Goal: Task Accomplishment & Management: Use online tool/utility

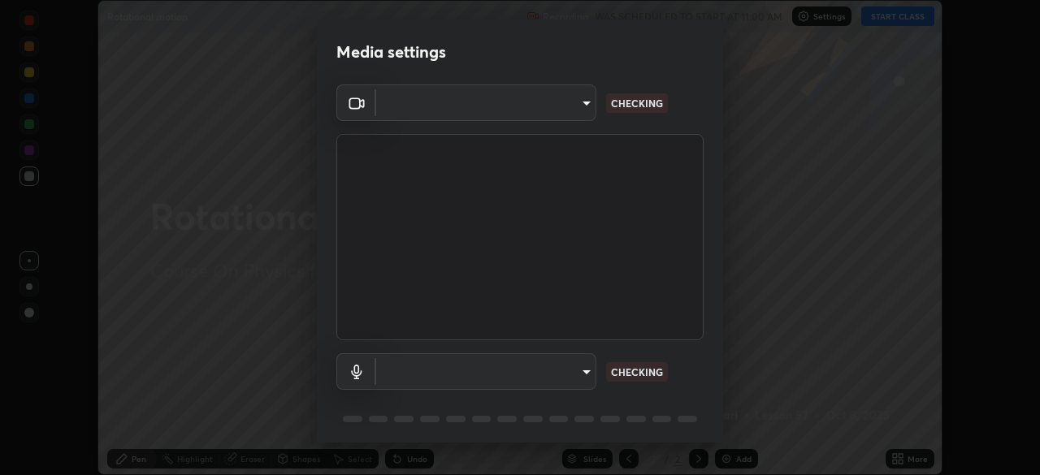
scroll to position [58, 0]
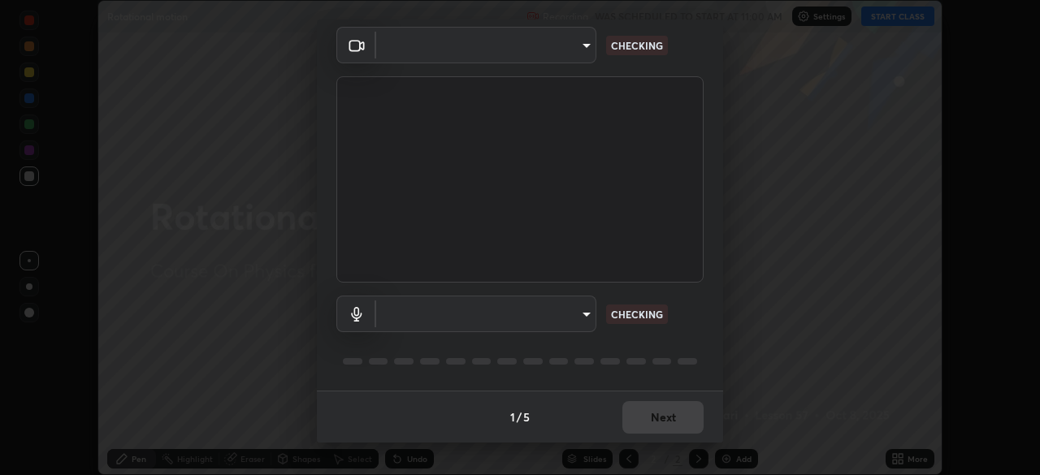
type input "846d0ba8f5080ab81b5b071cdfefeec17a04dc93fe71064fe08a1f5c66129023"
type input "communications"
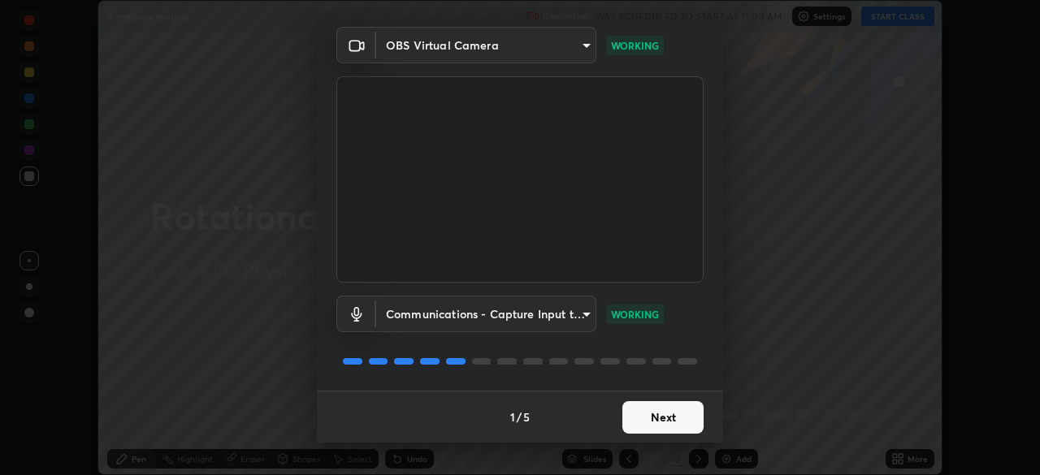
click at [655, 418] on button "Next" at bounding box center [662, 417] width 81 height 32
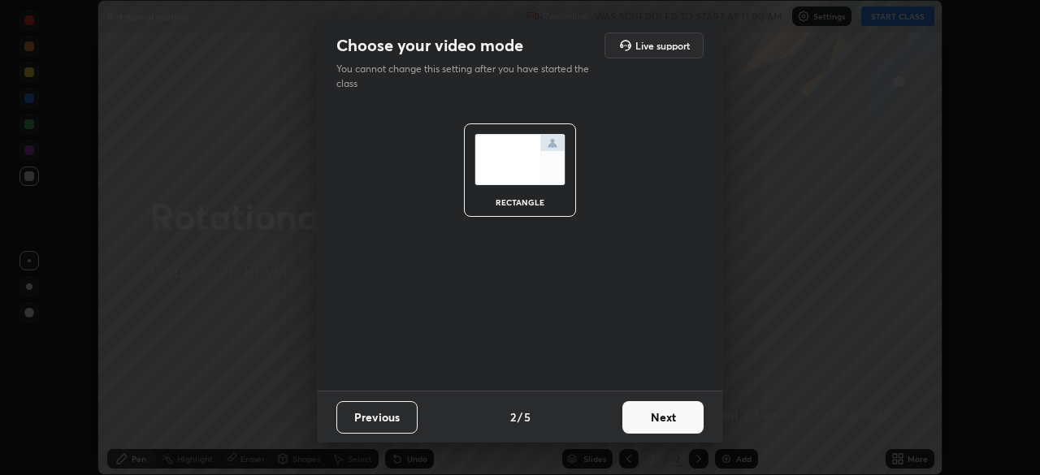
scroll to position [0, 0]
click at [661, 426] on button "Next" at bounding box center [662, 417] width 81 height 32
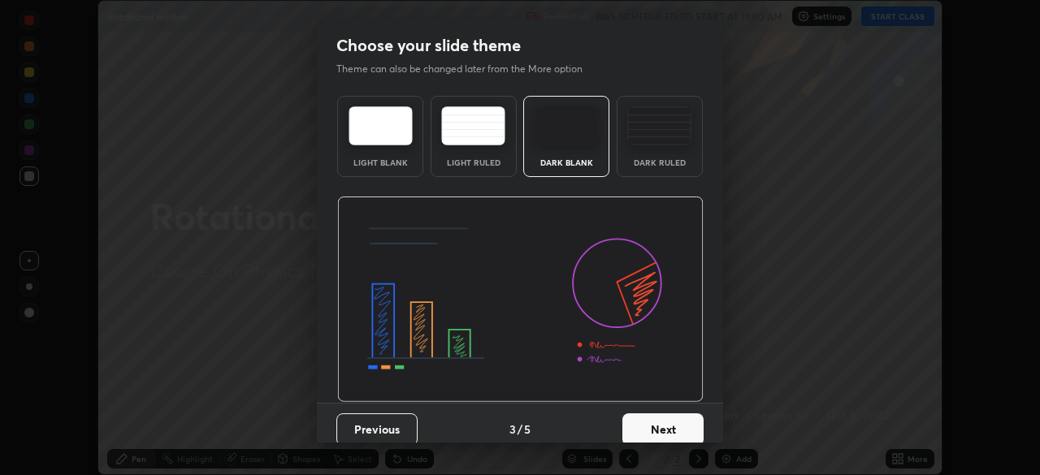
click at [662, 428] on button "Next" at bounding box center [662, 429] width 81 height 32
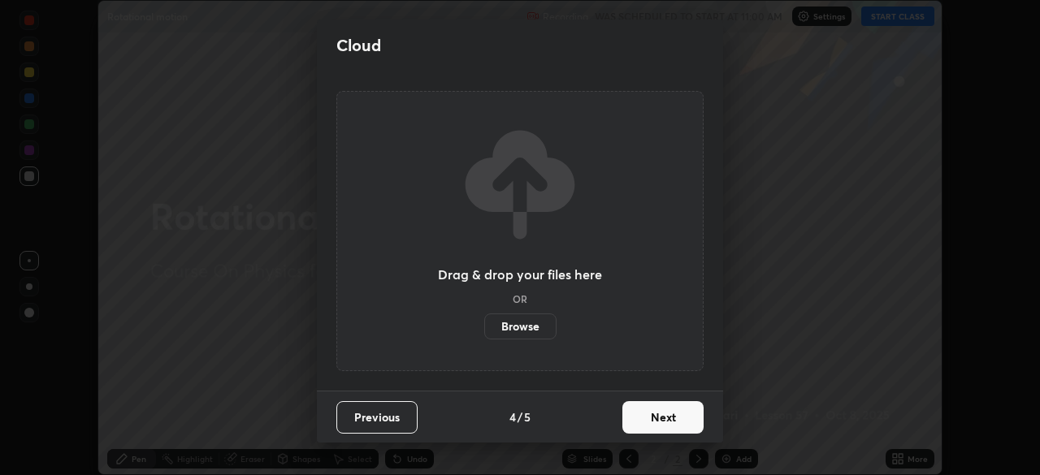
click at [665, 432] on button "Next" at bounding box center [662, 417] width 81 height 32
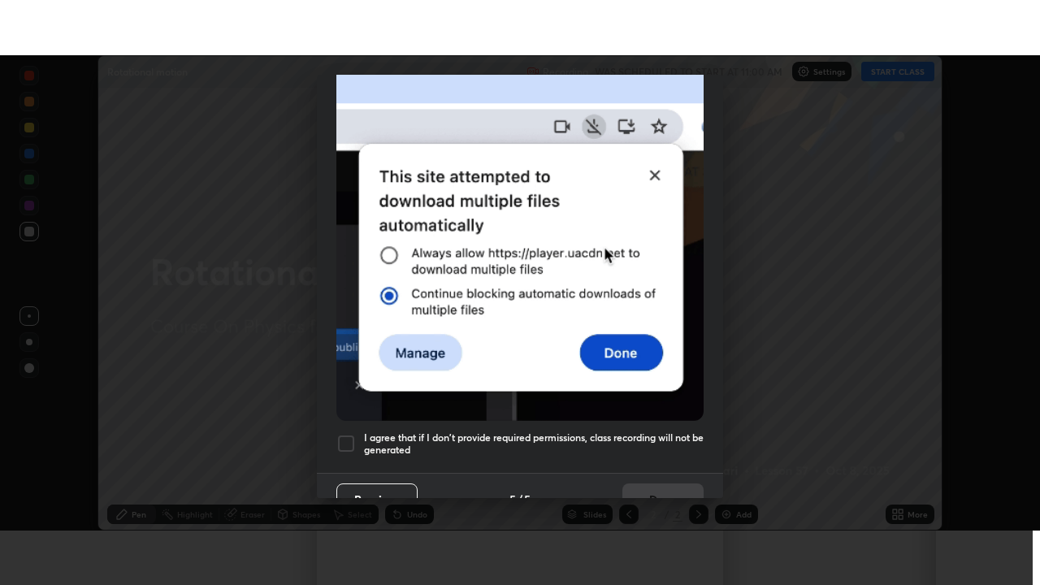
scroll to position [389, 0]
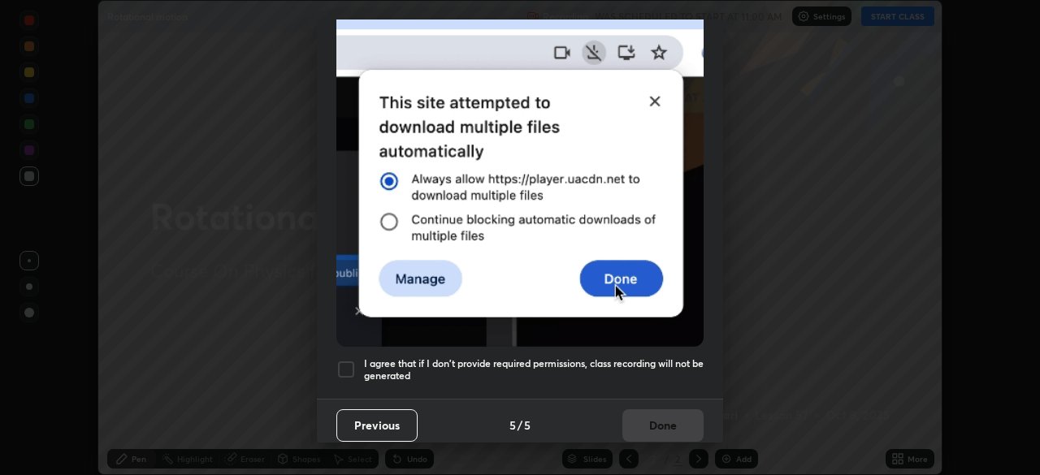
click at [345, 367] on div at bounding box center [345, 369] width 19 height 19
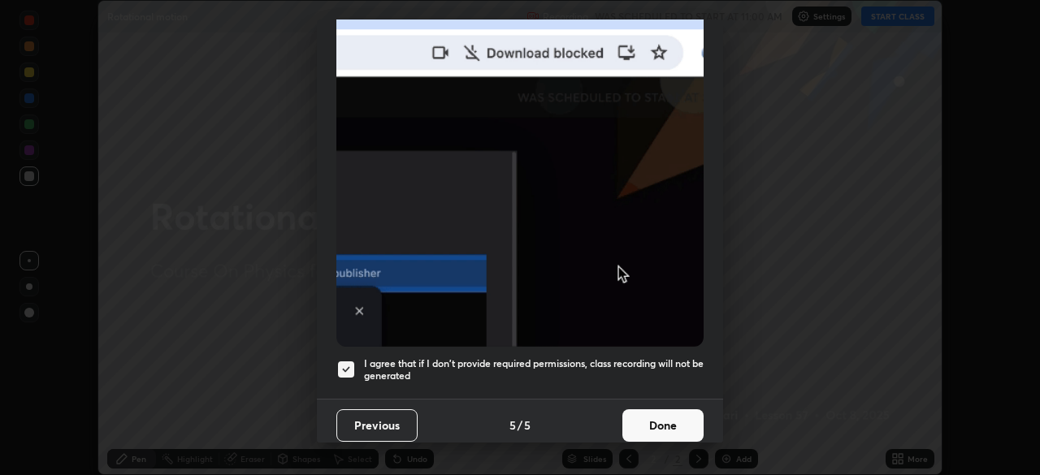
click at [634, 428] on button "Done" at bounding box center [662, 425] width 81 height 32
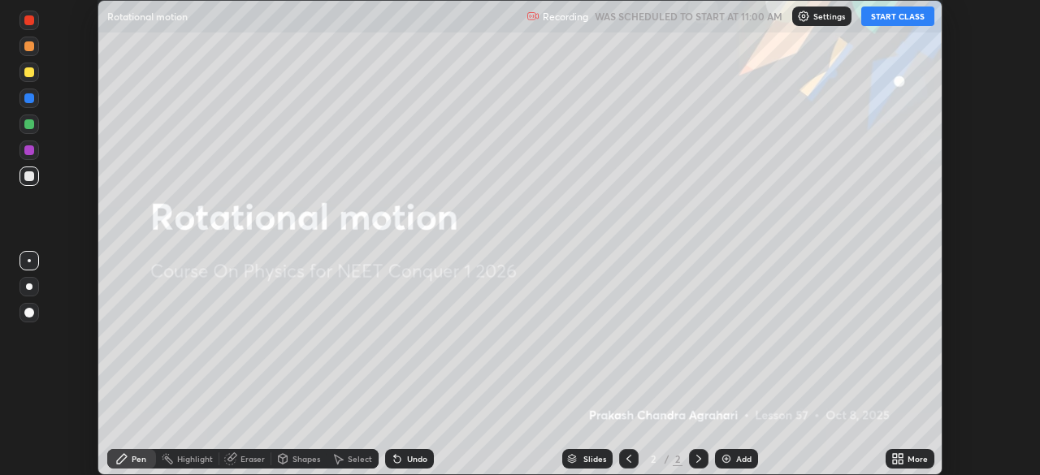
click at [894, 456] on icon at bounding box center [895, 456] width 4 height 4
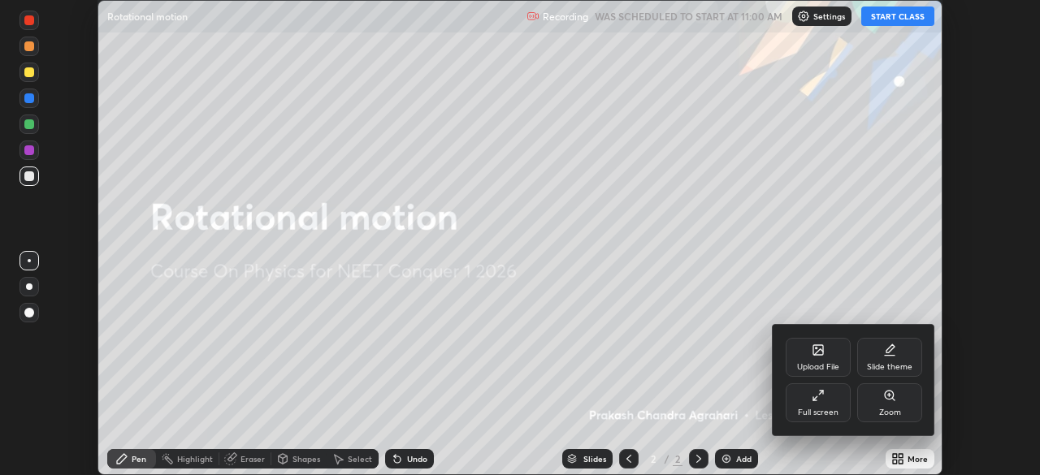
click at [835, 403] on div "Full screen" at bounding box center [817, 402] width 65 height 39
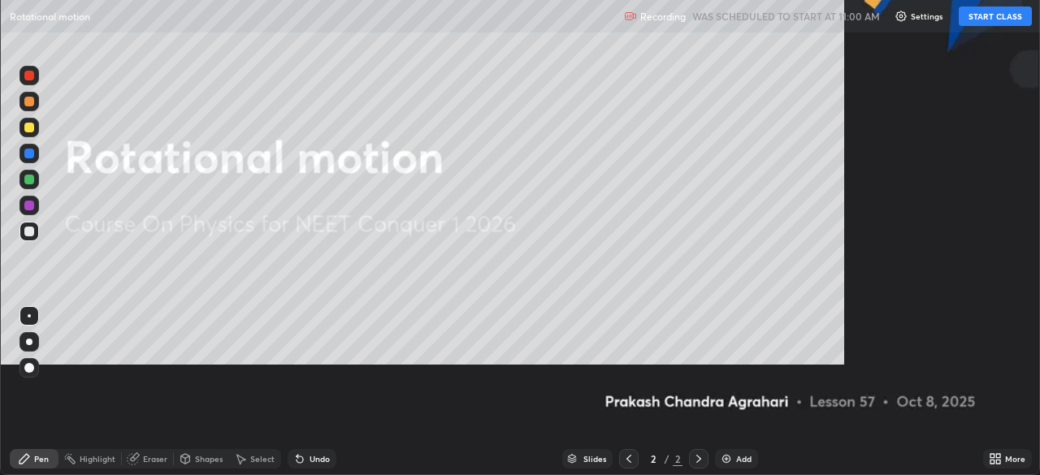
scroll to position [585, 1040]
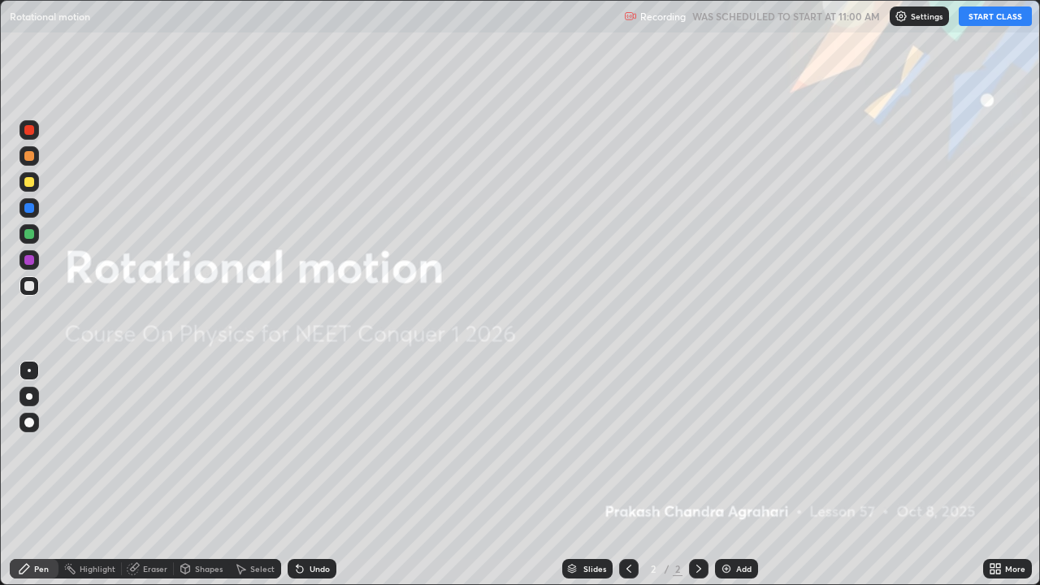
click at [742, 474] on div "Add" at bounding box center [743, 569] width 15 height 8
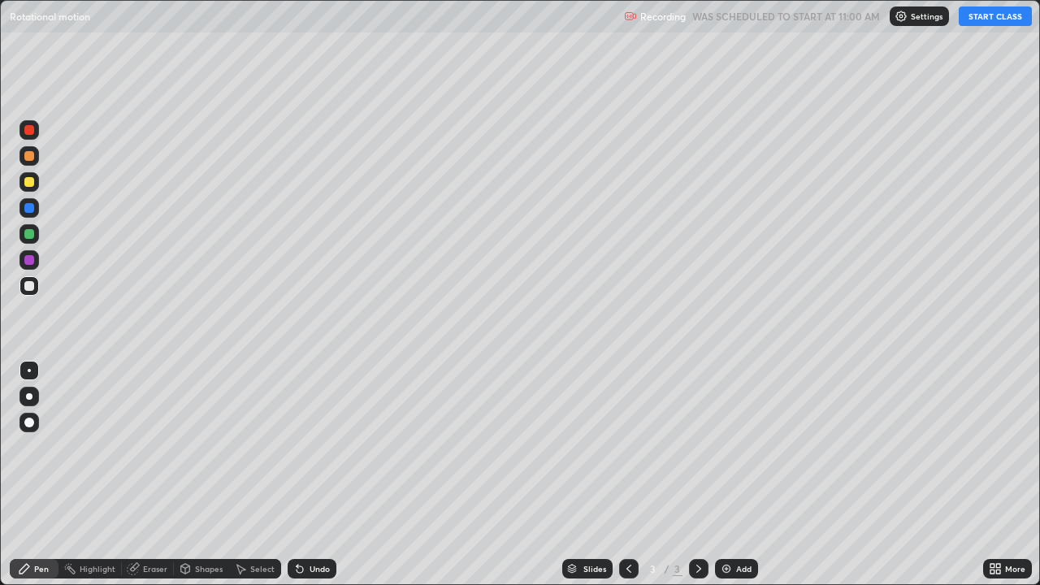
click at [992, 13] on button "START CLASS" at bounding box center [994, 15] width 73 height 19
click at [201, 474] on div "Shapes" at bounding box center [209, 569] width 28 height 8
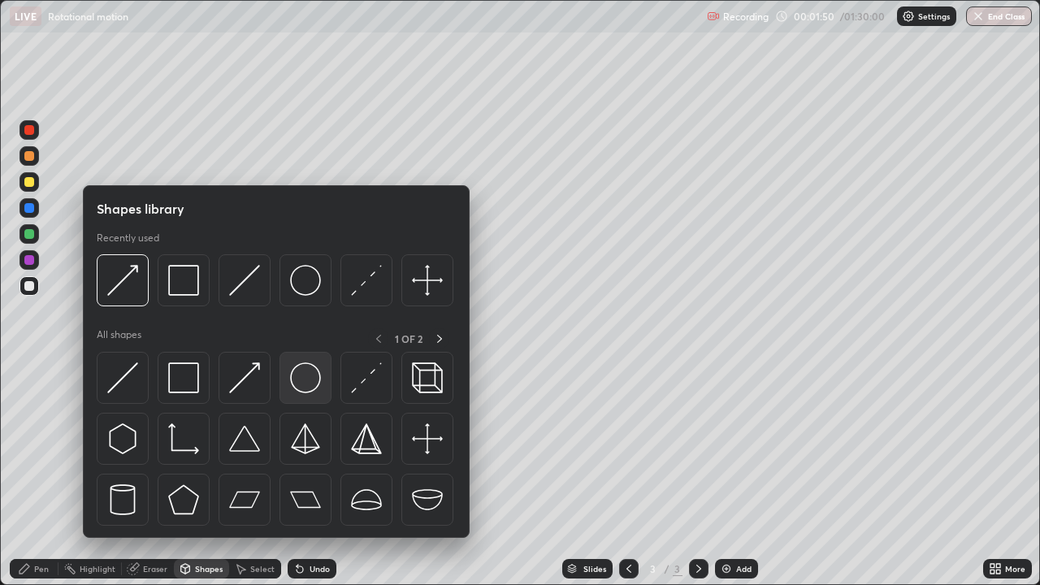
click at [300, 385] on img at bounding box center [305, 377] width 31 height 31
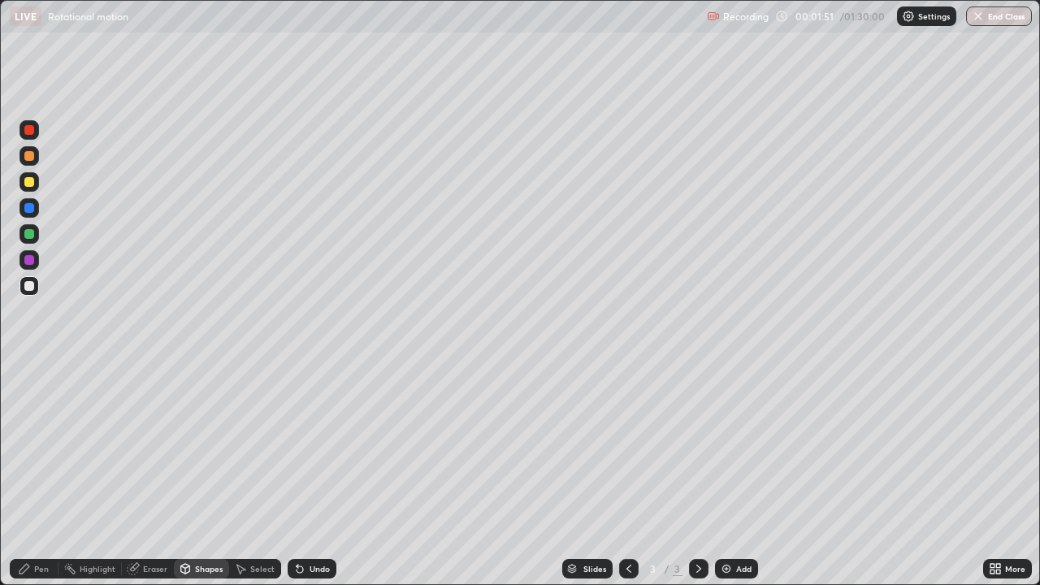
click at [250, 474] on div "Select" at bounding box center [262, 569] width 24 height 8
click at [204, 474] on div "Shapes" at bounding box center [209, 569] width 28 height 8
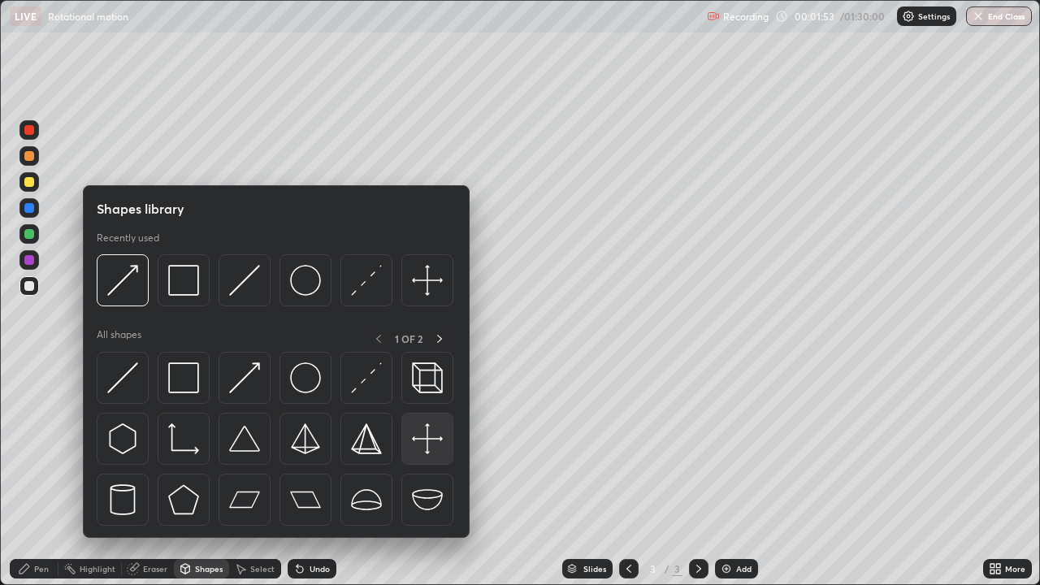
click at [419, 441] on img at bounding box center [427, 438] width 31 height 31
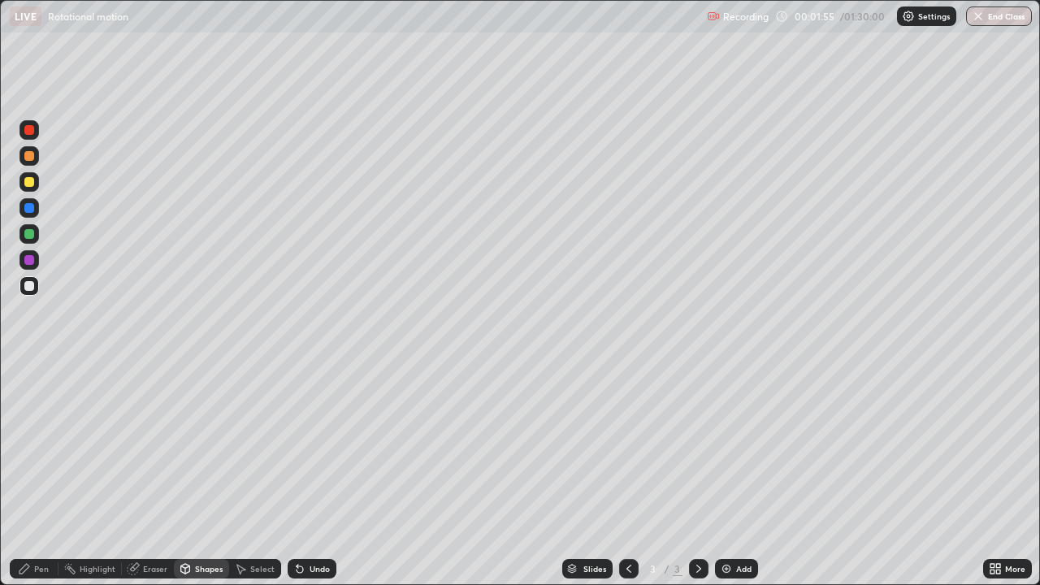
click at [205, 474] on div "Shapes" at bounding box center [209, 569] width 28 height 8
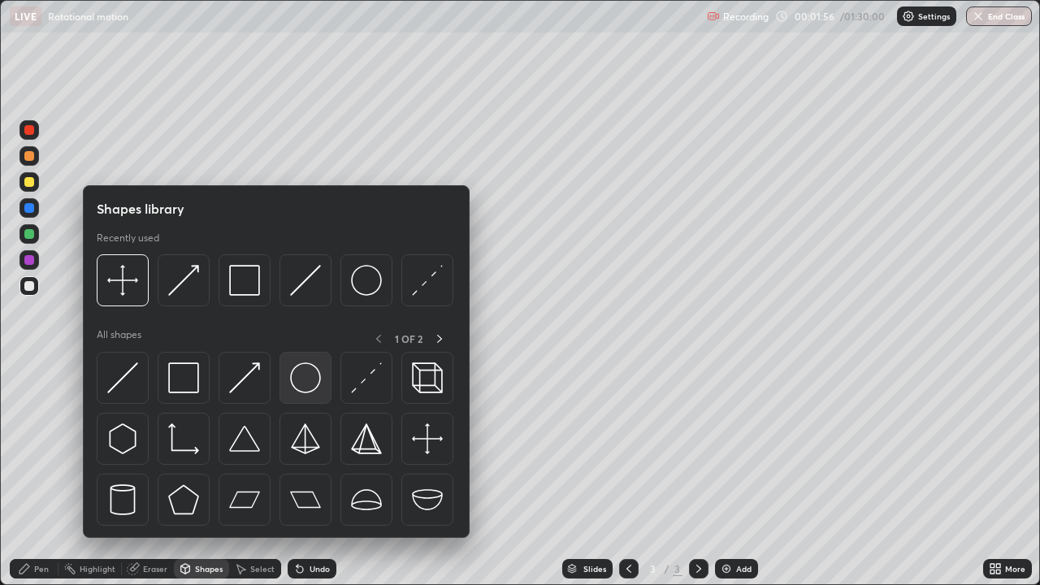
click at [306, 388] on img at bounding box center [305, 377] width 31 height 31
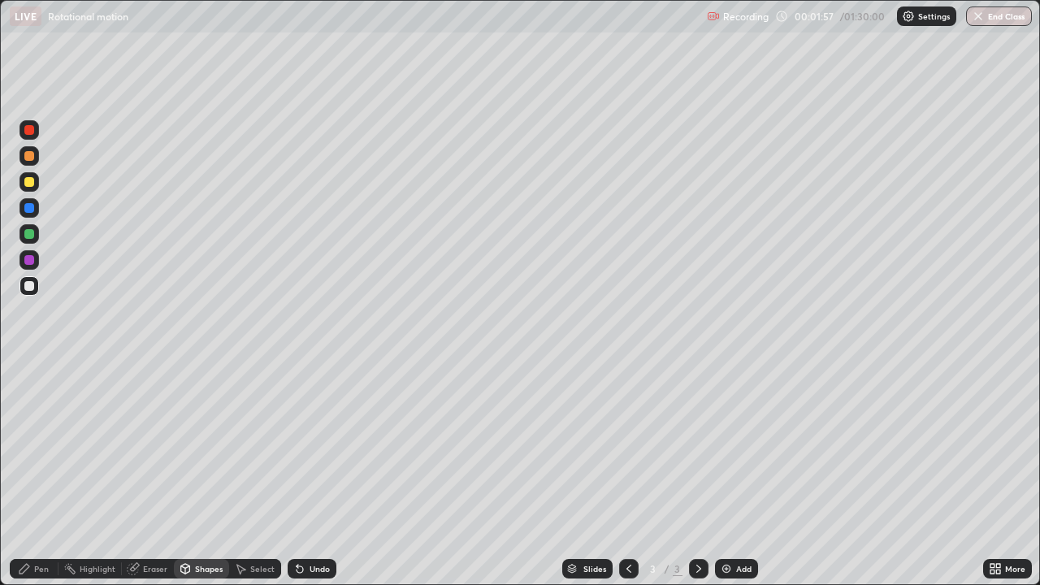
click at [32, 231] on div at bounding box center [29, 234] width 10 height 10
click at [314, 474] on div "Undo" at bounding box center [319, 569] width 20 height 8
click at [33, 474] on div "Pen" at bounding box center [34, 568] width 49 height 19
click at [26, 393] on div at bounding box center [28, 396] width 19 height 19
click at [316, 474] on div "Undo" at bounding box center [319, 569] width 20 height 8
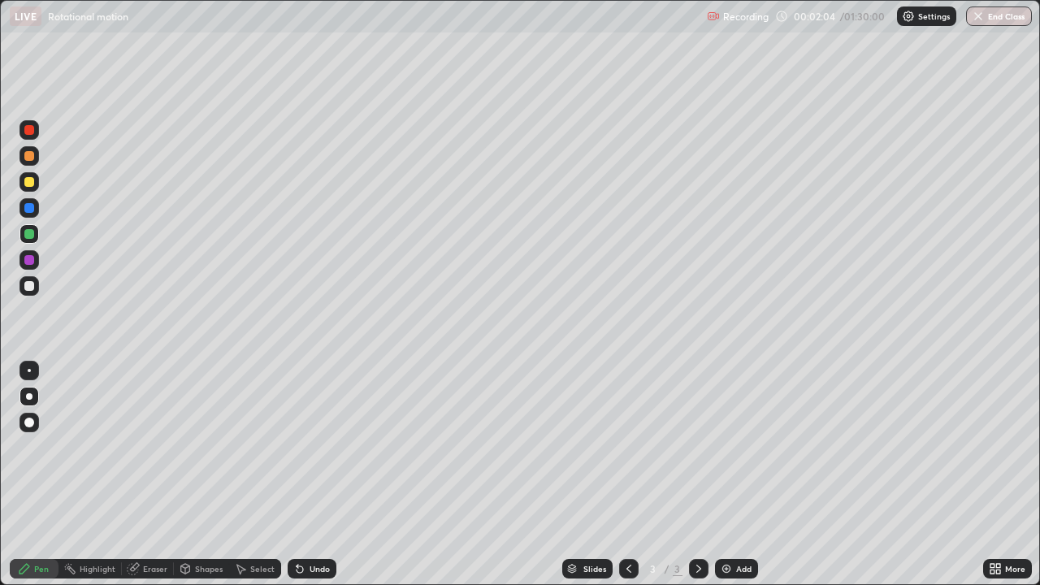
click at [206, 474] on div "Shapes" at bounding box center [201, 568] width 55 height 19
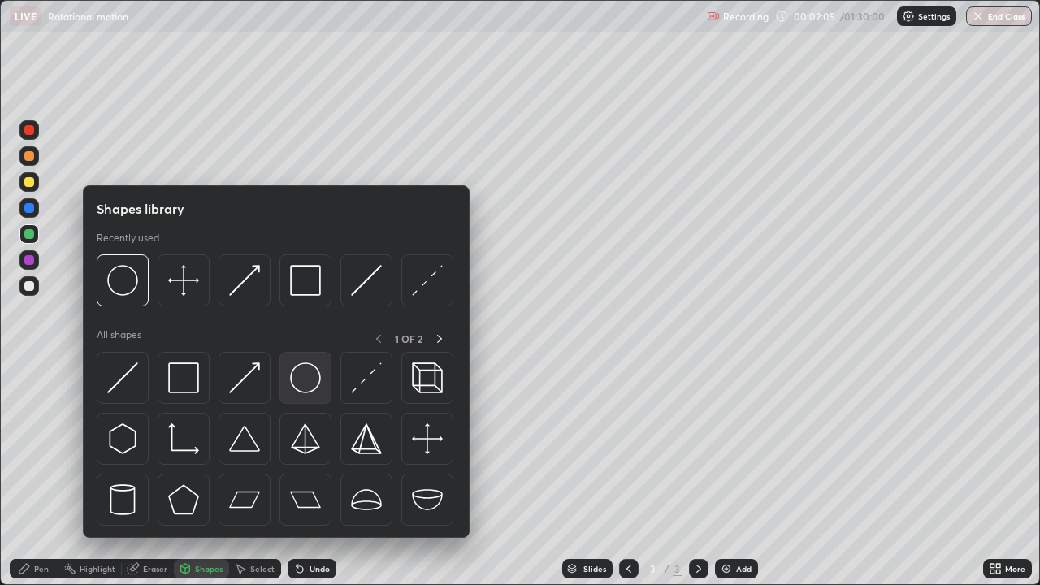
click at [303, 386] on img at bounding box center [305, 377] width 31 height 31
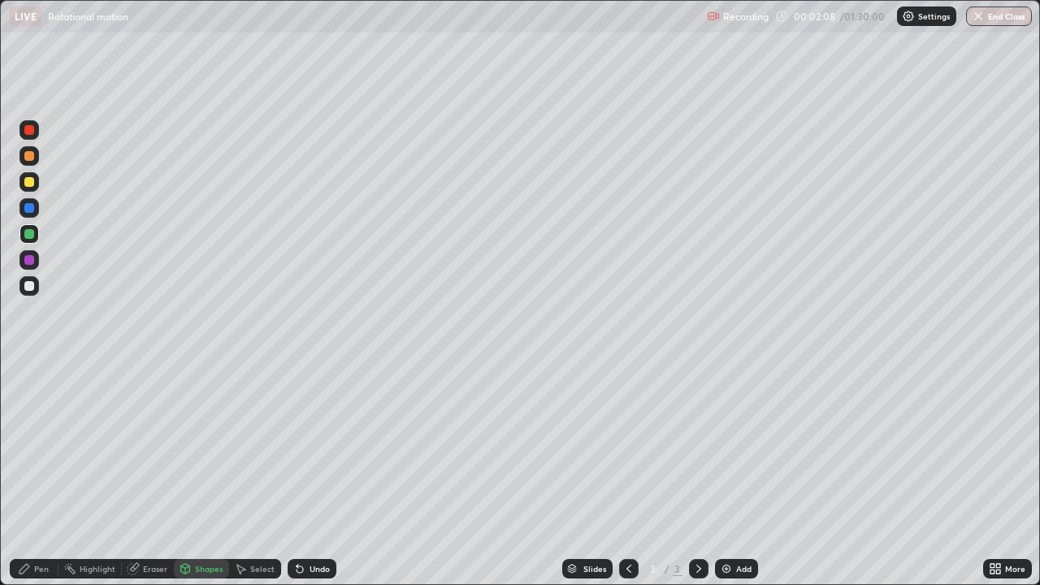
click at [41, 474] on div "Pen" at bounding box center [41, 569] width 15 height 8
click at [32, 261] on div at bounding box center [29, 260] width 10 height 10
click at [256, 474] on div "Select" at bounding box center [262, 569] width 24 height 8
click at [209, 364] on div "0 ° Undo Copy Duplicate Duplicate to new slide Delete" at bounding box center [520, 292] width 1038 height 583
click at [41, 474] on div "Pen" at bounding box center [41, 569] width 15 height 8
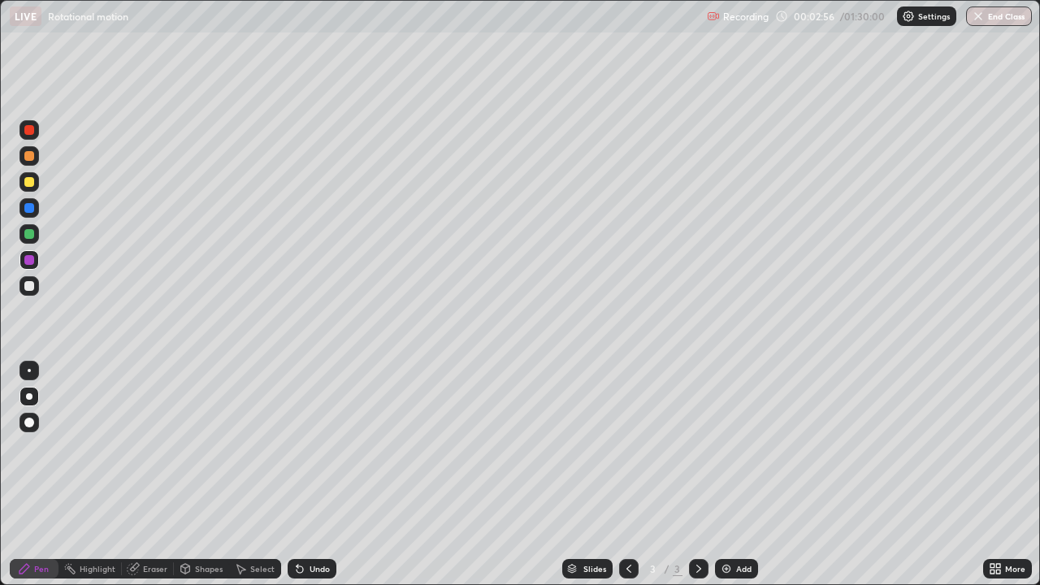
click at [36, 180] on div at bounding box center [28, 181] width 19 height 19
click at [315, 474] on div "Undo" at bounding box center [319, 569] width 20 height 8
click at [317, 474] on div "Undo" at bounding box center [319, 569] width 20 height 8
click at [314, 474] on div "Undo" at bounding box center [319, 569] width 20 height 8
click at [312, 474] on div "Undo" at bounding box center [319, 569] width 20 height 8
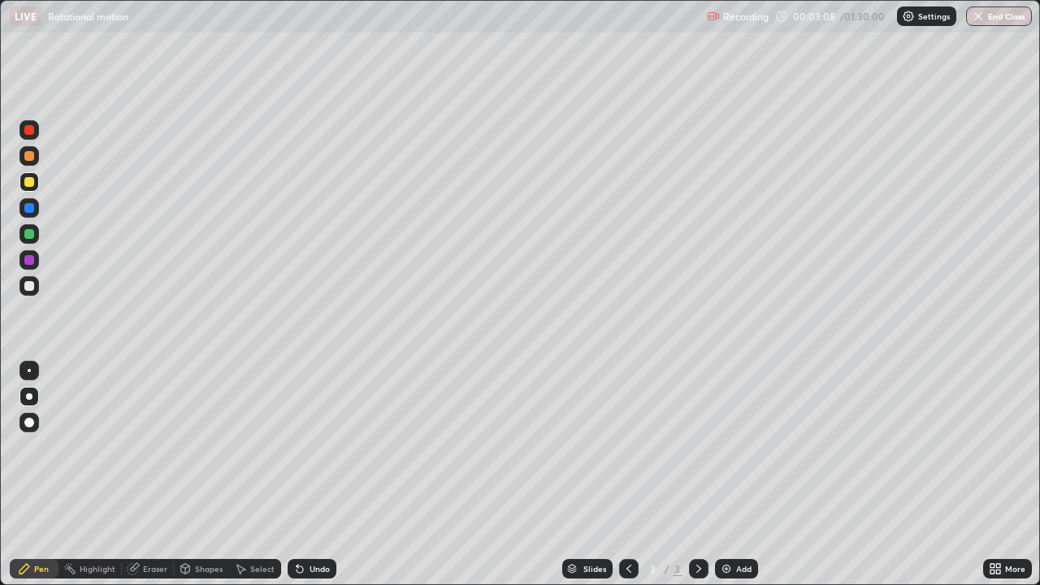
click at [310, 474] on div "Undo" at bounding box center [319, 569] width 20 height 8
click at [311, 474] on div "Undo" at bounding box center [312, 568] width 49 height 19
click at [314, 474] on div "Undo" at bounding box center [319, 569] width 20 height 8
click at [145, 474] on div "Eraser" at bounding box center [155, 569] width 24 height 8
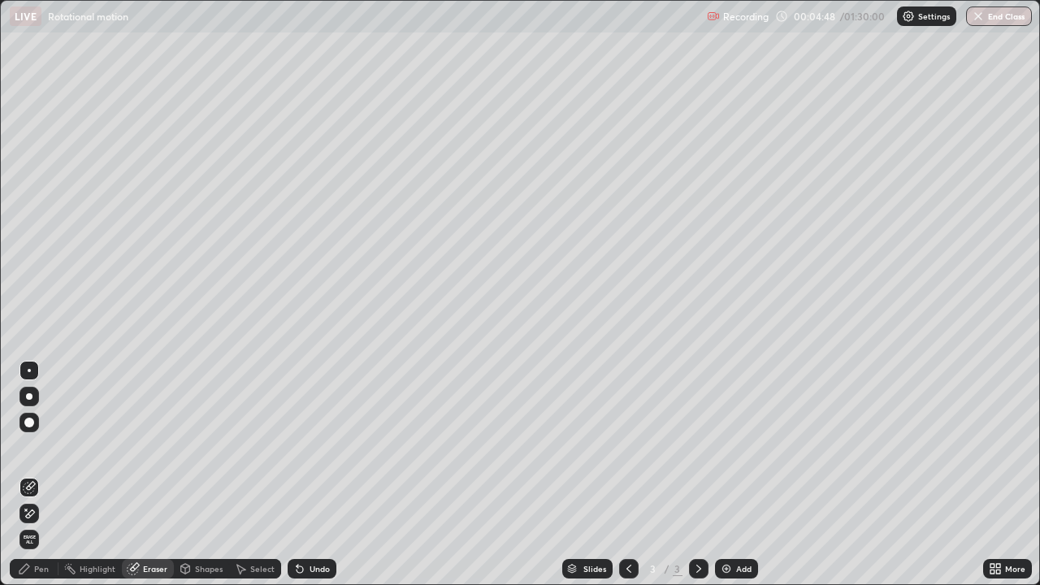
click at [43, 474] on div "Pen" at bounding box center [41, 569] width 15 height 8
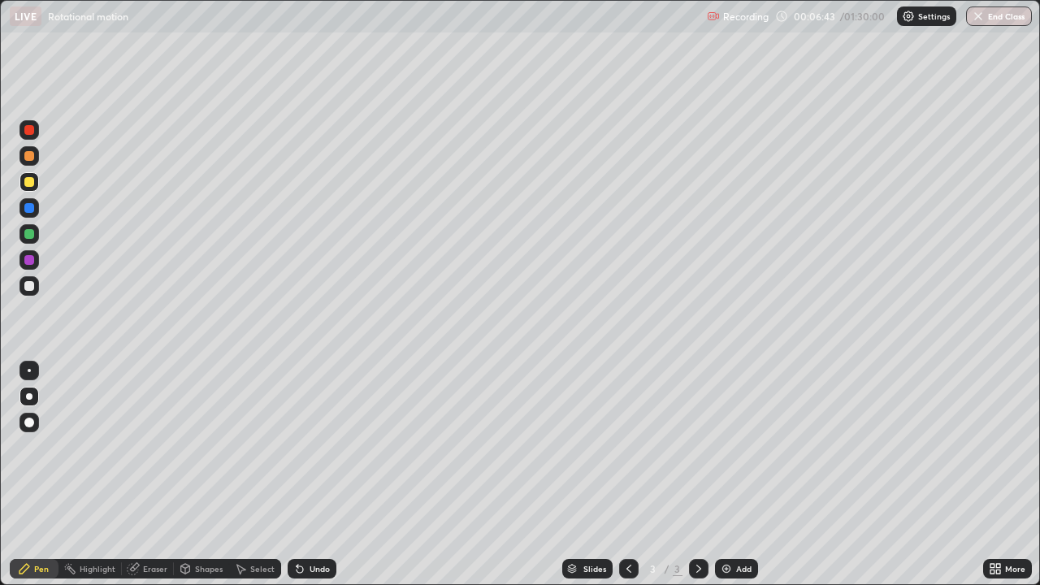
click at [146, 474] on div "Eraser" at bounding box center [155, 569] width 24 height 8
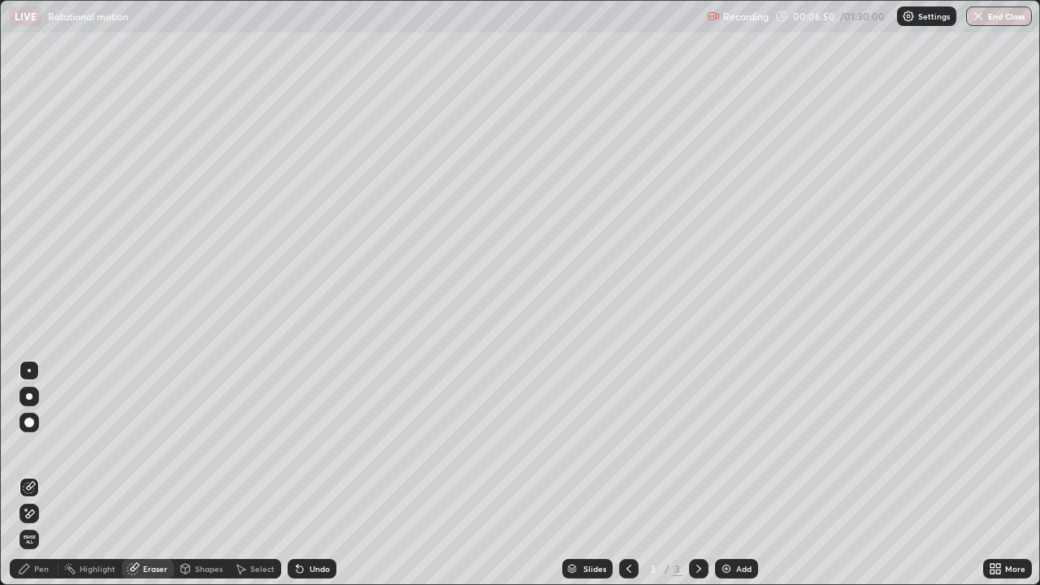
click at [37, 474] on div "Pen" at bounding box center [34, 568] width 49 height 19
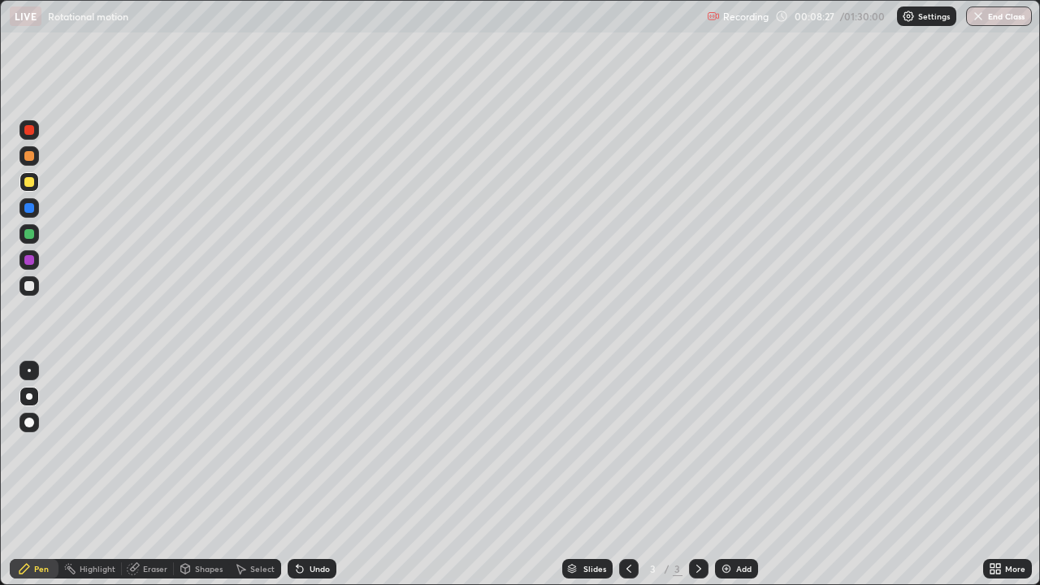
click at [28, 233] on div at bounding box center [29, 234] width 10 height 10
click at [29, 183] on div at bounding box center [29, 182] width 10 height 10
click at [29, 209] on div at bounding box center [29, 208] width 10 height 10
click at [305, 474] on div "Undo" at bounding box center [312, 568] width 49 height 19
click at [304, 474] on div "Undo" at bounding box center [312, 568] width 49 height 19
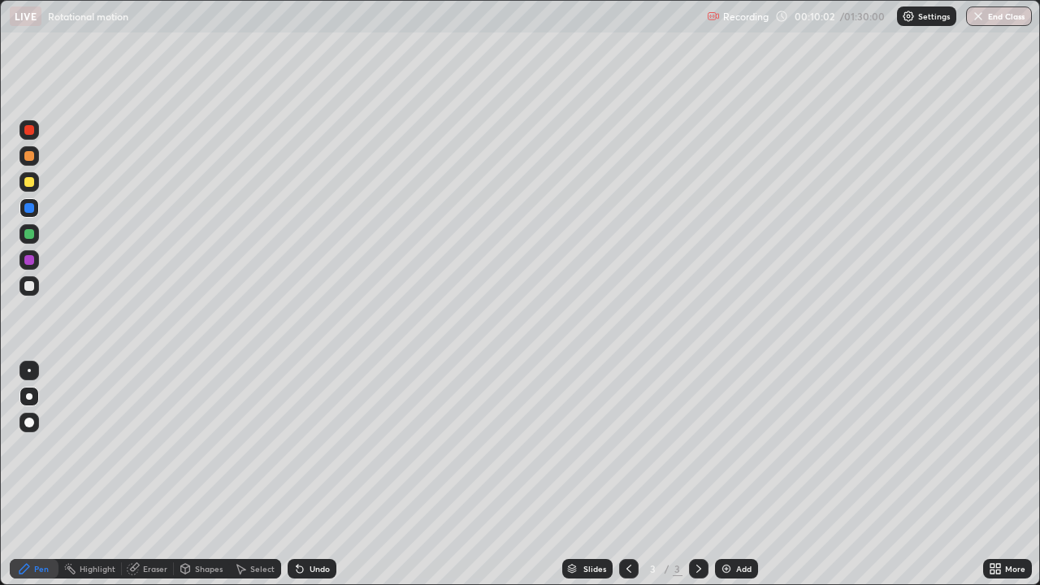
click at [196, 474] on div "Shapes" at bounding box center [209, 569] width 28 height 8
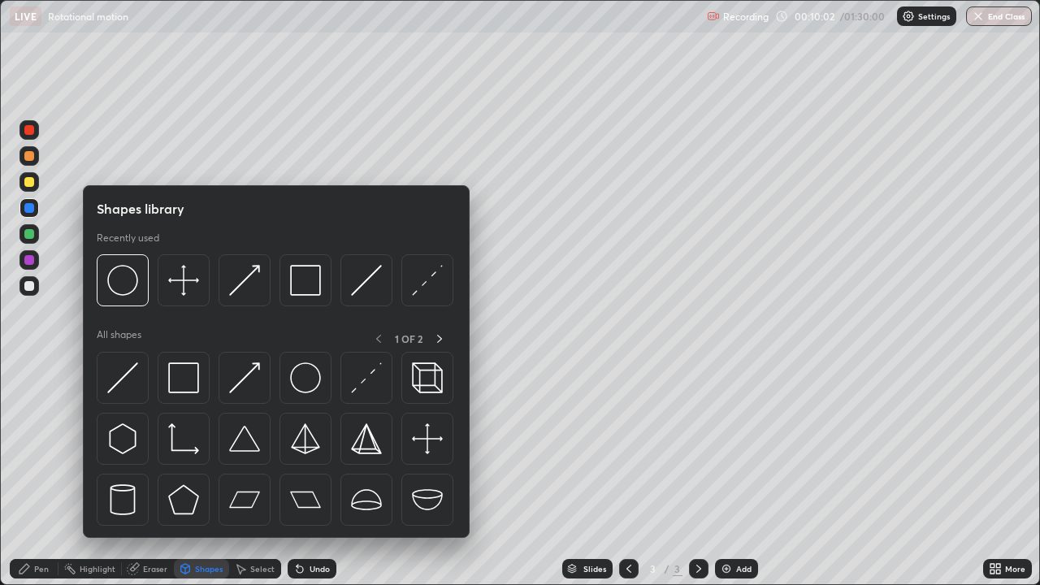
click at [149, 474] on div "Eraser" at bounding box center [155, 569] width 24 height 8
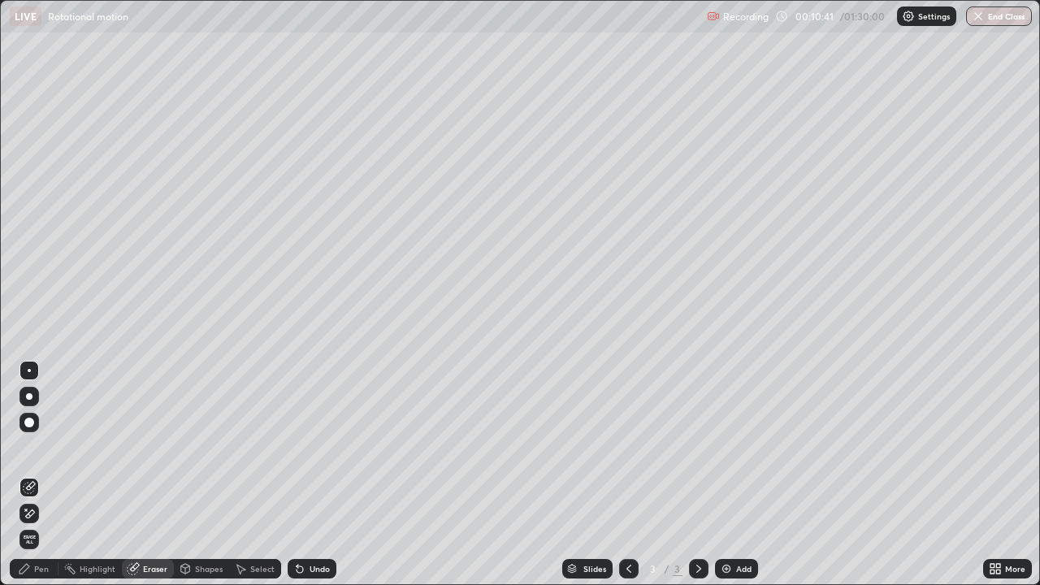
click at [34, 474] on div "Pen" at bounding box center [34, 568] width 49 height 19
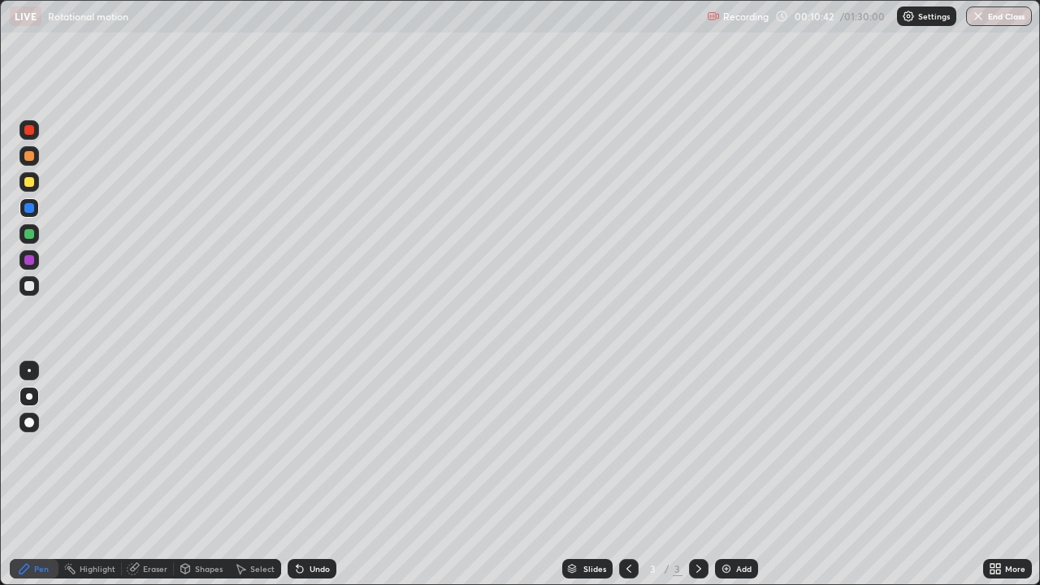
click at [29, 183] on div at bounding box center [29, 182] width 10 height 10
click at [314, 474] on div "Undo" at bounding box center [312, 568] width 49 height 19
click at [32, 210] on div at bounding box center [29, 208] width 10 height 10
click at [725, 474] on img at bounding box center [726, 568] width 13 height 13
click at [207, 474] on div "Shapes" at bounding box center [209, 569] width 28 height 8
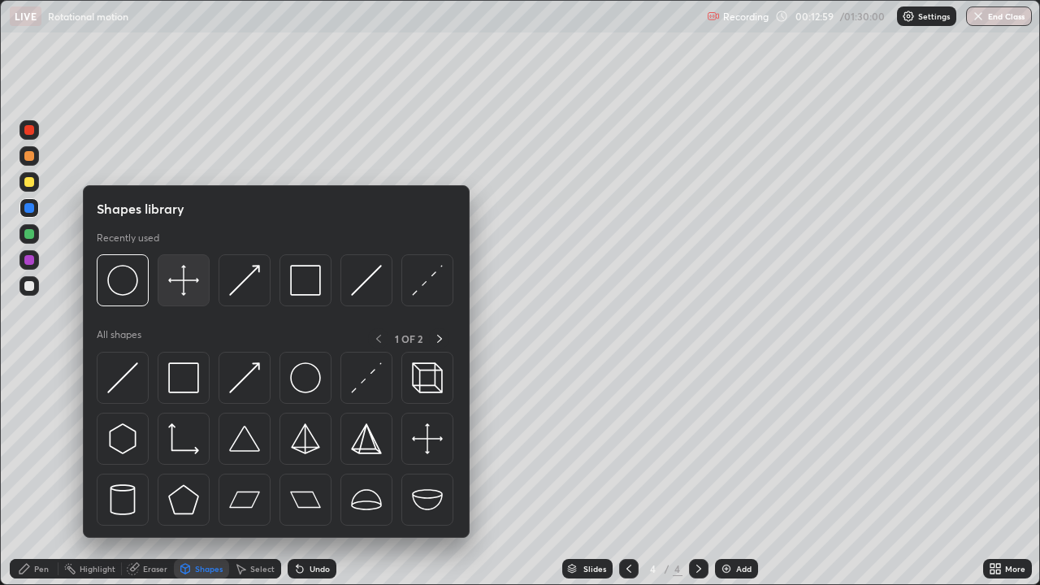
click at [192, 292] on img at bounding box center [183, 280] width 31 height 31
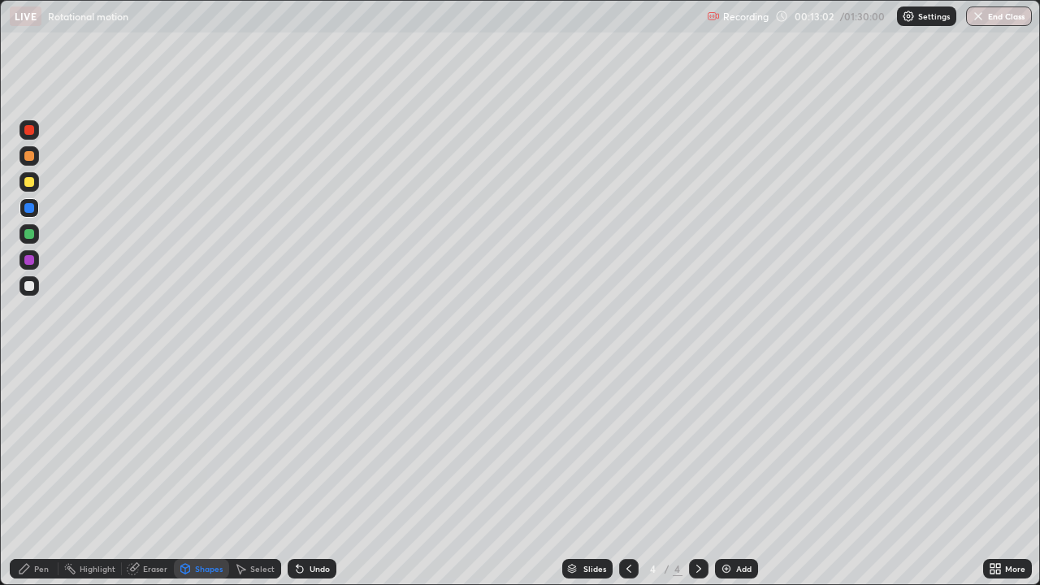
click at [202, 474] on div "Shapes" at bounding box center [209, 569] width 28 height 8
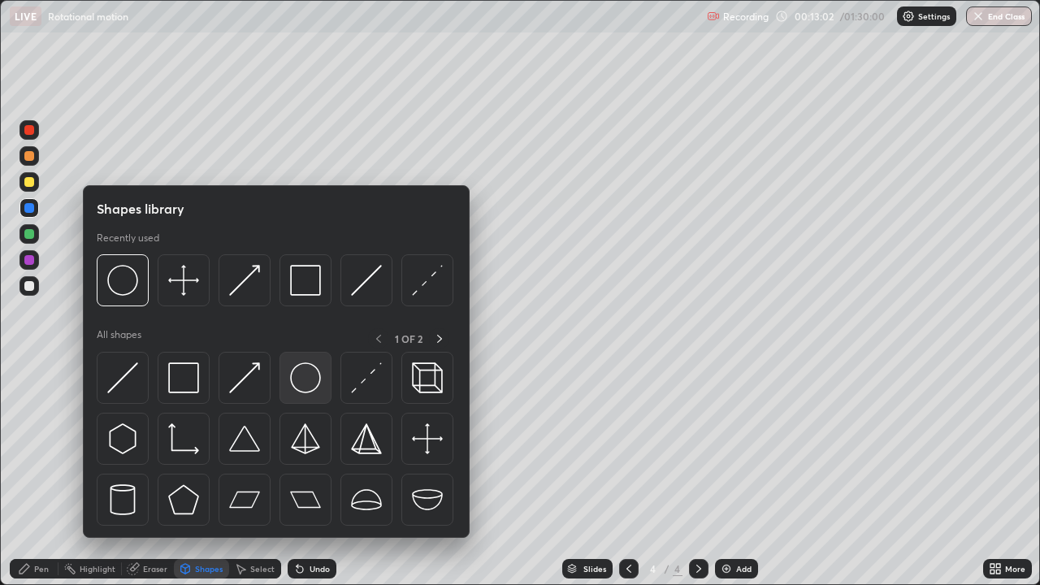
click at [312, 387] on img at bounding box center [305, 377] width 31 height 31
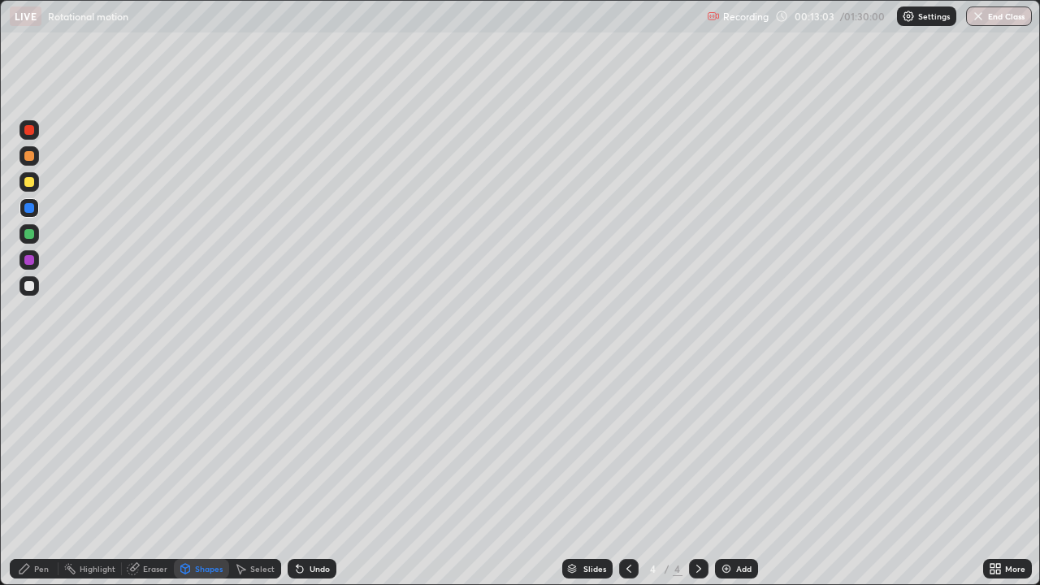
click at [27, 236] on div at bounding box center [29, 234] width 10 height 10
click at [254, 474] on div "Select" at bounding box center [255, 568] width 52 height 19
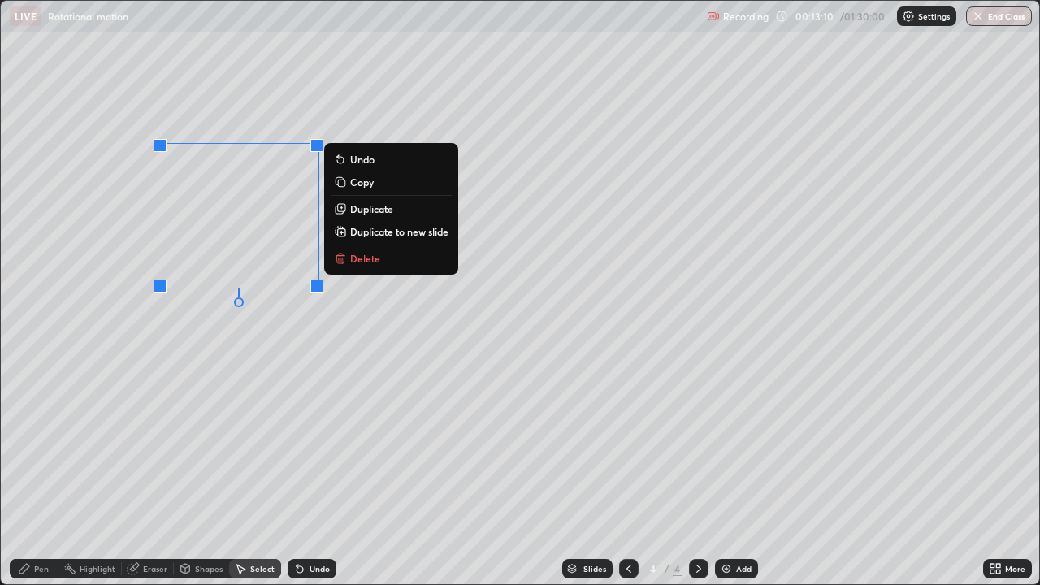
click at [280, 337] on div "0 ° Undo Copy Duplicate Duplicate to new slide Delete" at bounding box center [520, 292] width 1038 height 583
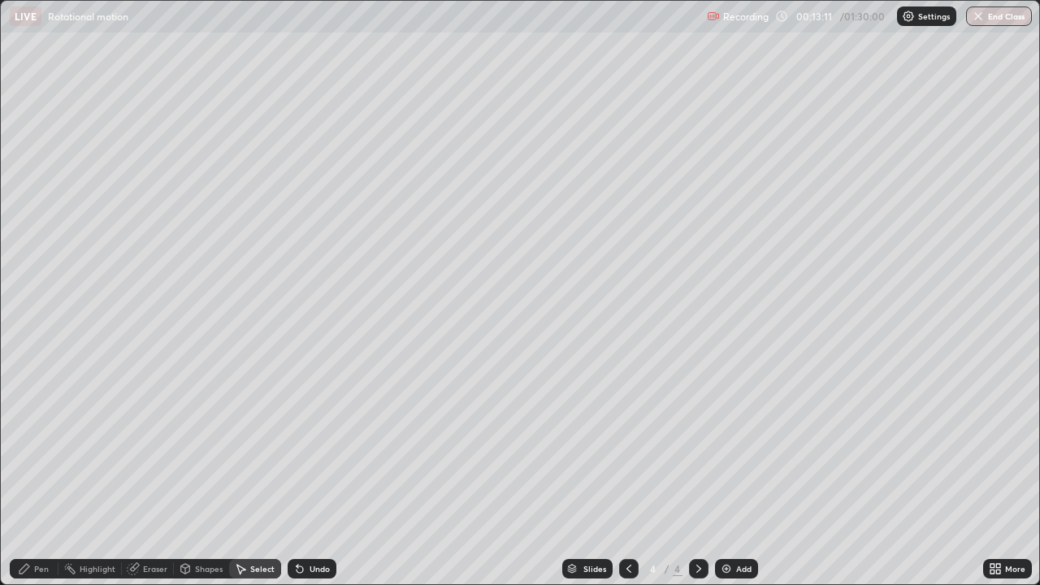
click at [35, 474] on div "Pen" at bounding box center [41, 569] width 15 height 8
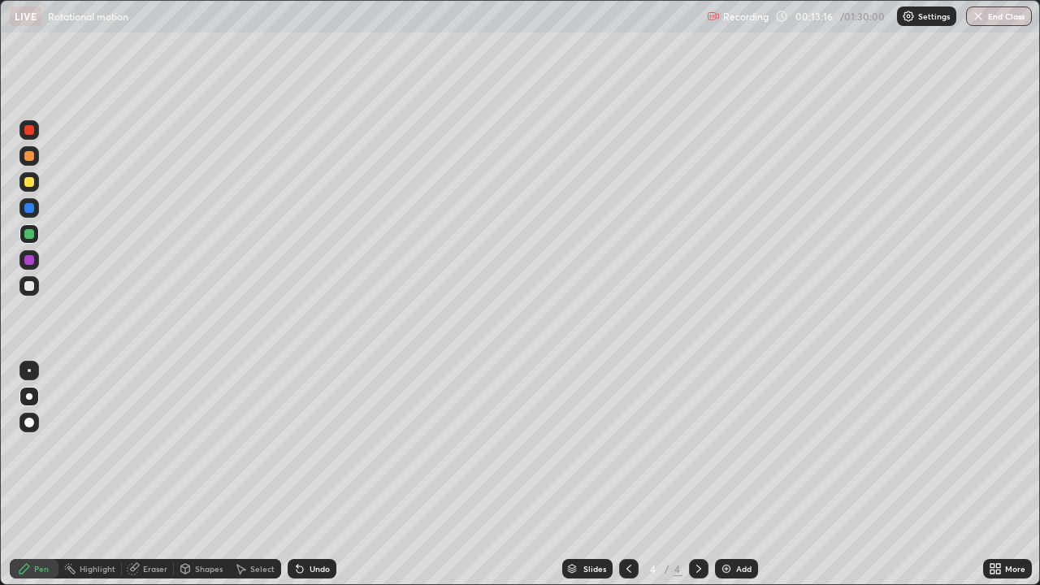
click at [31, 184] on div at bounding box center [29, 182] width 10 height 10
click at [317, 474] on div "Undo" at bounding box center [319, 569] width 20 height 8
click at [316, 474] on div "Undo" at bounding box center [319, 569] width 20 height 8
click at [259, 474] on div "Select" at bounding box center [262, 569] width 24 height 8
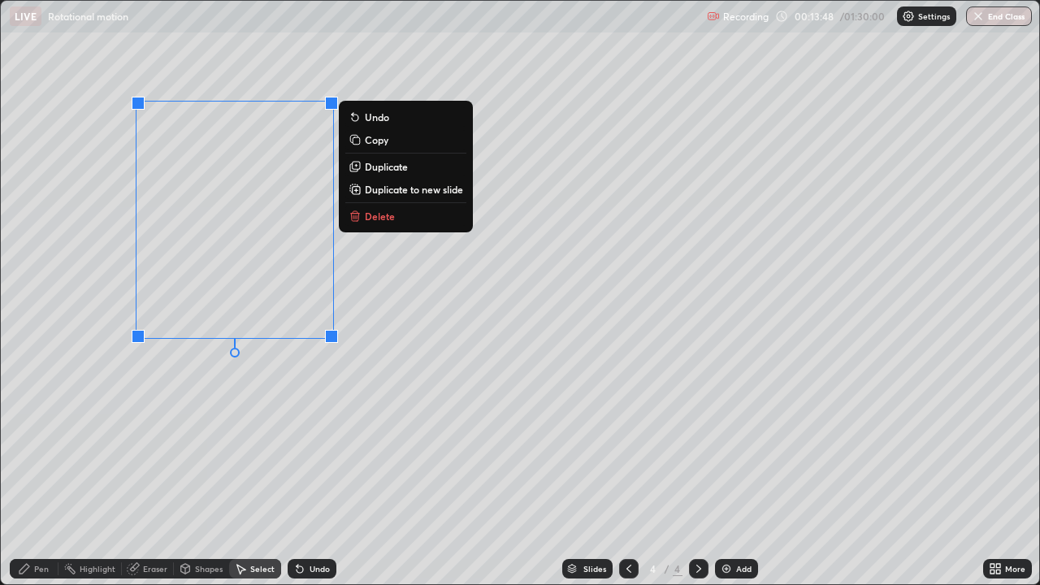
click at [371, 163] on p "Duplicate" at bounding box center [386, 166] width 43 height 13
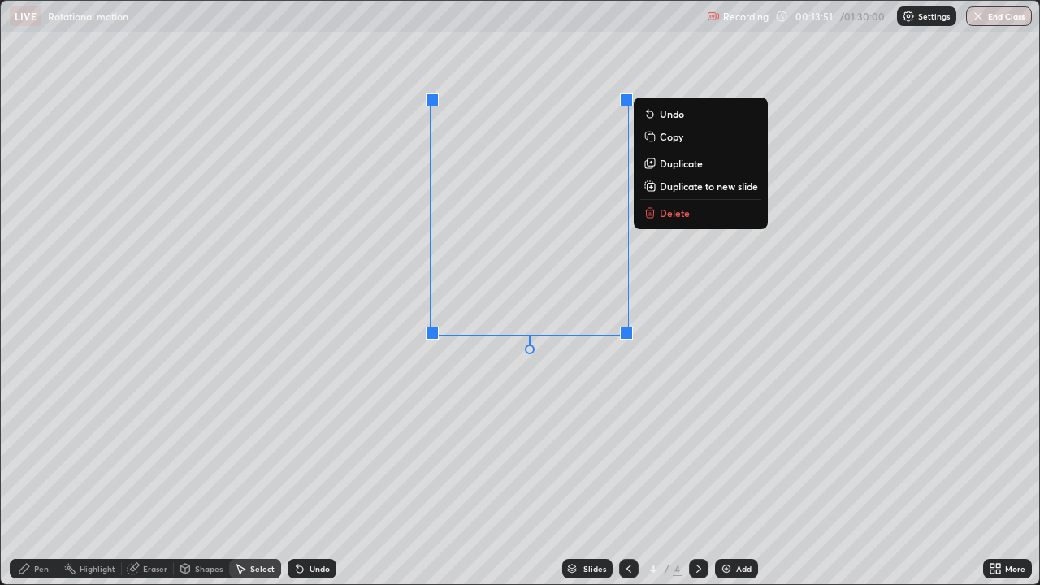
click at [396, 288] on div "0 ° Undo Copy Duplicate Duplicate to new slide Delete" at bounding box center [520, 292] width 1038 height 583
click at [669, 166] on p "Duplicate" at bounding box center [681, 163] width 43 height 13
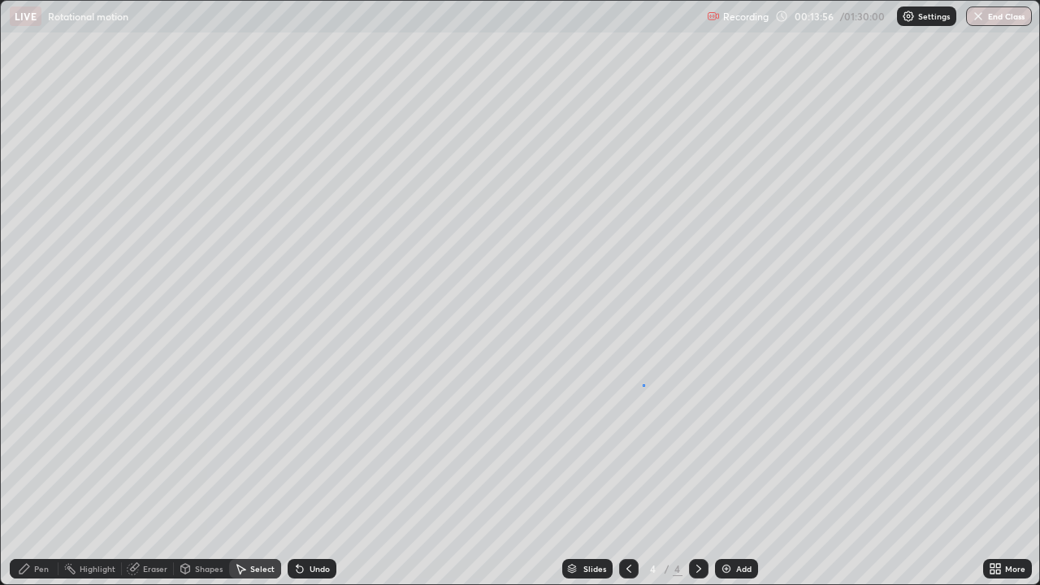
click at [644, 384] on div "0 ° Undo Copy Duplicate Duplicate to new slide Delete" at bounding box center [520, 292] width 1038 height 583
click at [41, 474] on div "Pen" at bounding box center [34, 568] width 49 height 19
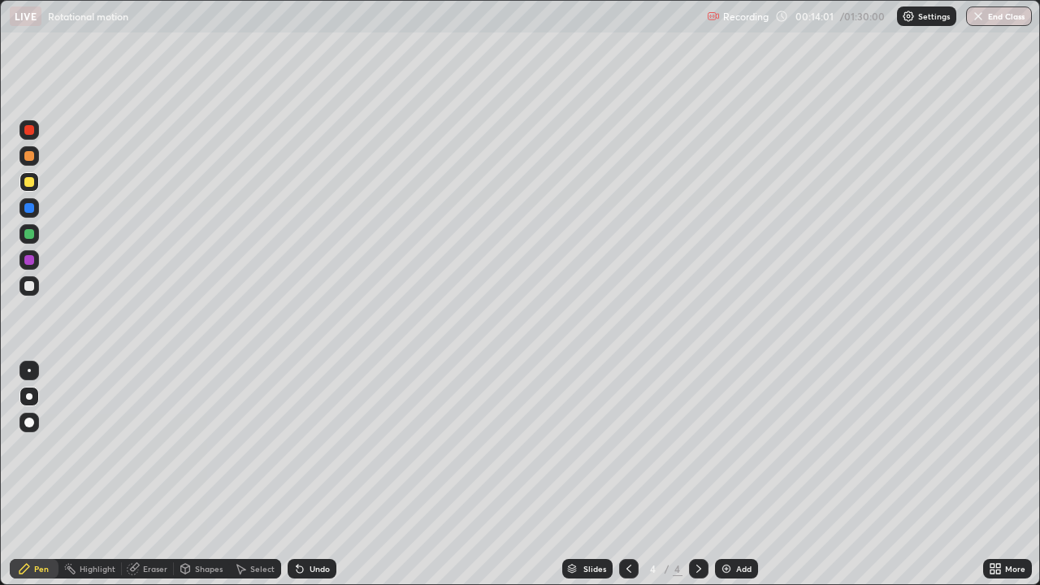
click at [152, 474] on div "Eraser" at bounding box center [155, 569] width 24 height 8
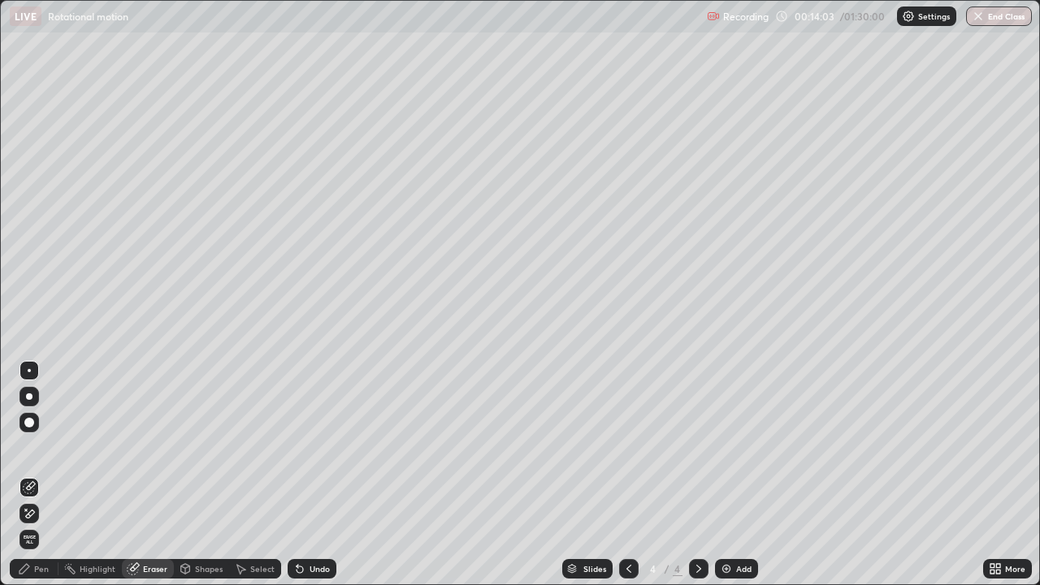
click at [39, 474] on div "Pen" at bounding box center [41, 569] width 15 height 8
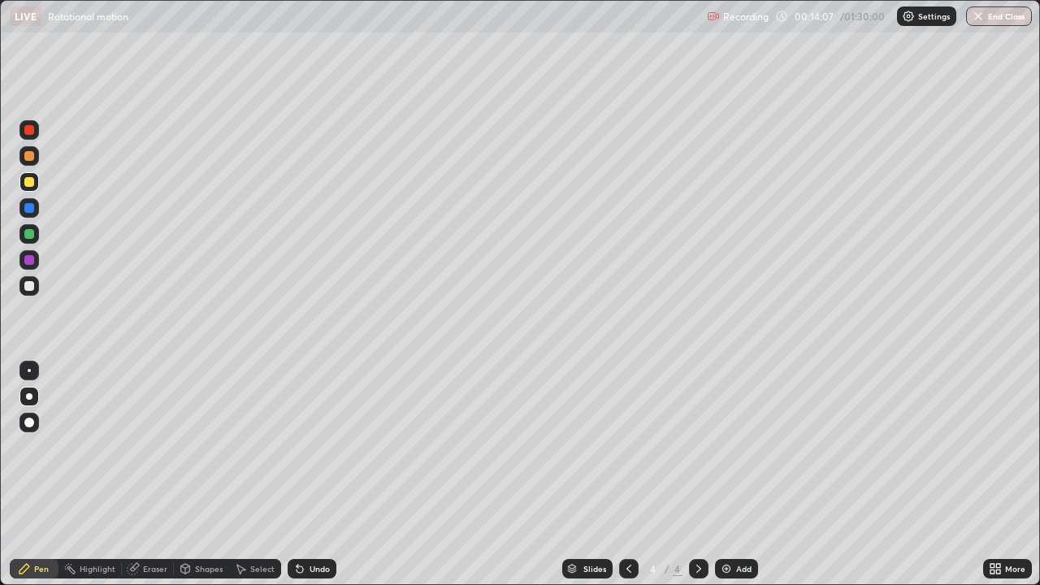
click at [149, 474] on div "Eraser" at bounding box center [155, 569] width 24 height 8
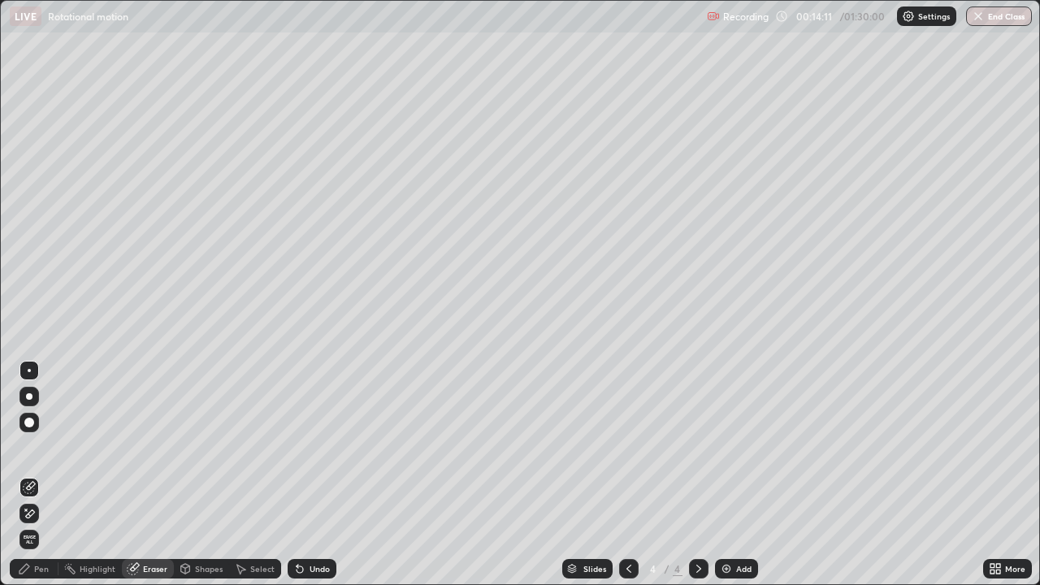
click at [33, 474] on icon at bounding box center [30, 513] width 9 height 8
click at [315, 474] on div "Undo" at bounding box center [319, 569] width 20 height 8
click at [316, 474] on div "Undo" at bounding box center [319, 569] width 20 height 8
click at [201, 474] on div "Shapes" at bounding box center [209, 569] width 28 height 8
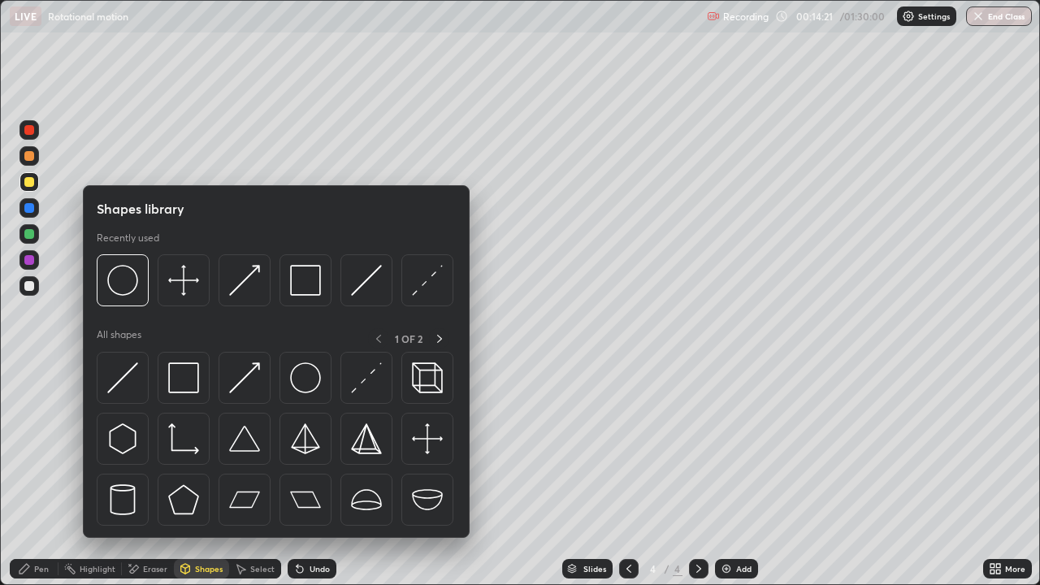
click at [248, 386] on img at bounding box center [244, 377] width 31 height 31
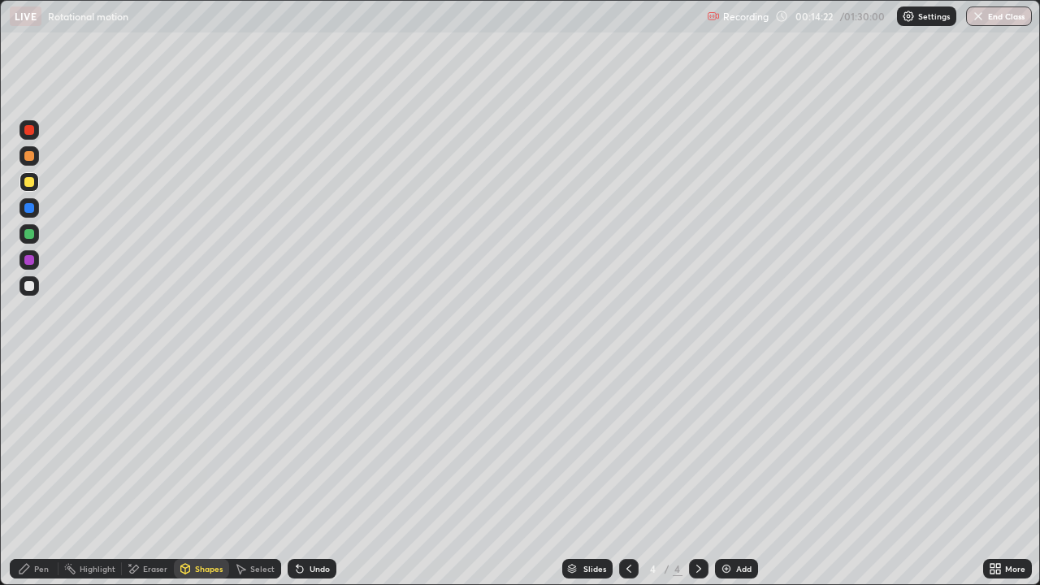
click at [30, 182] on div at bounding box center [29, 182] width 10 height 10
click at [150, 474] on div "Eraser" at bounding box center [155, 569] width 24 height 8
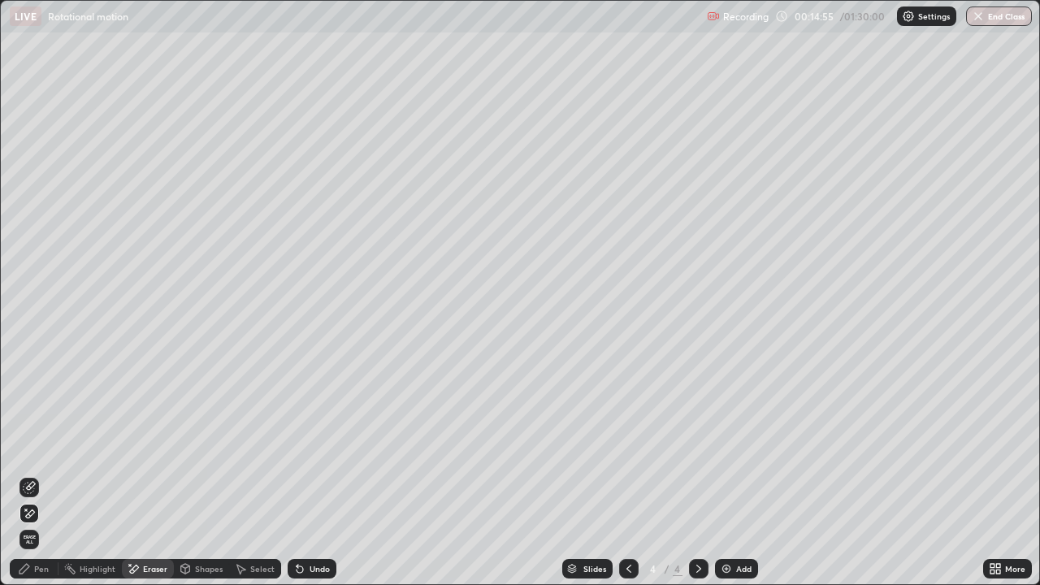
click at [191, 474] on div "Shapes" at bounding box center [201, 568] width 55 height 19
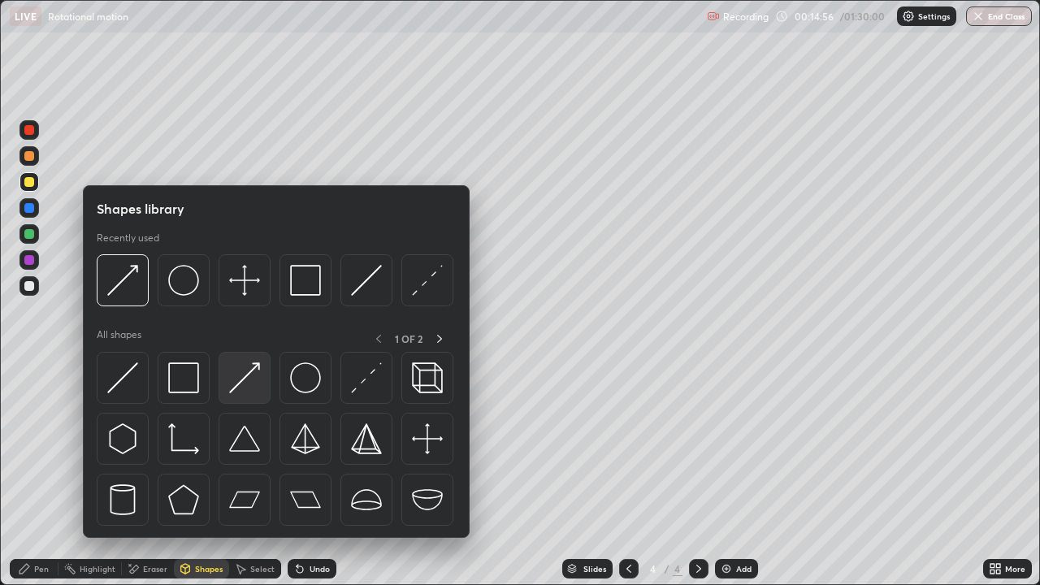
click at [243, 383] on img at bounding box center [244, 377] width 31 height 31
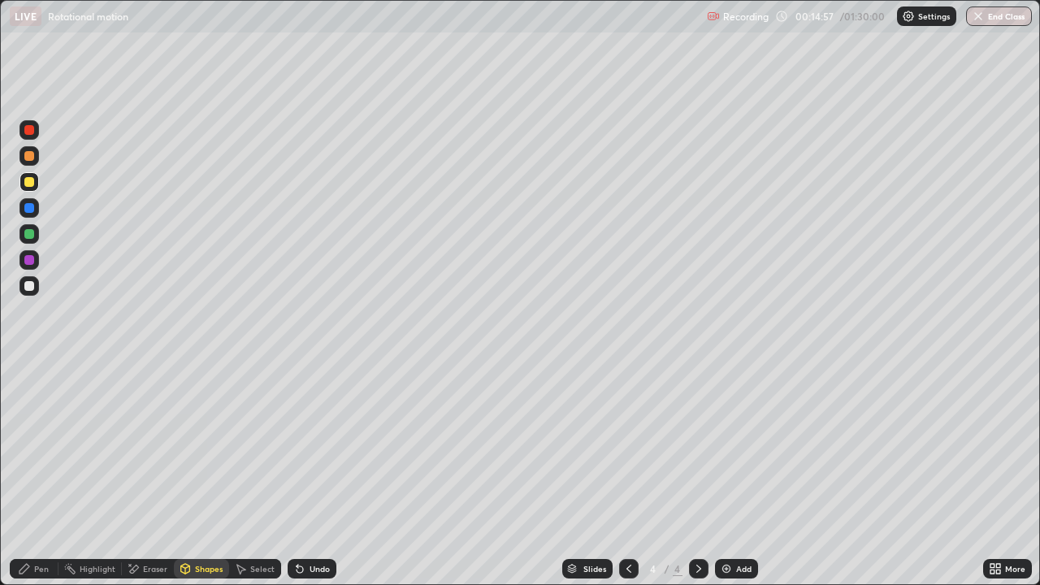
click at [193, 474] on div "Shapes" at bounding box center [201, 568] width 55 height 19
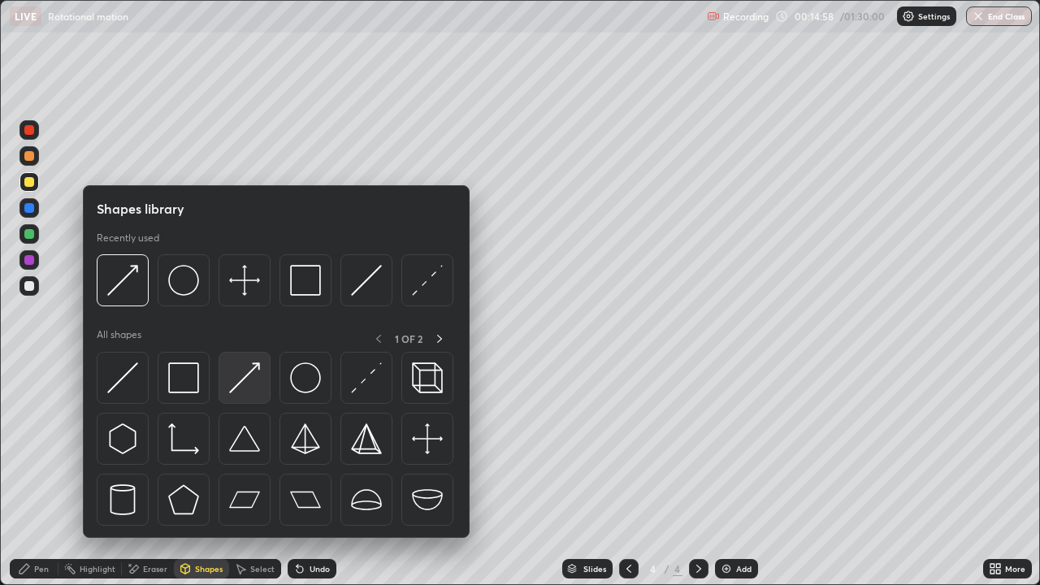
click at [257, 376] on img at bounding box center [244, 377] width 31 height 31
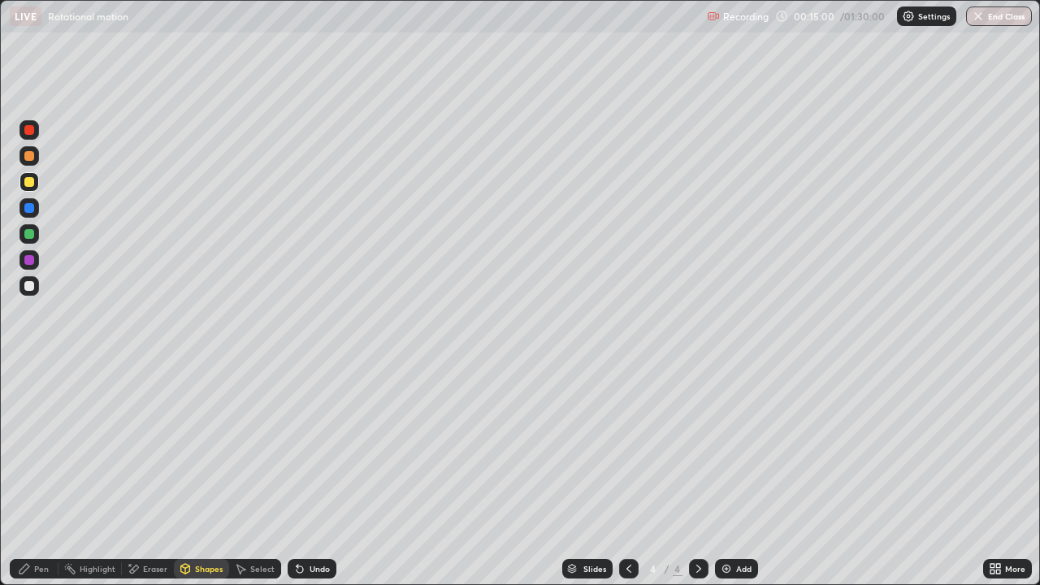
click at [27, 285] on div at bounding box center [29, 286] width 10 height 10
click at [30, 474] on icon at bounding box center [24, 568] width 13 height 13
click at [30, 182] on div at bounding box center [29, 182] width 10 height 10
click at [208, 474] on div "Shapes" at bounding box center [209, 569] width 28 height 8
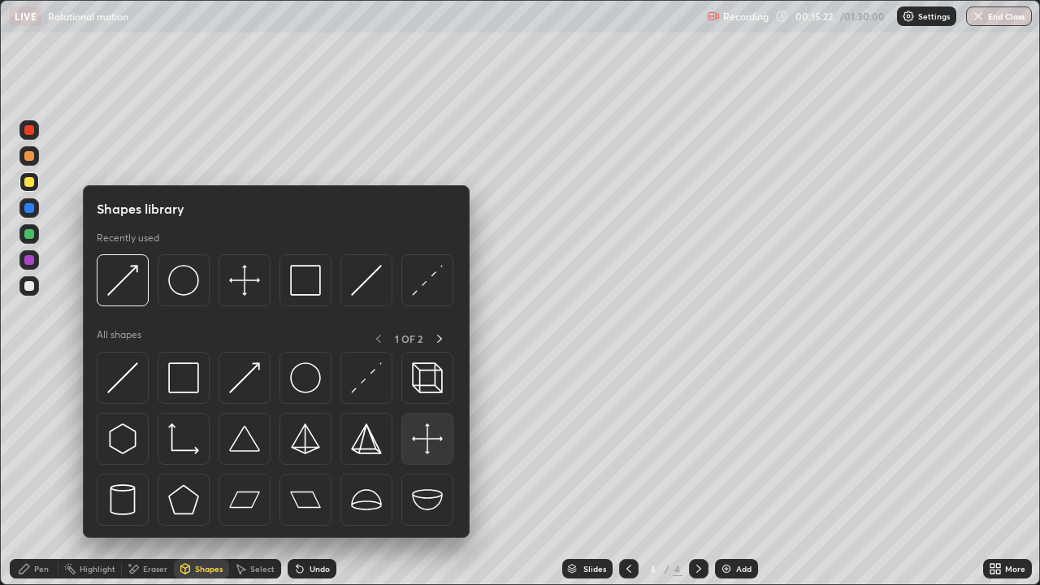
click at [424, 439] on img at bounding box center [427, 438] width 31 height 31
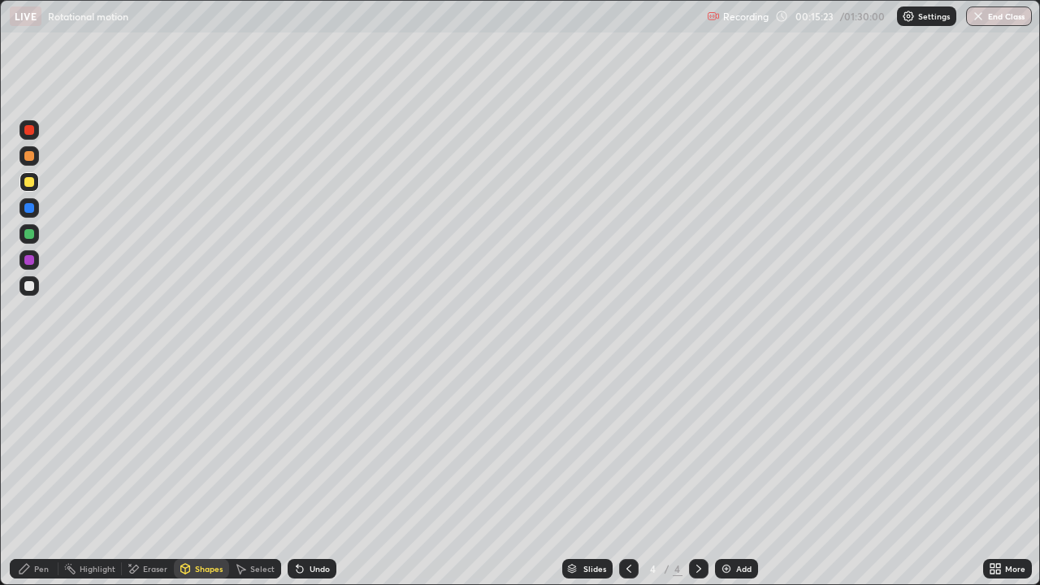
click at [29, 211] on div at bounding box center [29, 208] width 10 height 10
click at [262, 474] on div "Select" at bounding box center [262, 569] width 24 height 8
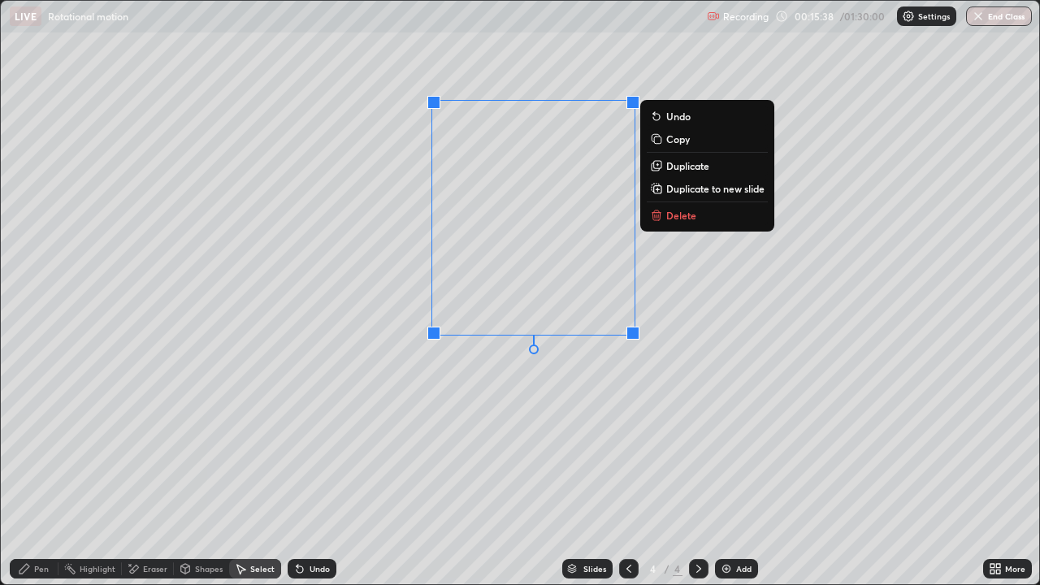
click at [466, 365] on div "0 ° Undo Copy Duplicate Duplicate to new slide Delete" at bounding box center [520, 292] width 1038 height 583
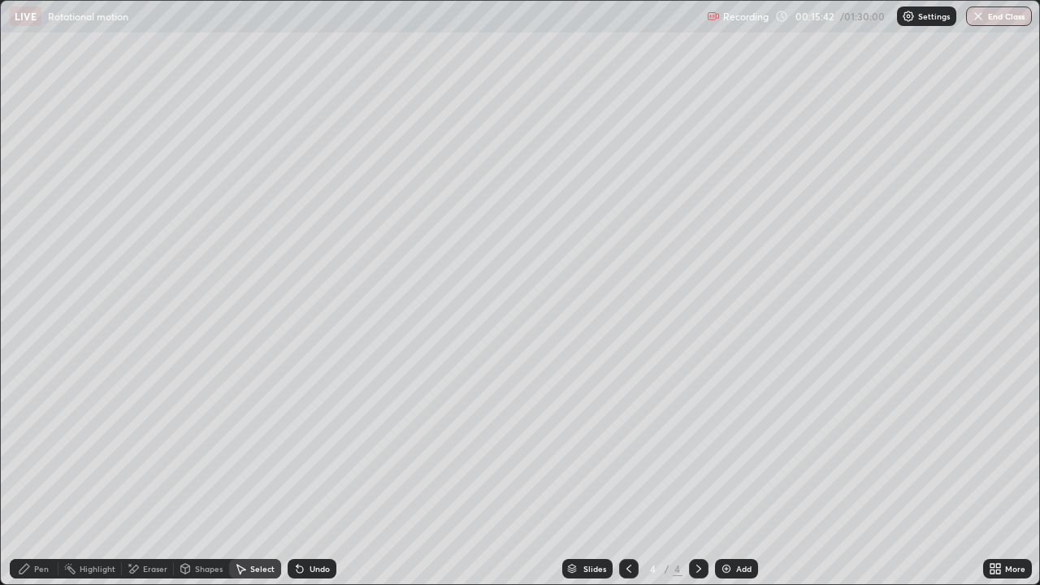
click at [36, 474] on div "Pen" at bounding box center [41, 569] width 15 height 8
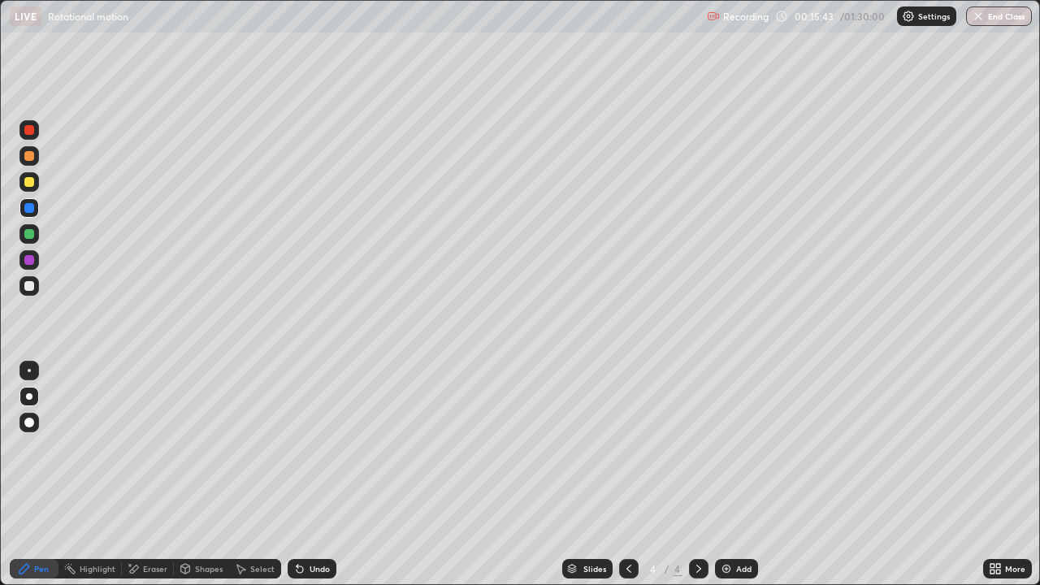
click at [25, 180] on div at bounding box center [29, 182] width 10 height 10
click at [32, 474] on div "Pen" at bounding box center [34, 568] width 49 height 19
click at [31, 283] on div at bounding box center [29, 286] width 10 height 10
click at [253, 474] on div "Select" at bounding box center [262, 569] width 24 height 8
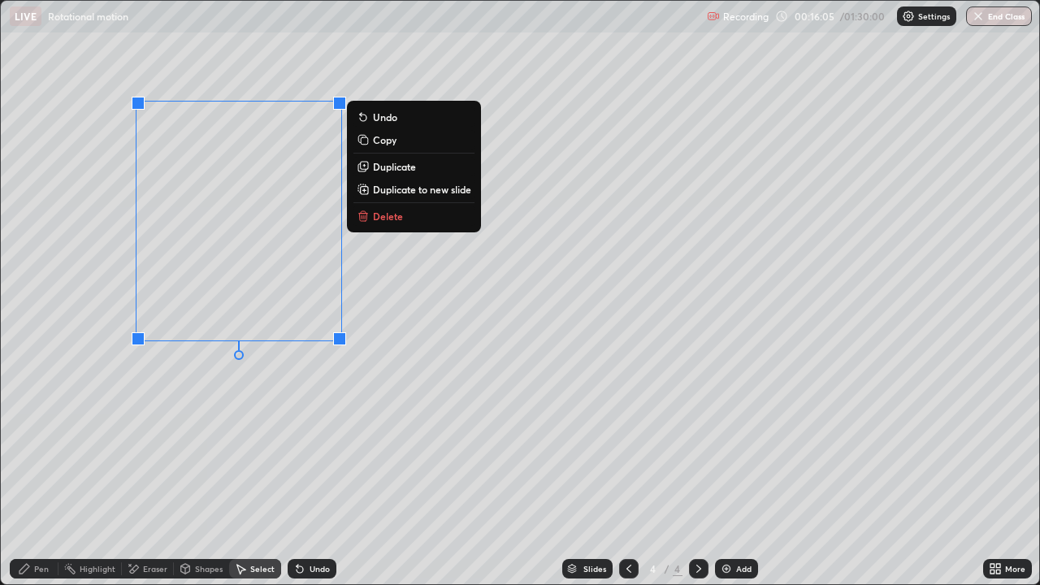
click at [316, 474] on div "Undo" at bounding box center [319, 569] width 20 height 8
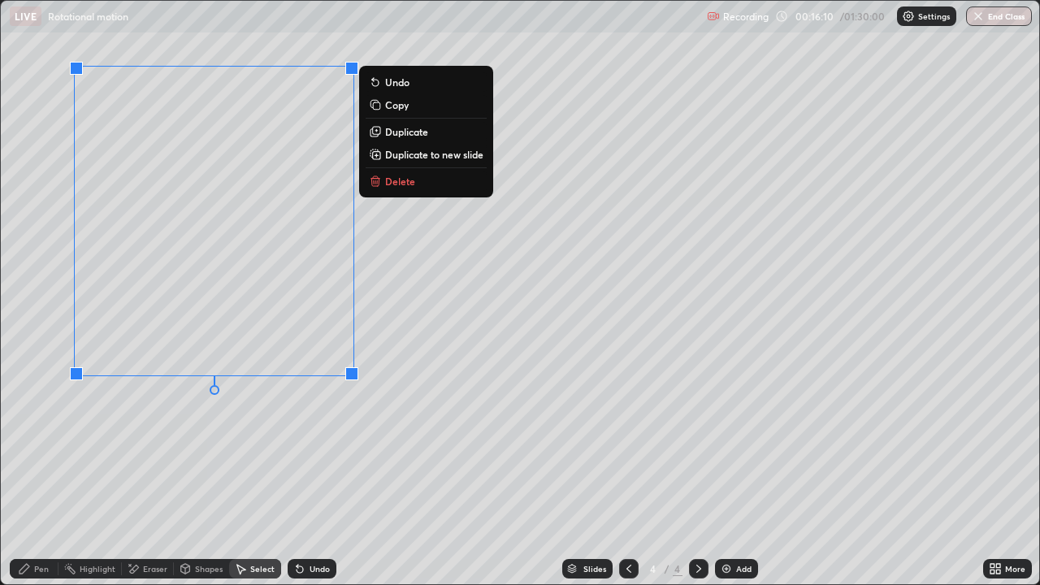
click at [172, 422] on div "0 ° Undo Copy Duplicate Duplicate to new slide Delete" at bounding box center [520, 292] width 1038 height 583
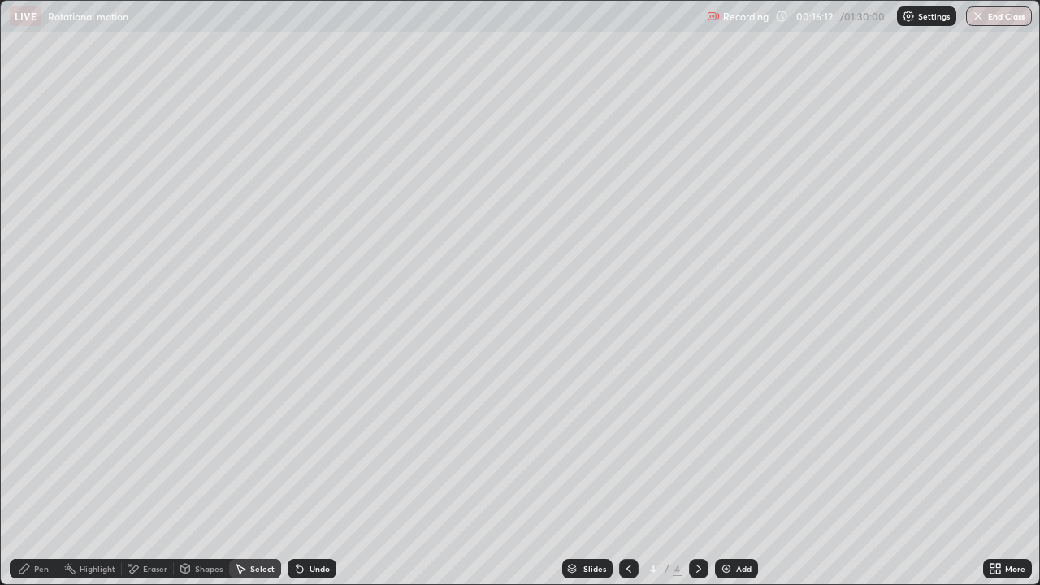
click at [153, 474] on div "Eraser" at bounding box center [155, 569] width 24 height 8
click at [312, 474] on div "Undo" at bounding box center [312, 568] width 49 height 19
click at [37, 474] on div "Pen" at bounding box center [41, 569] width 15 height 8
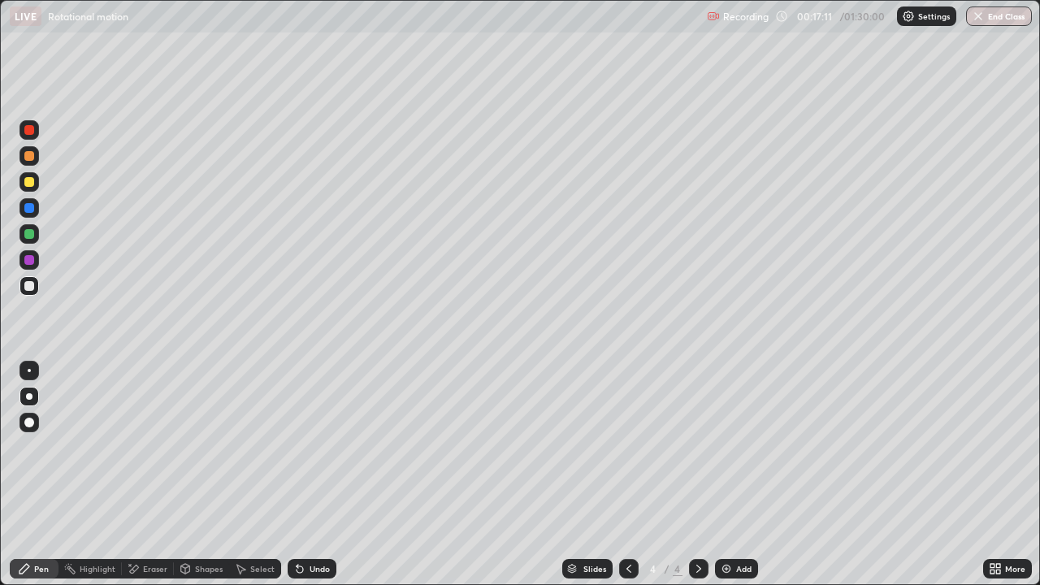
click at [309, 474] on div "Undo" at bounding box center [319, 569] width 20 height 8
click at [314, 474] on div "Undo" at bounding box center [319, 569] width 20 height 8
click at [312, 474] on div "Undo" at bounding box center [319, 569] width 20 height 8
click at [733, 474] on div "Add" at bounding box center [736, 568] width 43 height 19
click at [217, 474] on div "Shapes" at bounding box center [209, 569] width 28 height 8
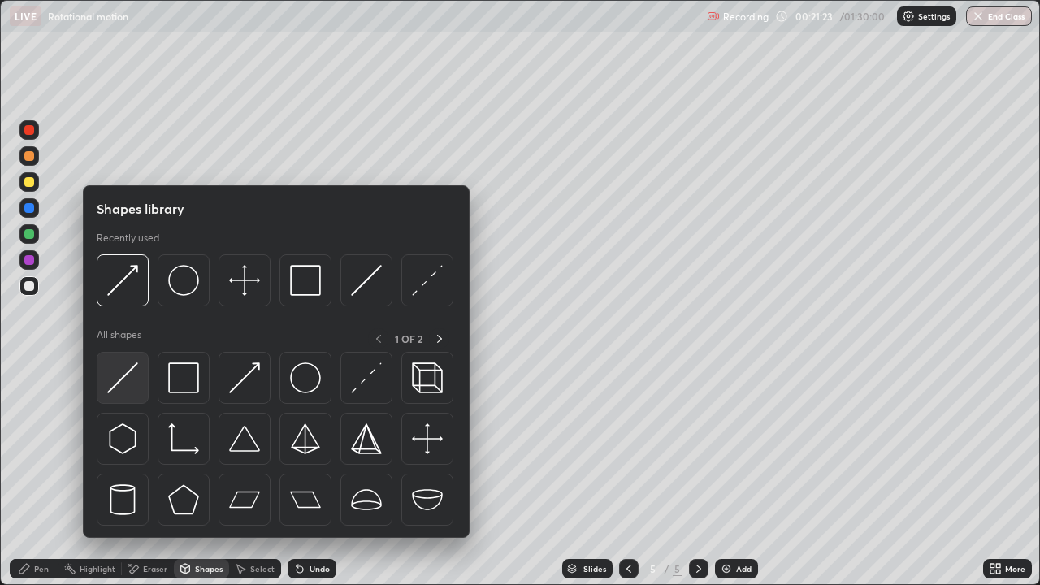
click at [148, 393] on div at bounding box center [123, 378] width 52 height 52
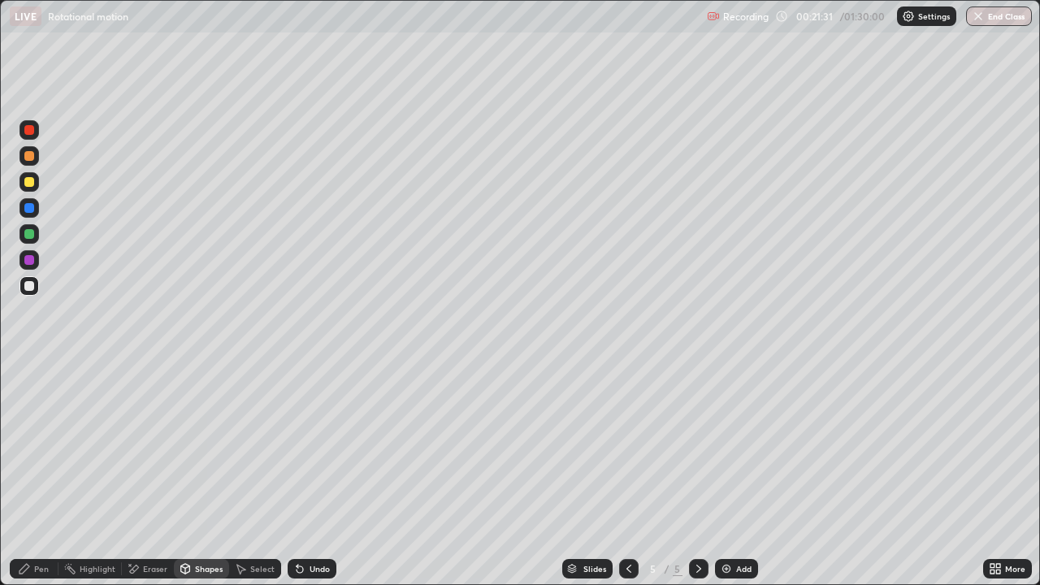
click at [257, 474] on div "Select" at bounding box center [262, 569] width 24 height 8
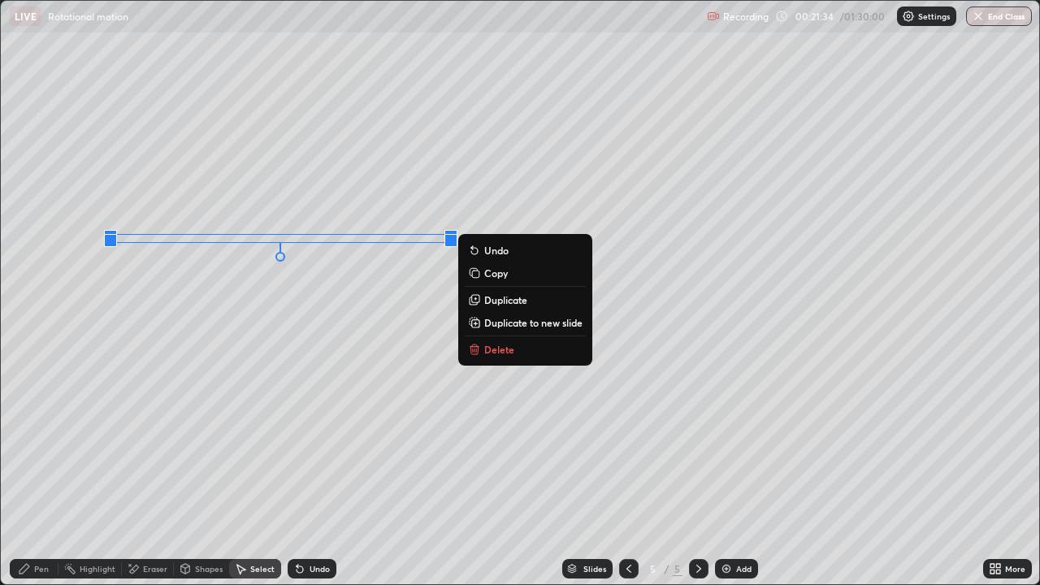
click at [331, 294] on div "0 ° Undo Copy Duplicate Duplicate to new slide Delete" at bounding box center [520, 292] width 1038 height 583
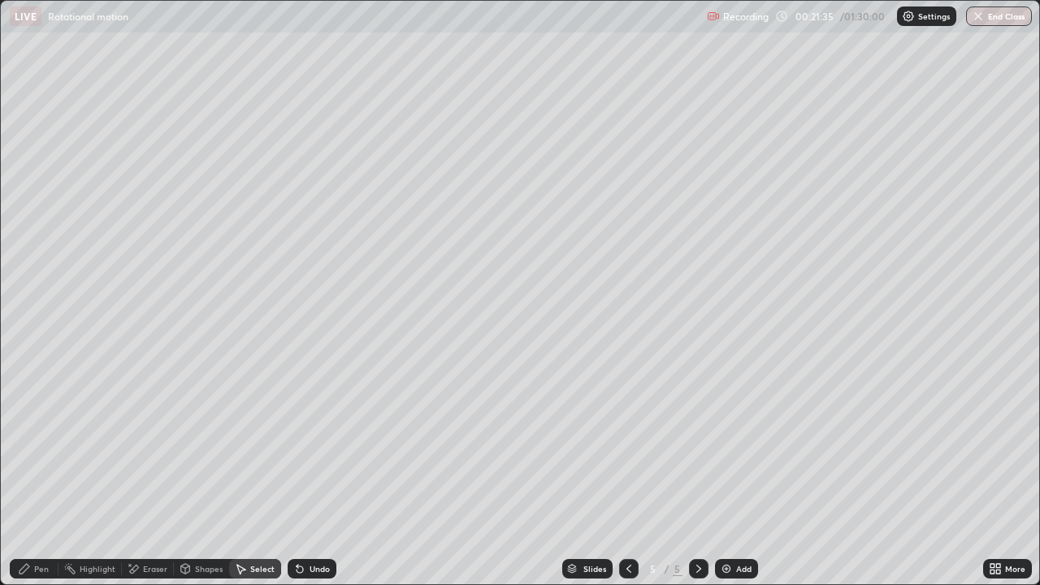
click at [207, 474] on div "Shapes" at bounding box center [209, 569] width 28 height 8
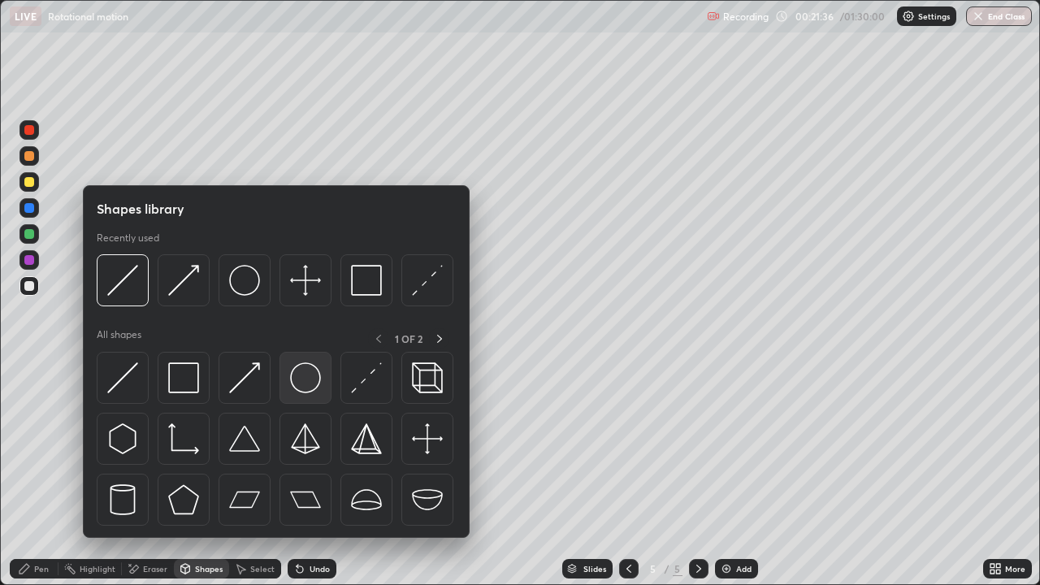
click at [304, 381] on img at bounding box center [305, 377] width 31 height 31
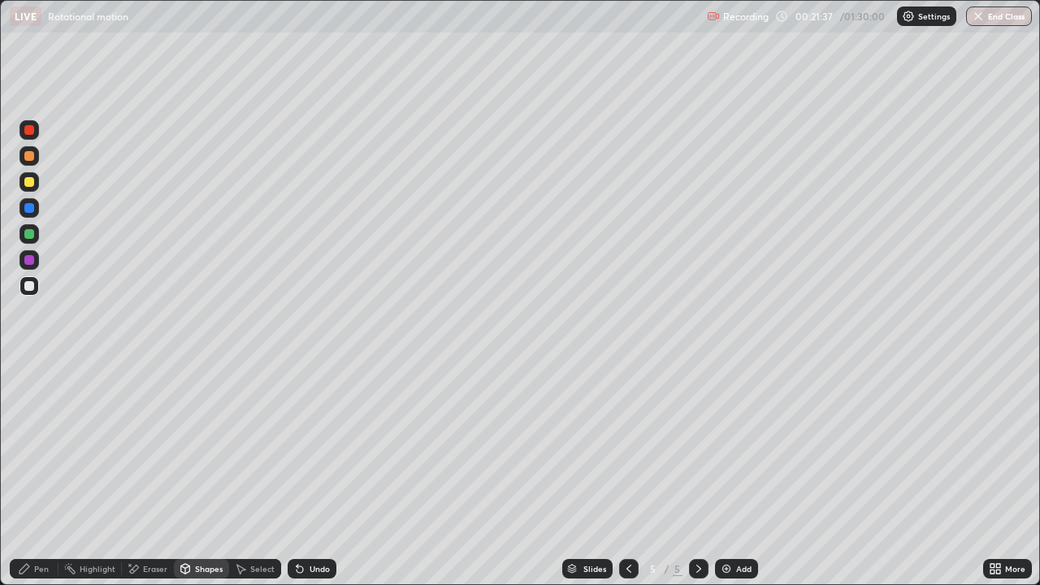
click at [32, 235] on div at bounding box center [29, 234] width 10 height 10
click at [257, 474] on div "Select" at bounding box center [255, 568] width 52 height 19
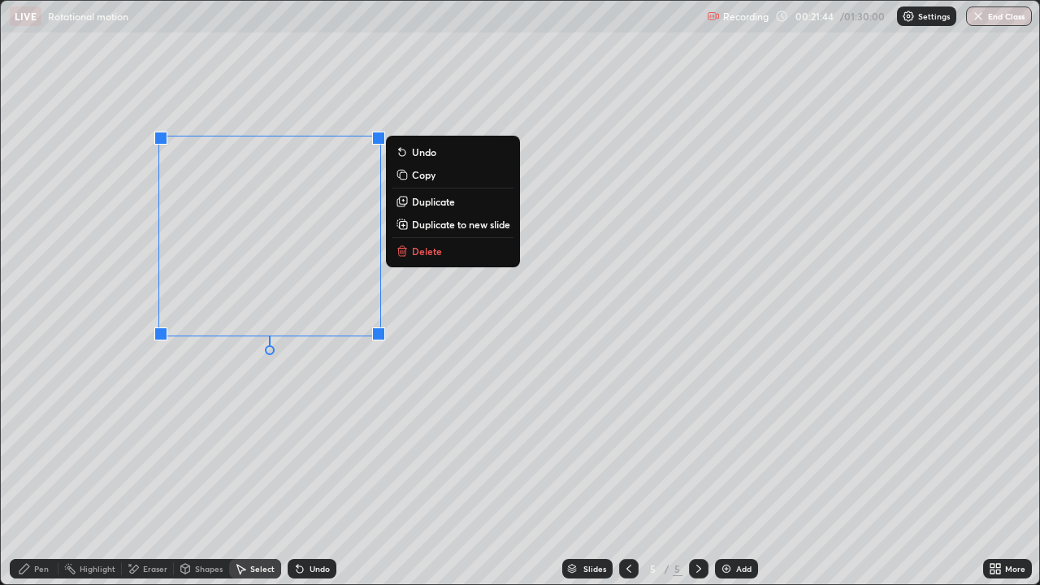
click at [236, 415] on div "0 ° Undo Copy Duplicate Duplicate to new slide Delete" at bounding box center [520, 292] width 1038 height 583
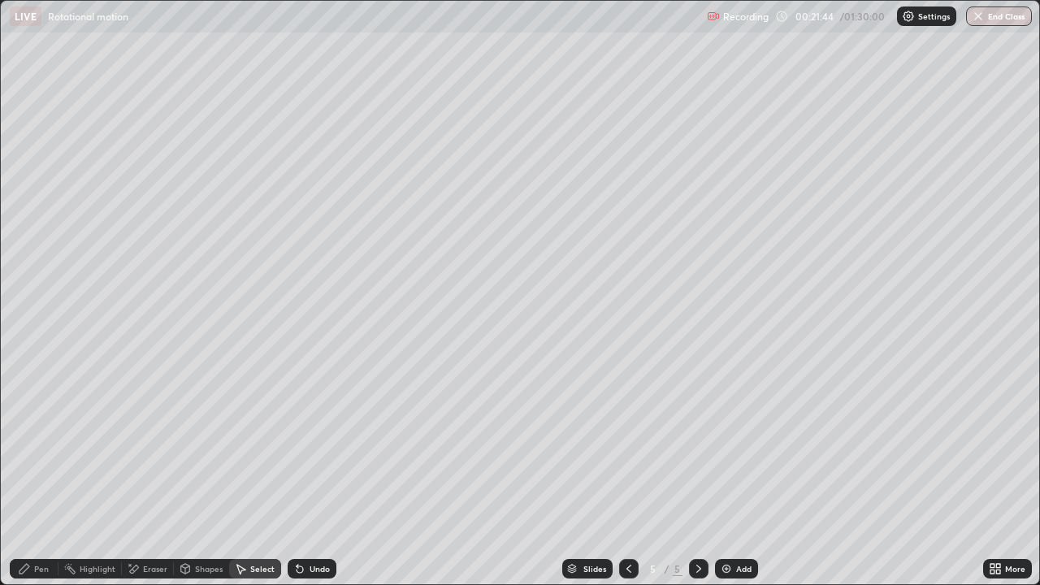
click at [43, 474] on div "Pen" at bounding box center [41, 569] width 15 height 8
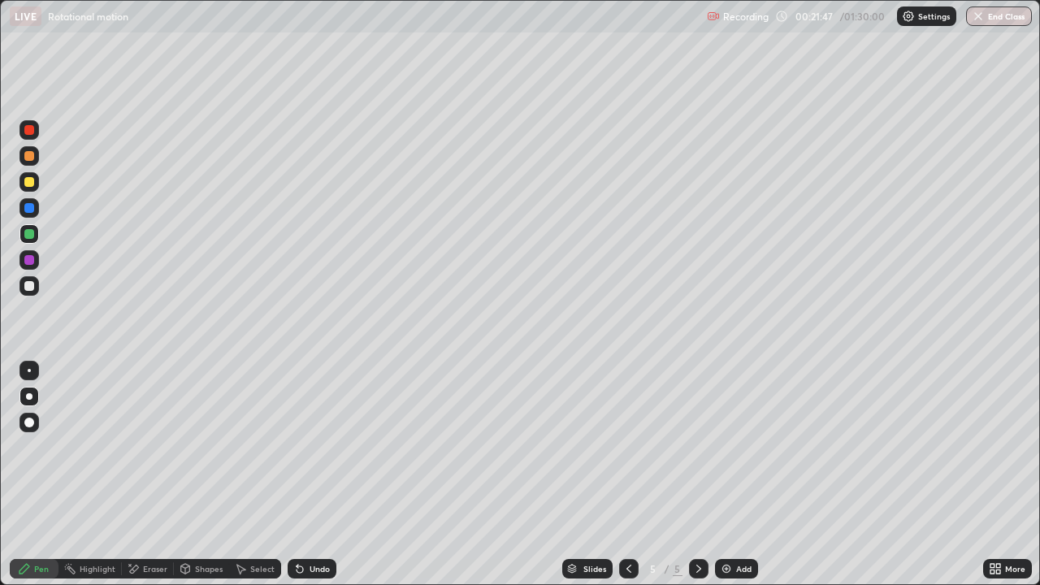
click at [29, 185] on div at bounding box center [29, 182] width 10 height 10
click at [29, 253] on div at bounding box center [28, 259] width 19 height 19
click at [196, 474] on div "Shapes" at bounding box center [201, 568] width 55 height 19
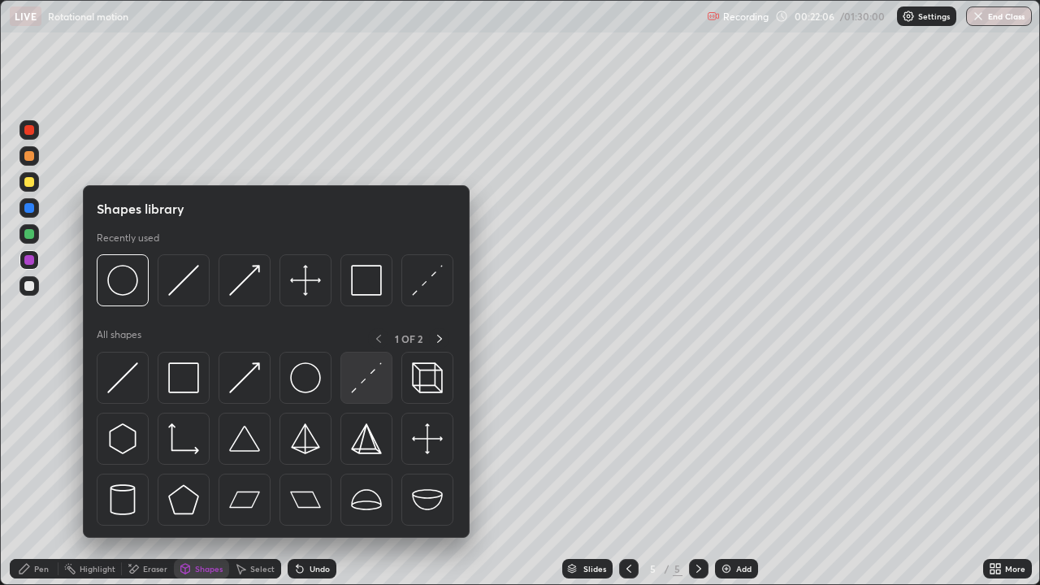
click at [357, 383] on img at bounding box center [366, 377] width 31 height 31
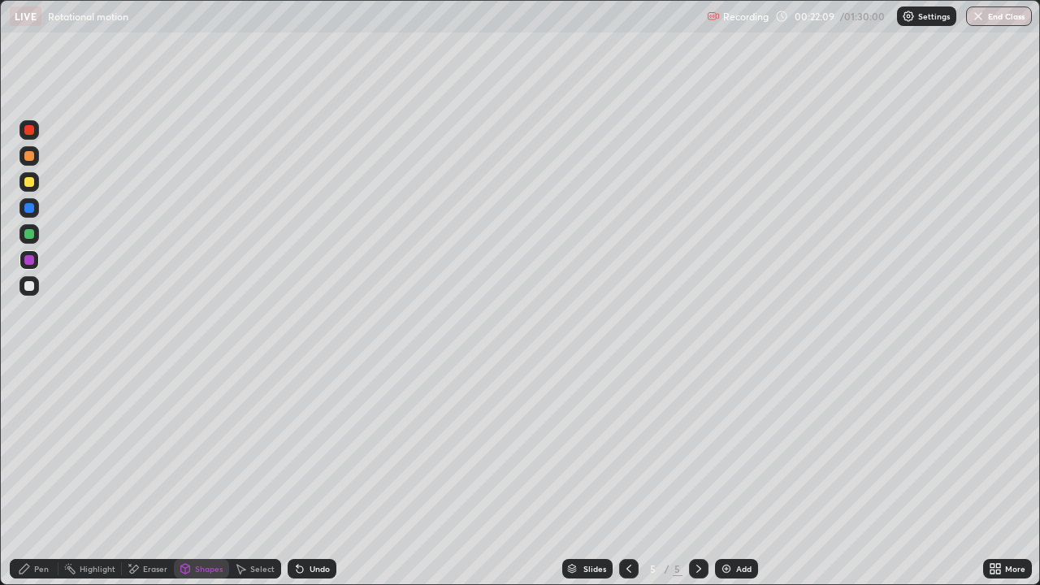
click at [36, 474] on div "Pen" at bounding box center [41, 569] width 15 height 8
click at [25, 207] on div at bounding box center [29, 208] width 10 height 10
click at [210, 474] on div "Shapes" at bounding box center [209, 569] width 28 height 8
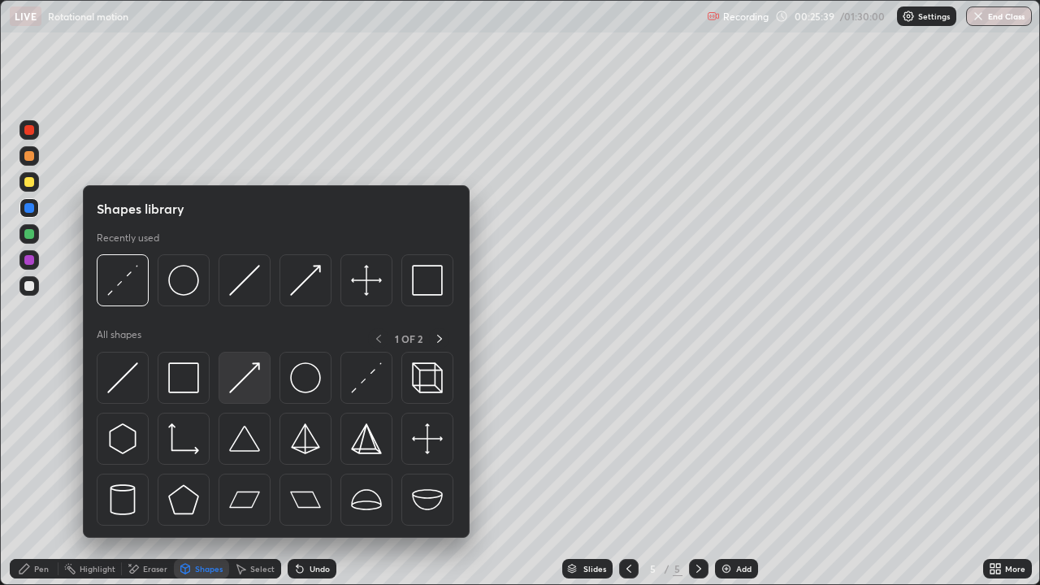
click at [237, 385] on img at bounding box center [244, 377] width 31 height 31
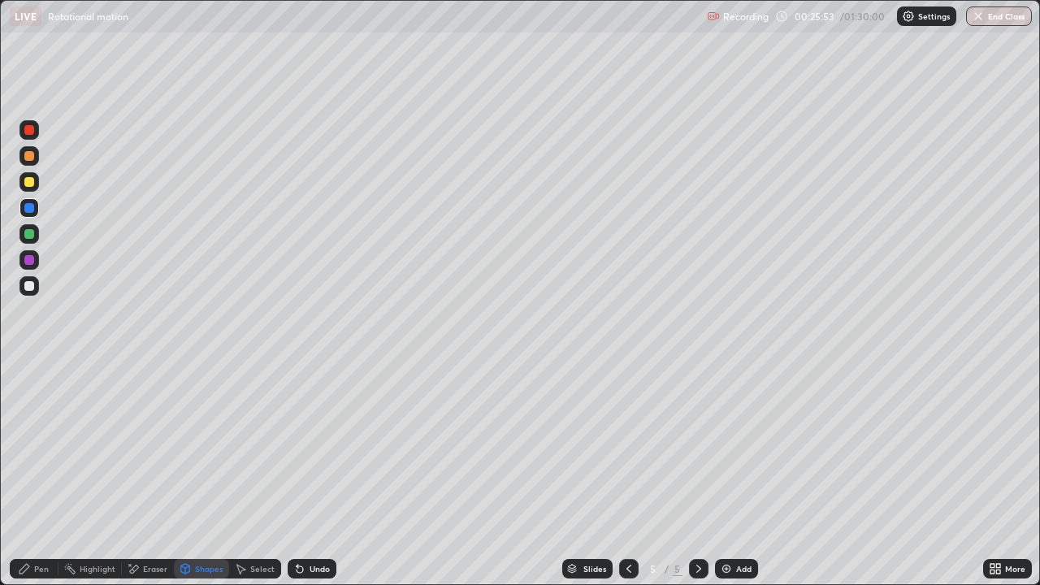
click at [39, 474] on div "Pen" at bounding box center [41, 569] width 15 height 8
click at [32, 286] on div at bounding box center [29, 286] width 10 height 10
click at [201, 474] on div "Shapes" at bounding box center [209, 569] width 28 height 8
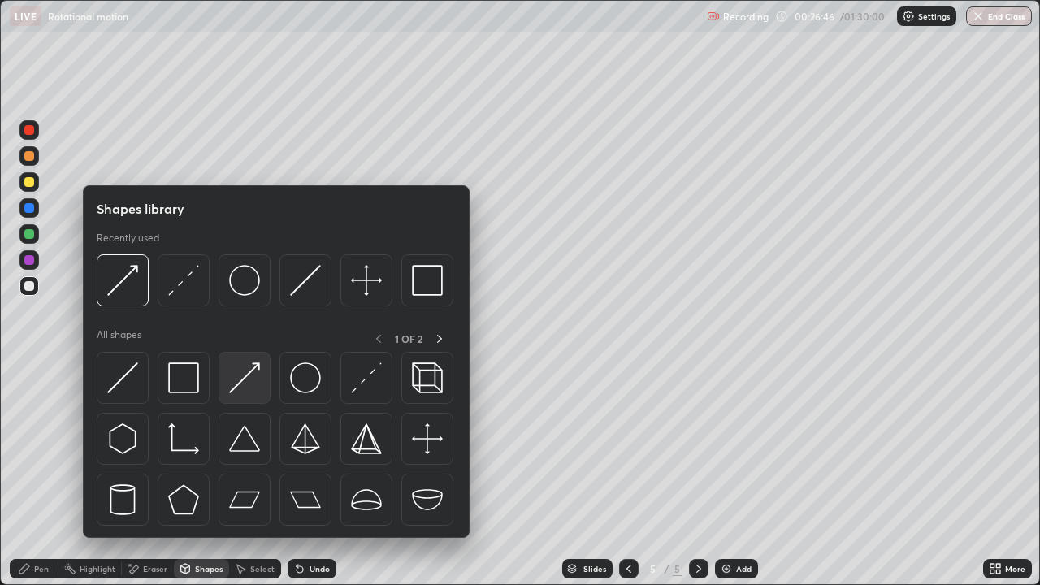
click at [241, 387] on img at bounding box center [244, 377] width 31 height 31
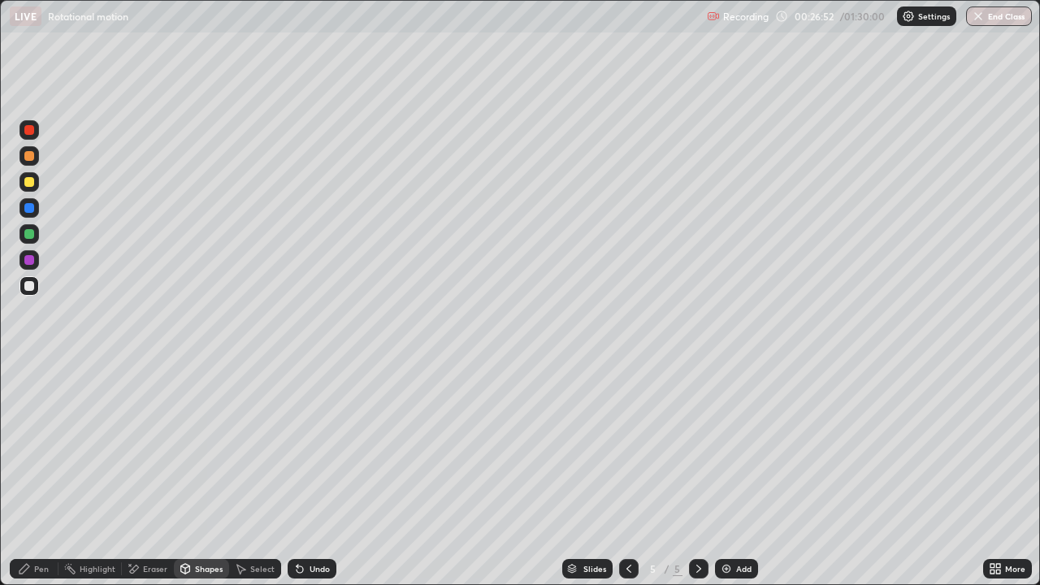
click at [30, 262] on div at bounding box center [29, 260] width 10 height 10
click at [44, 474] on div "Pen" at bounding box center [34, 568] width 49 height 19
click at [191, 474] on div "Shapes" at bounding box center [201, 568] width 55 height 19
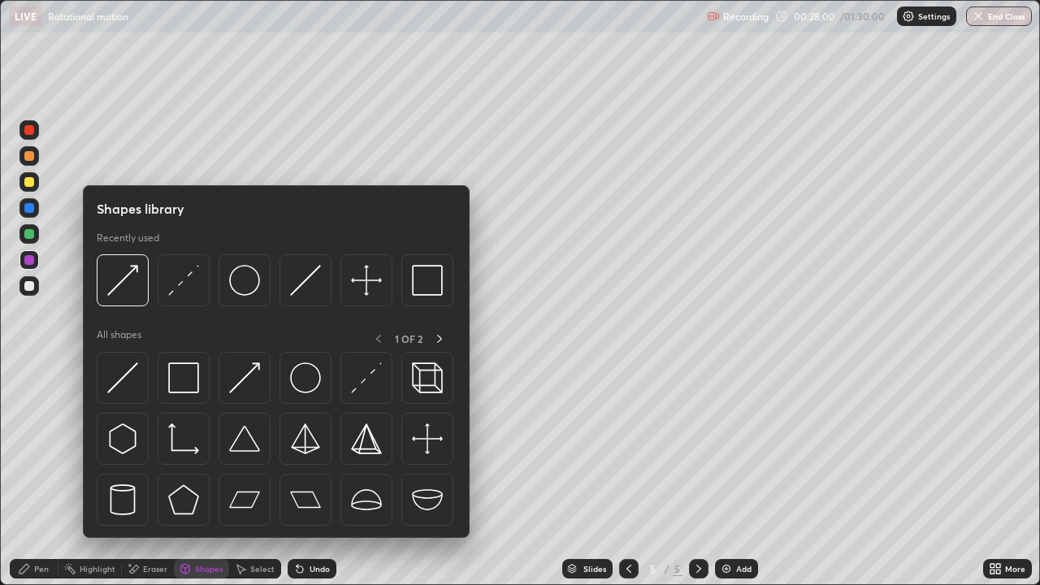
click at [146, 474] on div "Eraser" at bounding box center [155, 569] width 24 height 8
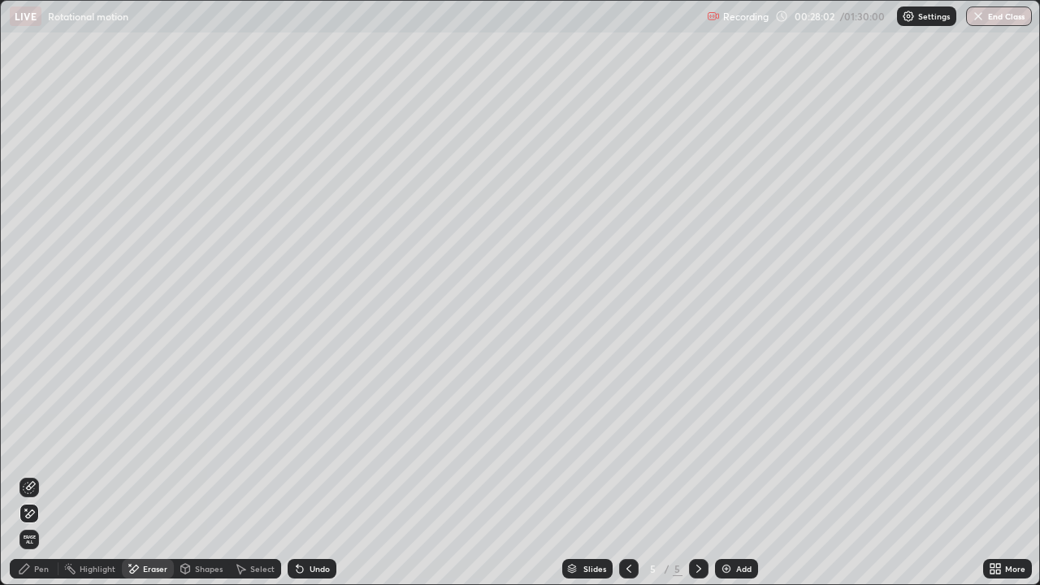
click at [36, 474] on div "Pen" at bounding box center [41, 569] width 15 height 8
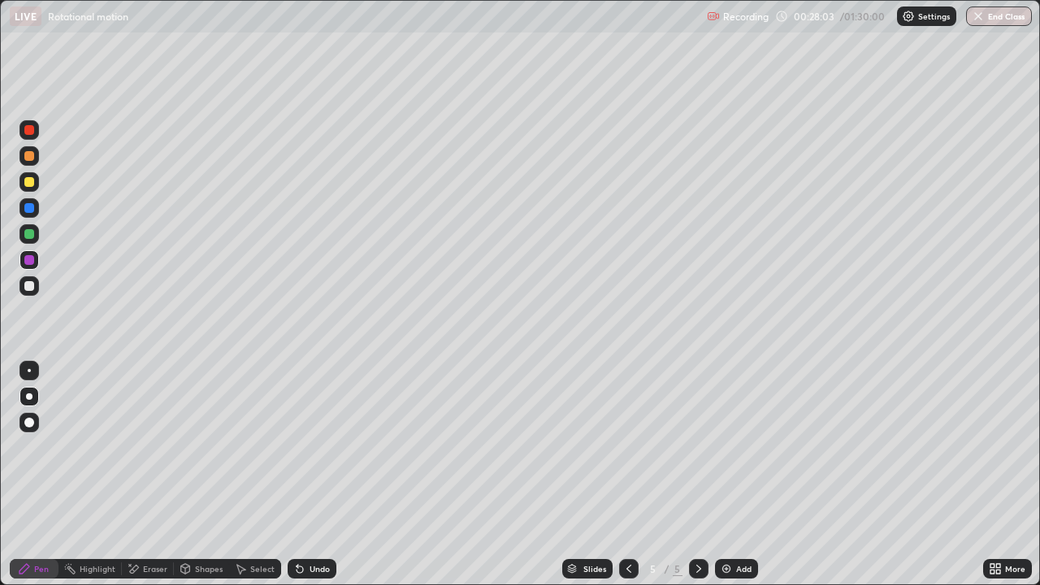
click at [28, 287] on div at bounding box center [29, 286] width 10 height 10
click at [733, 474] on div "Add" at bounding box center [736, 568] width 43 height 19
click at [210, 474] on div "Shapes" at bounding box center [209, 569] width 28 height 8
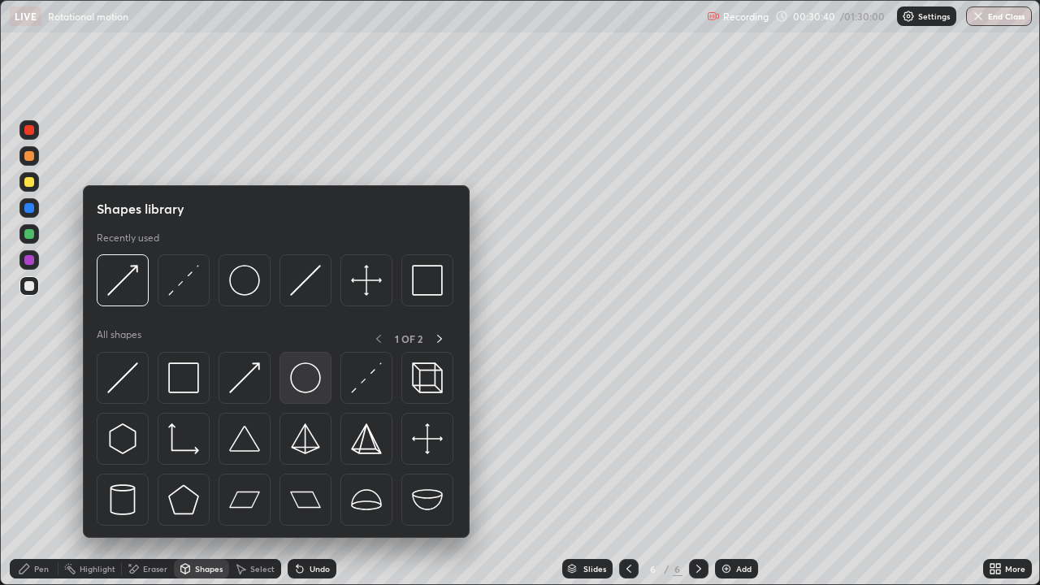
click at [312, 376] on img at bounding box center [305, 377] width 31 height 31
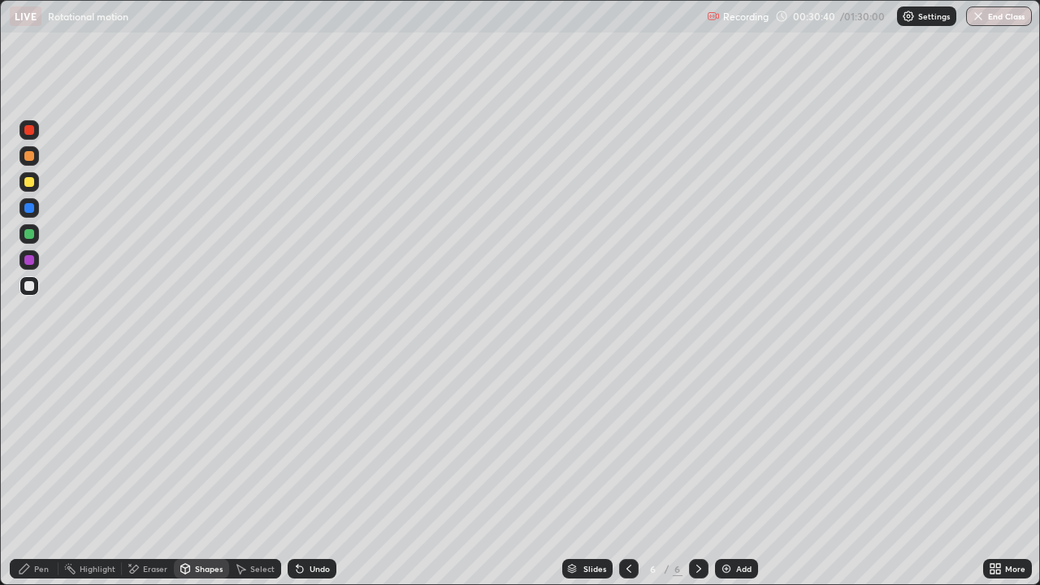
click at [208, 474] on div "Shapes" at bounding box center [209, 569] width 28 height 8
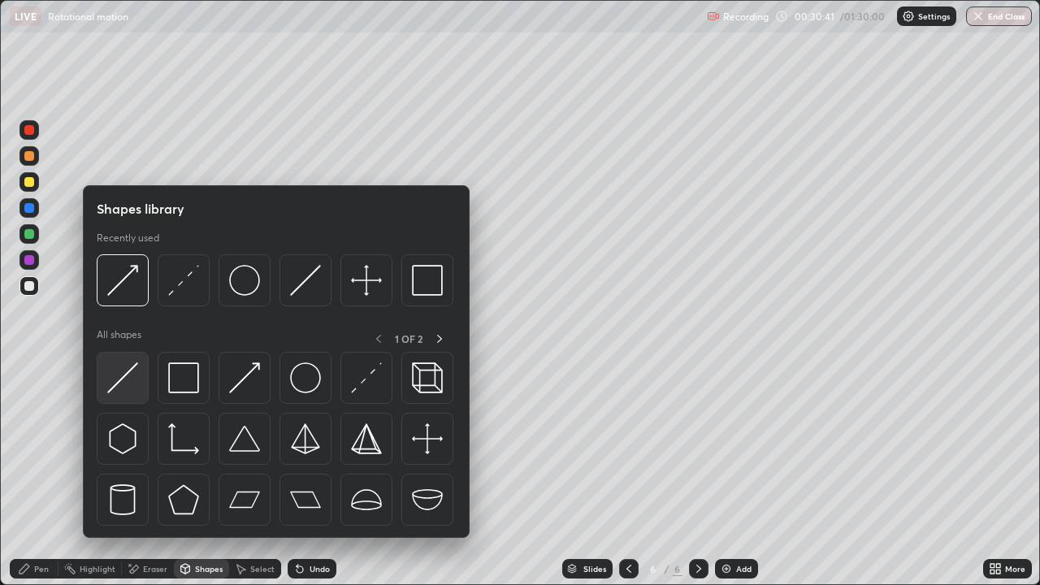
click at [140, 383] on div at bounding box center [123, 378] width 52 height 52
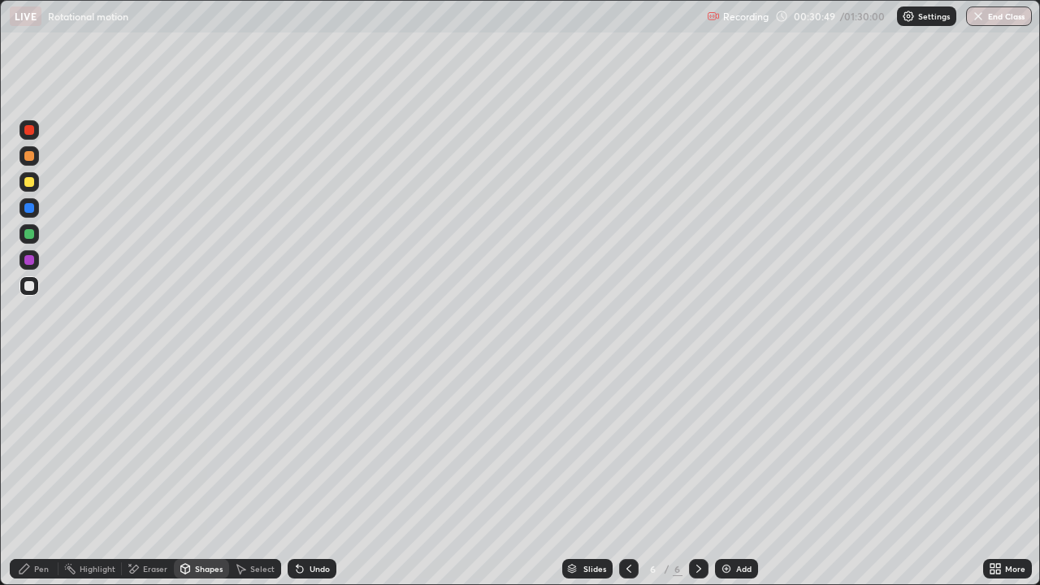
click at [201, 474] on div "Shapes" at bounding box center [209, 569] width 28 height 8
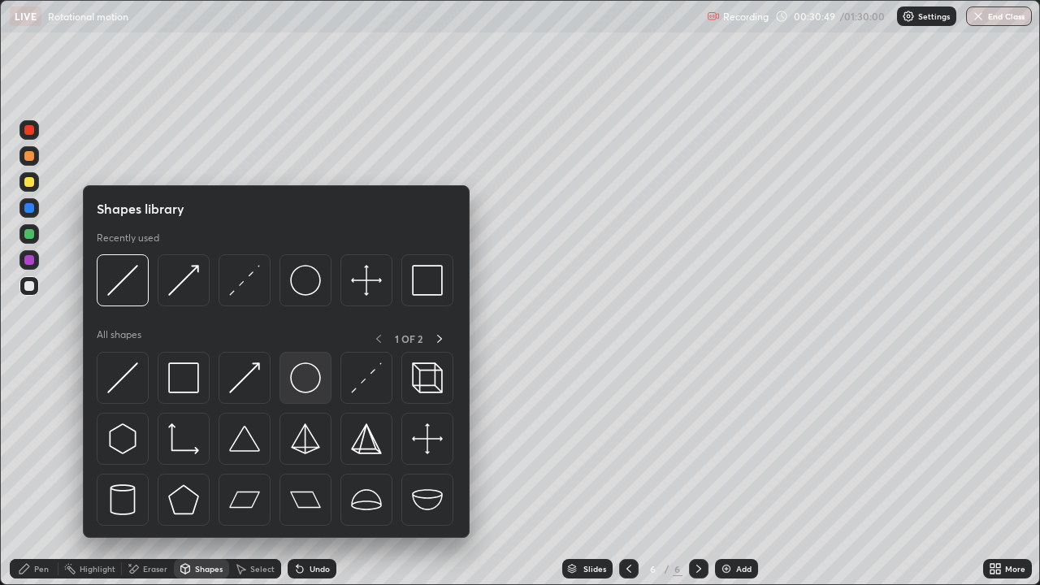
click at [308, 388] on img at bounding box center [305, 377] width 31 height 31
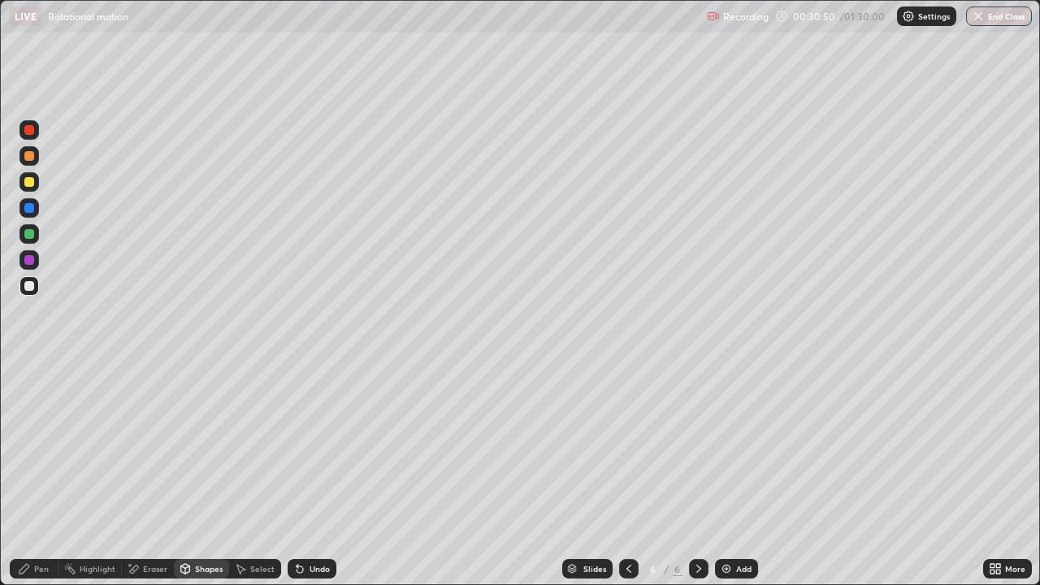
click at [32, 236] on div at bounding box center [29, 234] width 10 height 10
click at [260, 474] on div "Select" at bounding box center [262, 569] width 24 height 8
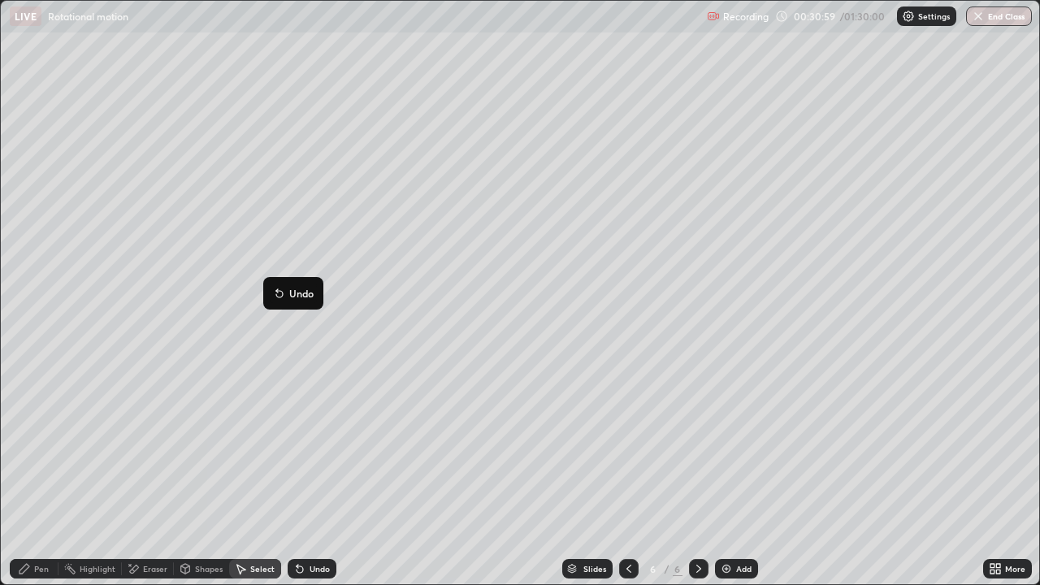
click at [253, 373] on div "0 ° Undo Copy Duplicate Duplicate to new slide Delete" at bounding box center [520, 292] width 1038 height 583
click at [36, 474] on div "Pen" at bounding box center [34, 568] width 49 height 19
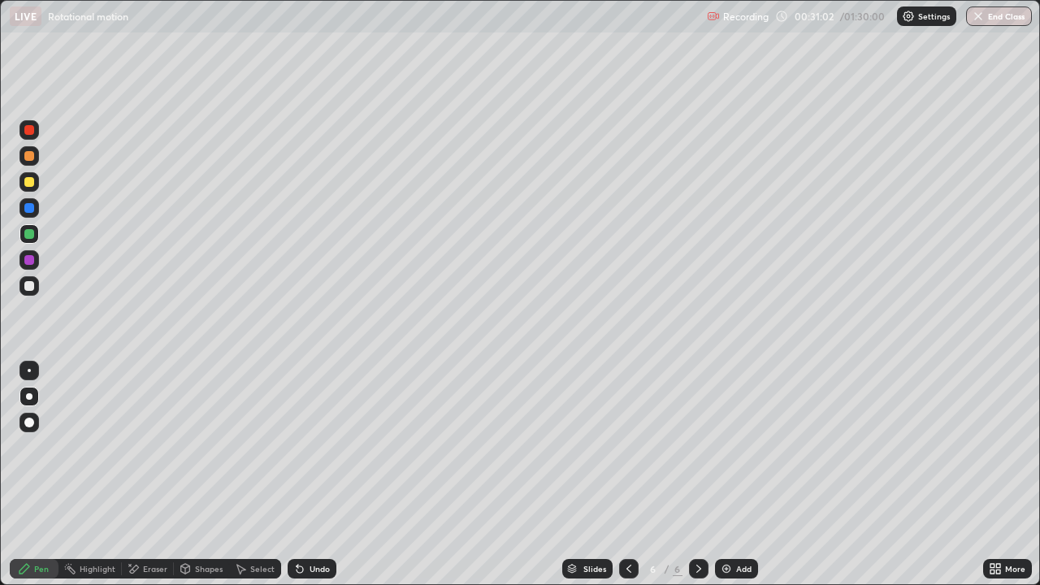
click at [29, 186] on div at bounding box center [29, 182] width 10 height 10
click at [315, 474] on div "Undo" at bounding box center [319, 569] width 20 height 8
click at [29, 261] on div at bounding box center [29, 260] width 10 height 10
click at [253, 474] on div "Select" at bounding box center [262, 569] width 24 height 8
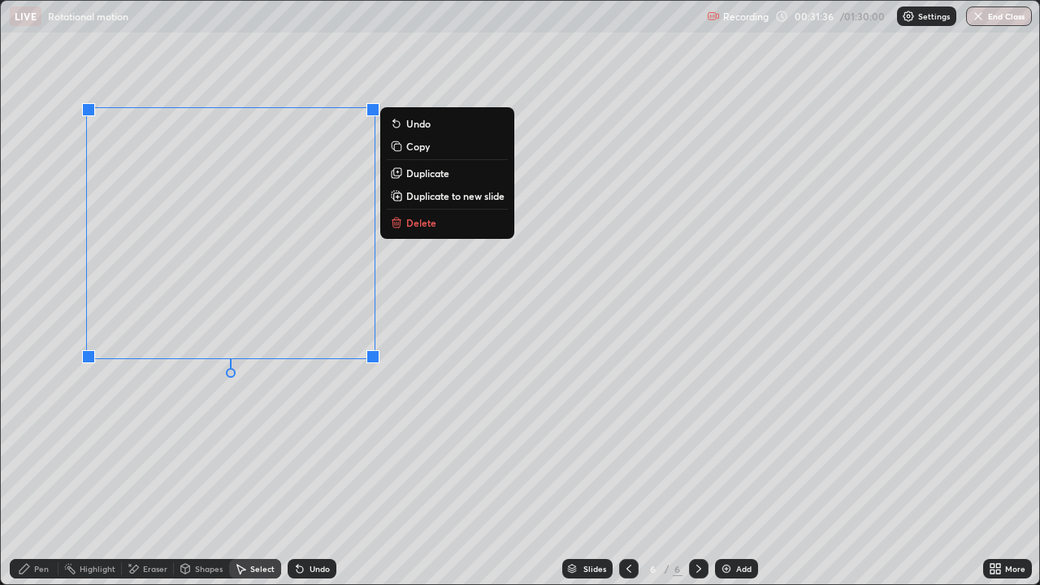
click at [409, 172] on p "Duplicate" at bounding box center [427, 173] width 43 height 13
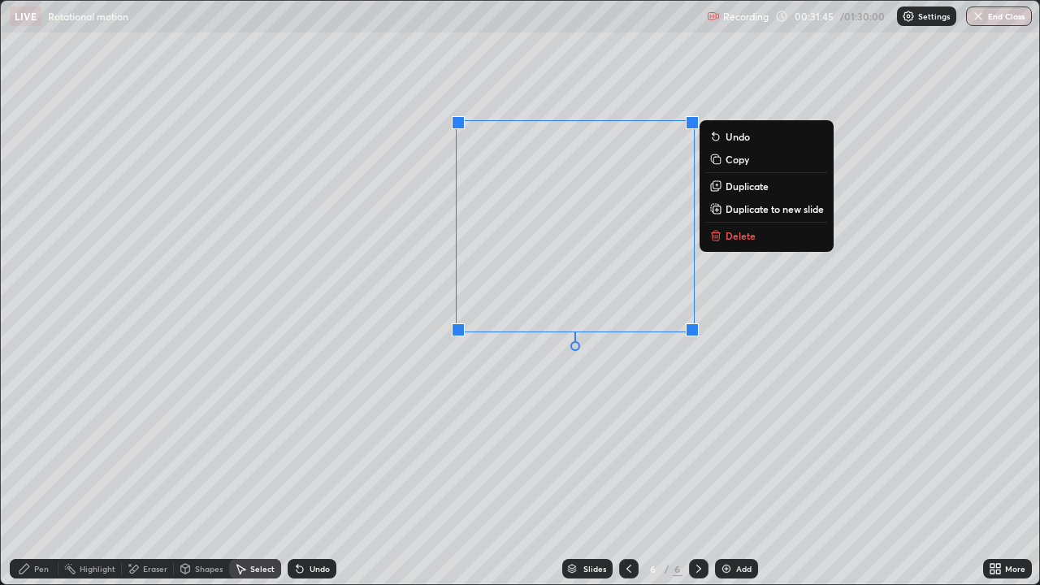
click at [504, 383] on div "0 ° Undo Copy Duplicate Duplicate to new slide Delete" at bounding box center [520, 292] width 1038 height 583
click at [726, 187] on p "Duplicate" at bounding box center [746, 186] width 43 height 13
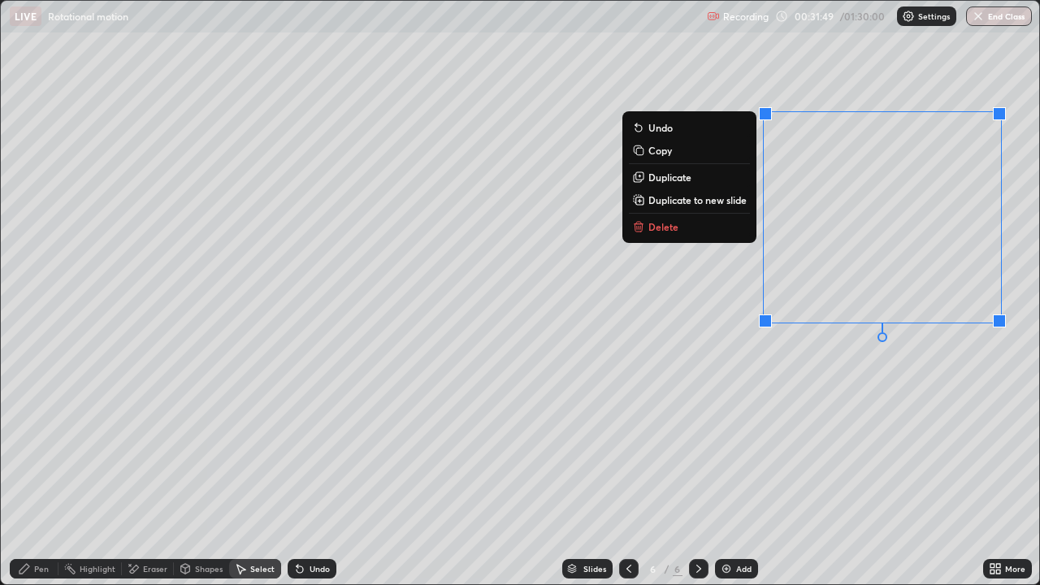
click at [677, 346] on div "0 ° Undo Copy Duplicate Duplicate to new slide Delete" at bounding box center [520, 292] width 1038 height 583
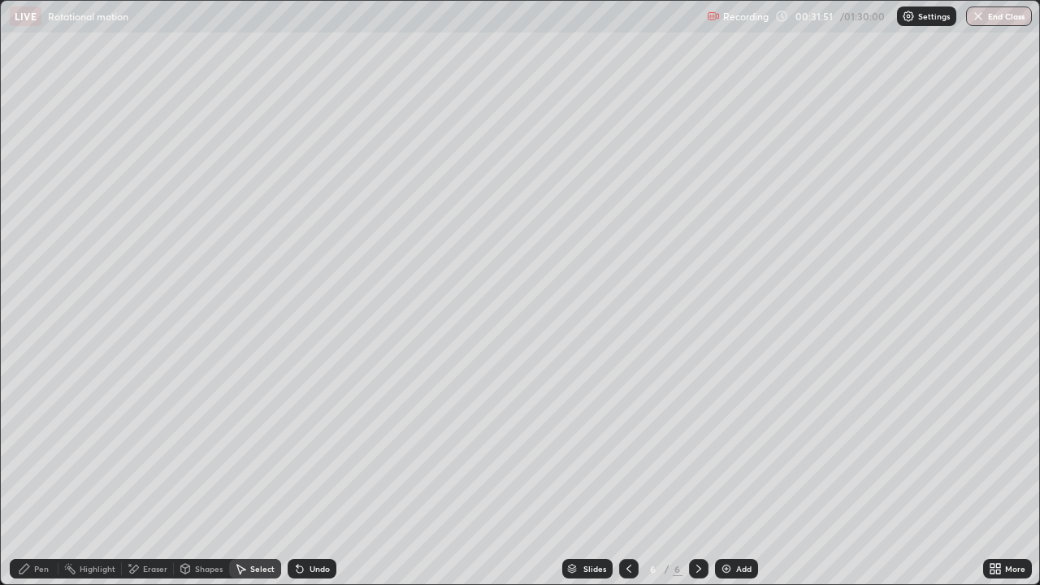
click at [145, 474] on div "Eraser" at bounding box center [155, 569] width 24 height 8
click at [312, 474] on div "Undo" at bounding box center [319, 569] width 20 height 8
click at [35, 474] on div "Pen" at bounding box center [41, 569] width 15 height 8
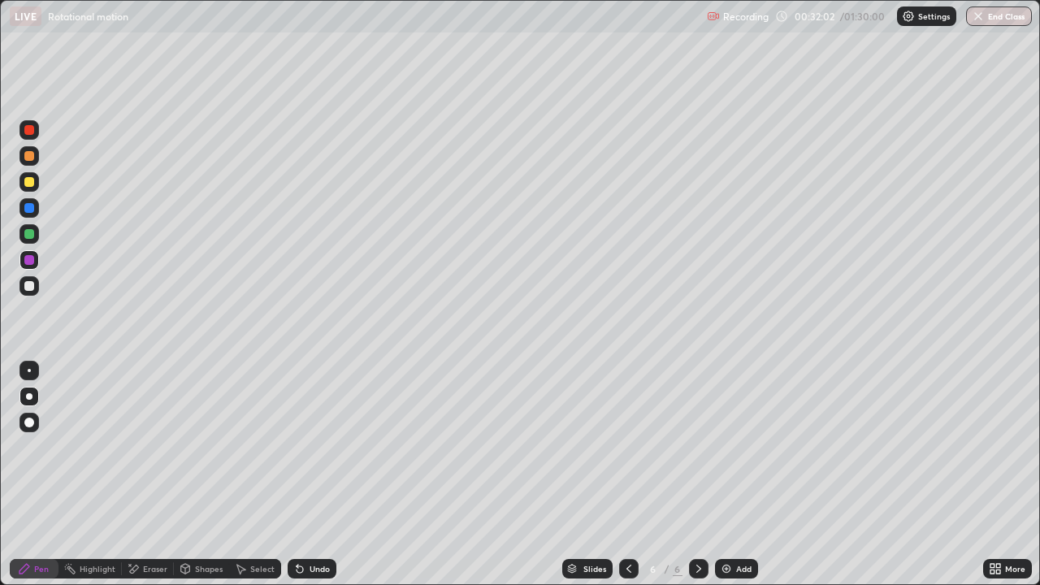
click at [28, 235] on div at bounding box center [29, 234] width 10 height 10
click at [28, 182] on div at bounding box center [29, 182] width 10 height 10
click at [200, 474] on div "Shapes" at bounding box center [209, 569] width 28 height 8
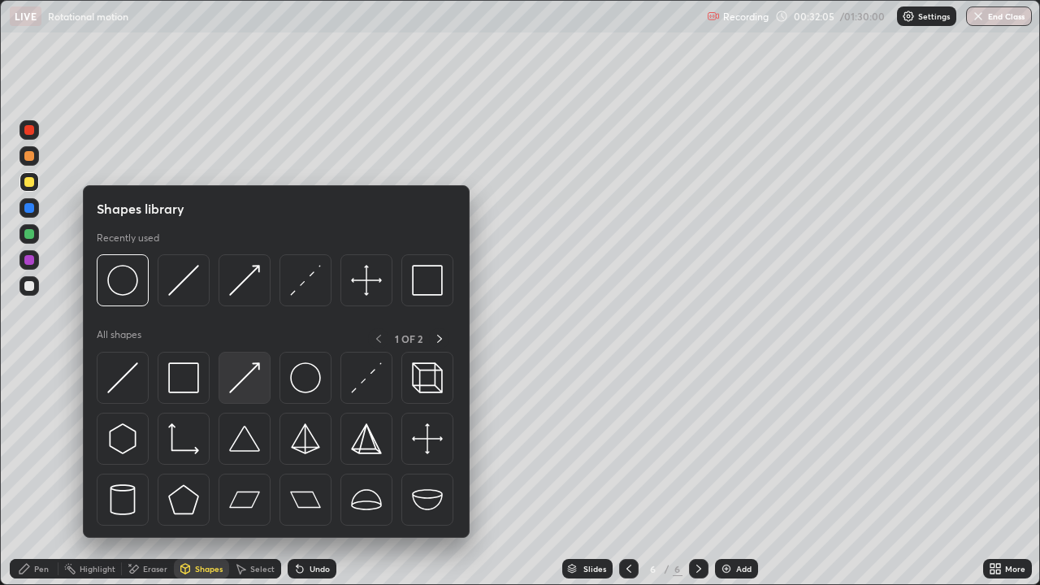
click at [242, 379] on img at bounding box center [244, 377] width 31 height 31
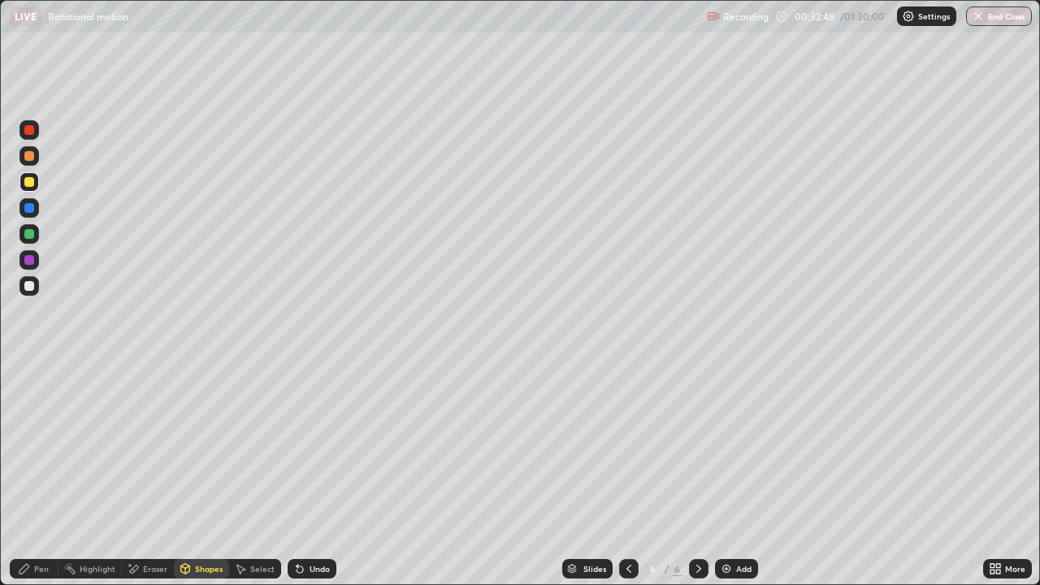
click at [29, 206] on div at bounding box center [29, 208] width 10 height 10
click at [35, 474] on div "Pen" at bounding box center [41, 569] width 15 height 8
click at [309, 474] on div "Undo" at bounding box center [319, 569] width 20 height 8
click at [315, 474] on div "Undo" at bounding box center [319, 569] width 20 height 8
click at [315, 474] on div "Undo" at bounding box center [312, 568] width 49 height 19
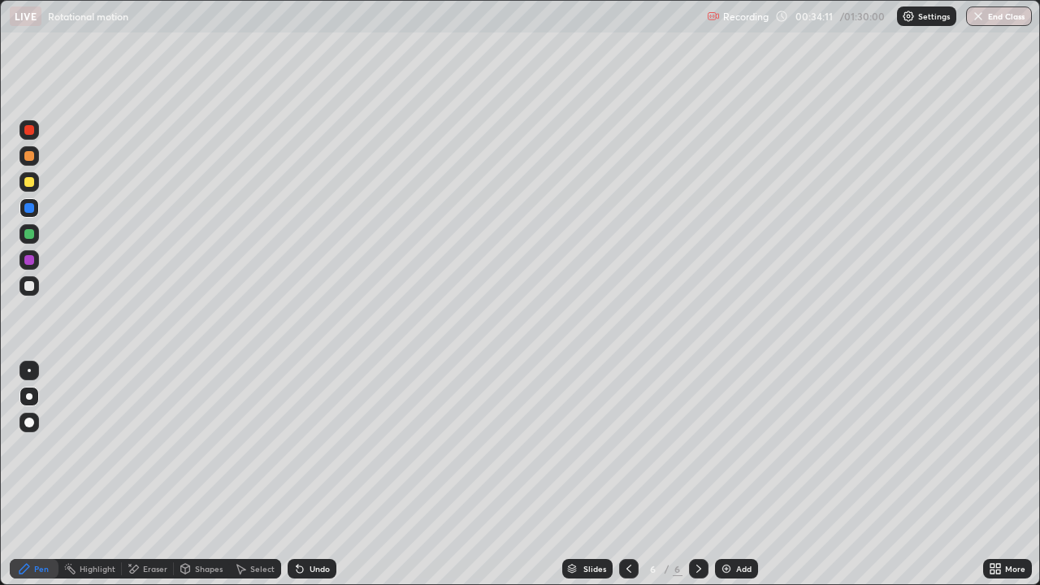
click at [315, 474] on div "Undo" at bounding box center [319, 569] width 20 height 8
click at [317, 474] on div "Undo" at bounding box center [319, 569] width 20 height 8
click at [30, 182] on div at bounding box center [29, 182] width 10 height 10
click at [149, 474] on div "Eraser" at bounding box center [155, 569] width 24 height 8
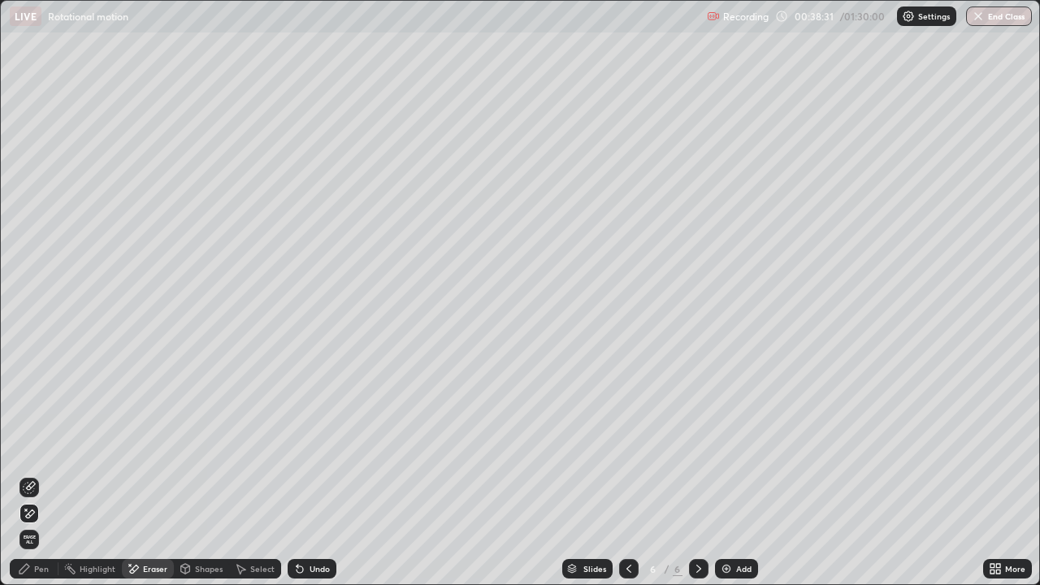
click at [151, 474] on div "Eraser" at bounding box center [155, 569] width 24 height 8
click at [197, 474] on div "Shapes" at bounding box center [209, 569] width 28 height 8
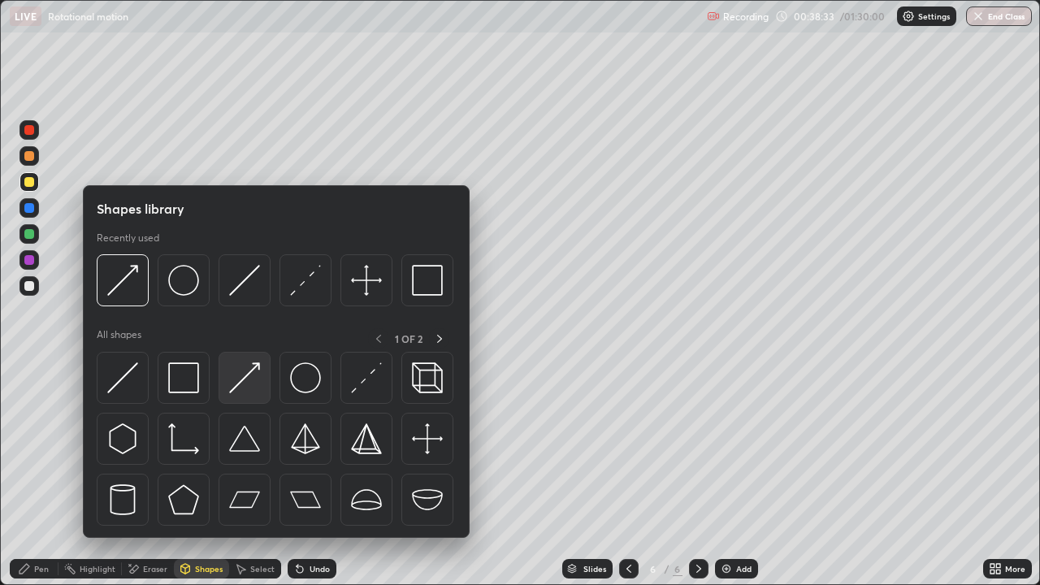
click at [234, 380] on img at bounding box center [244, 377] width 31 height 31
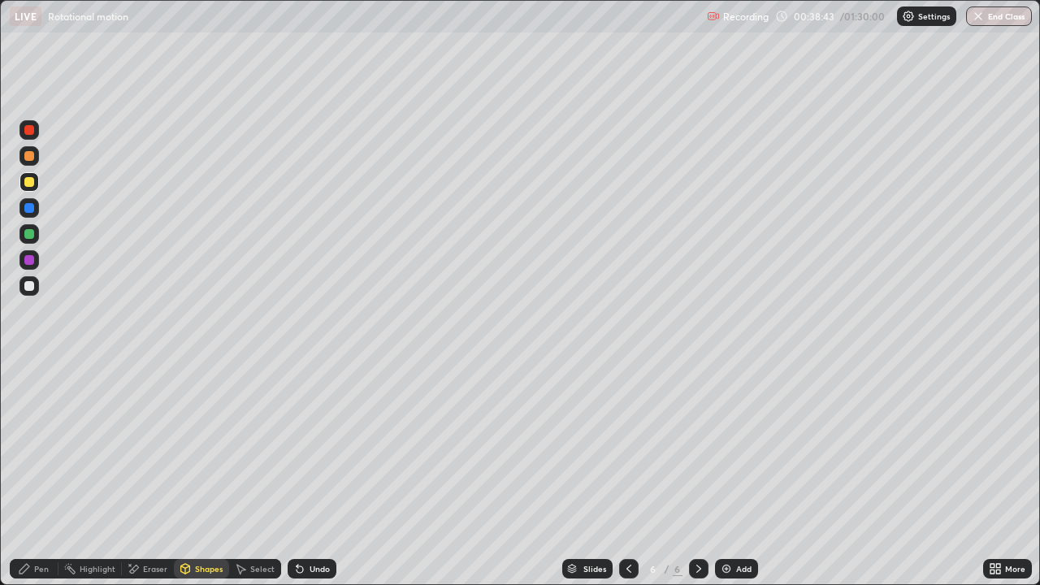
click at [47, 474] on div "Pen" at bounding box center [41, 569] width 15 height 8
click at [31, 287] on div at bounding box center [29, 286] width 10 height 10
click at [30, 207] on div at bounding box center [29, 208] width 10 height 10
click at [157, 474] on div "Eraser" at bounding box center [155, 569] width 24 height 8
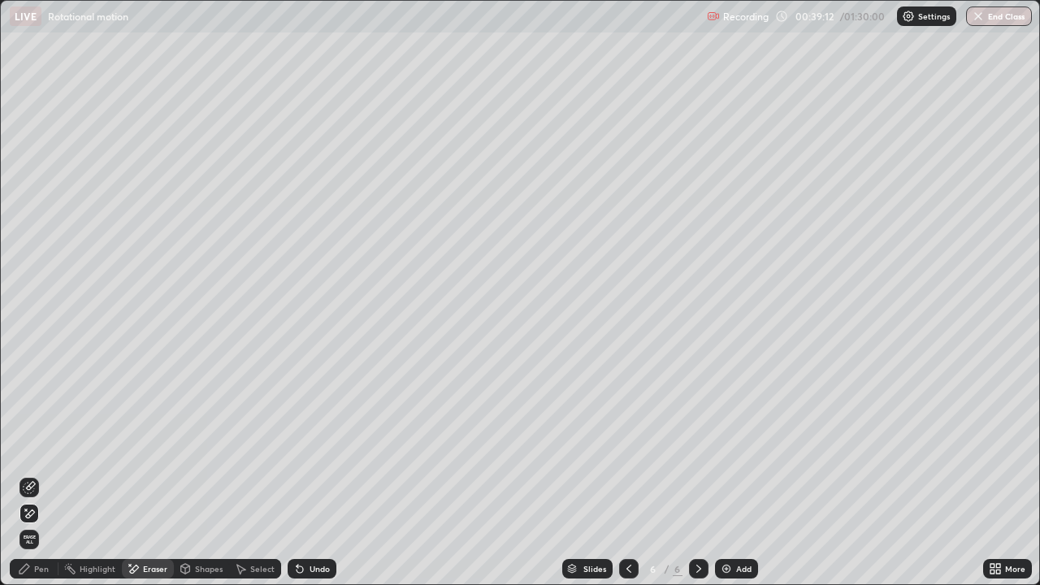
click at [35, 474] on div "Pen" at bounding box center [41, 569] width 15 height 8
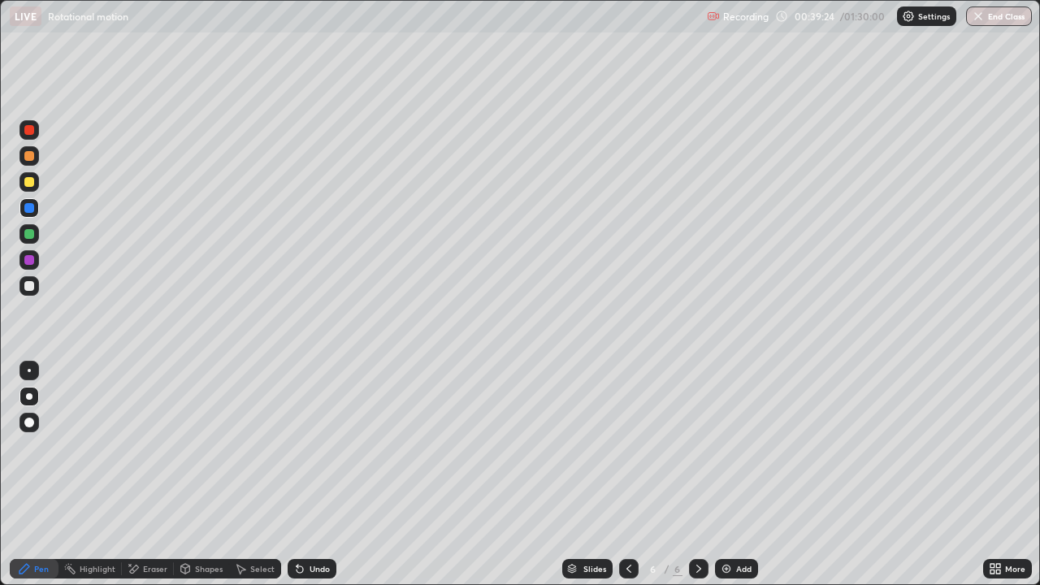
click at [32, 189] on div at bounding box center [28, 181] width 19 height 19
click at [29, 286] on div at bounding box center [29, 286] width 10 height 10
click at [311, 474] on div "Undo" at bounding box center [312, 568] width 49 height 19
click at [28, 184] on div at bounding box center [29, 182] width 10 height 10
click at [32, 212] on div at bounding box center [29, 208] width 10 height 10
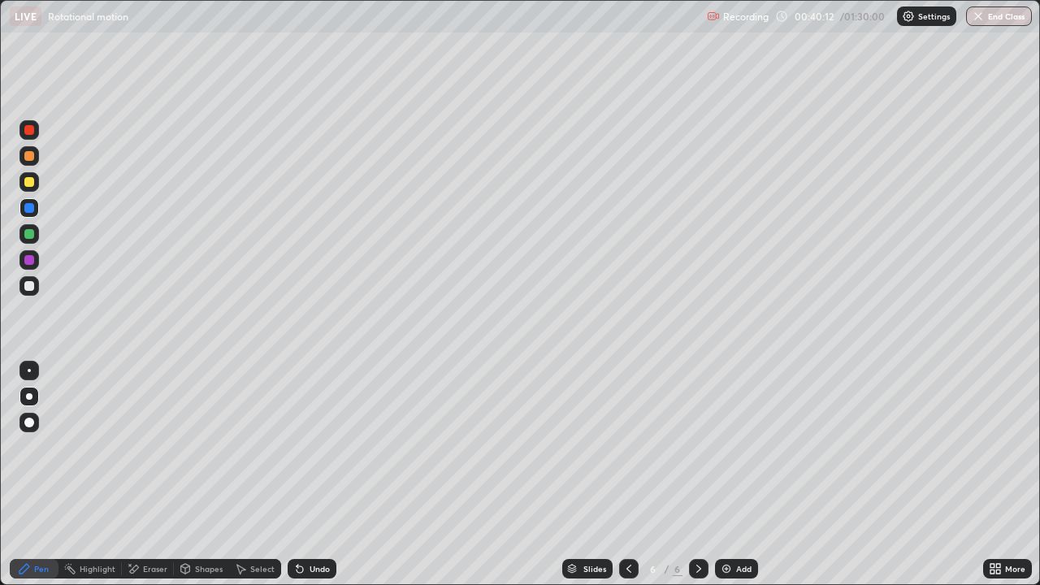
click at [322, 474] on div "Undo" at bounding box center [319, 569] width 20 height 8
click at [32, 183] on div at bounding box center [29, 182] width 10 height 10
click at [28, 236] on div at bounding box center [29, 234] width 10 height 10
click at [316, 474] on div "Undo" at bounding box center [319, 569] width 20 height 8
click at [26, 207] on div at bounding box center [29, 208] width 10 height 10
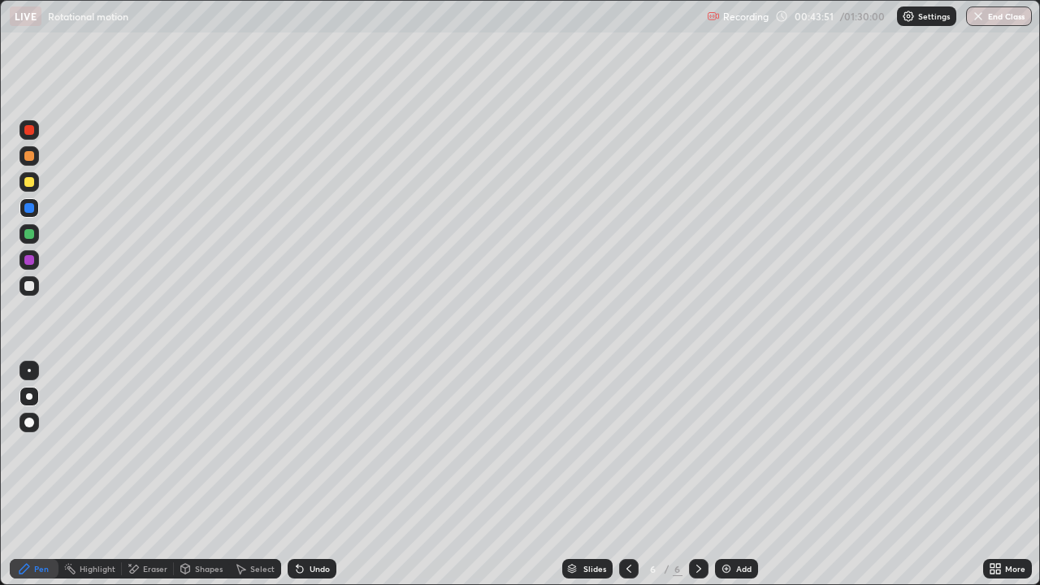
click at [732, 474] on div "Add" at bounding box center [736, 568] width 43 height 19
click at [206, 474] on div "Shapes" at bounding box center [209, 569] width 28 height 8
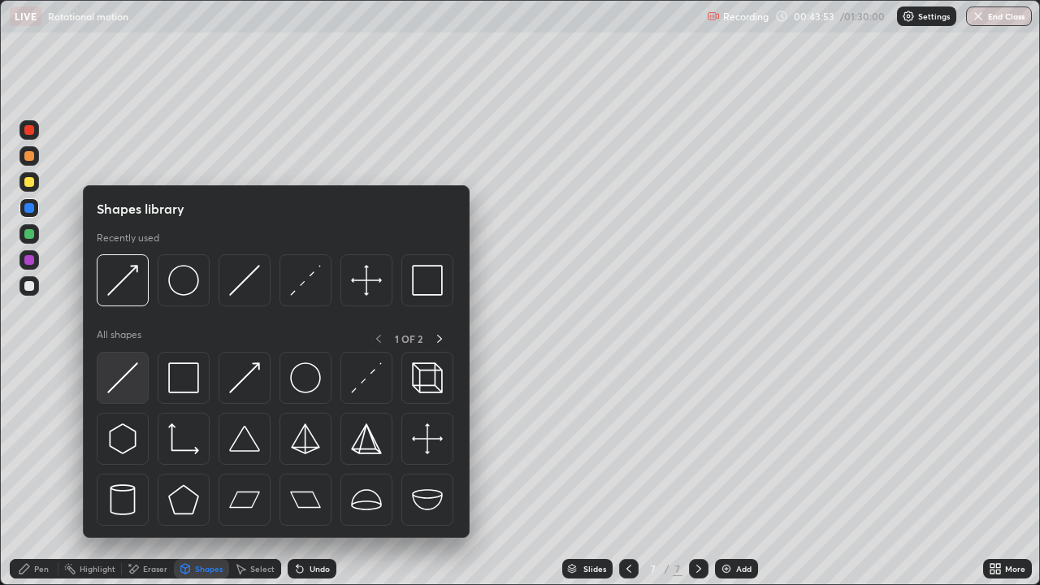
click at [136, 385] on img at bounding box center [122, 377] width 31 height 31
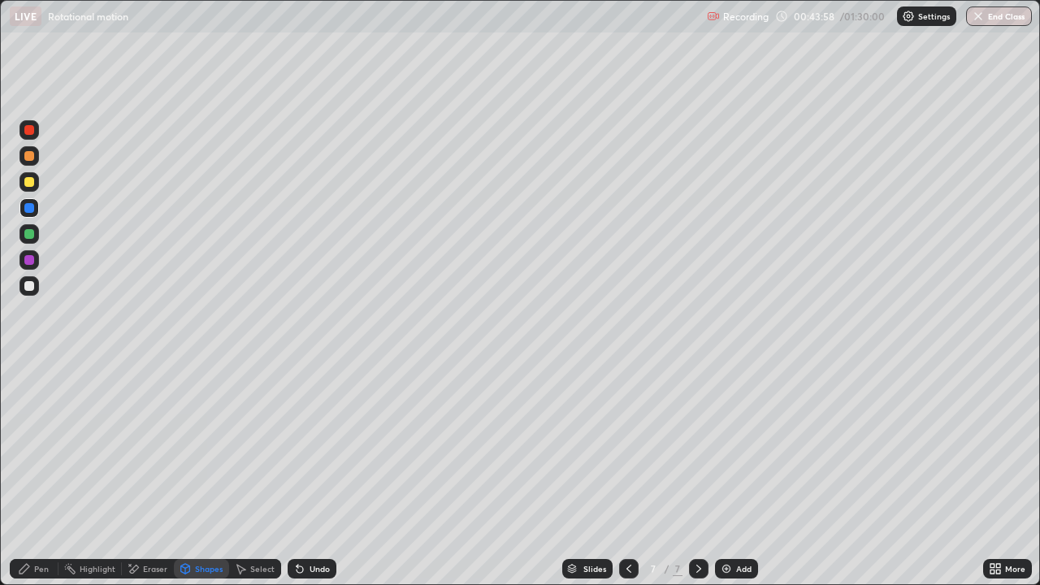
click at [318, 474] on div "Undo" at bounding box center [319, 569] width 20 height 8
click at [214, 474] on div "Shapes" at bounding box center [201, 568] width 55 height 19
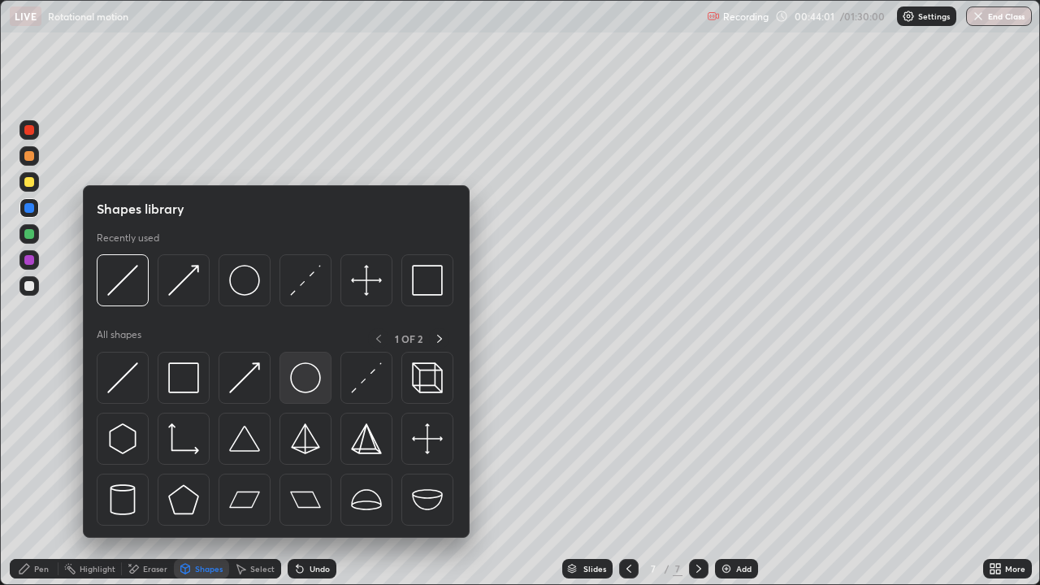
click at [311, 378] on img at bounding box center [305, 377] width 31 height 31
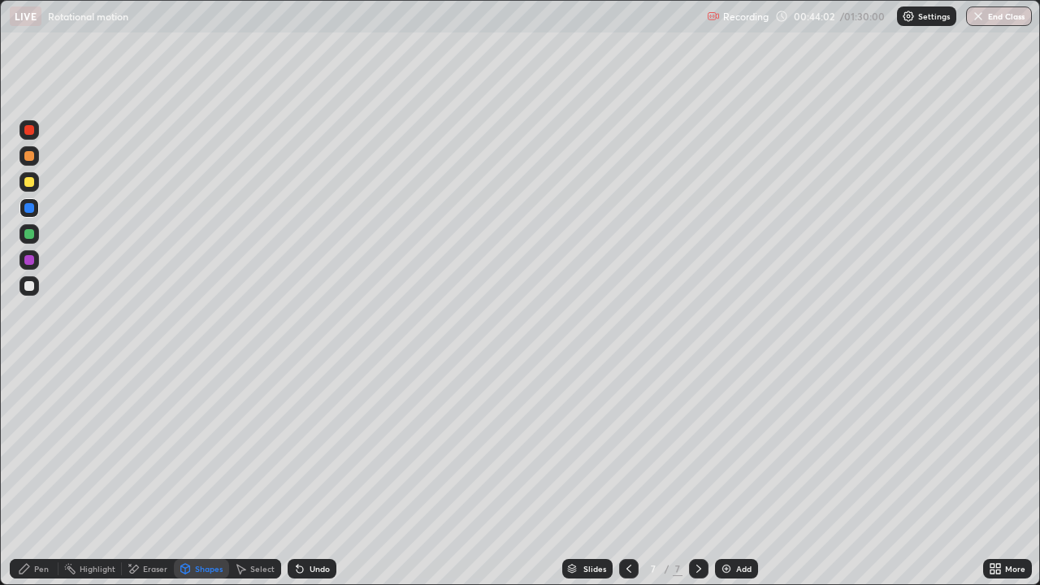
click at [31, 288] on div at bounding box center [29, 286] width 10 height 10
click at [306, 474] on div "Undo" at bounding box center [312, 568] width 49 height 19
click at [262, 474] on div "Select" at bounding box center [255, 568] width 52 height 19
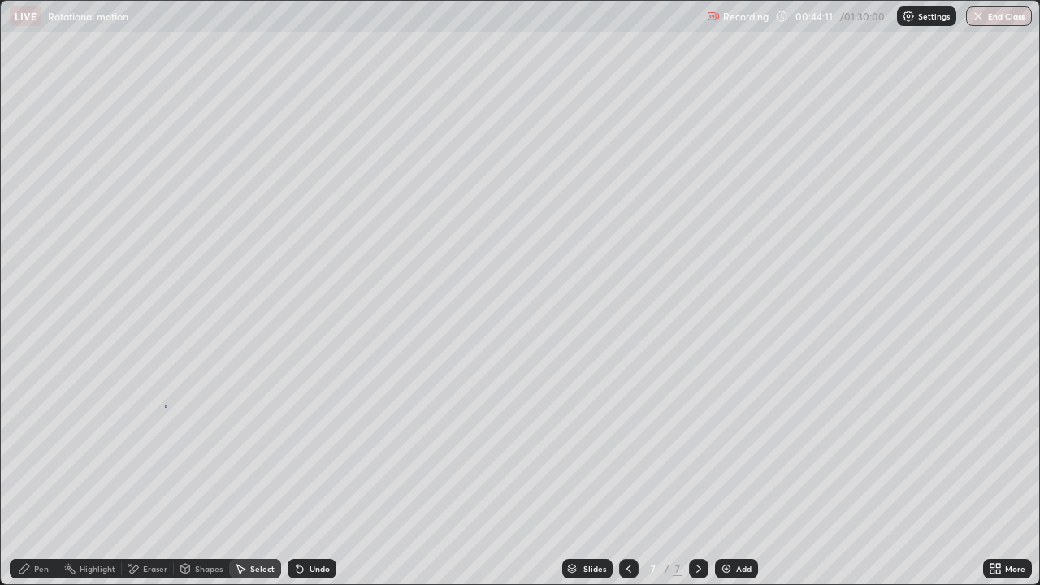
click at [166, 405] on div "0 ° Undo Copy Duplicate Duplicate to new slide Delete" at bounding box center [520, 292] width 1038 height 583
click at [46, 474] on div "Pen" at bounding box center [41, 569] width 15 height 8
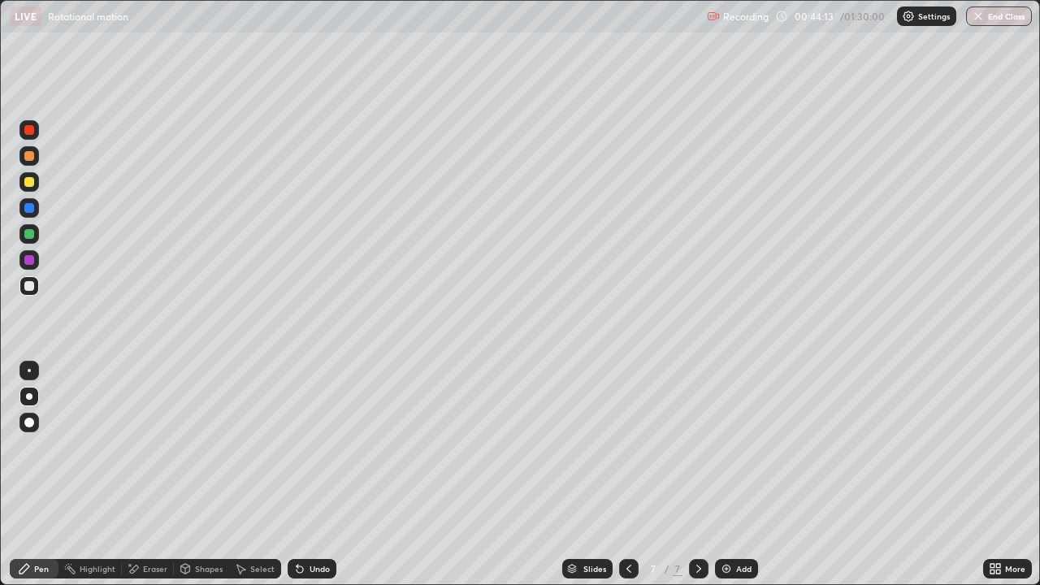
click at [186, 474] on icon at bounding box center [185, 569] width 9 height 10
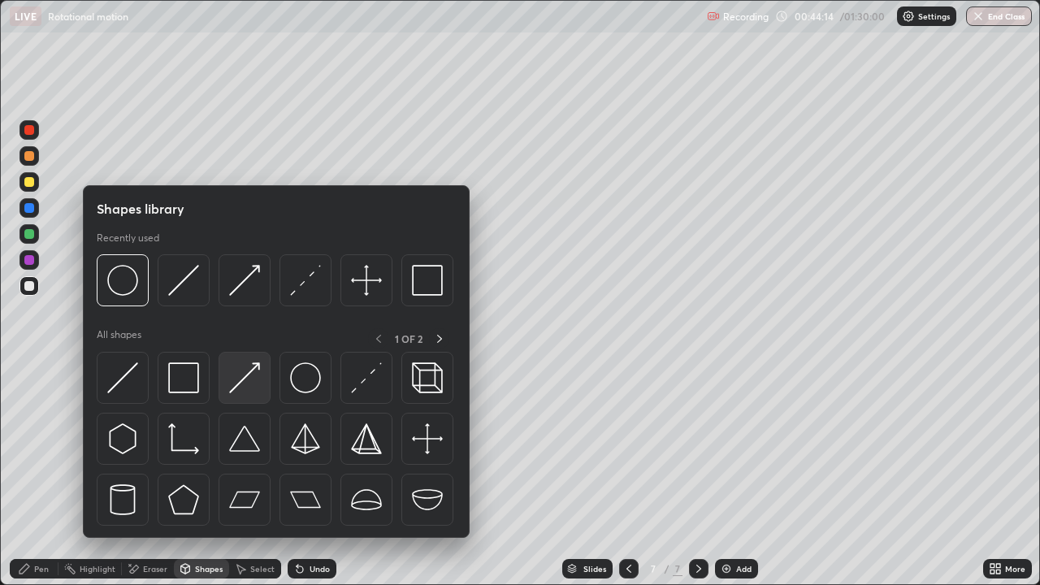
click at [245, 383] on img at bounding box center [244, 377] width 31 height 31
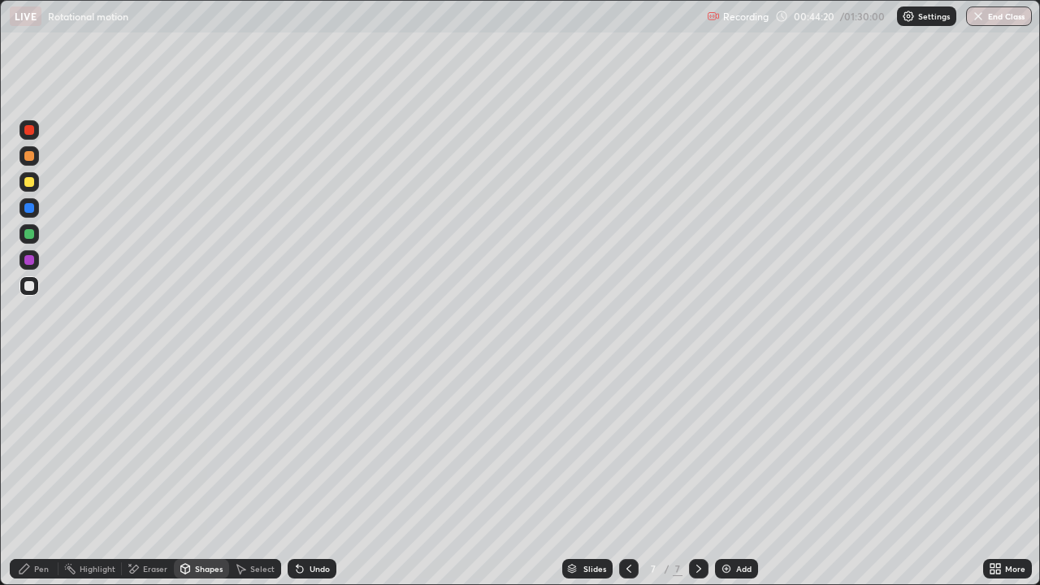
click at [31, 233] on div at bounding box center [29, 234] width 10 height 10
click at [34, 474] on div "Pen" at bounding box center [41, 569] width 15 height 8
click at [264, 474] on div "Select" at bounding box center [262, 569] width 24 height 8
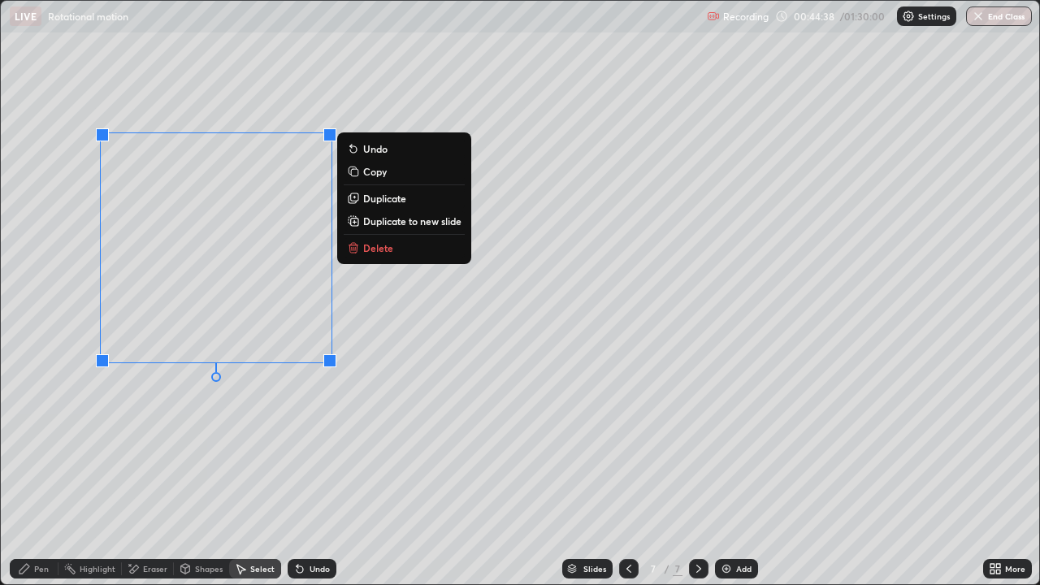
click at [366, 197] on p "Duplicate" at bounding box center [384, 198] width 43 height 13
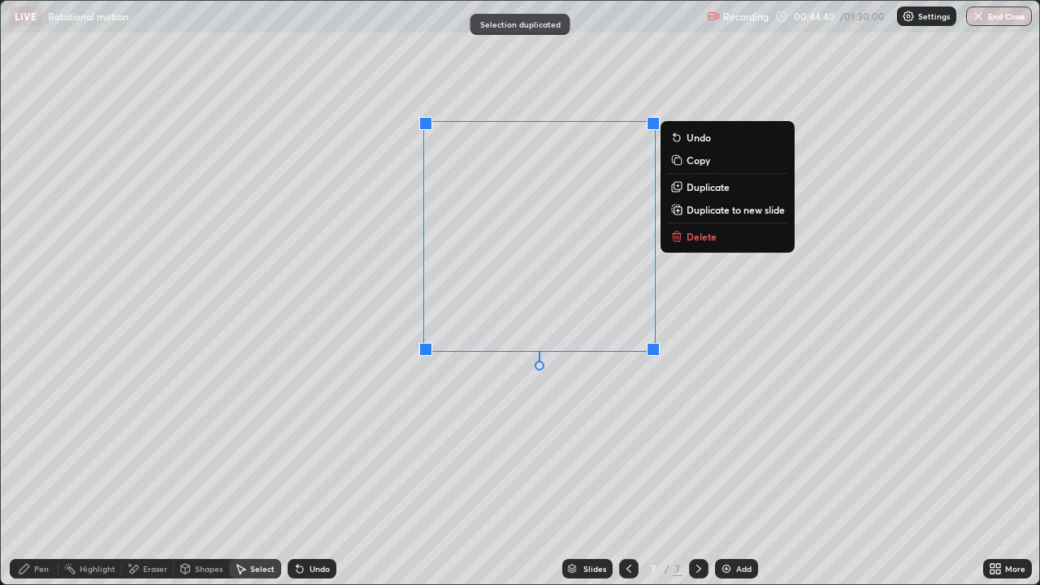
click at [402, 382] on div "0 ° Undo Copy Duplicate Duplicate to new slide Delete" at bounding box center [520, 292] width 1038 height 583
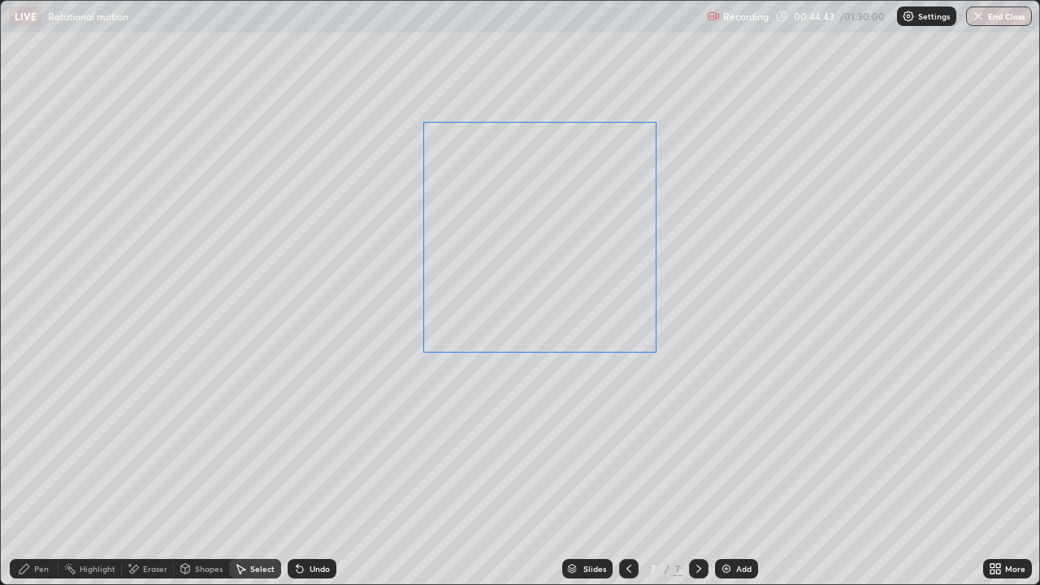
click at [531, 227] on div "0 ° Undo Copy Duplicate Duplicate to new slide Delete" at bounding box center [520, 292] width 1038 height 583
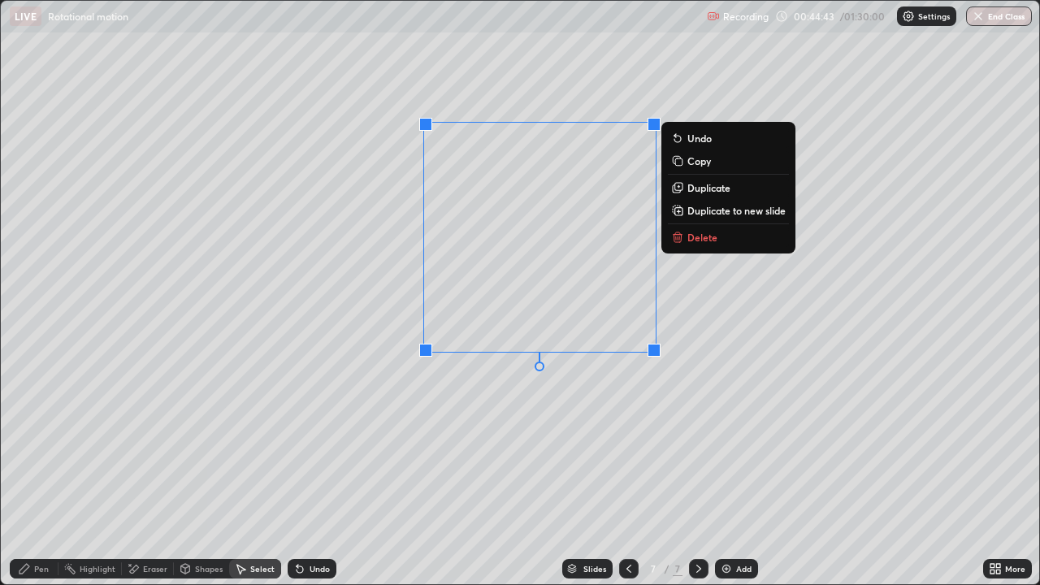
click at [693, 184] on p "Duplicate" at bounding box center [708, 187] width 43 height 13
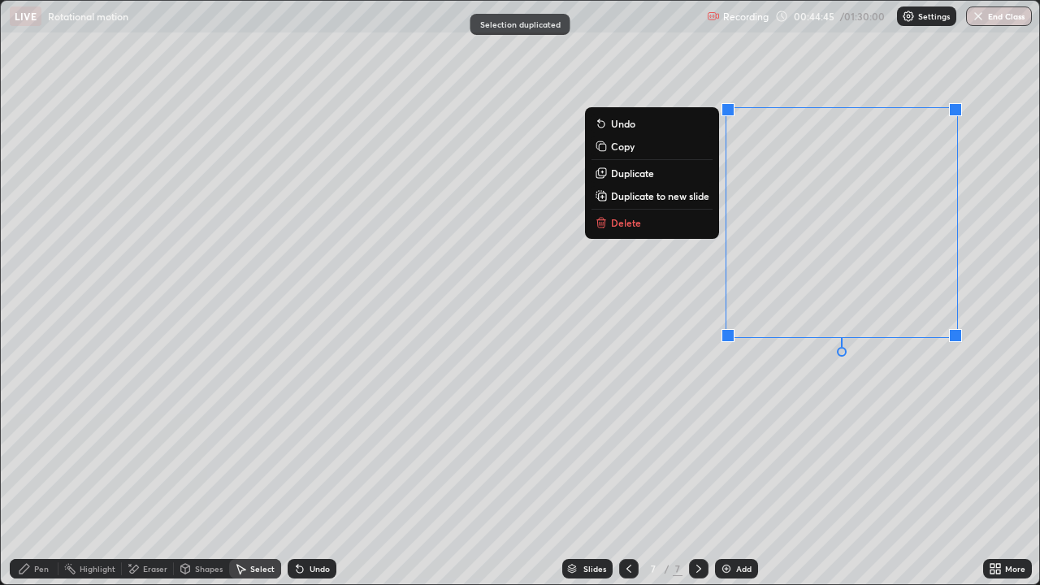
click at [635, 349] on div "0 ° Undo Copy Duplicate Duplicate to new slide Delete" at bounding box center [520, 292] width 1038 height 583
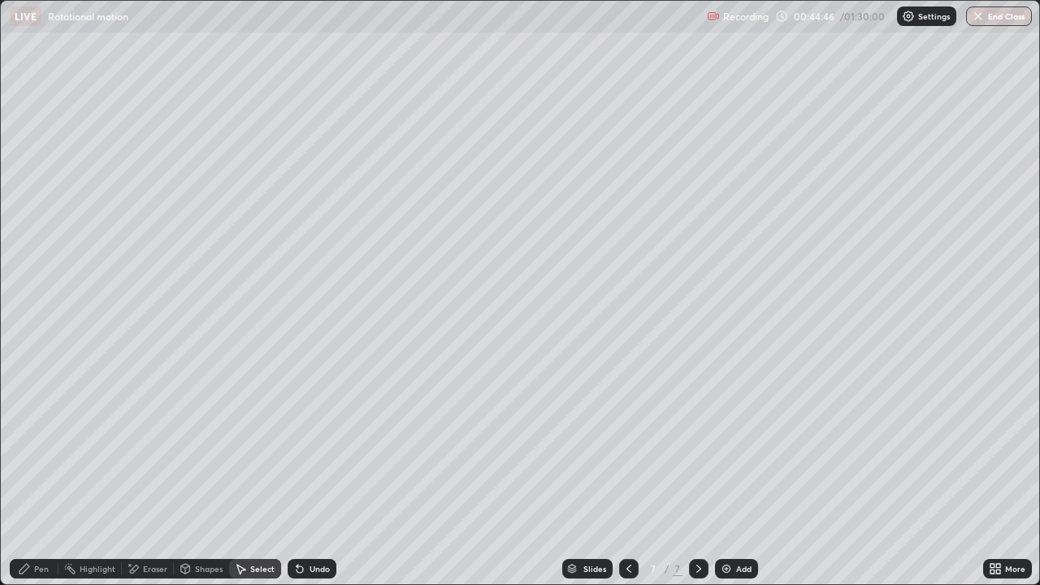
click at [35, 474] on div "Pen" at bounding box center [41, 569] width 15 height 8
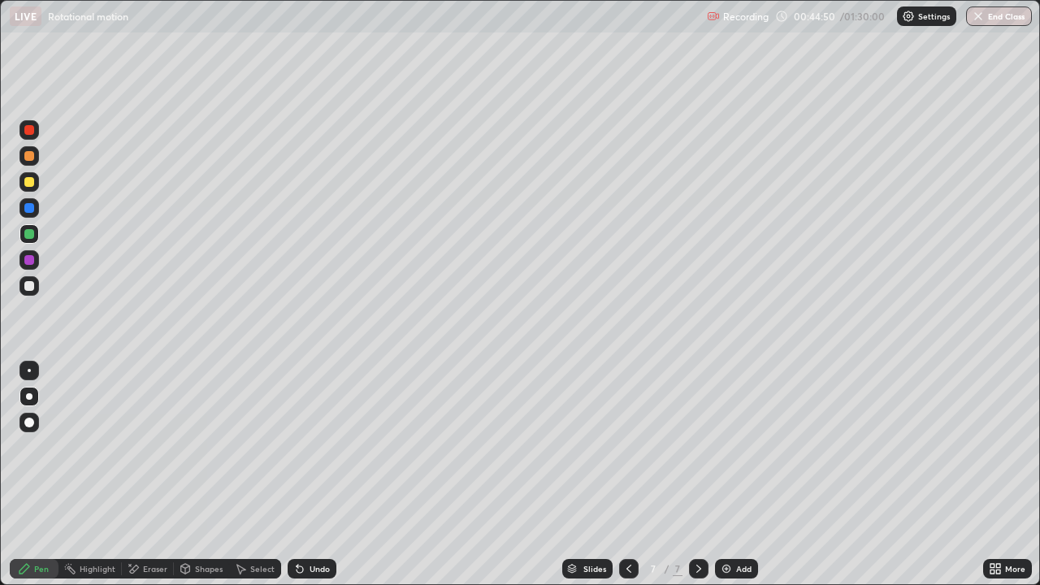
click at [153, 474] on div "Eraser" at bounding box center [155, 569] width 24 height 8
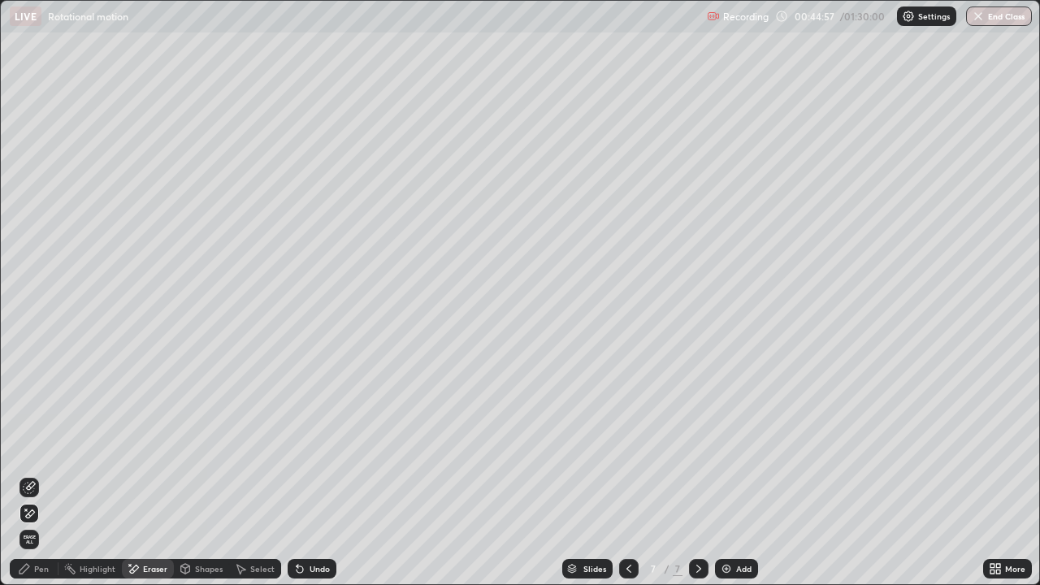
click at [36, 474] on div "Pen" at bounding box center [41, 569] width 15 height 8
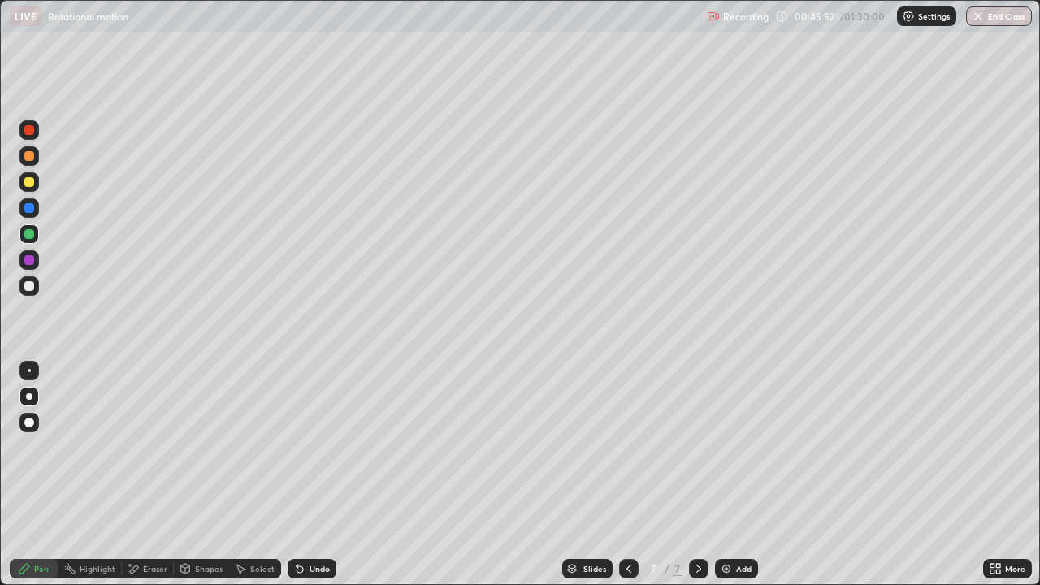
click at [151, 474] on div "Eraser" at bounding box center [155, 569] width 24 height 8
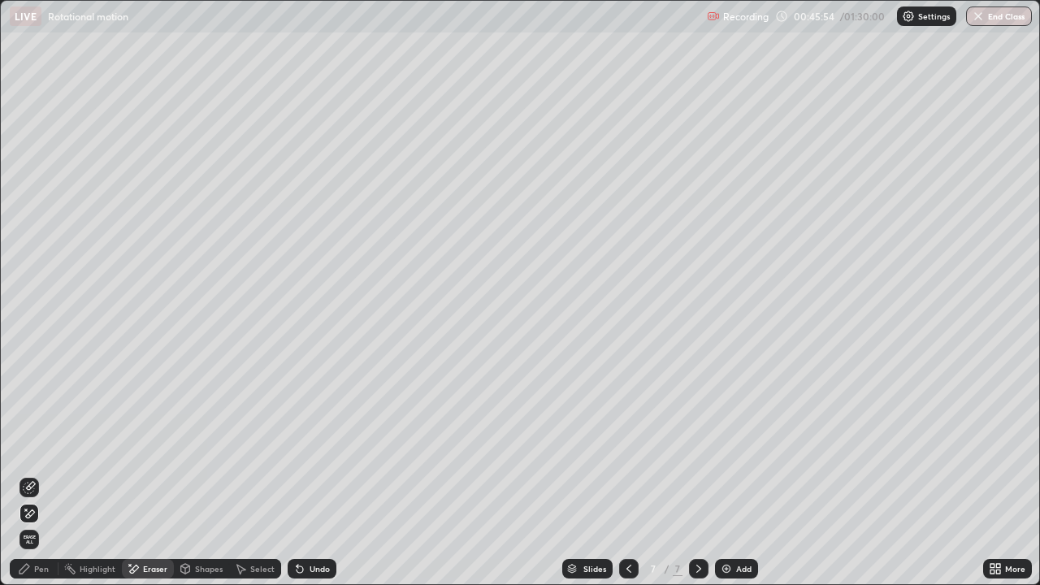
click at [32, 474] on div "Pen" at bounding box center [34, 568] width 49 height 19
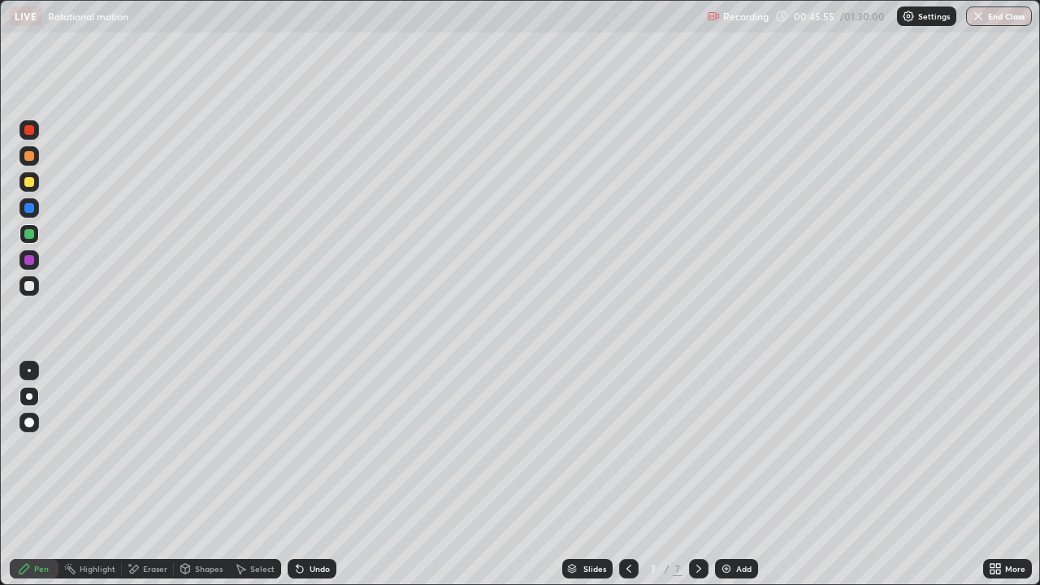
click at [30, 258] on div at bounding box center [29, 260] width 10 height 10
click at [142, 474] on div "Eraser" at bounding box center [148, 568] width 52 height 19
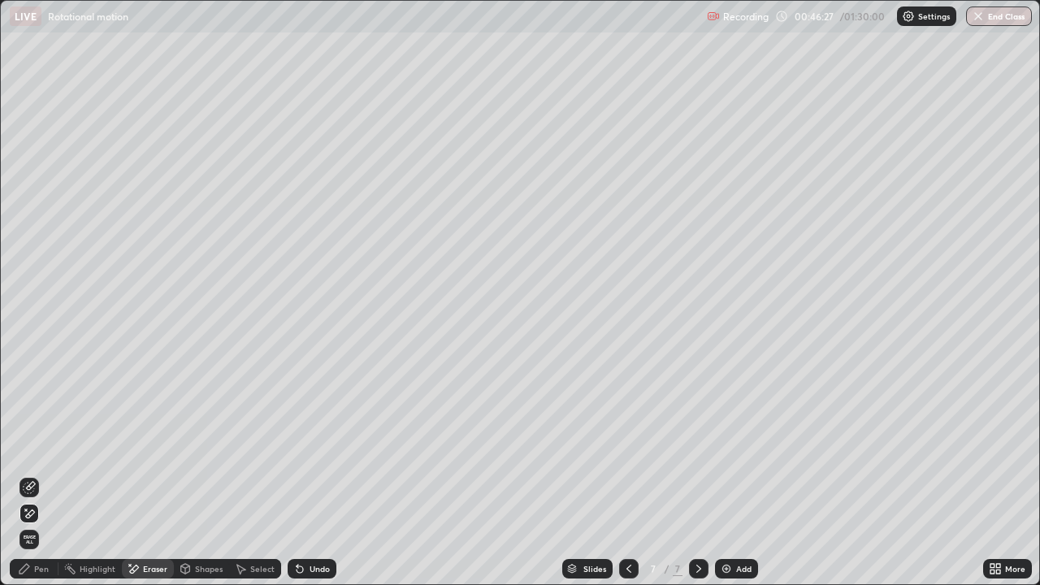
click at [35, 474] on div "Pen" at bounding box center [34, 568] width 49 height 19
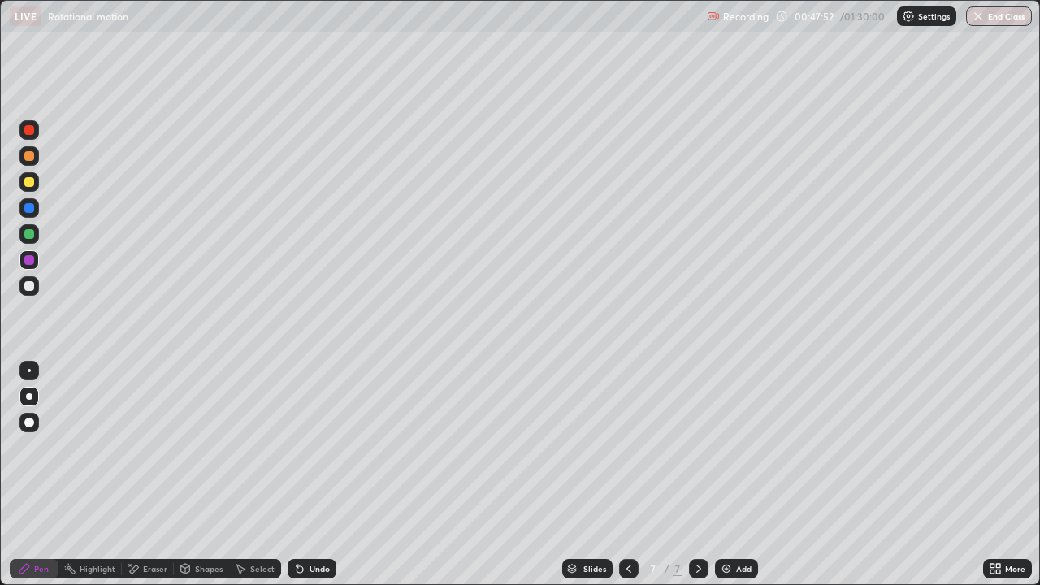
click at [23, 232] on div at bounding box center [28, 233] width 19 height 19
click at [28, 285] on div at bounding box center [29, 286] width 10 height 10
click at [727, 474] on img at bounding box center [726, 568] width 13 height 13
click at [30, 234] on div at bounding box center [29, 234] width 10 height 10
click at [206, 474] on div "Shapes" at bounding box center [209, 569] width 28 height 8
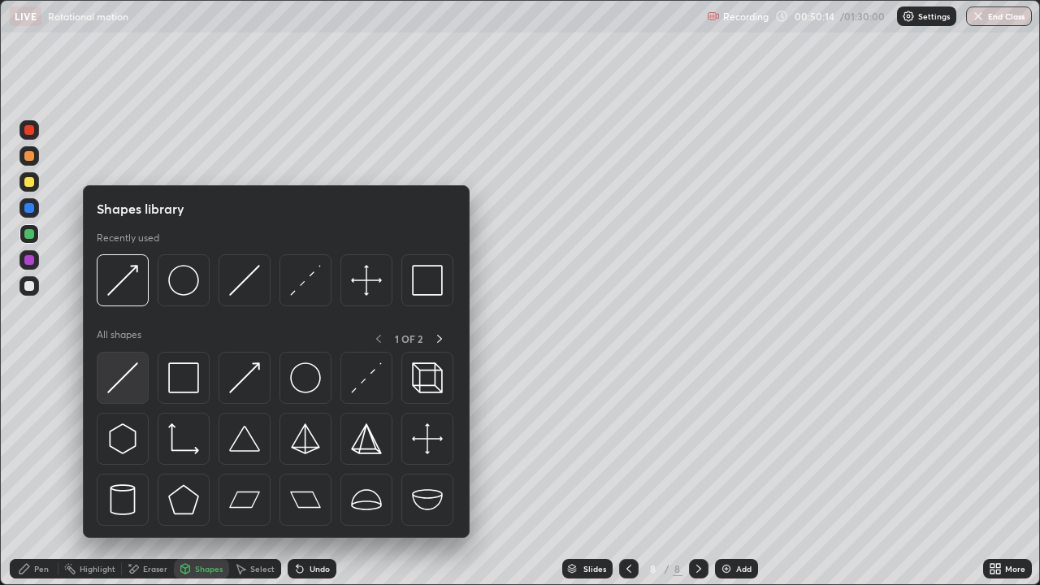
click at [129, 379] on img at bounding box center [122, 377] width 31 height 31
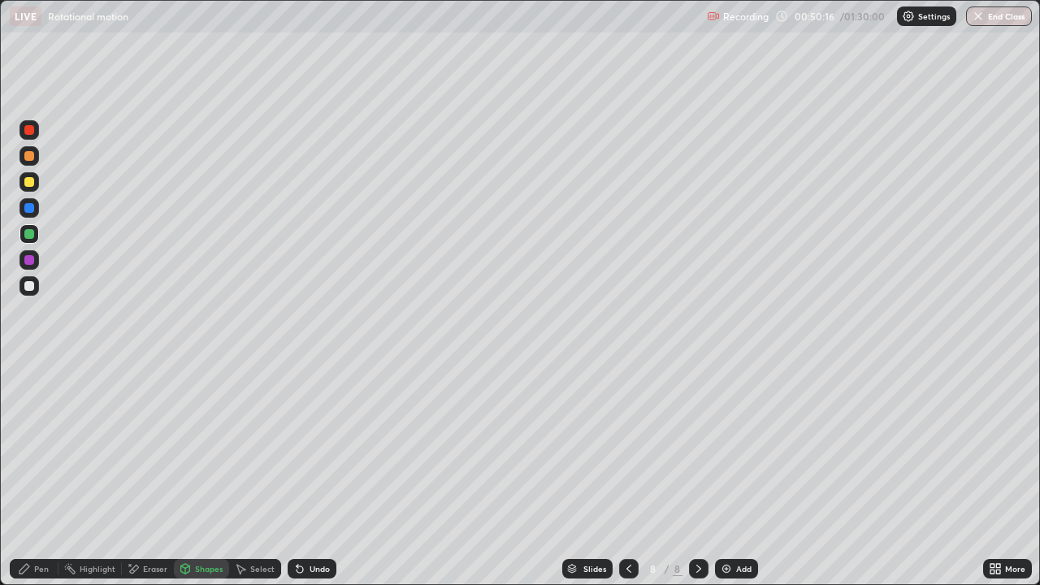
click at [29, 180] on div at bounding box center [29, 182] width 10 height 10
click at [199, 474] on div "Shapes" at bounding box center [209, 569] width 28 height 8
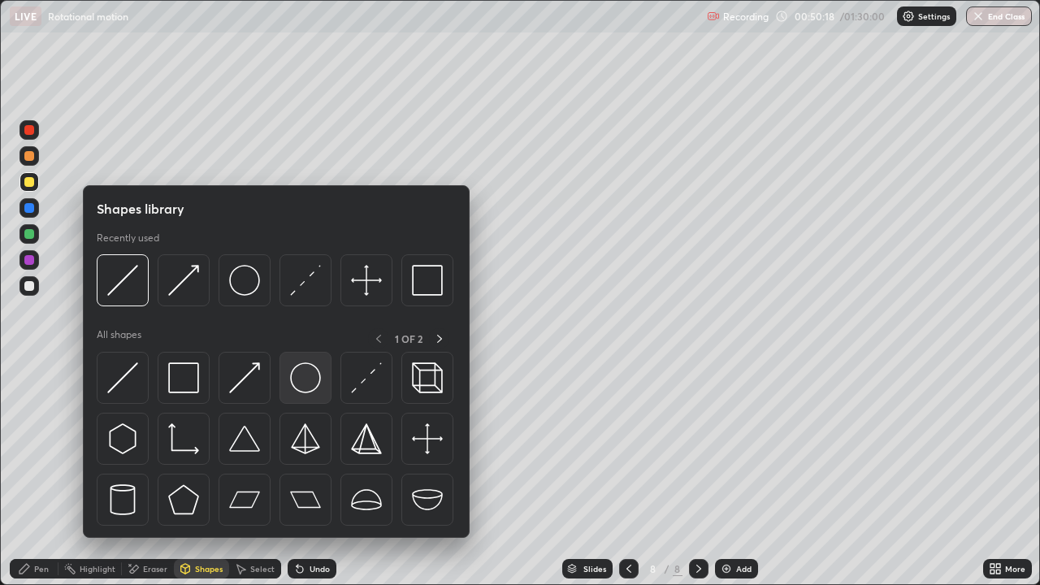
click at [303, 378] on img at bounding box center [305, 377] width 31 height 31
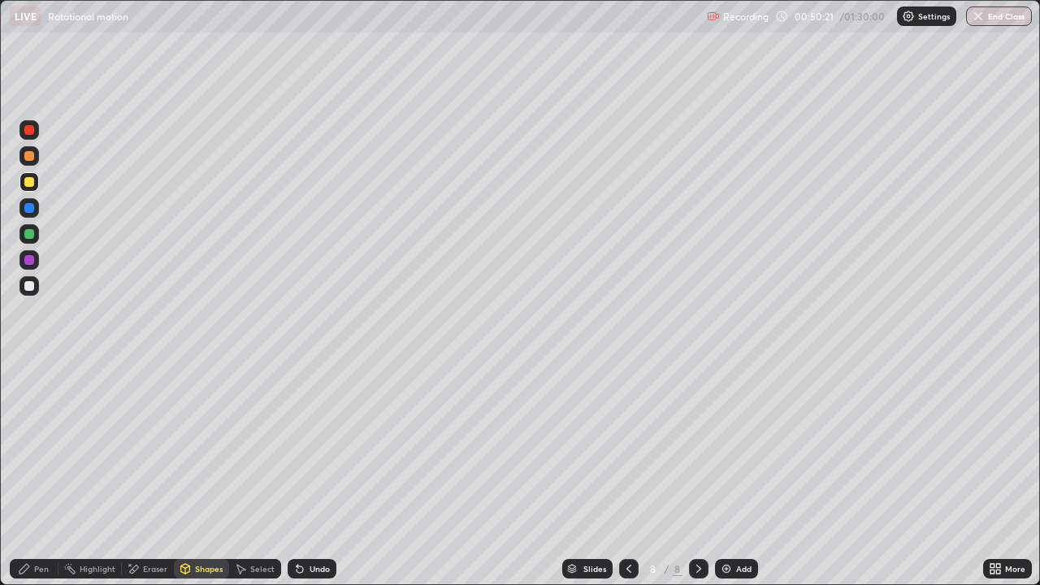
click at [26, 474] on icon at bounding box center [24, 568] width 13 height 13
click at [30, 286] on div at bounding box center [29, 286] width 10 height 10
click at [32, 235] on div at bounding box center [29, 234] width 10 height 10
click at [251, 474] on div "Select" at bounding box center [255, 568] width 52 height 19
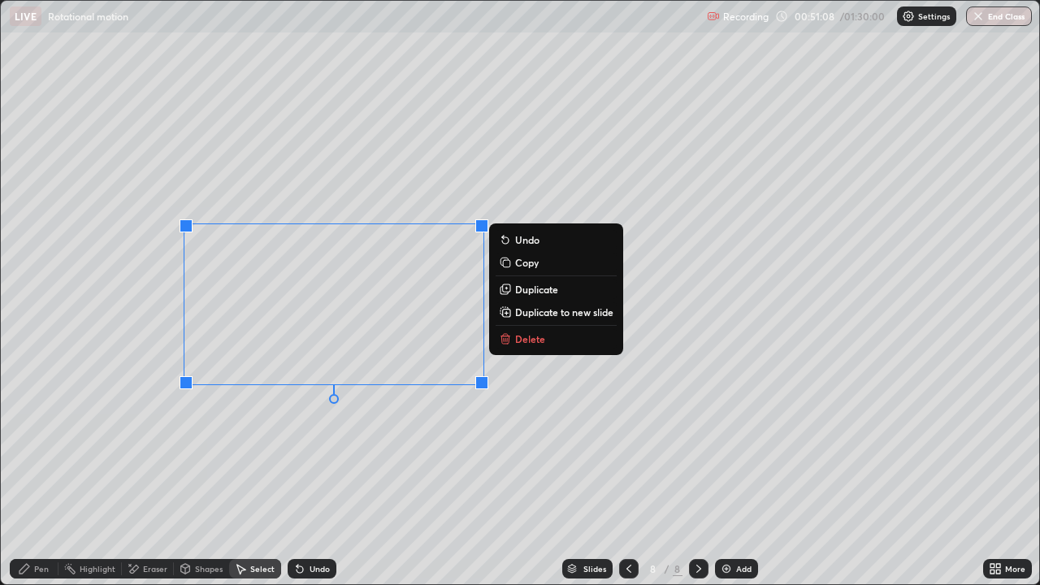
click at [512, 288] on button "Duplicate" at bounding box center [555, 288] width 121 height 19
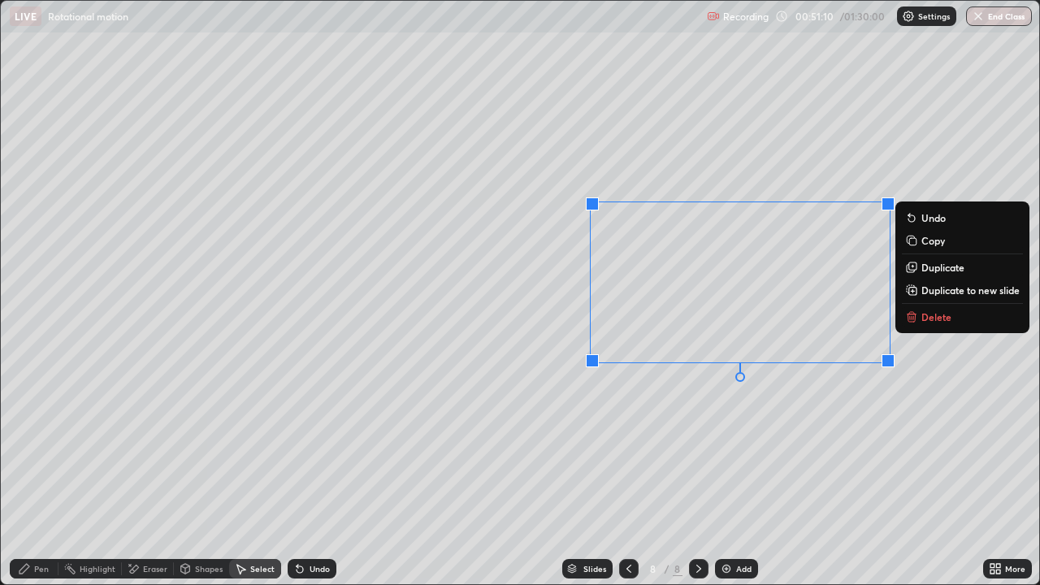
click at [186, 447] on div "0 ° Undo Copy Duplicate Duplicate to new slide Delete" at bounding box center [520, 292] width 1038 height 583
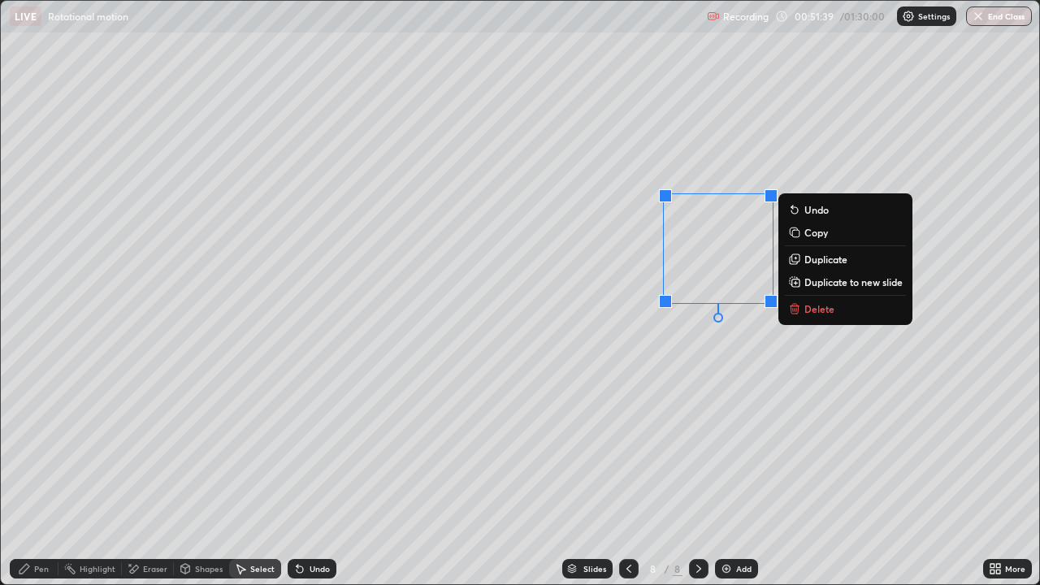
click at [695, 365] on div "0 ° Undo Copy Duplicate Duplicate to new slide Delete" at bounding box center [520, 292] width 1038 height 583
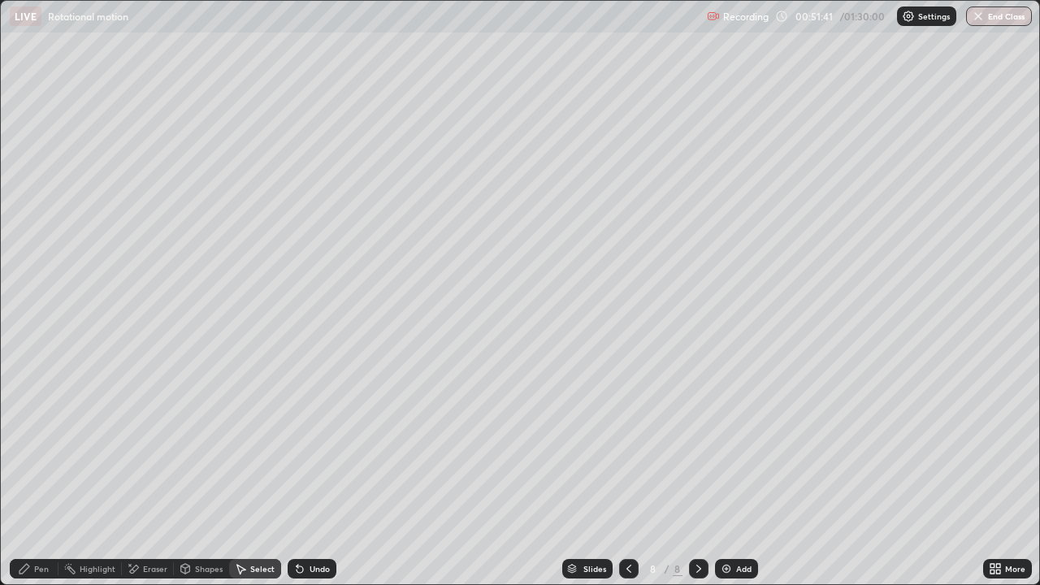
click at [40, 474] on div "Pen" at bounding box center [41, 569] width 15 height 8
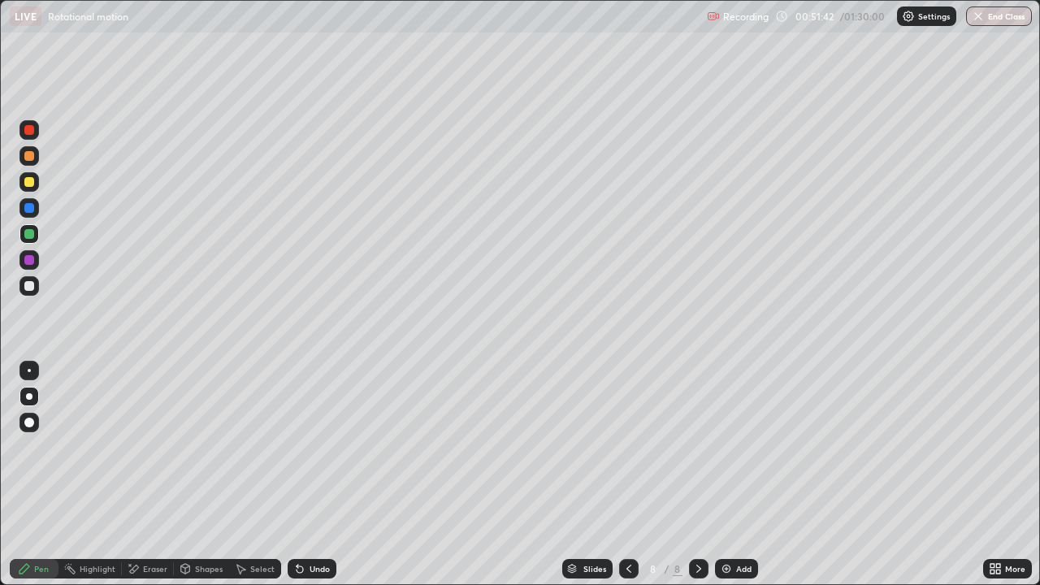
click at [23, 265] on div at bounding box center [28, 259] width 19 height 19
click at [155, 474] on div "Eraser" at bounding box center [155, 569] width 24 height 8
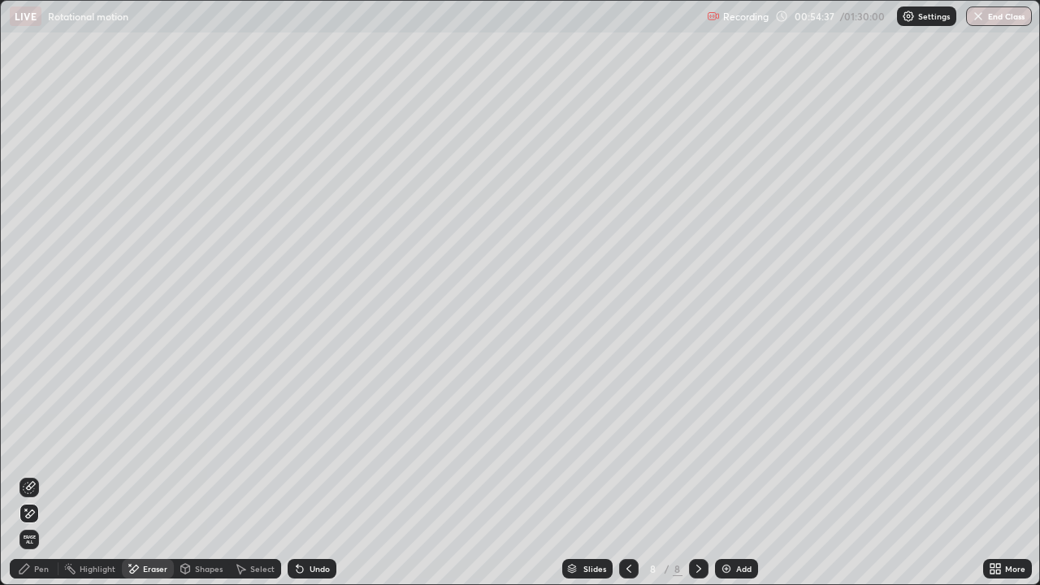
click at [30, 474] on div "Pen" at bounding box center [34, 568] width 49 height 19
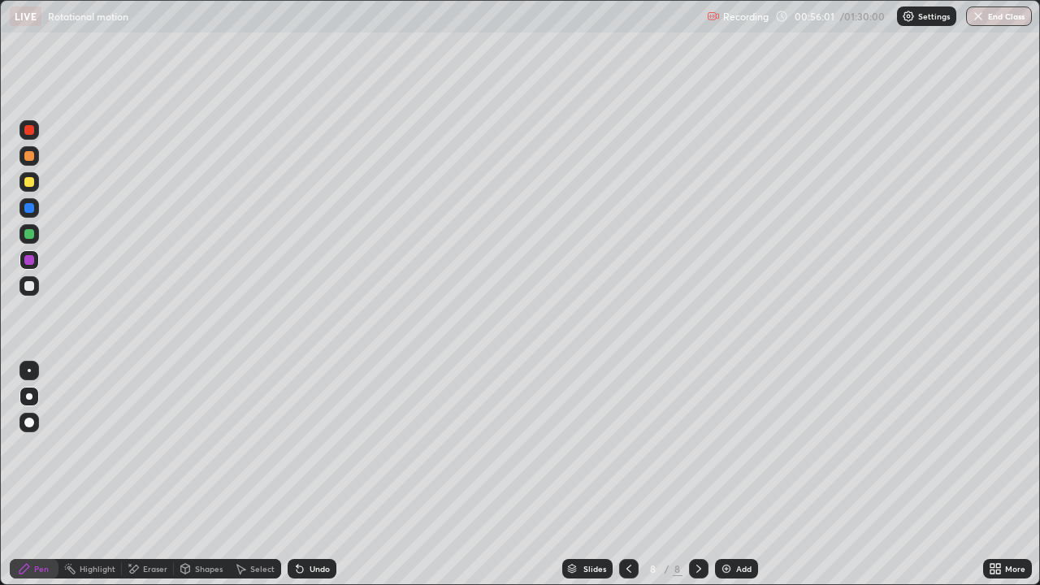
click at [30, 231] on div at bounding box center [29, 234] width 10 height 10
click at [32, 283] on div at bounding box center [29, 286] width 10 height 10
click at [29, 285] on div at bounding box center [29, 286] width 10 height 10
click at [31, 138] on div at bounding box center [28, 129] width 19 height 19
click at [148, 474] on div "Eraser" at bounding box center [148, 568] width 52 height 19
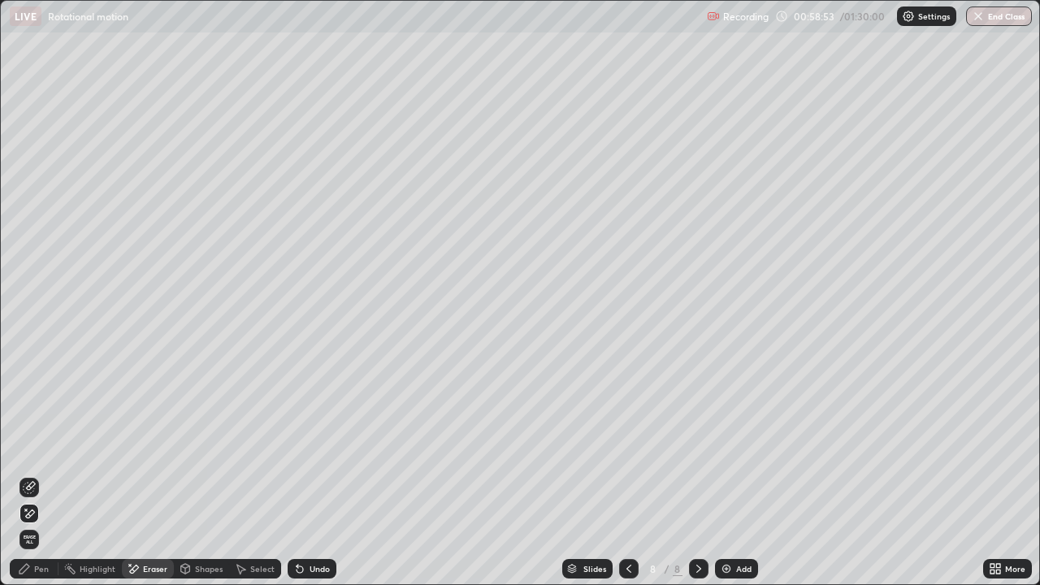
click at [198, 474] on div "Shapes" at bounding box center [209, 569] width 28 height 8
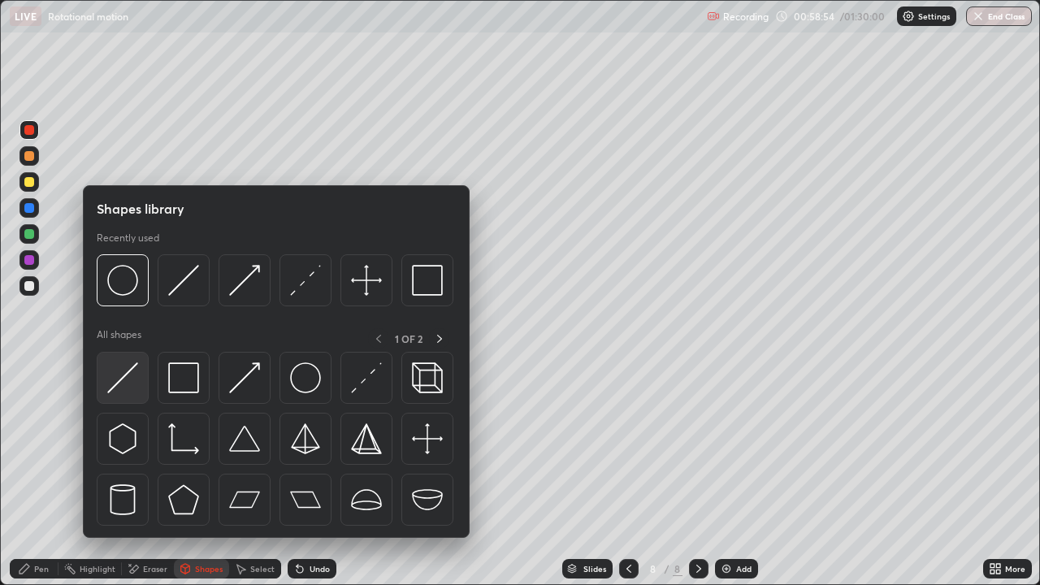
click at [124, 377] on img at bounding box center [122, 377] width 31 height 31
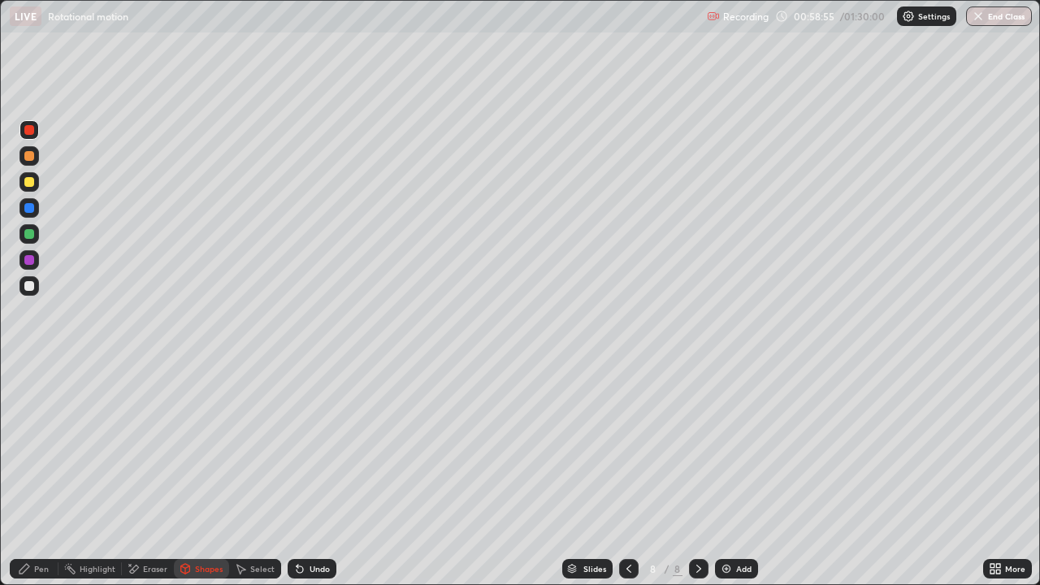
click at [25, 234] on div at bounding box center [29, 234] width 10 height 10
click at [30, 130] on div at bounding box center [29, 130] width 10 height 10
click at [37, 474] on div "Pen" at bounding box center [34, 568] width 49 height 19
click at [316, 474] on div "Undo" at bounding box center [319, 569] width 20 height 8
click at [312, 474] on div "Undo" at bounding box center [319, 569] width 20 height 8
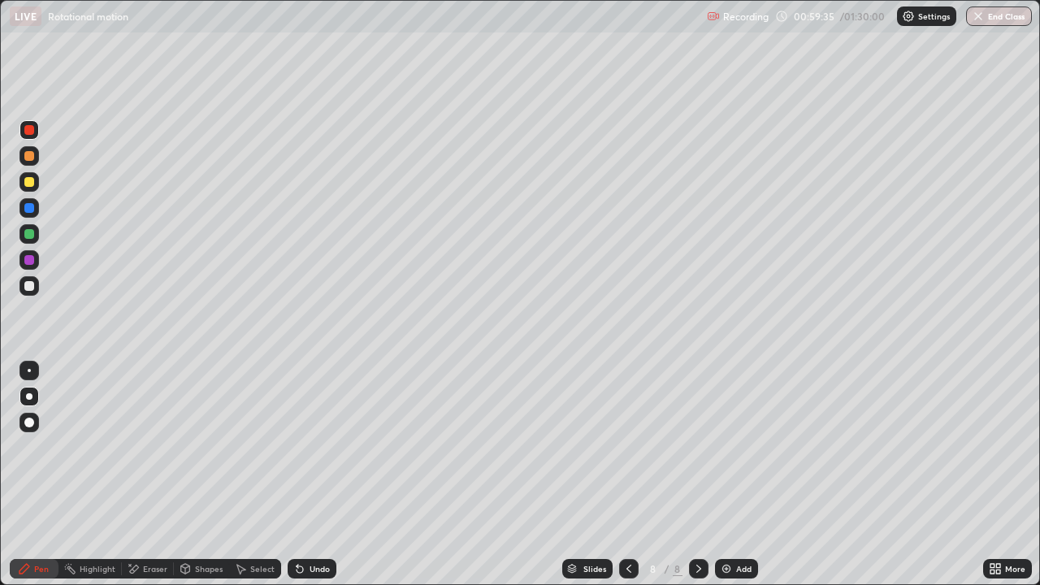
click at [317, 474] on div "Undo" at bounding box center [319, 569] width 20 height 8
click at [38, 278] on div at bounding box center [28, 286] width 19 height 26
click at [151, 474] on div "Eraser" at bounding box center [155, 569] width 24 height 8
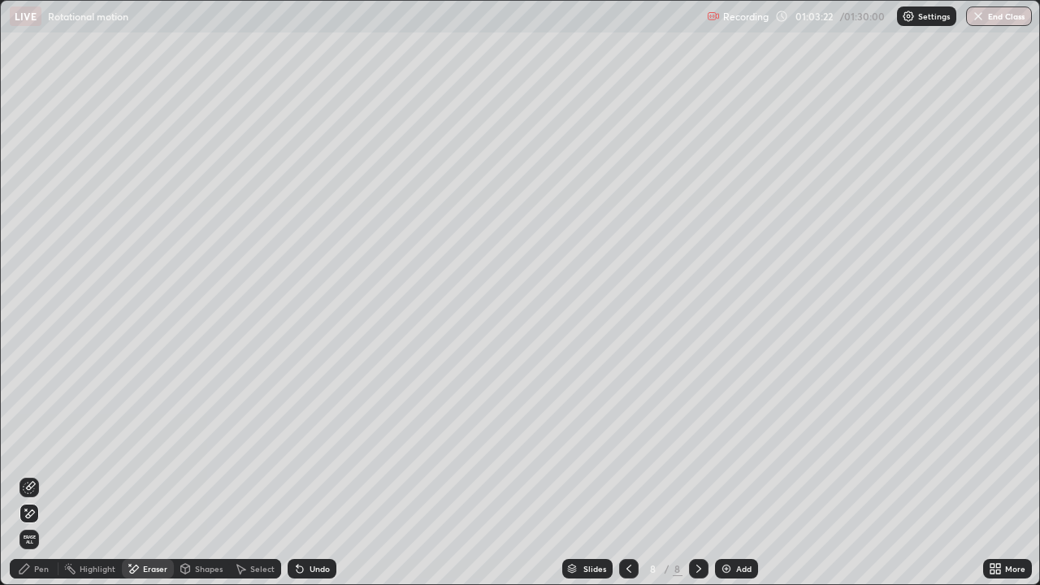
click at [41, 474] on div "Pen" at bounding box center [41, 569] width 15 height 8
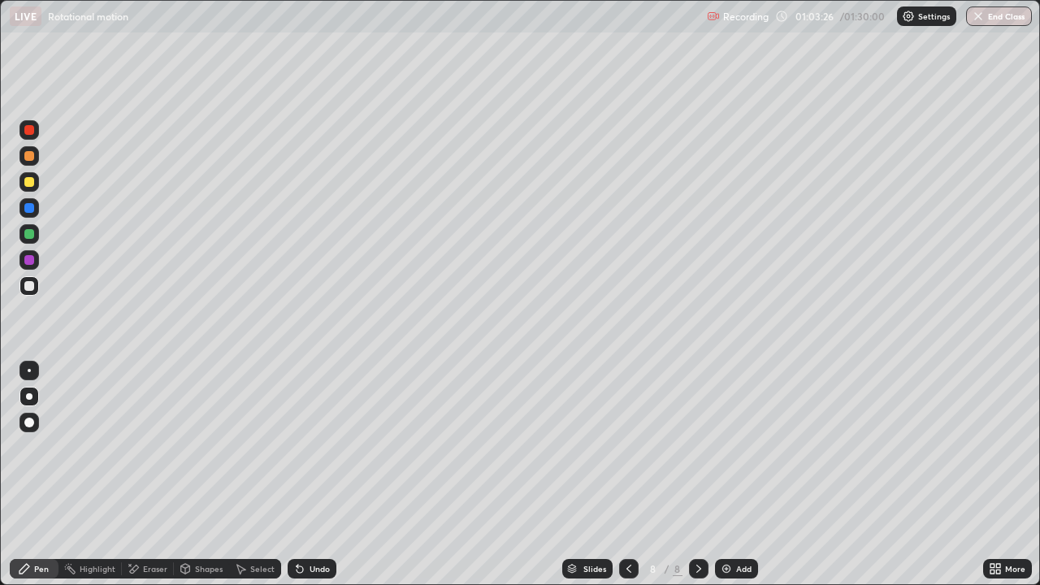
click at [149, 474] on div "Eraser" at bounding box center [155, 569] width 24 height 8
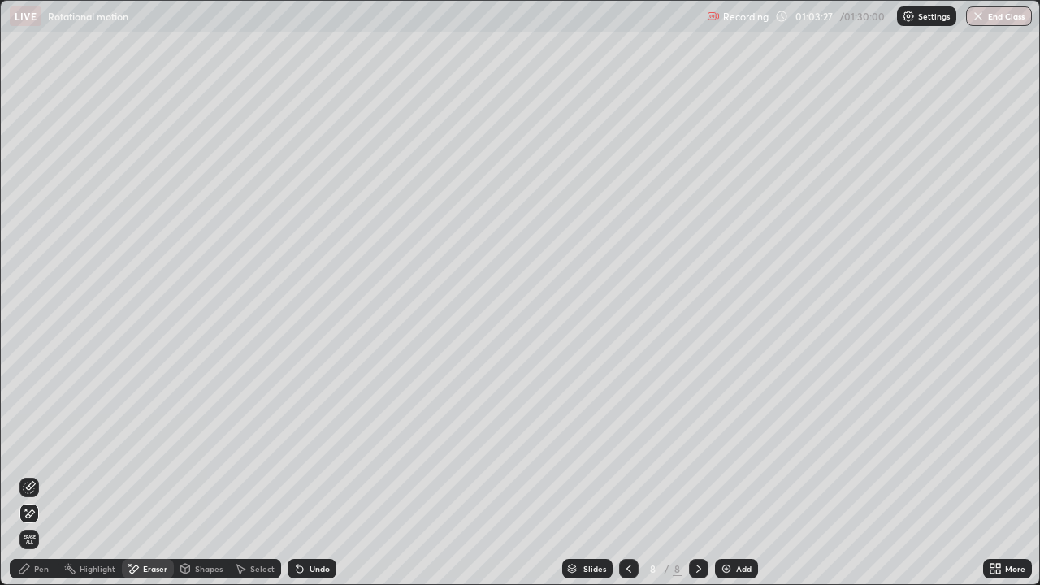
click at [40, 474] on div "Pen" at bounding box center [41, 569] width 15 height 8
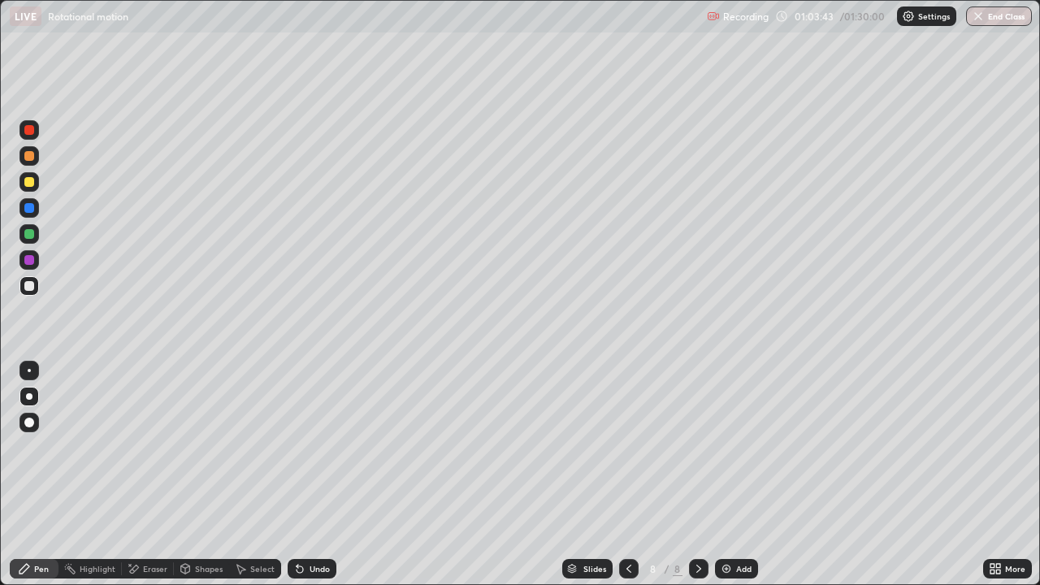
click at [151, 474] on div "Eraser" at bounding box center [155, 569] width 24 height 8
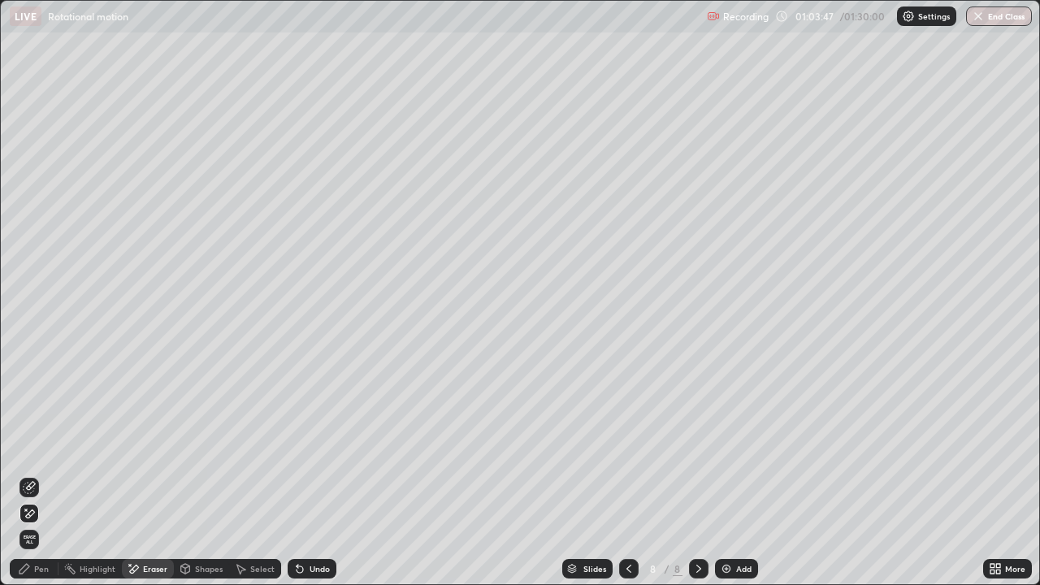
click at [22, 474] on icon at bounding box center [24, 568] width 13 height 13
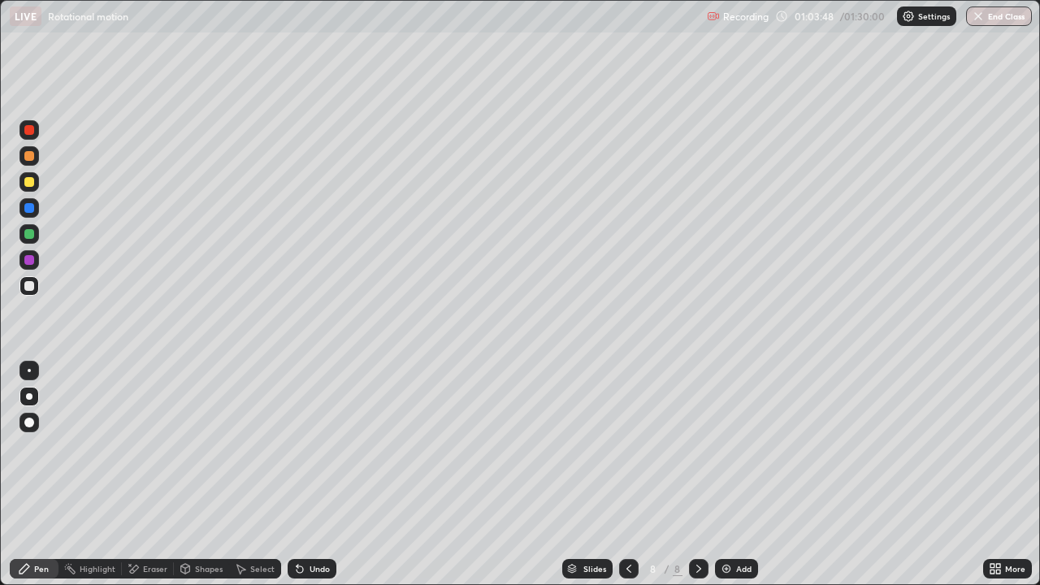
click at [32, 132] on div at bounding box center [29, 130] width 10 height 10
click at [721, 474] on div "Add" at bounding box center [736, 568] width 43 height 19
click at [202, 474] on div "Shapes" at bounding box center [209, 569] width 28 height 8
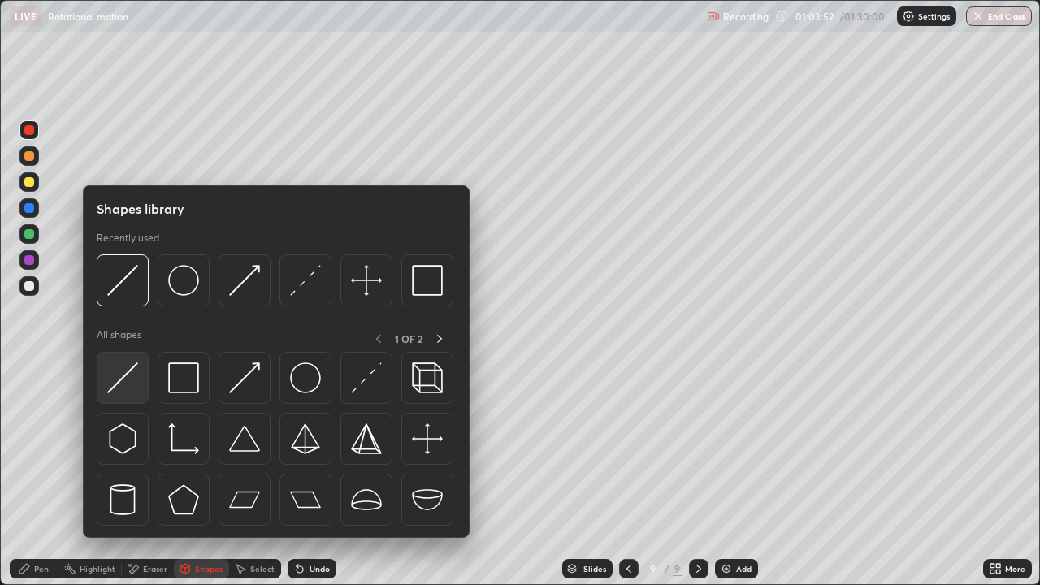
click at [128, 384] on img at bounding box center [122, 377] width 31 height 31
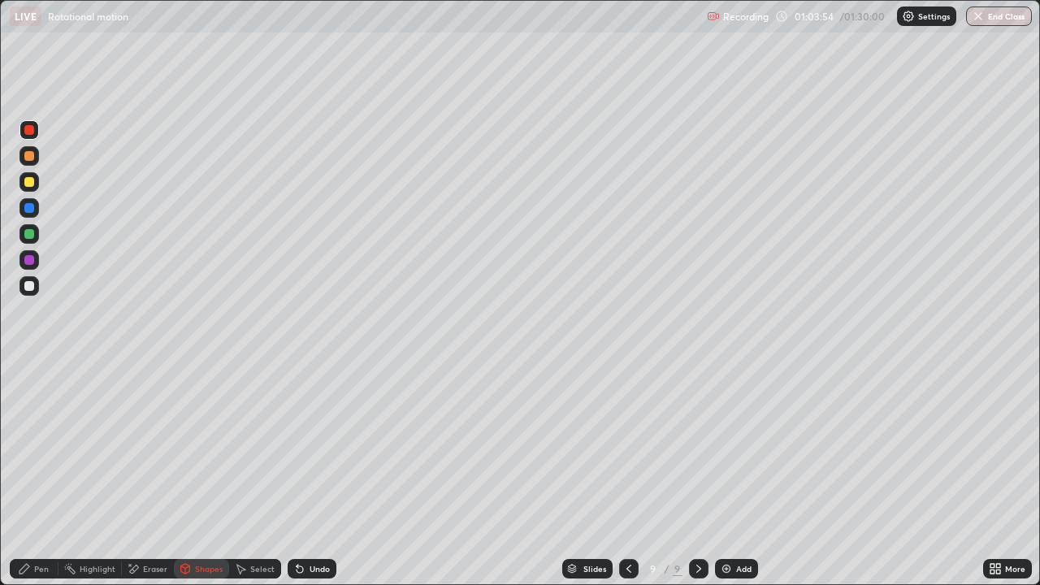
click at [312, 474] on div "Undo" at bounding box center [312, 568] width 49 height 19
click at [30, 283] on div at bounding box center [29, 286] width 10 height 10
click at [24, 241] on div at bounding box center [28, 233] width 19 height 19
click at [197, 474] on div "Shapes" at bounding box center [201, 568] width 55 height 19
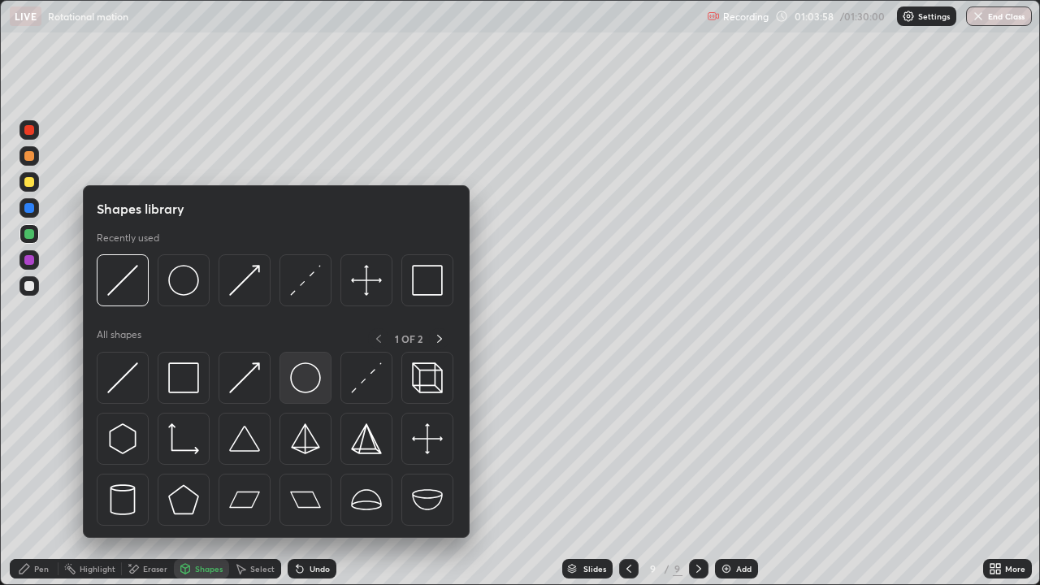
click at [299, 374] on img at bounding box center [305, 377] width 31 height 31
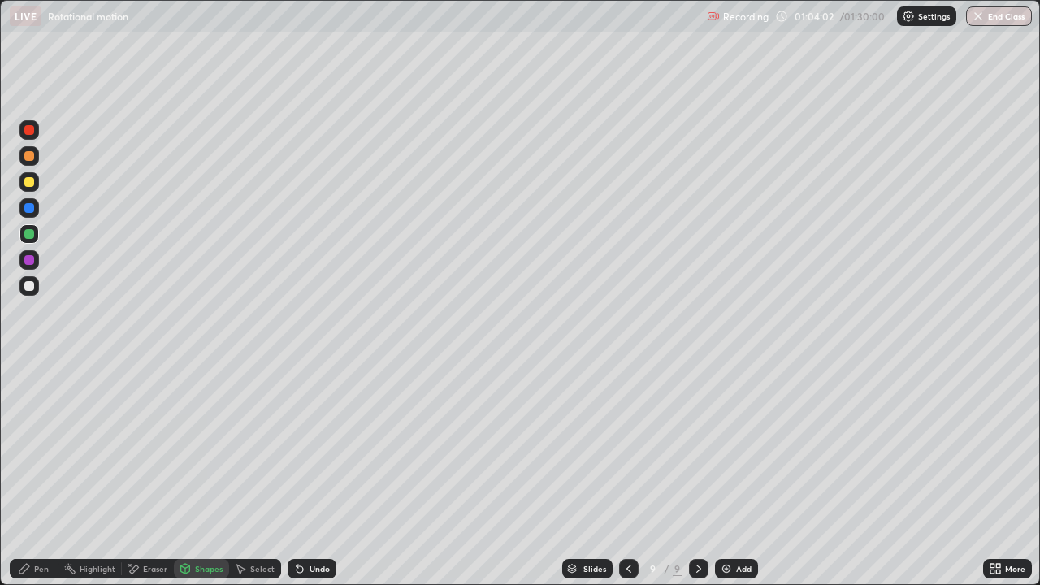
click at [43, 474] on div "Pen" at bounding box center [41, 569] width 15 height 8
click at [30, 131] on div at bounding box center [29, 130] width 10 height 10
click at [37, 133] on div at bounding box center [28, 129] width 19 height 19
click at [266, 474] on div "Select" at bounding box center [262, 569] width 24 height 8
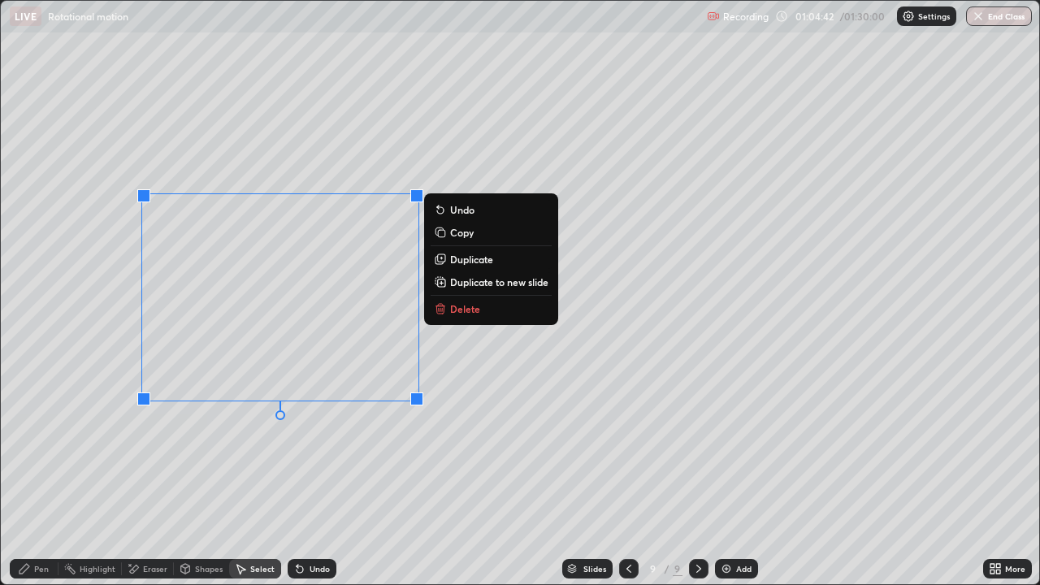
click at [213, 448] on div "0 ° Undo Copy Duplicate Duplicate to new slide Delete" at bounding box center [520, 292] width 1038 height 583
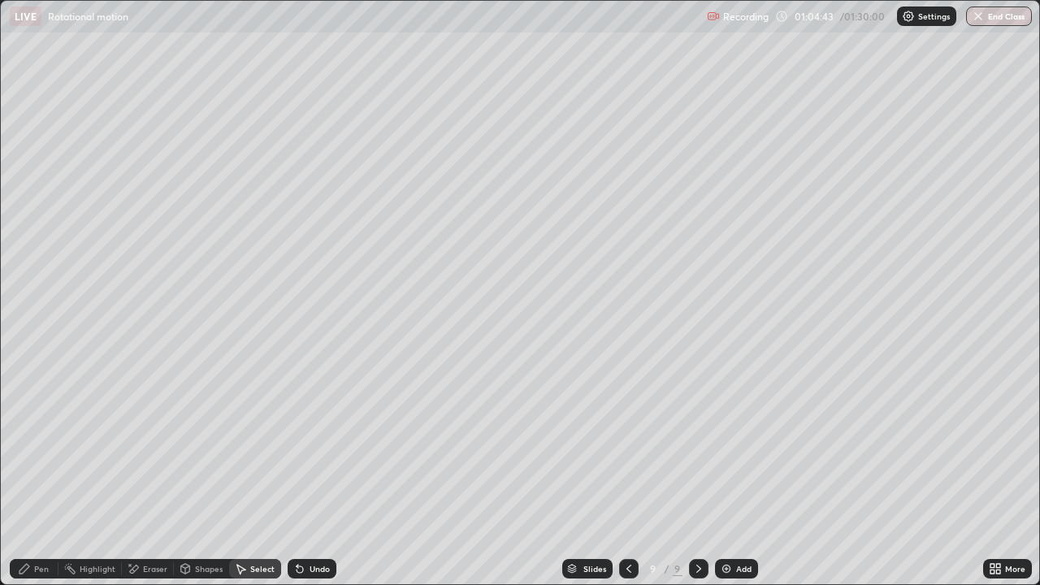
click at [41, 474] on div "Pen" at bounding box center [41, 569] width 15 height 8
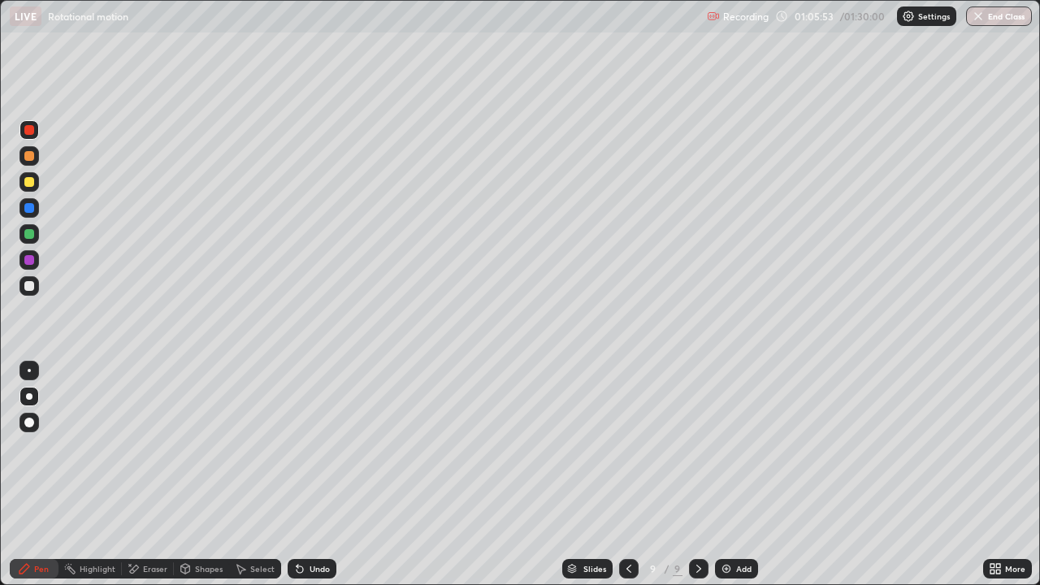
click at [258, 474] on div "Select" at bounding box center [262, 569] width 24 height 8
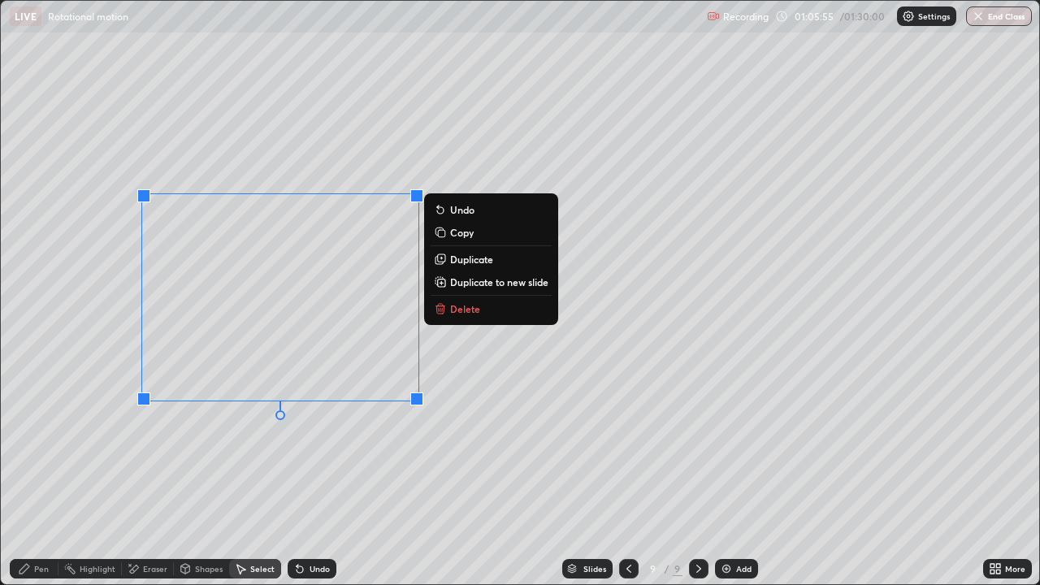
click at [446, 261] on icon at bounding box center [440, 259] width 13 height 13
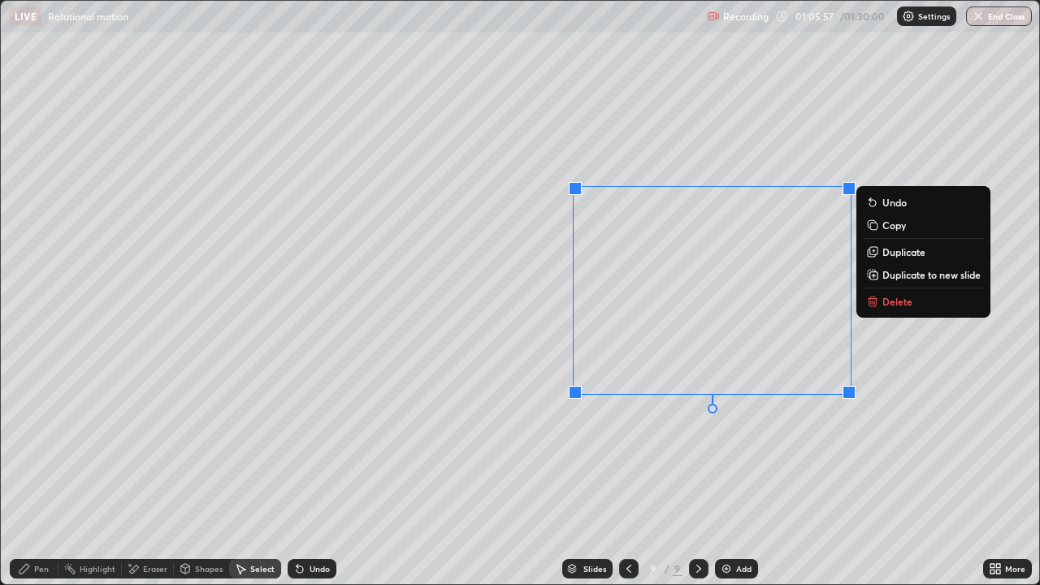
click at [331, 448] on div "0 ° Undo Copy Duplicate Duplicate to new slide Delete" at bounding box center [520, 292] width 1038 height 583
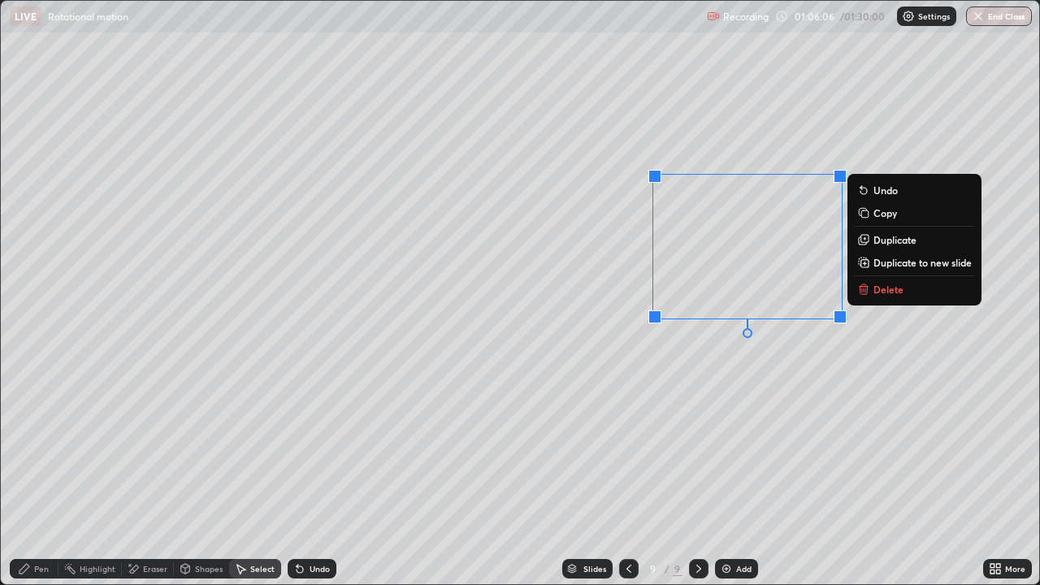
click at [685, 400] on div "0 ° Undo Copy Duplicate Duplicate to new slide Delete" at bounding box center [520, 292] width 1038 height 583
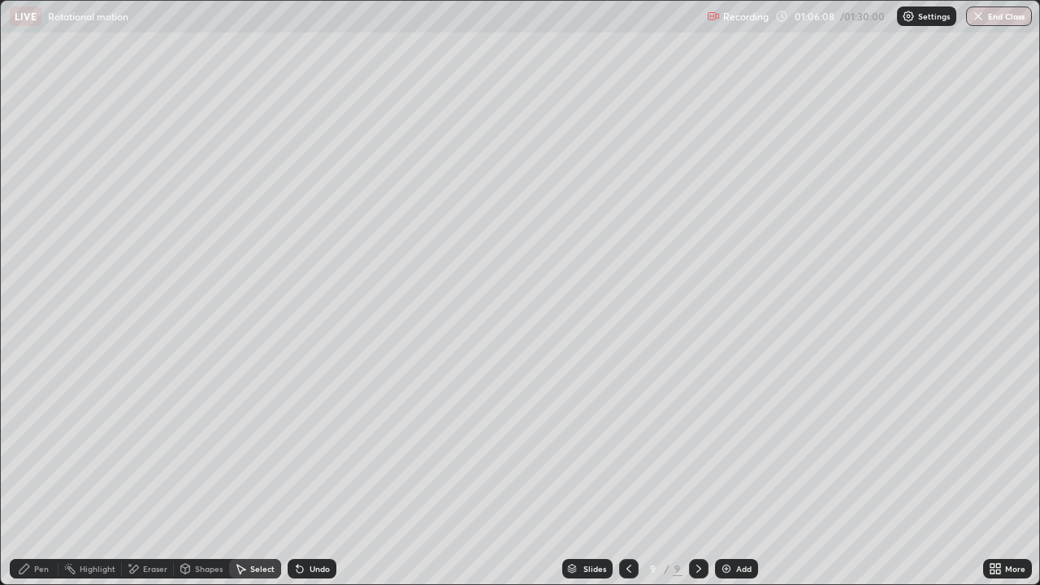
click at [41, 474] on div "Pen" at bounding box center [41, 569] width 15 height 8
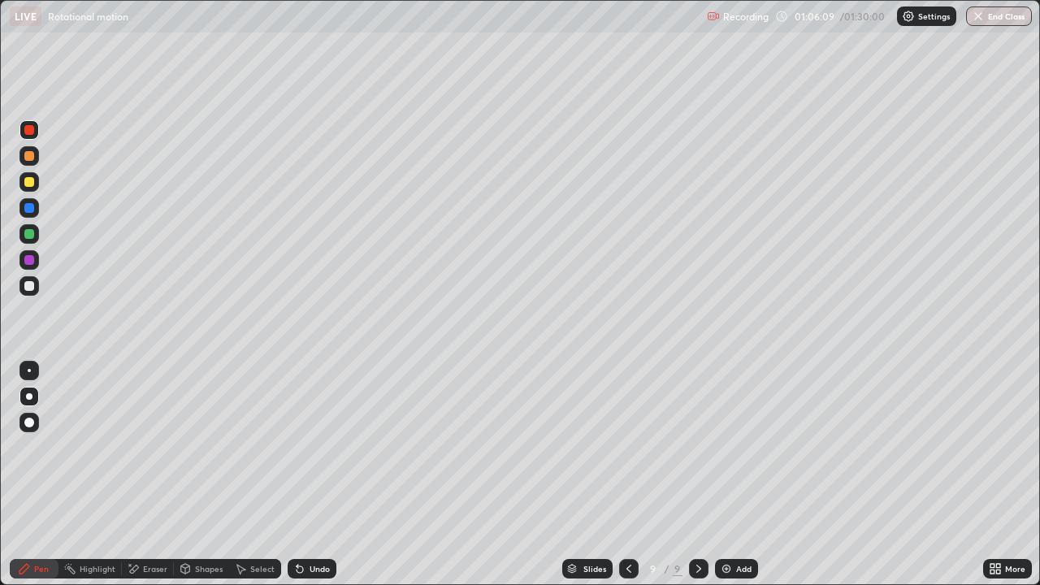
click at [32, 289] on div at bounding box center [29, 286] width 10 height 10
click at [32, 180] on div at bounding box center [29, 182] width 10 height 10
click at [251, 474] on div "Select" at bounding box center [262, 569] width 24 height 8
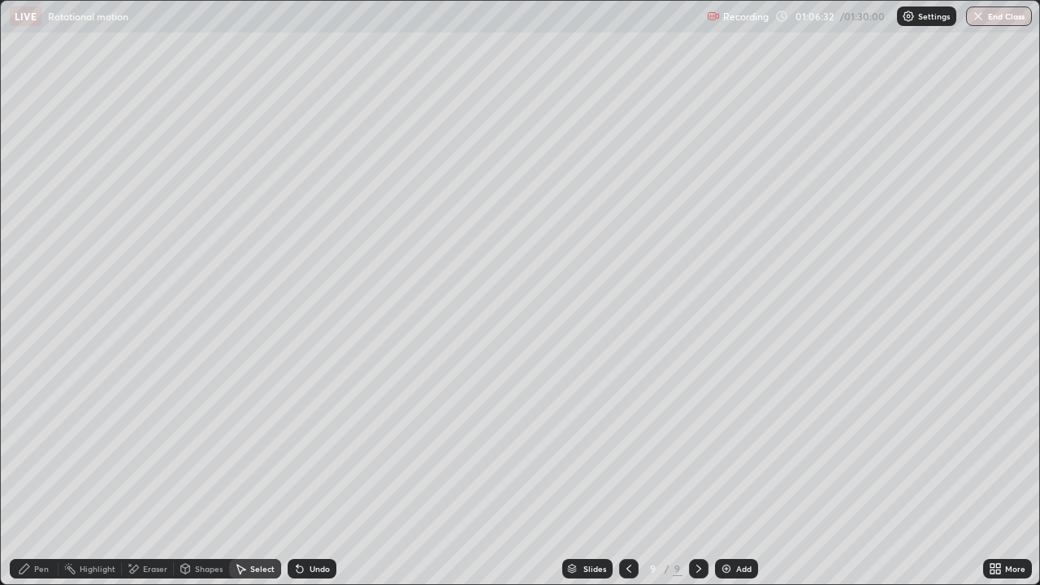
click at [205, 474] on div "Shapes" at bounding box center [209, 569] width 28 height 8
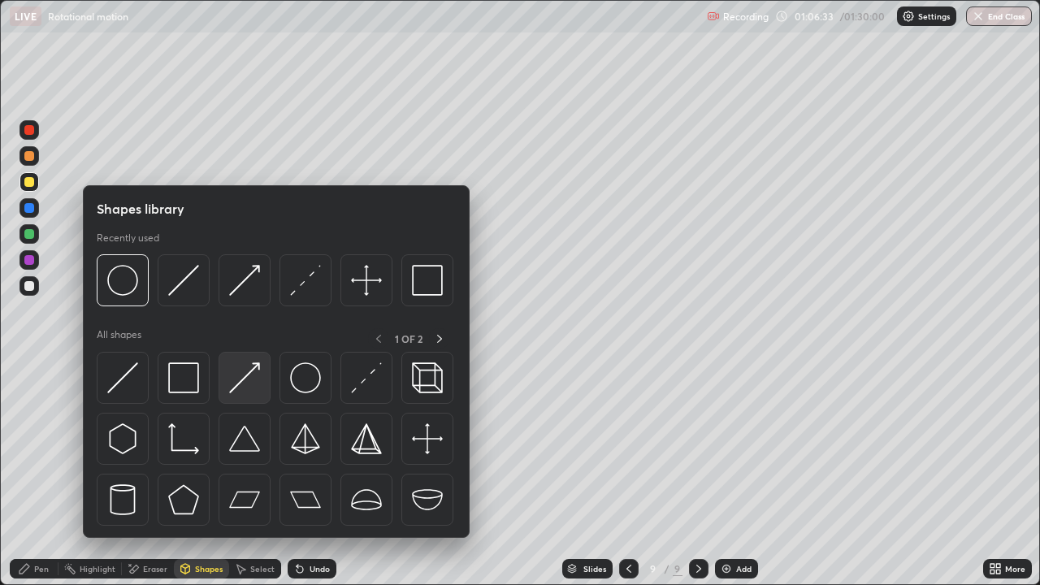
click at [249, 392] on img at bounding box center [244, 377] width 31 height 31
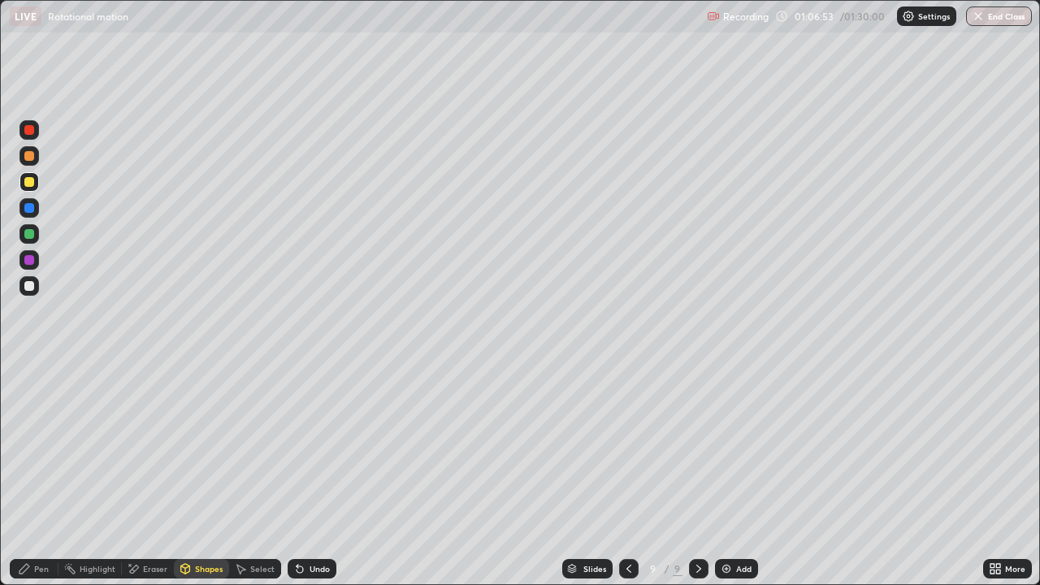
click at [37, 474] on div "Pen" at bounding box center [34, 568] width 49 height 19
click at [28, 207] on div at bounding box center [29, 208] width 10 height 10
click at [310, 474] on div "Undo" at bounding box center [319, 569] width 20 height 8
click at [201, 474] on div "Shapes" at bounding box center [209, 569] width 28 height 8
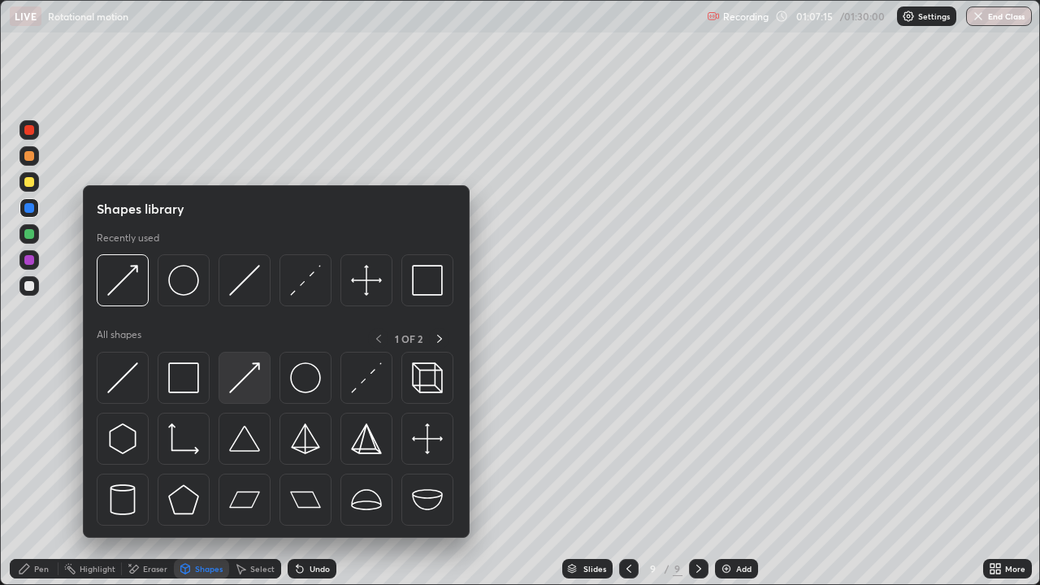
click at [238, 380] on img at bounding box center [244, 377] width 31 height 31
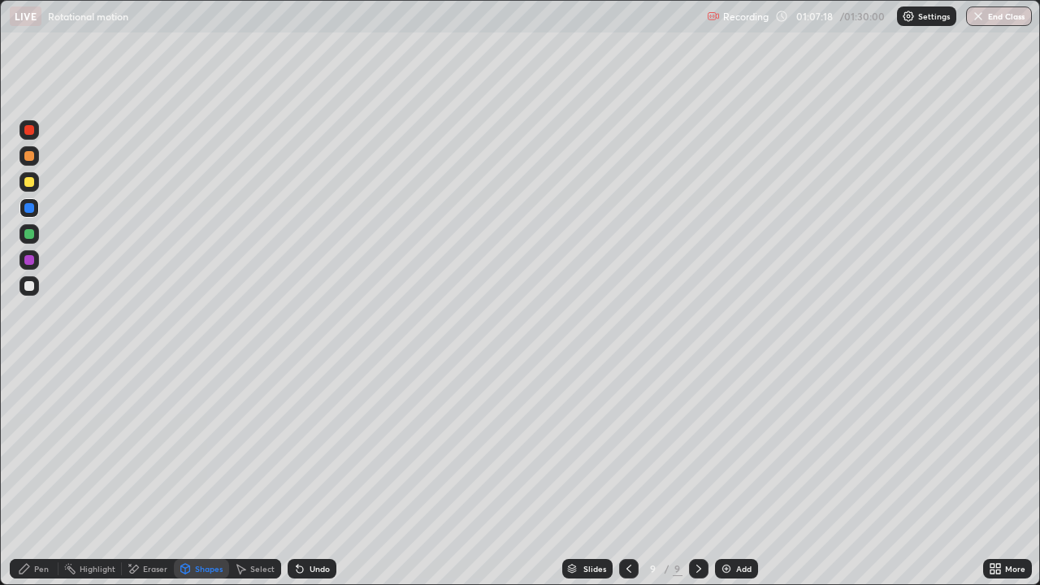
click at [31, 474] on div "Pen" at bounding box center [34, 568] width 49 height 19
click at [30, 260] on div at bounding box center [29, 260] width 10 height 10
click at [192, 474] on div "Shapes" at bounding box center [201, 568] width 55 height 19
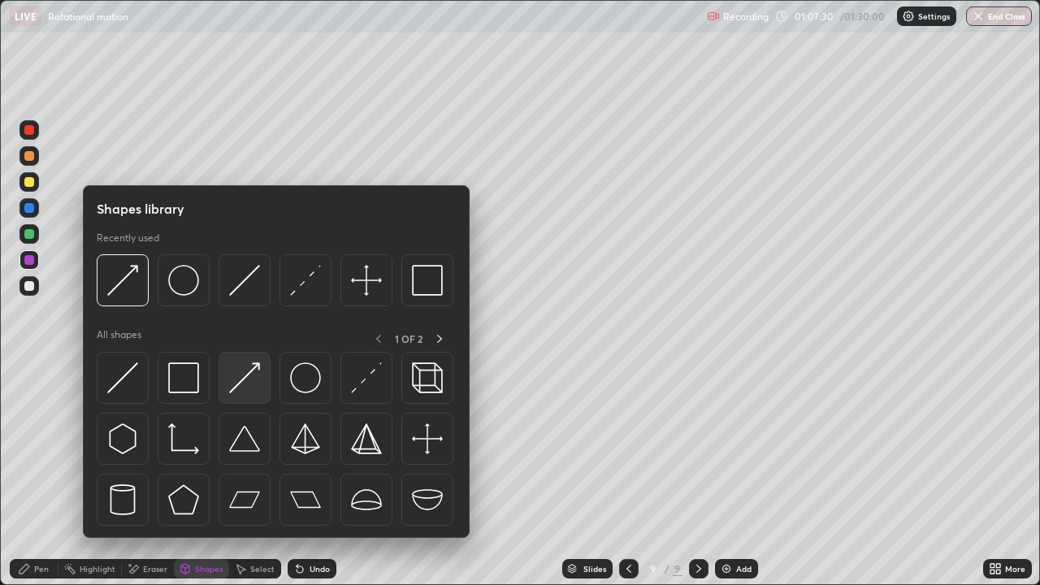
click at [248, 387] on img at bounding box center [244, 377] width 31 height 31
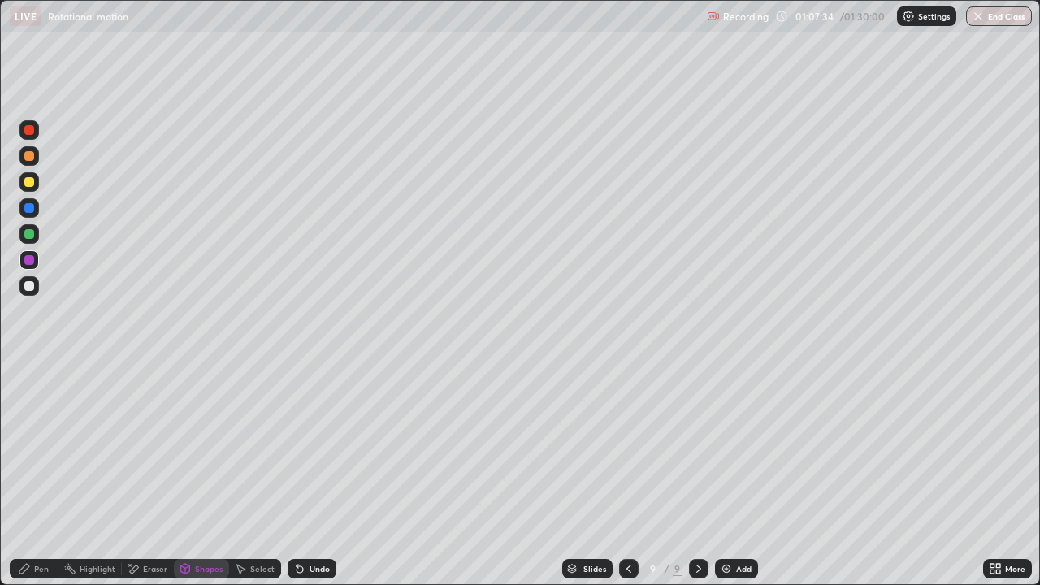
click at [35, 474] on div "Pen" at bounding box center [41, 569] width 15 height 8
click at [143, 474] on div "Eraser" at bounding box center [148, 568] width 52 height 19
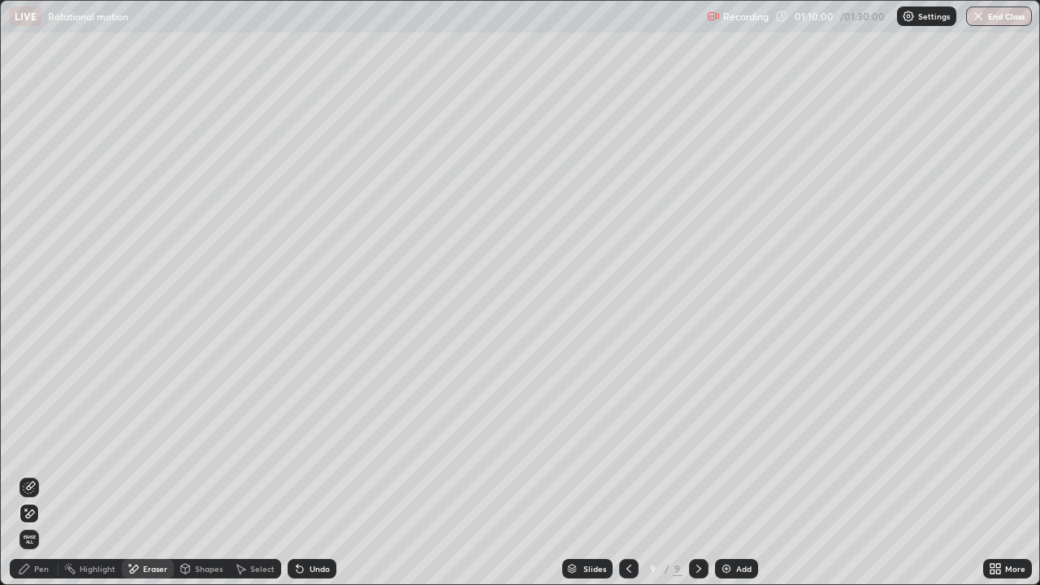
click at [247, 474] on div "Select" at bounding box center [255, 568] width 52 height 19
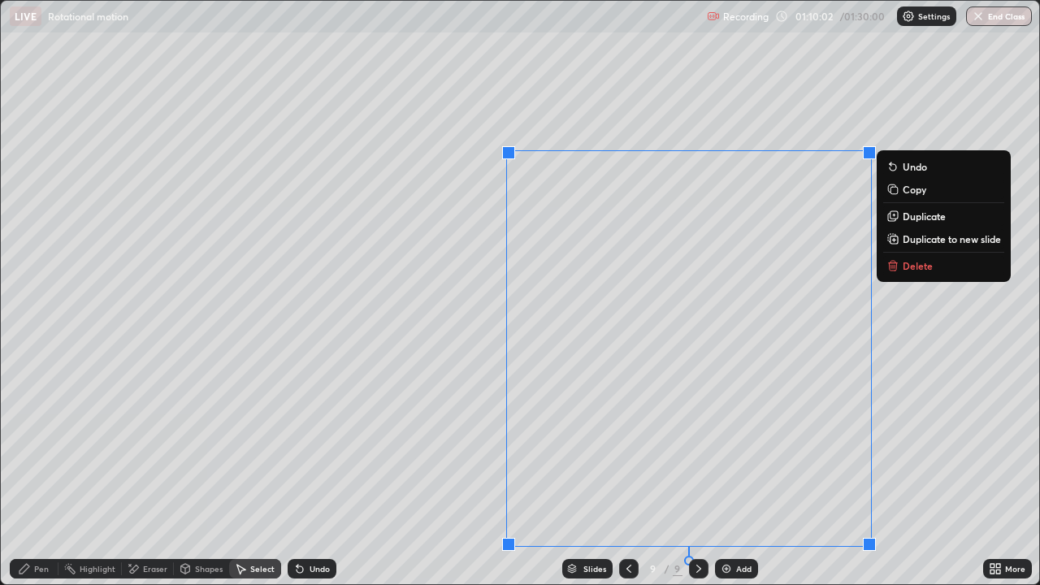
click at [915, 261] on p "Delete" at bounding box center [917, 265] width 30 height 13
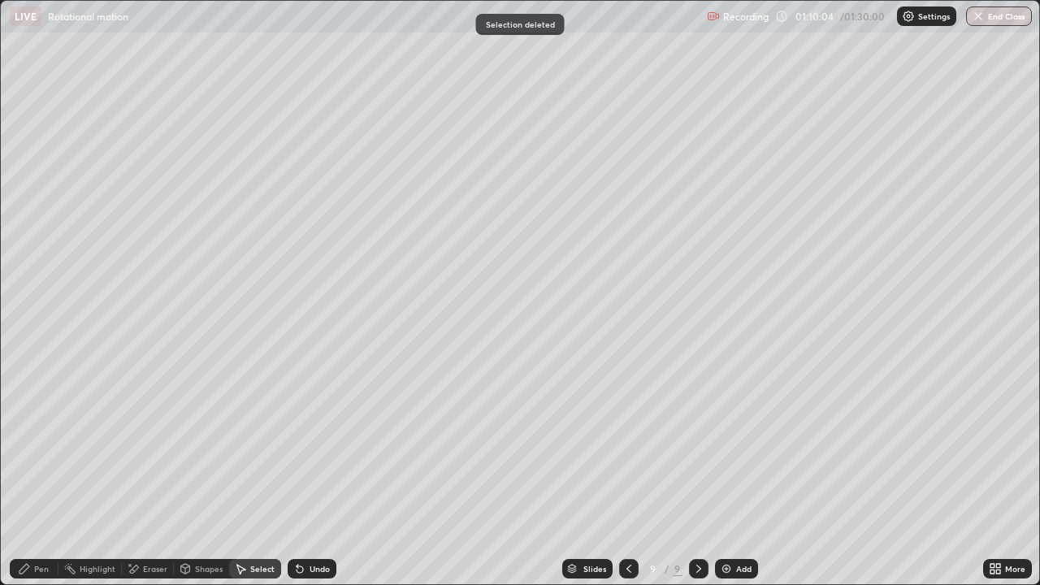
click at [986, 474] on div "More" at bounding box center [1007, 568] width 49 height 19
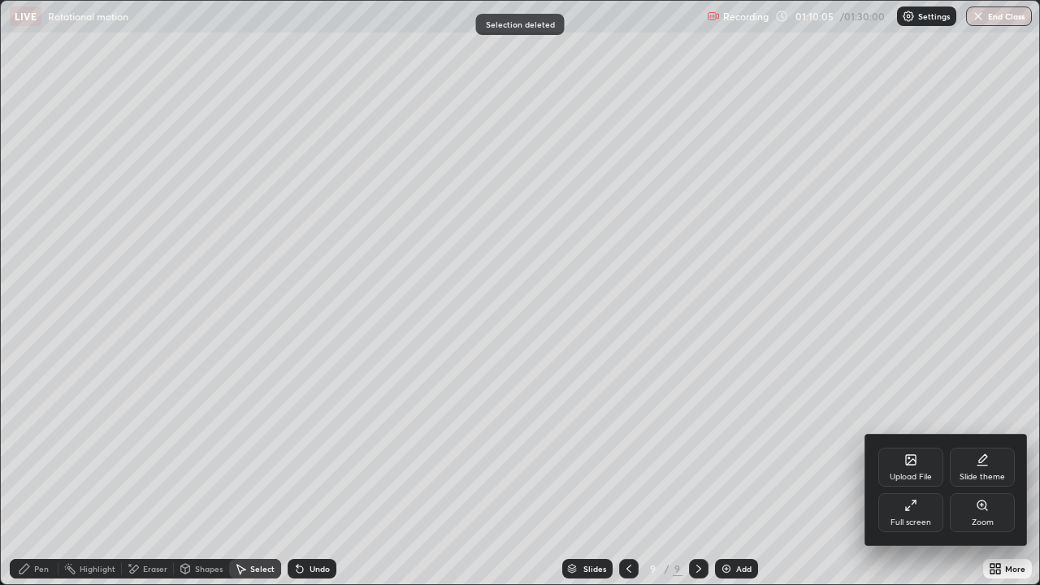
click at [907, 474] on icon at bounding box center [908, 508] width 4 height 4
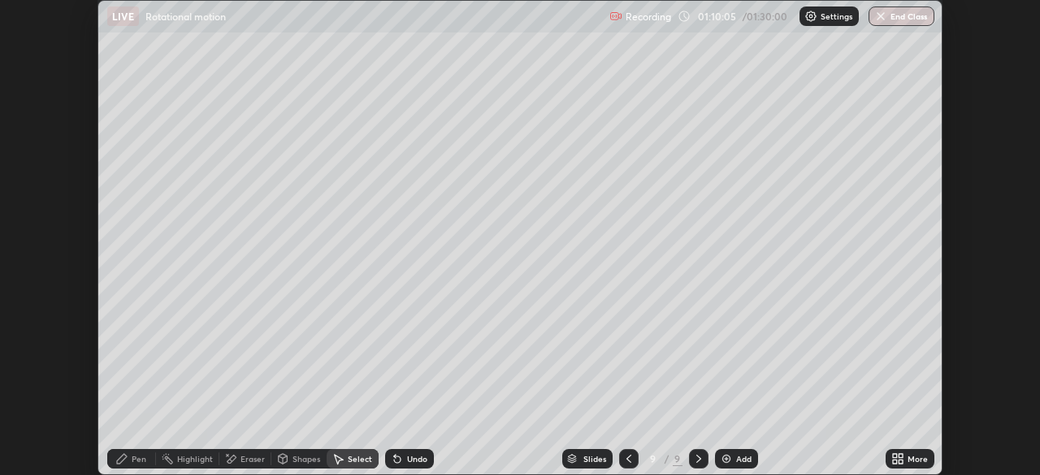
scroll to position [80752, 80188]
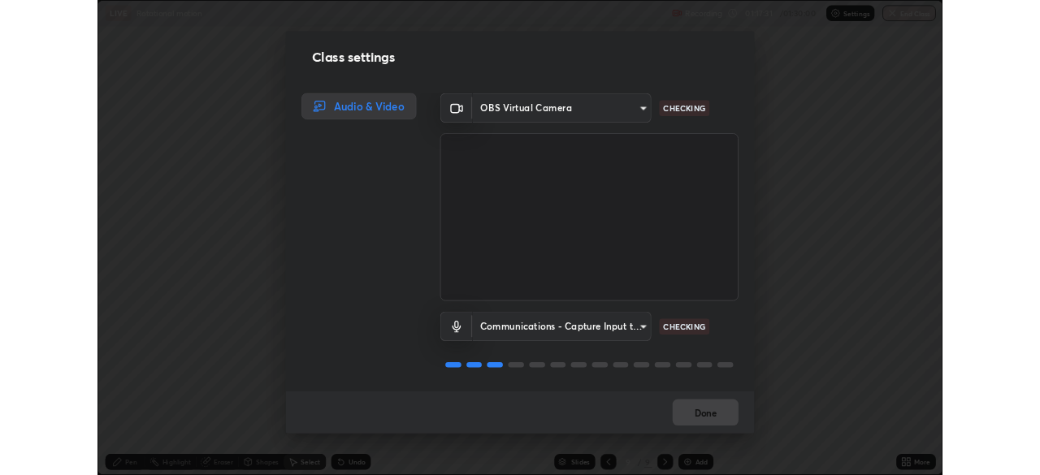
scroll to position [2, 0]
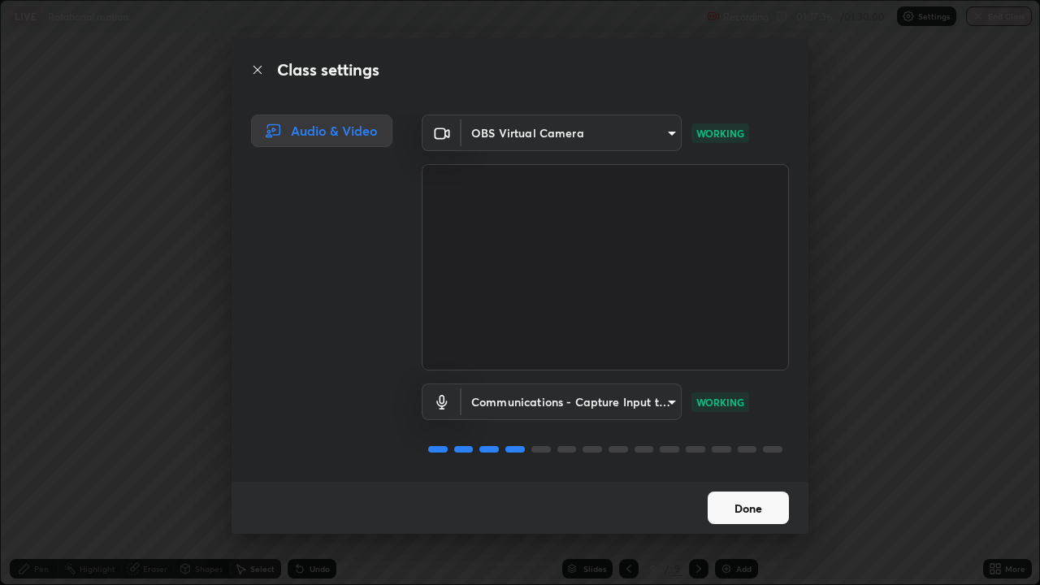
click at [747, 474] on button "Done" at bounding box center [747, 507] width 81 height 32
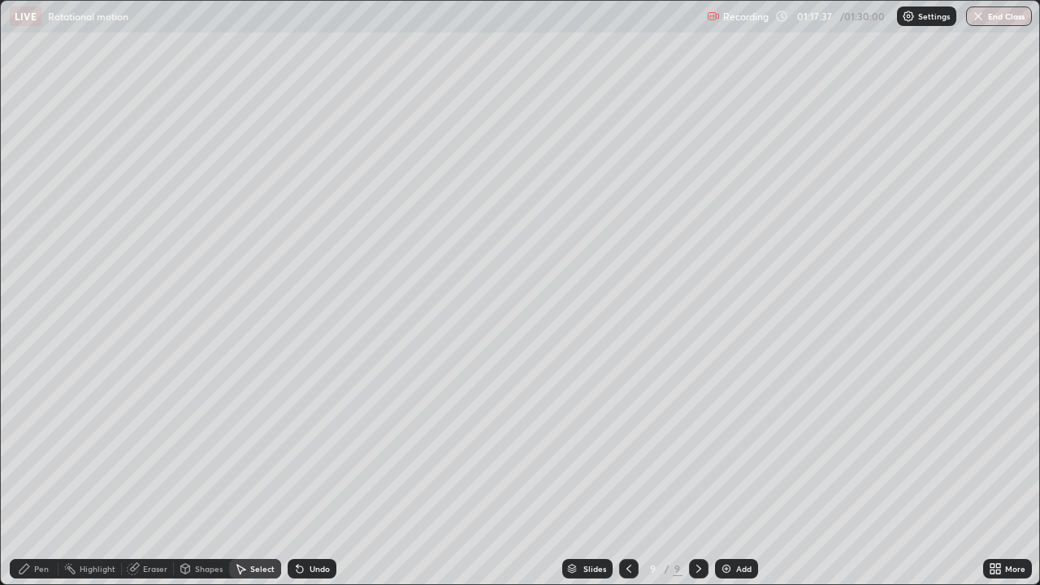
click at [744, 474] on div "0 ° Undo Copy Duplicate Duplicate to new slide Delete" at bounding box center [520, 292] width 1038 height 583
click at [743, 474] on div "0 ° Undo Copy Duplicate Duplicate to new slide Delete" at bounding box center [520, 292] width 1038 height 583
click at [997, 474] on icon at bounding box center [998, 566] width 4 height 4
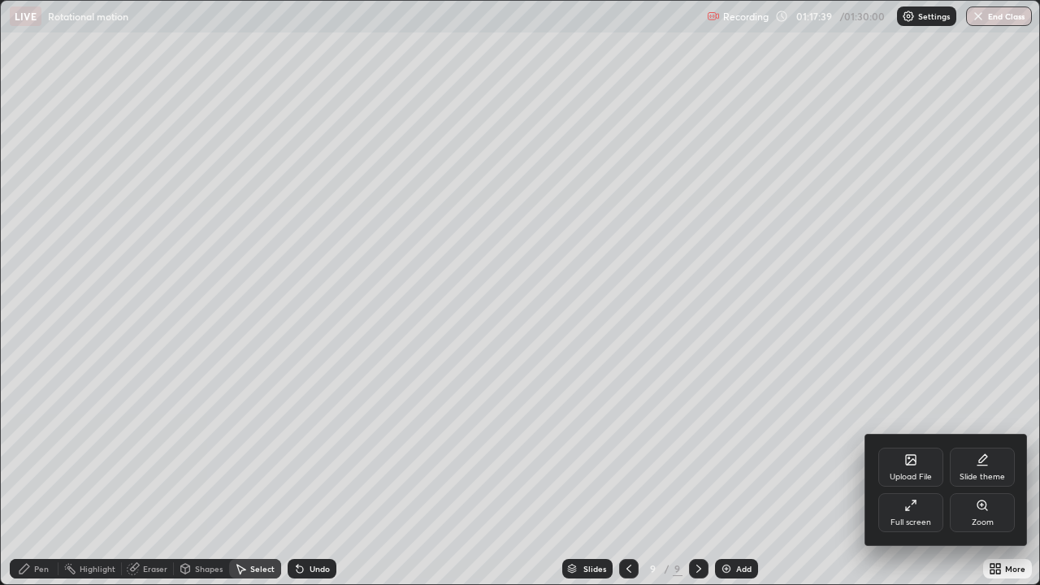
click at [922, 474] on div "Full screen" at bounding box center [910, 512] width 65 height 39
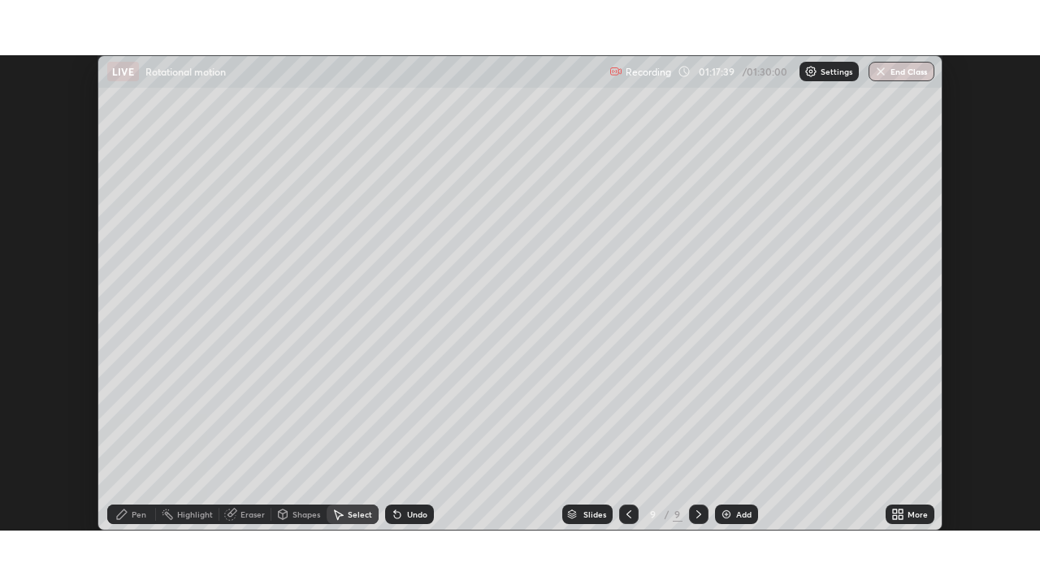
scroll to position [80752, 80188]
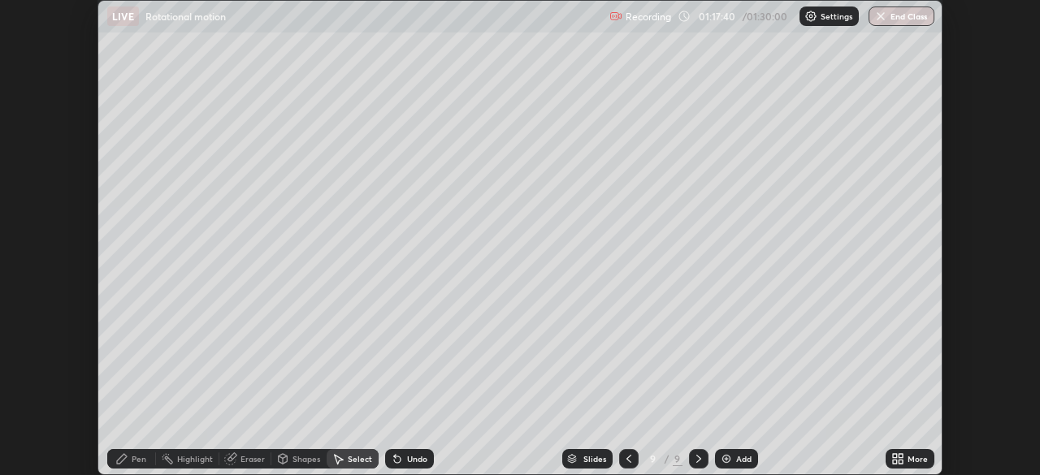
click at [902, 456] on icon at bounding box center [900, 456] width 4 height 4
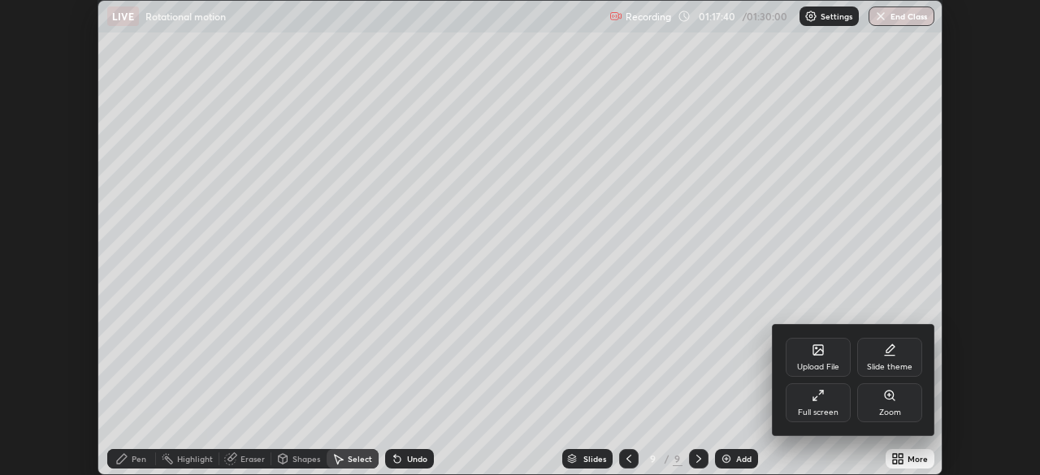
click at [833, 403] on div "Full screen" at bounding box center [817, 402] width 65 height 39
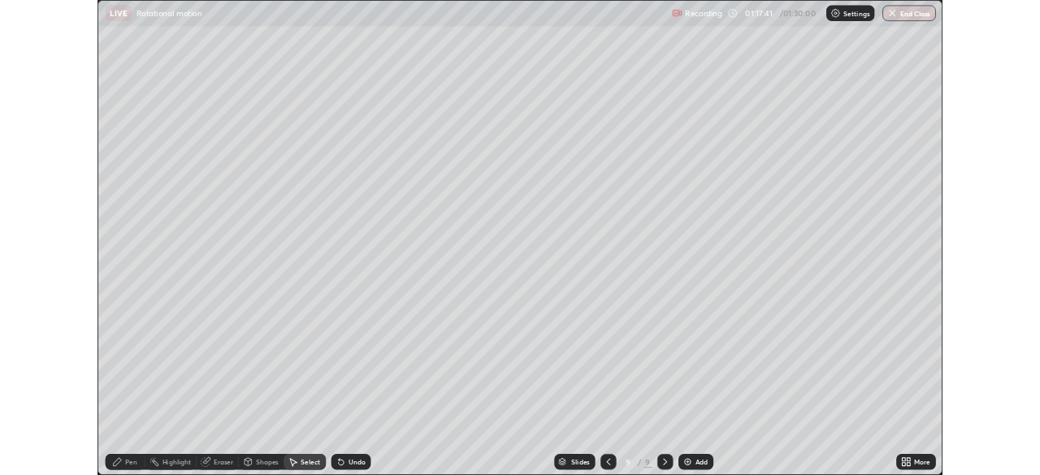
scroll to position [585, 1040]
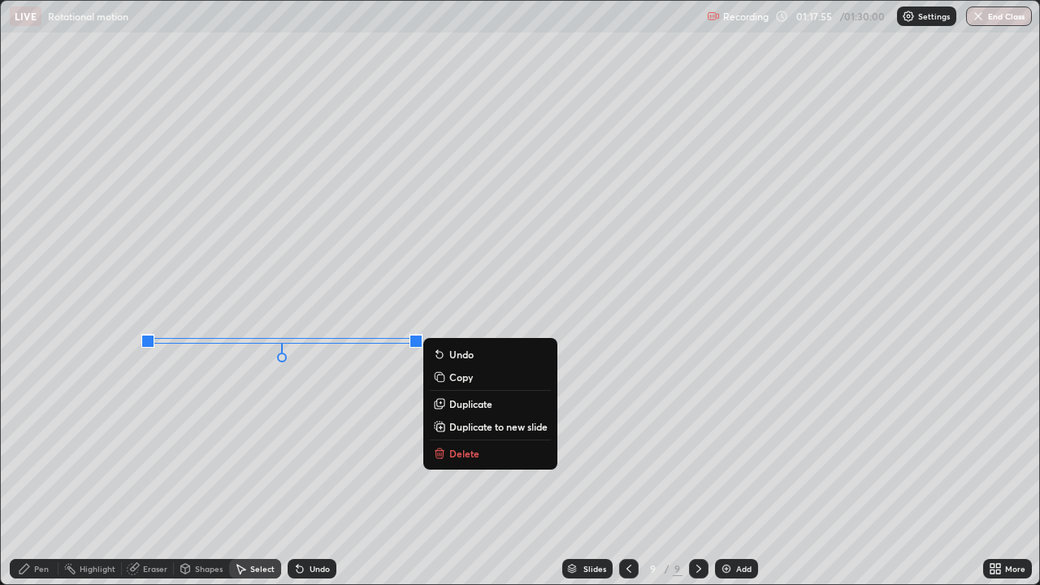
click at [46, 474] on div "Pen" at bounding box center [41, 569] width 15 height 8
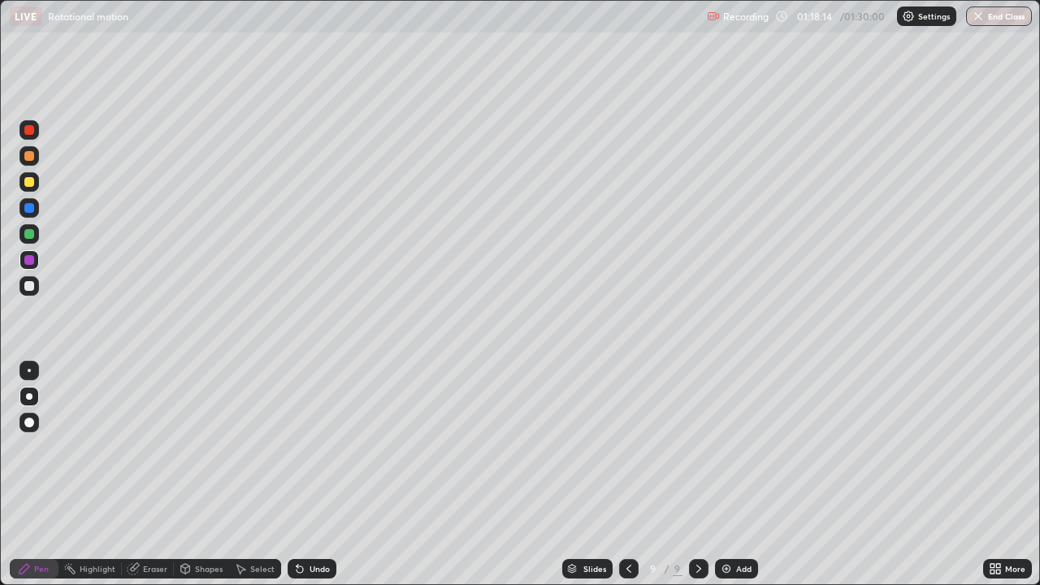
click at [155, 474] on div "Eraser" at bounding box center [155, 569] width 24 height 8
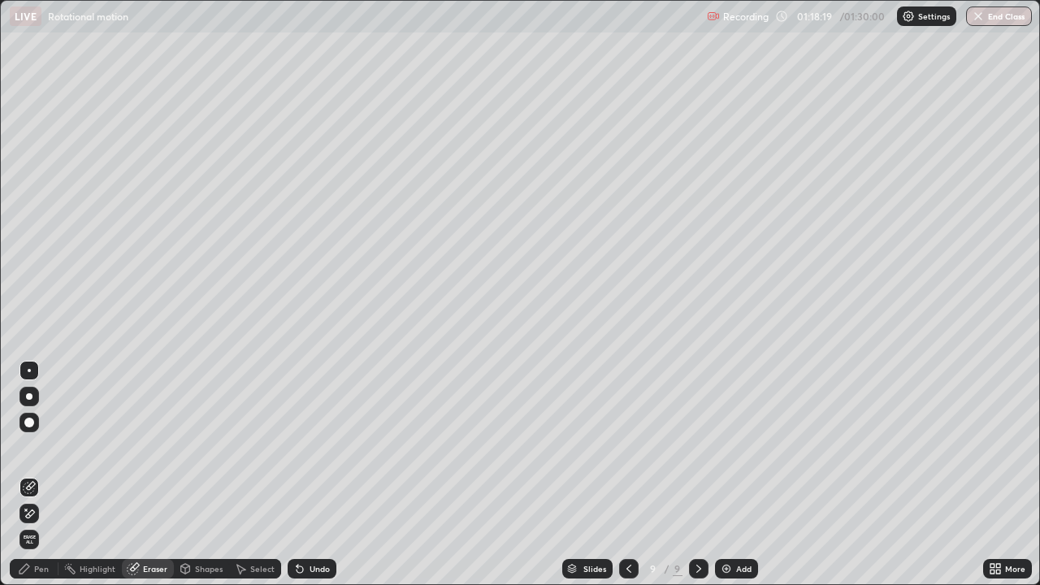
click at [44, 474] on div "Pen" at bounding box center [41, 569] width 15 height 8
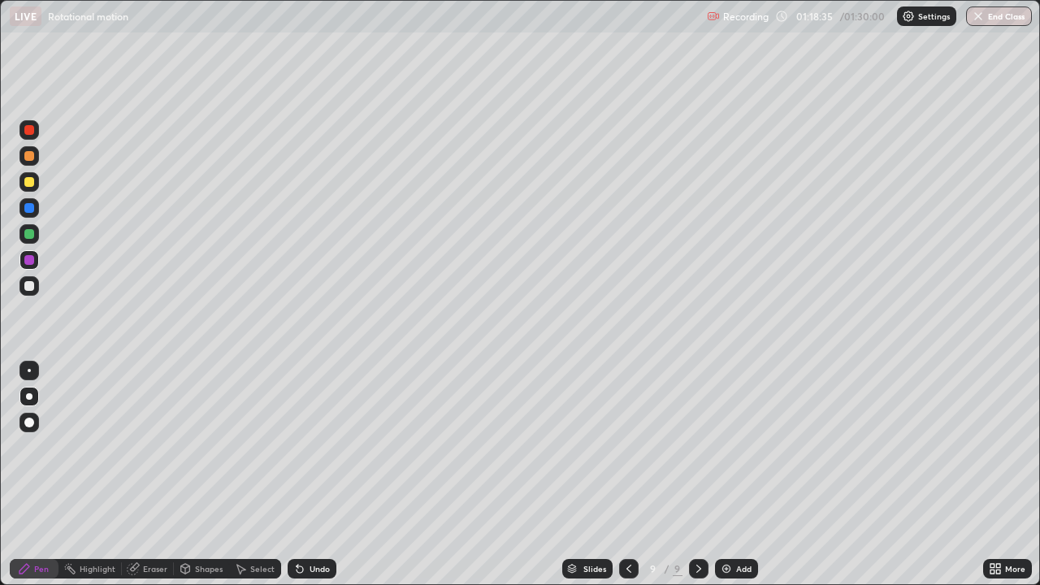
click at [309, 474] on div "Undo" at bounding box center [319, 569] width 20 height 8
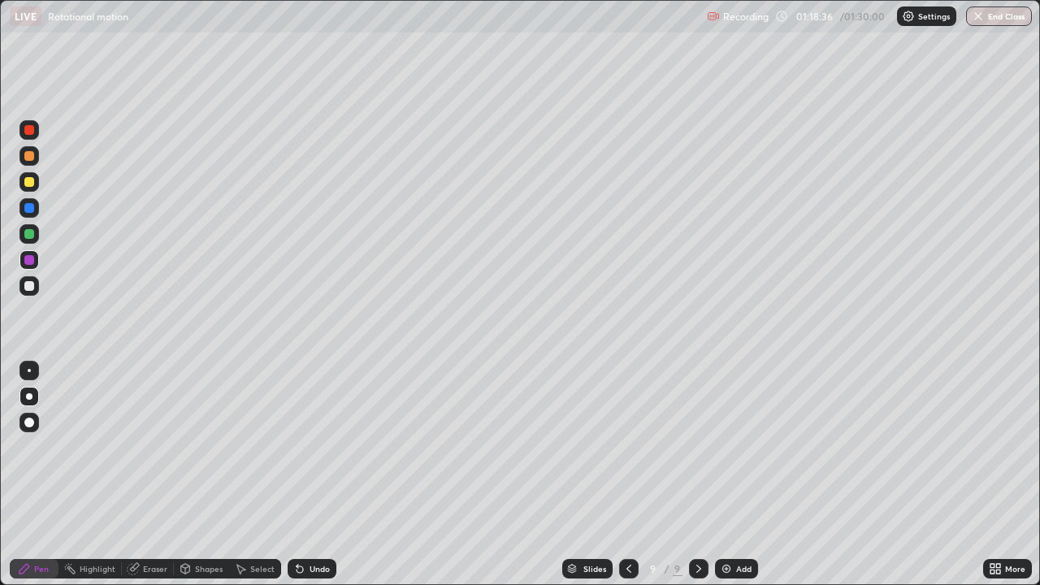
click at [310, 474] on div "Undo" at bounding box center [319, 569] width 20 height 8
click at [311, 474] on div "Undo" at bounding box center [319, 569] width 20 height 8
click at [149, 474] on div "Eraser" at bounding box center [155, 569] width 24 height 8
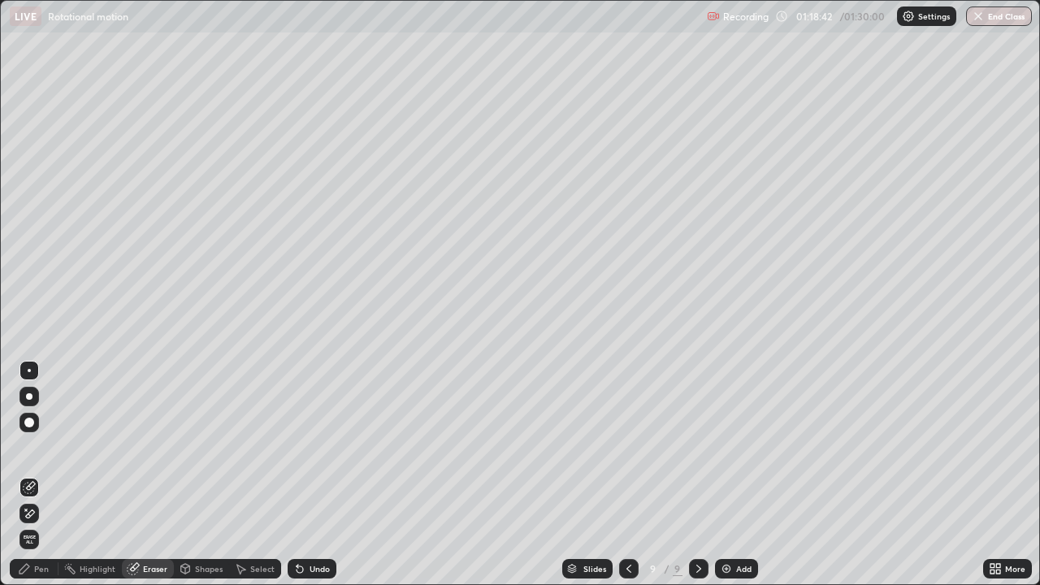
click at [41, 474] on div "Pen" at bounding box center [41, 569] width 15 height 8
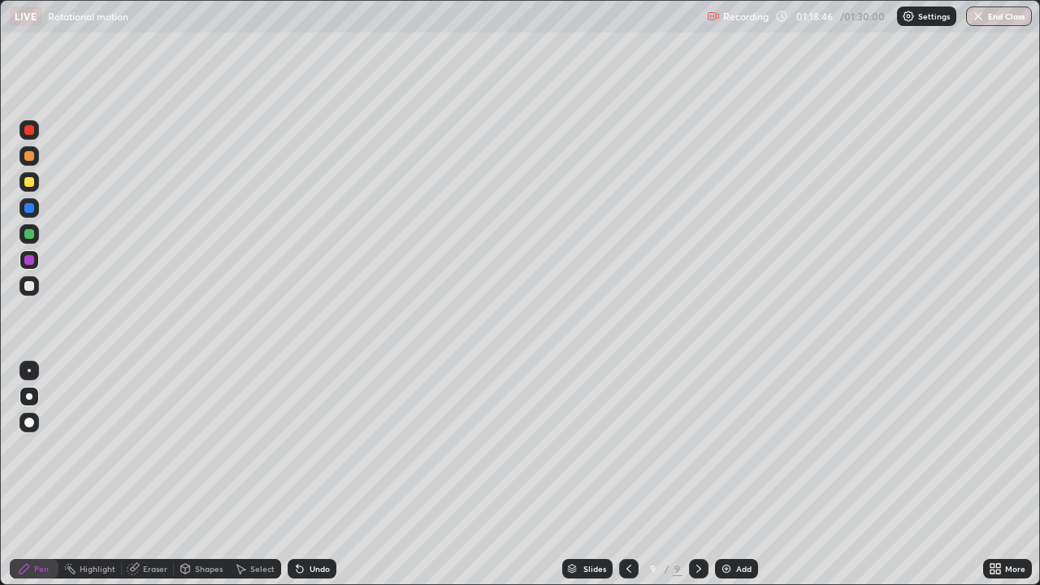
click at [154, 474] on div "Eraser" at bounding box center [155, 569] width 24 height 8
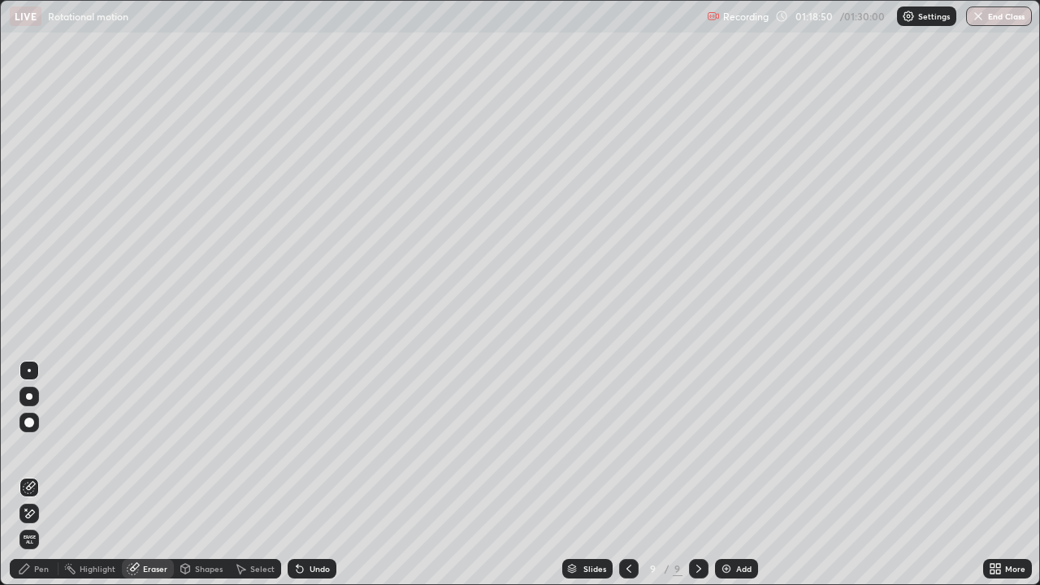
click at [47, 474] on div "Pen" at bounding box center [41, 569] width 15 height 8
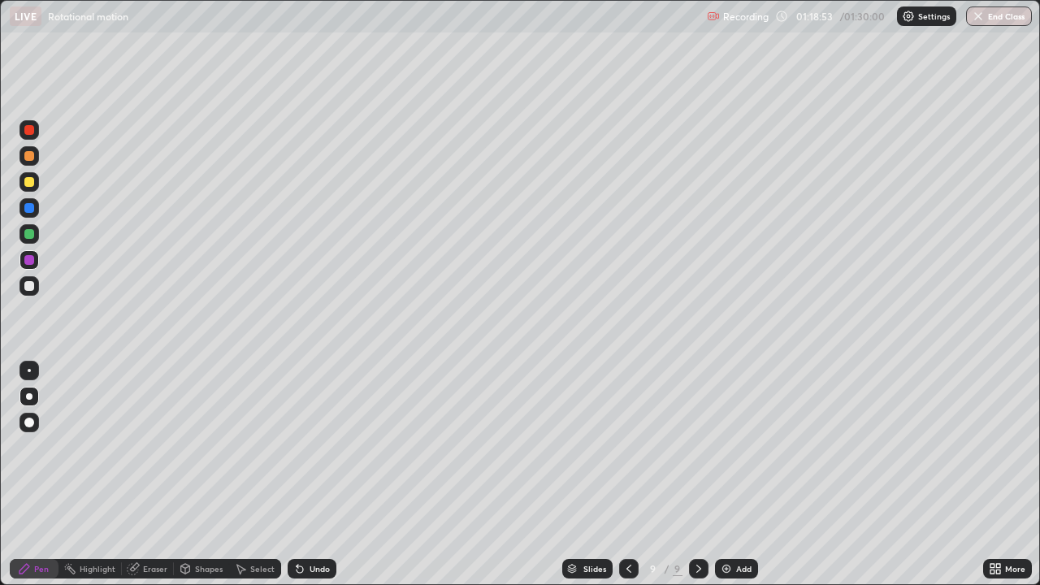
click at [313, 474] on div "Undo" at bounding box center [312, 568] width 49 height 19
click at [316, 474] on div "Undo" at bounding box center [312, 568] width 49 height 19
click at [317, 474] on div "Undo" at bounding box center [319, 569] width 20 height 8
click at [314, 474] on div "Undo" at bounding box center [312, 568] width 49 height 19
click at [145, 474] on div "Eraser" at bounding box center [155, 569] width 24 height 8
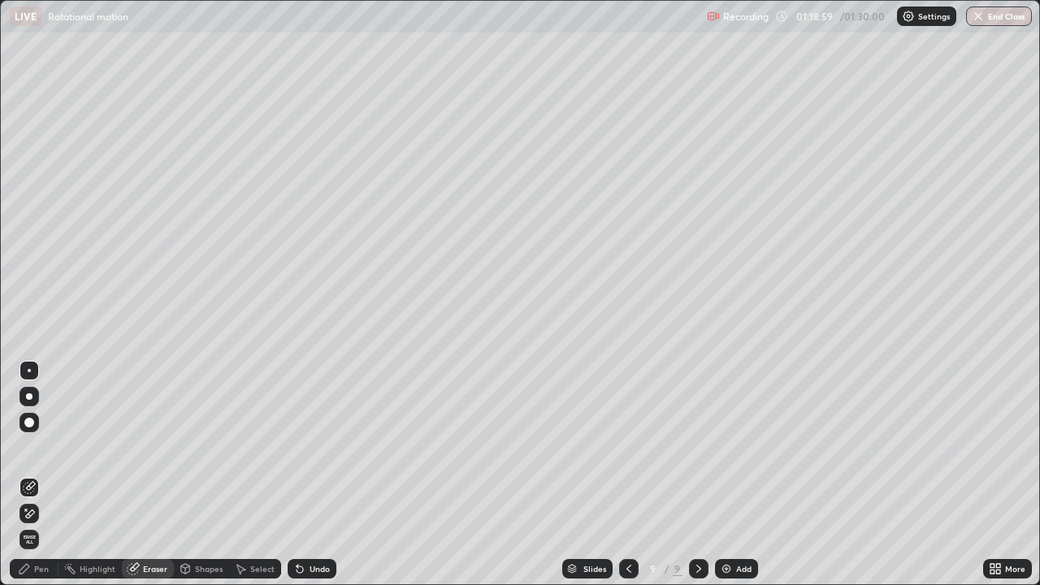
click at [37, 474] on div "Pen" at bounding box center [41, 569] width 15 height 8
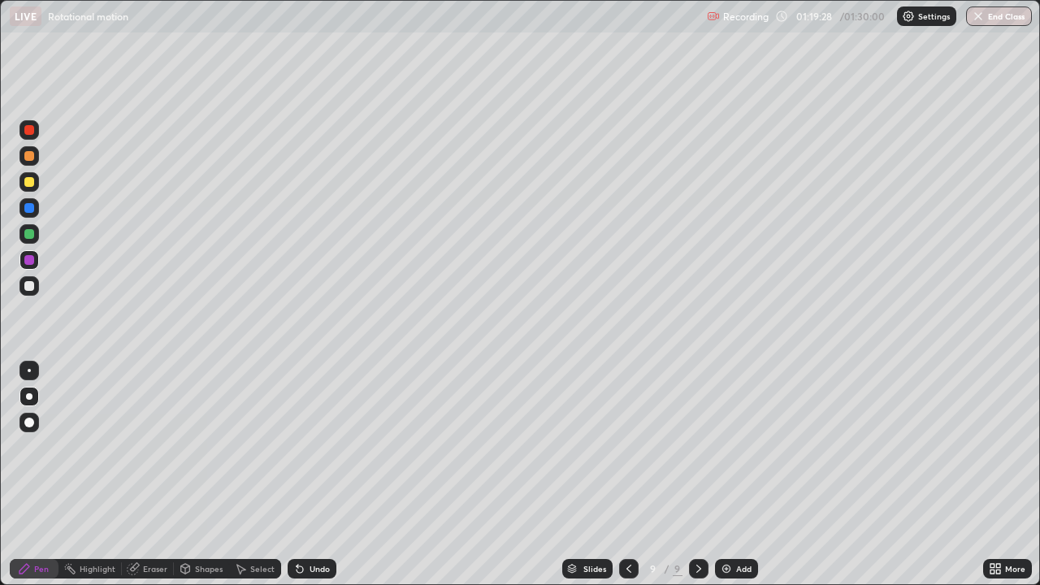
click at [253, 474] on div "Select" at bounding box center [262, 569] width 24 height 8
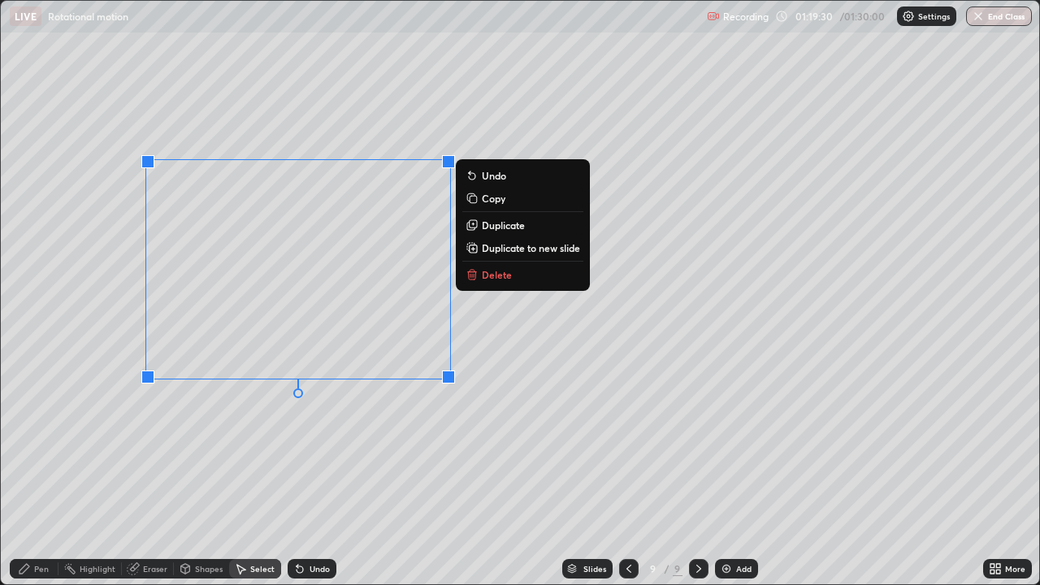
click at [475, 223] on icon at bounding box center [472, 223] width 7 height 7
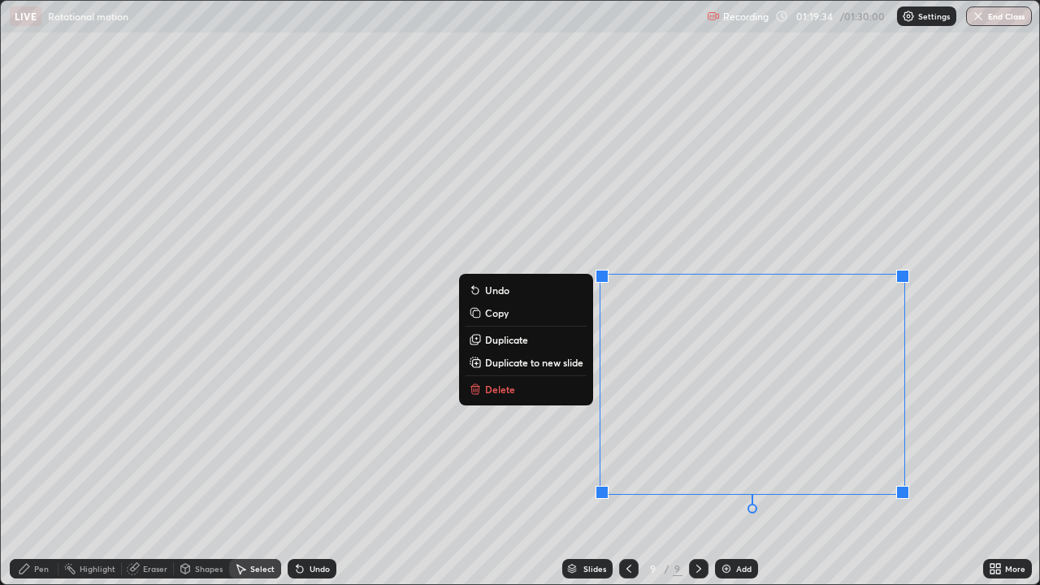
click at [230, 474] on div "0 ° Undo Copy Duplicate Duplicate to new slide Delete" at bounding box center [520, 292] width 1038 height 583
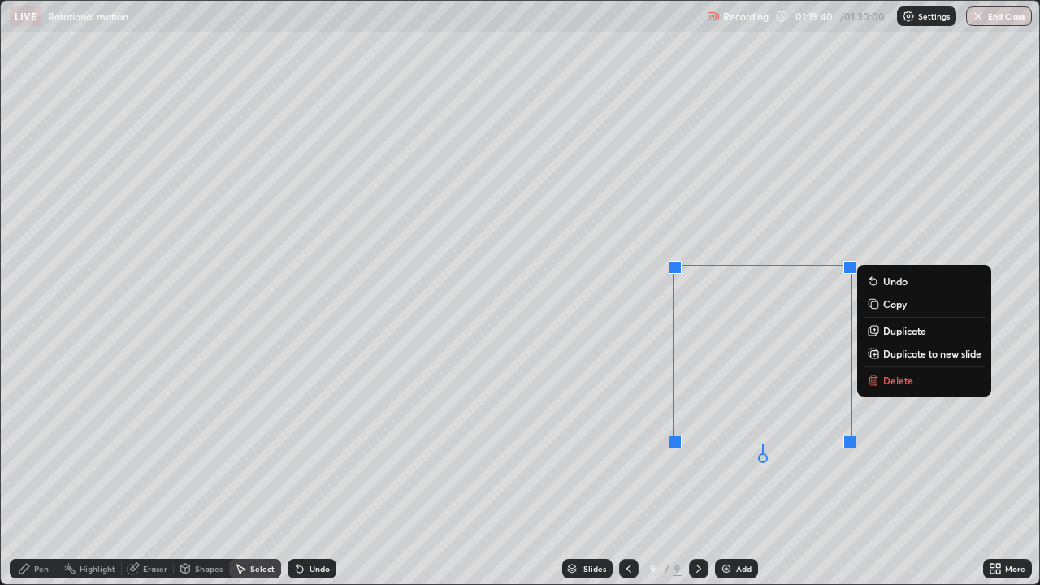
click at [322, 465] on div "0 ° Undo Copy Duplicate Duplicate to new slide Delete" at bounding box center [520, 292] width 1038 height 583
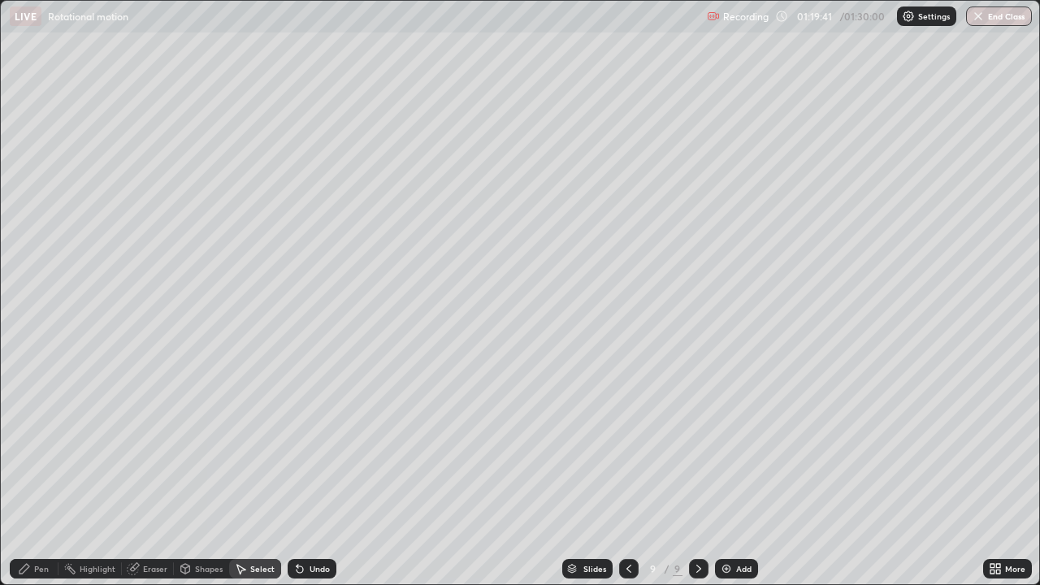
click at [35, 474] on div "Pen" at bounding box center [34, 568] width 49 height 19
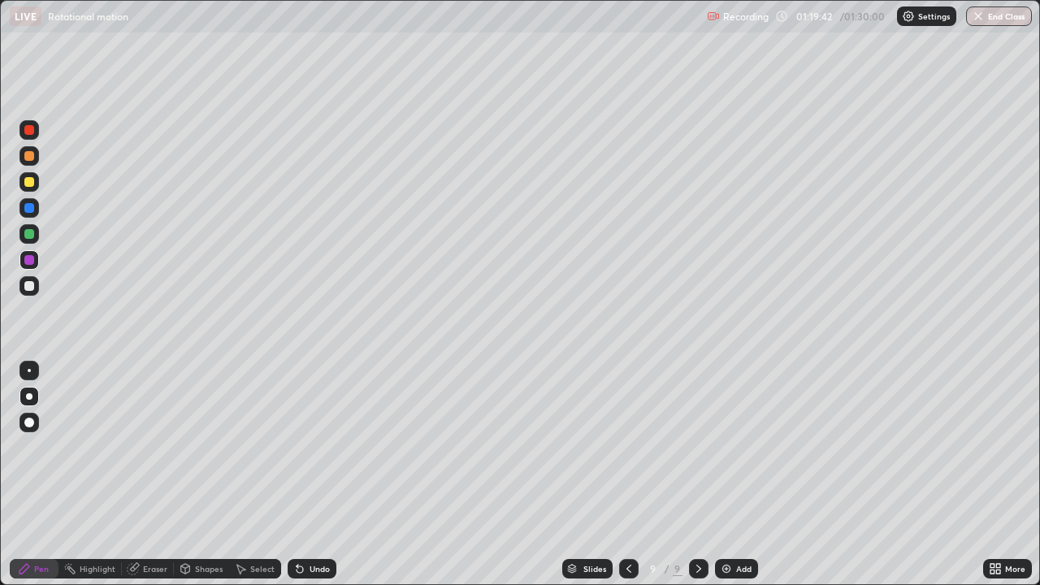
click at [28, 182] on div at bounding box center [29, 182] width 10 height 10
click at [143, 474] on div "Eraser" at bounding box center [155, 569] width 24 height 8
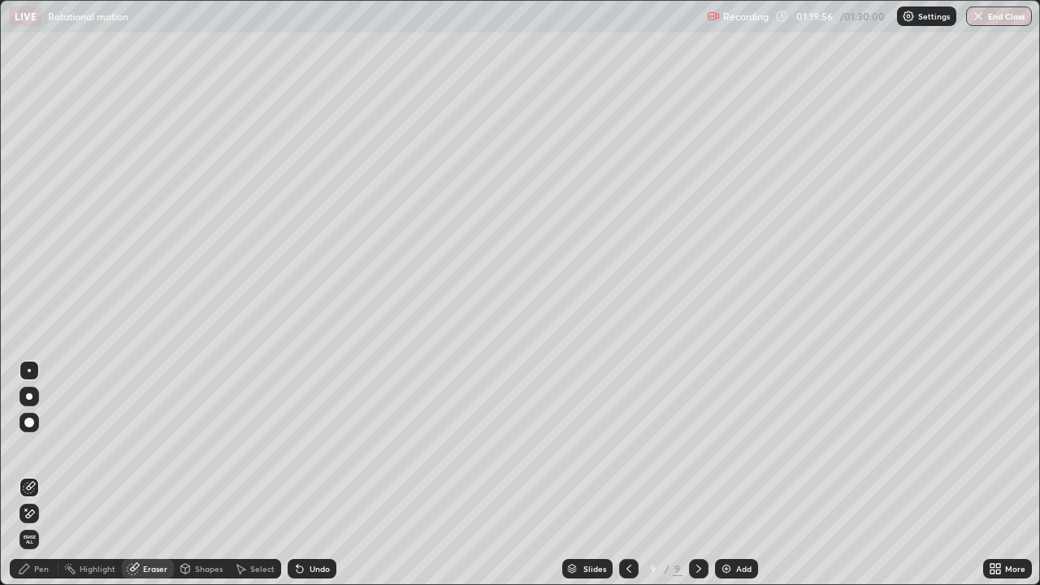
click at [40, 474] on div "Pen" at bounding box center [41, 569] width 15 height 8
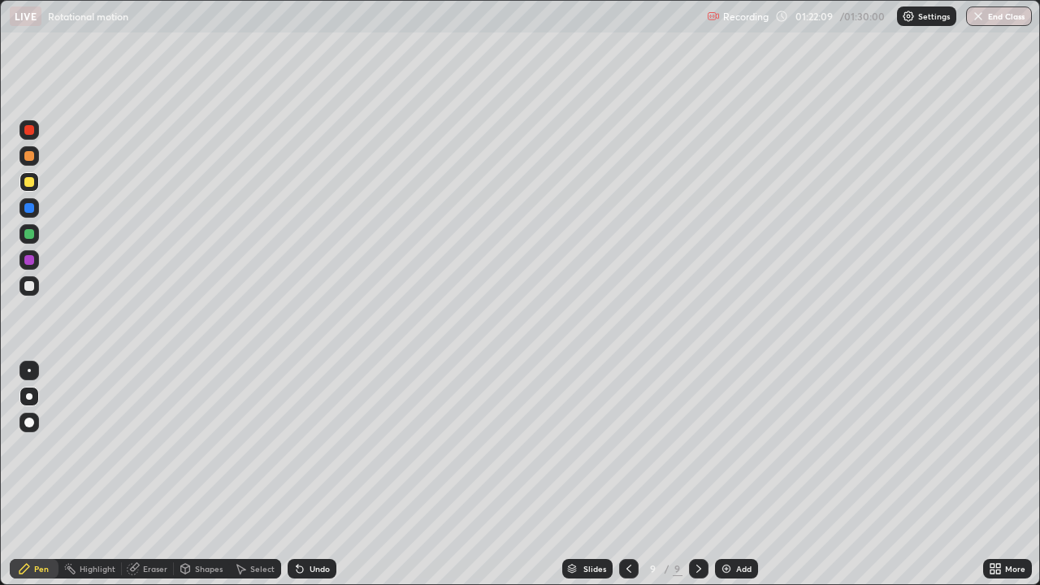
click at [627, 474] on icon at bounding box center [628, 568] width 13 height 13
click at [634, 474] on div at bounding box center [628, 568] width 19 height 19
click at [697, 474] on div at bounding box center [698, 568] width 19 height 19
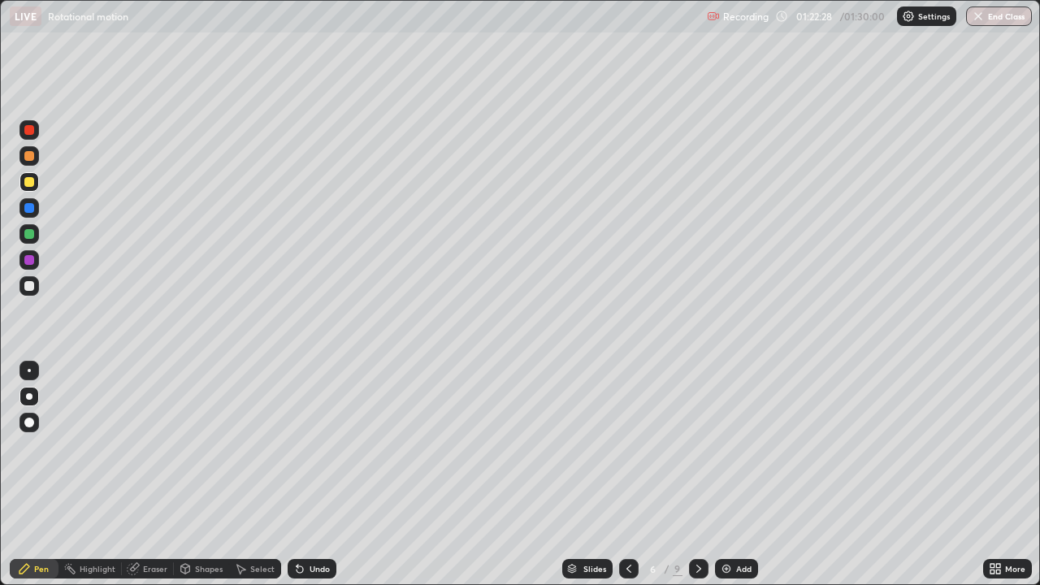
click at [697, 474] on icon at bounding box center [698, 569] width 5 height 8
click at [698, 474] on icon at bounding box center [698, 568] width 13 height 13
click at [697, 474] on icon at bounding box center [698, 569] width 5 height 8
click at [697, 474] on icon at bounding box center [698, 568] width 13 height 13
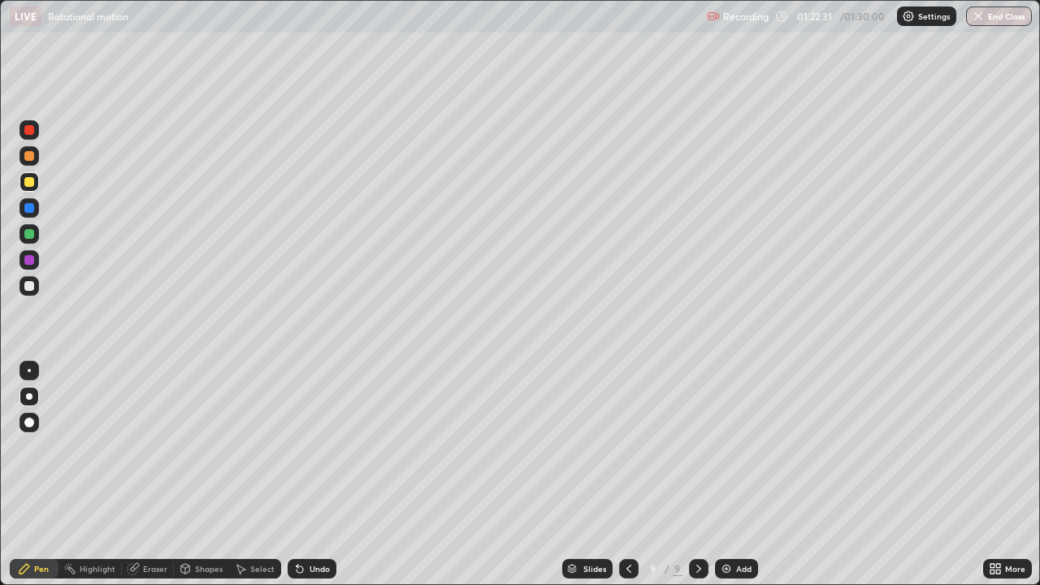
click at [742, 474] on div "Add" at bounding box center [743, 569] width 15 height 8
click at [196, 474] on div "Shapes" at bounding box center [209, 569] width 28 height 8
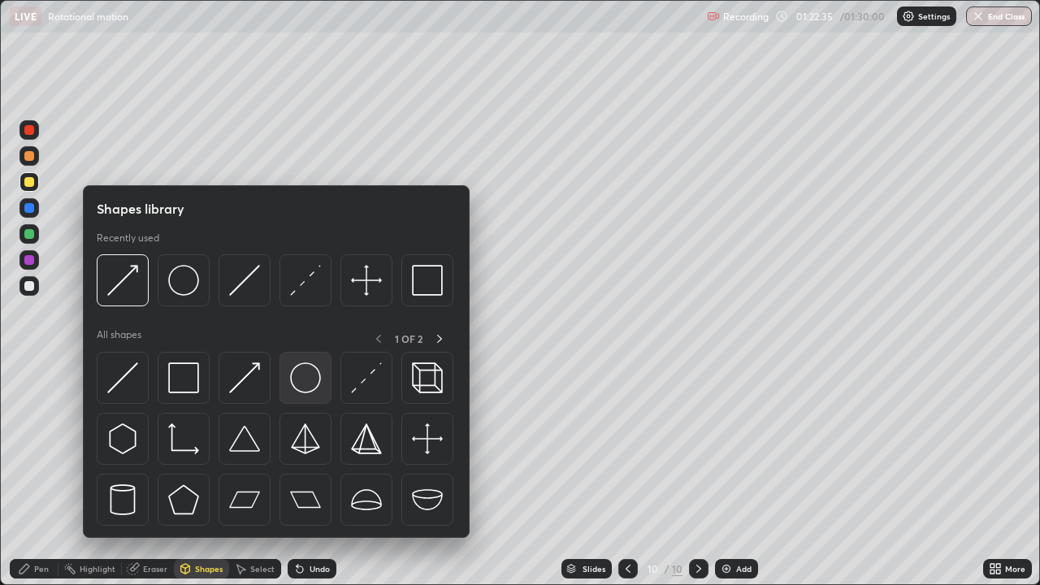
click at [300, 386] on img at bounding box center [305, 377] width 31 height 31
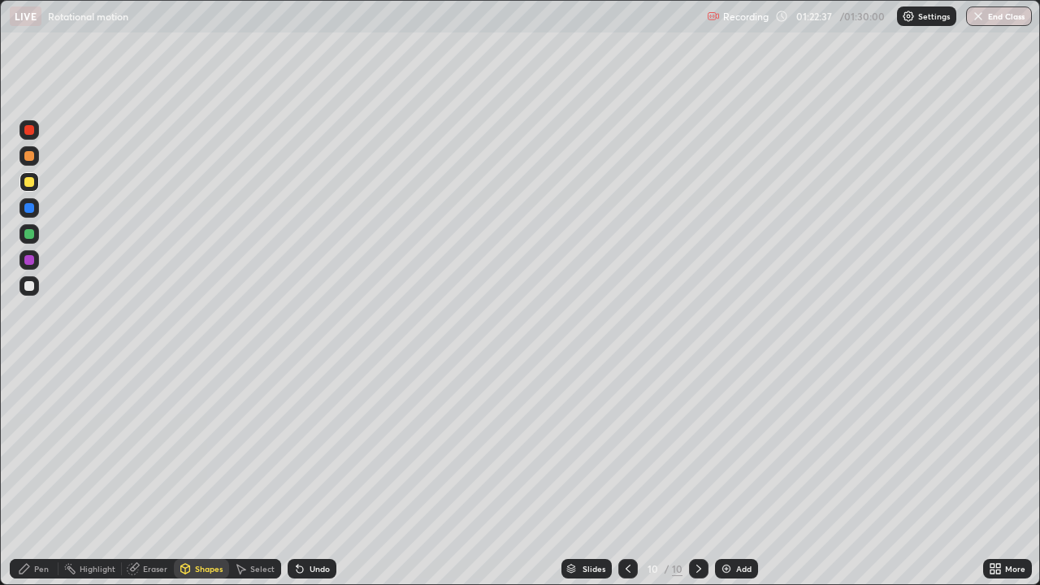
click at [210, 474] on div "Shapes" at bounding box center [201, 568] width 55 height 19
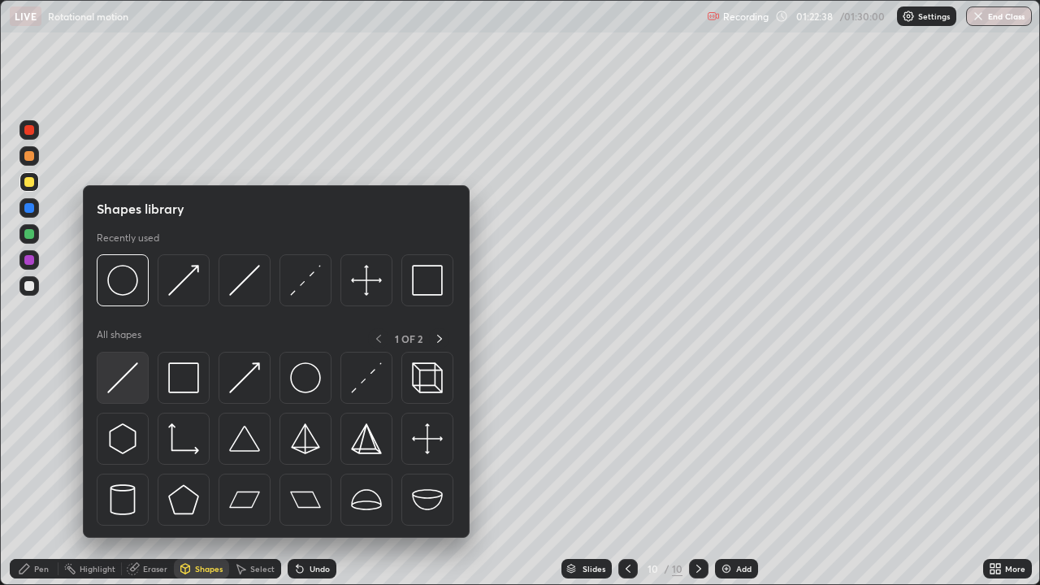
click at [134, 380] on img at bounding box center [122, 377] width 31 height 31
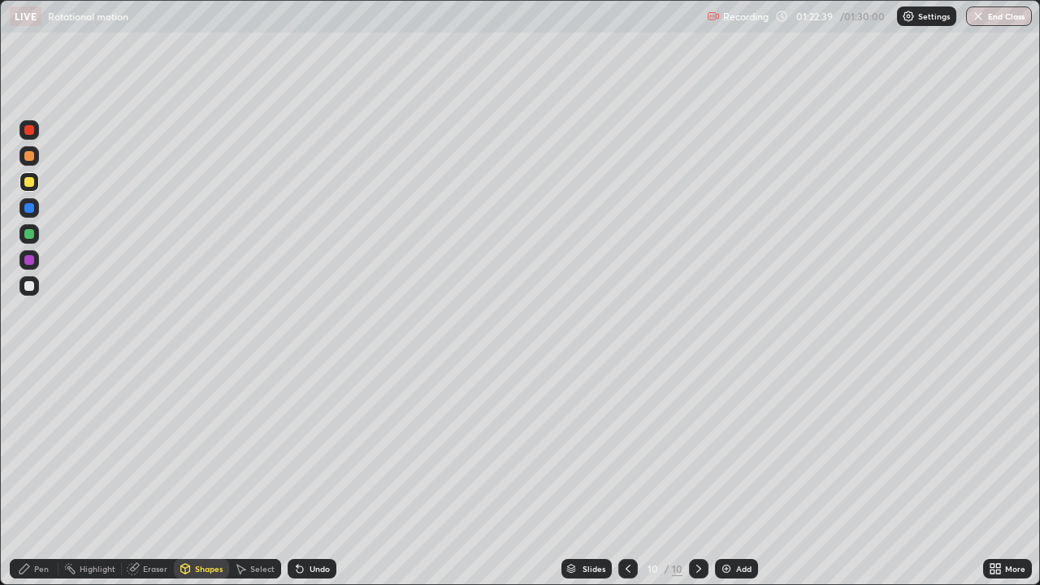
click at [30, 235] on div at bounding box center [29, 234] width 10 height 10
click at [41, 474] on div "Pen" at bounding box center [41, 569] width 15 height 8
click at [311, 474] on div "Undo" at bounding box center [312, 568] width 49 height 19
click at [314, 474] on div "Undo" at bounding box center [312, 568] width 49 height 19
click at [210, 474] on div "Shapes" at bounding box center [209, 569] width 28 height 8
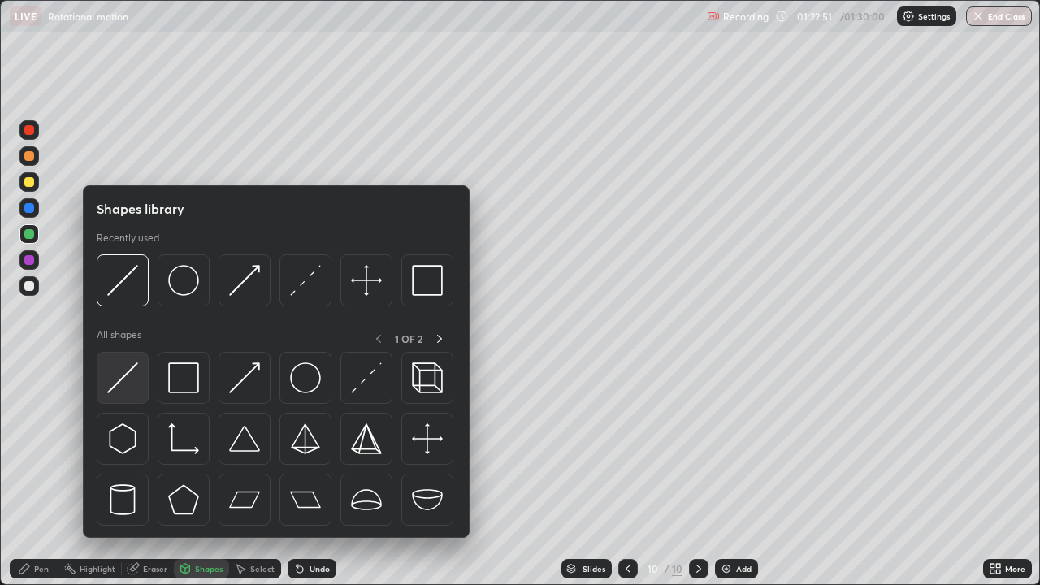
click at [141, 379] on div at bounding box center [123, 378] width 52 height 52
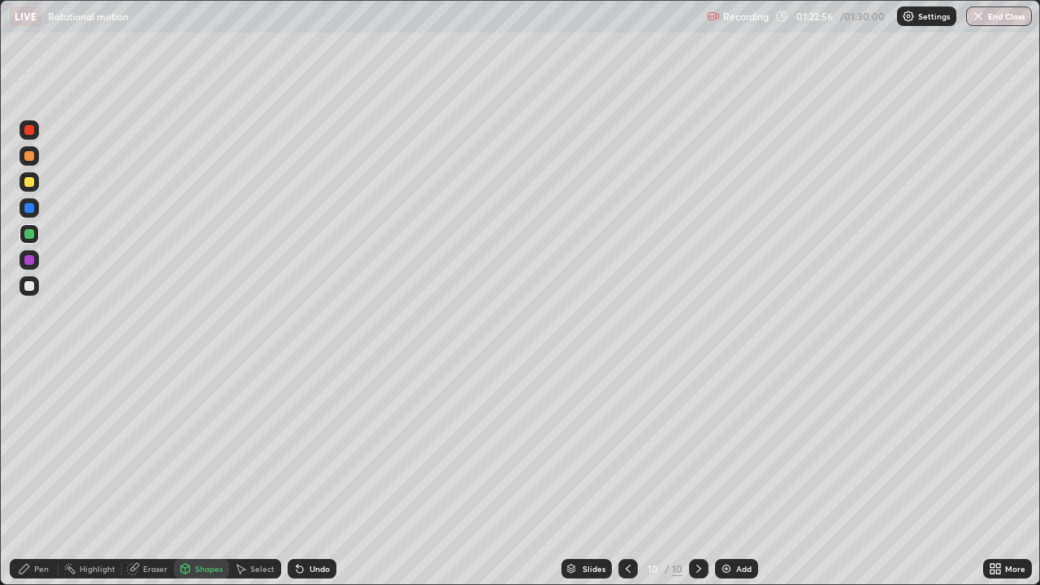
click at [152, 474] on div "Eraser" at bounding box center [155, 569] width 24 height 8
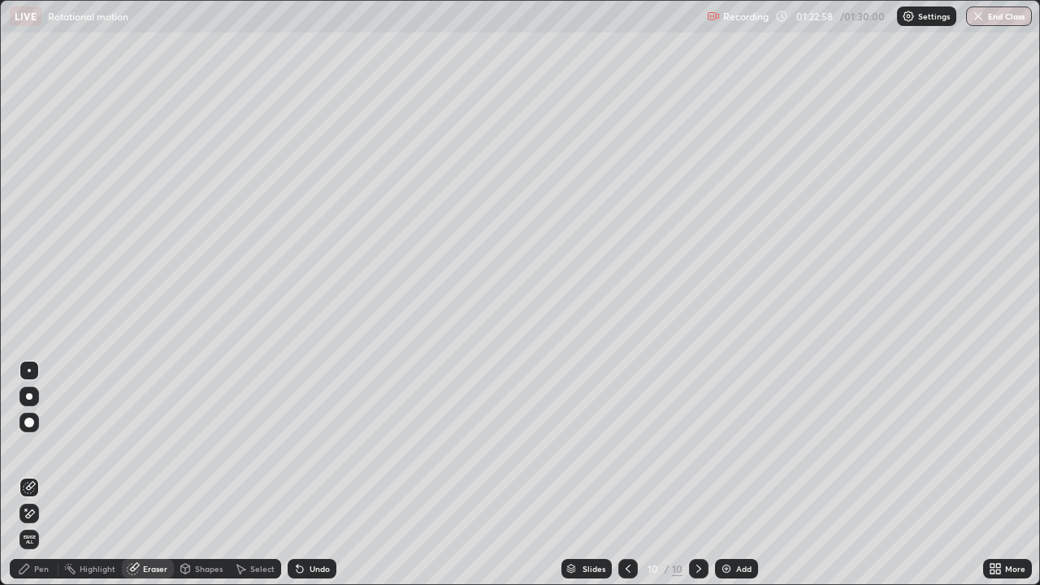
click at [26, 474] on icon at bounding box center [26, 509] width 2 height 2
click at [204, 474] on div "Shapes" at bounding box center [209, 569] width 28 height 8
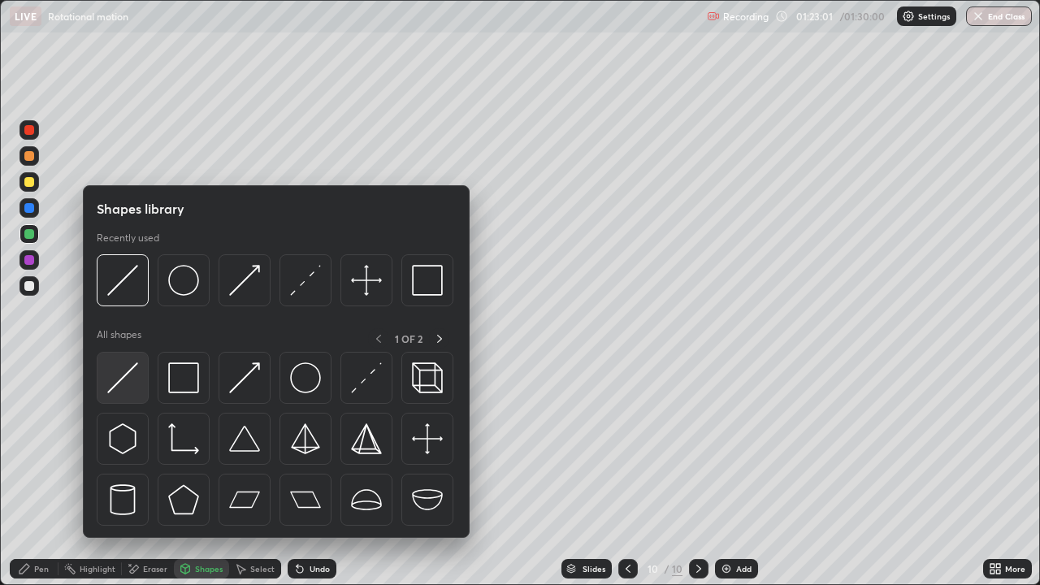
click at [140, 384] on div at bounding box center [123, 378] width 52 height 52
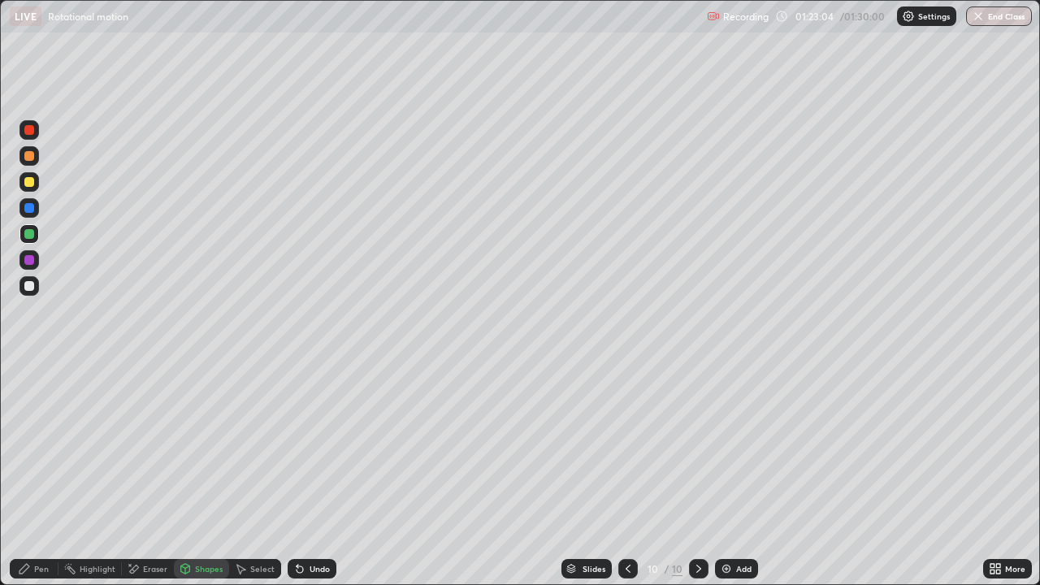
click at [34, 279] on div at bounding box center [28, 285] width 19 height 19
click at [25, 234] on div at bounding box center [29, 234] width 10 height 10
click at [200, 474] on div "Shapes" at bounding box center [209, 569] width 28 height 8
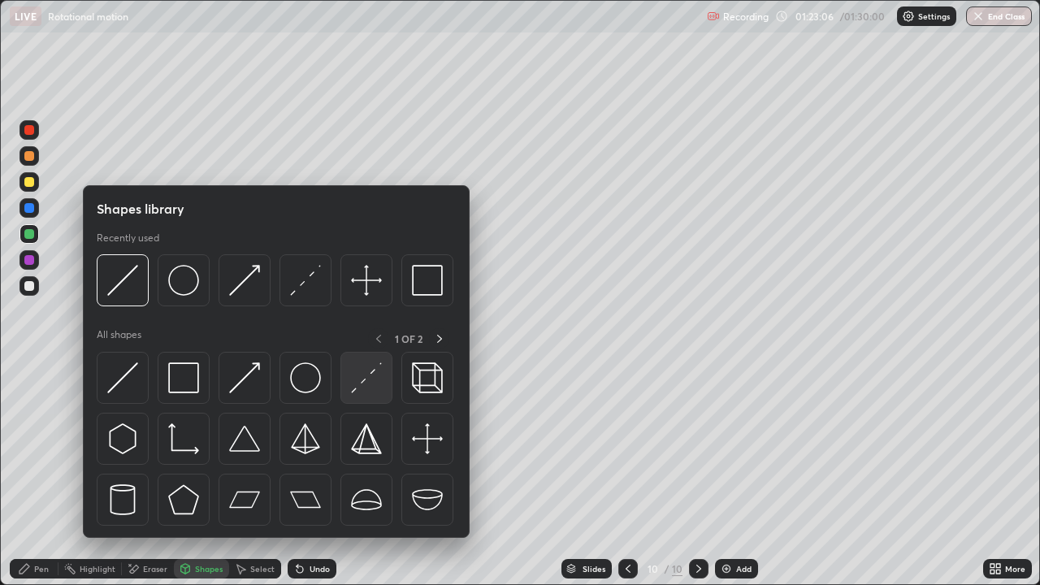
click at [355, 379] on img at bounding box center [366, 377] width 31 height 31
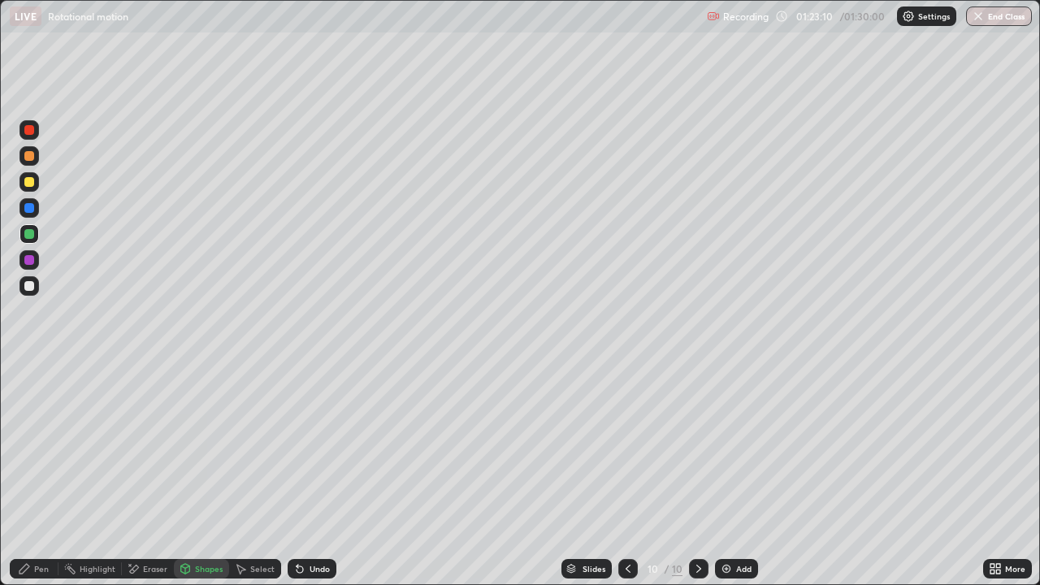
click at [39, 474] on div "Pen" at bounding box center [41, 569] width 15 height 8
click at [32, 210] on div at bounding box center [29, 208] width 10 height 10
click at [27, 286] on div at bounding box center [29, 286] width 10 height 10
click at [0, 309] on div "Setting up your live class" at bounding box center [520, 292] width 1040 height 585
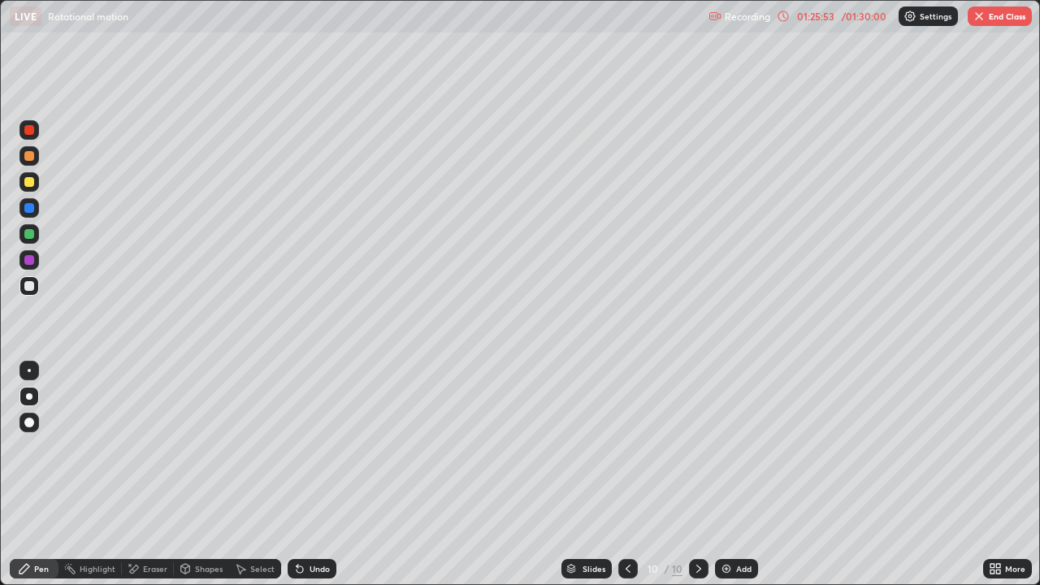
click at [30, 287] on div at bounding box center [29, 286] width 10 height 10
click at [27, 128] on div at bounding box center [29, 130] width 10 height 10
click at [29, 258] on div at bounding box center [29, 260] width 10 height 10
click at [158, 474] on div "Eraser" at bounding box center [155, 569] width 24 height 8
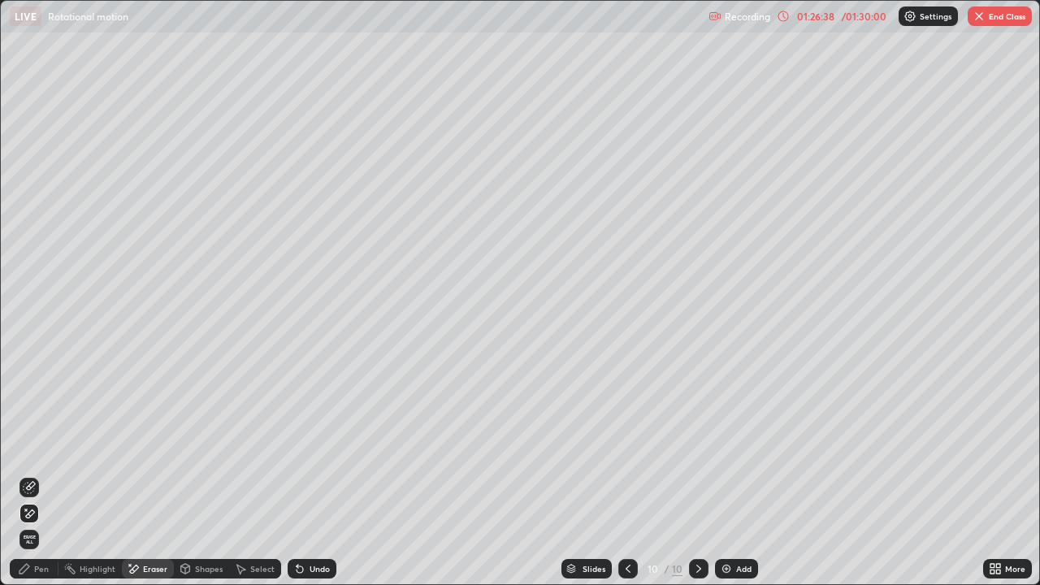
click at [41, 474] on div "Pen" at bounding box center [41, 569] width 15 height 8
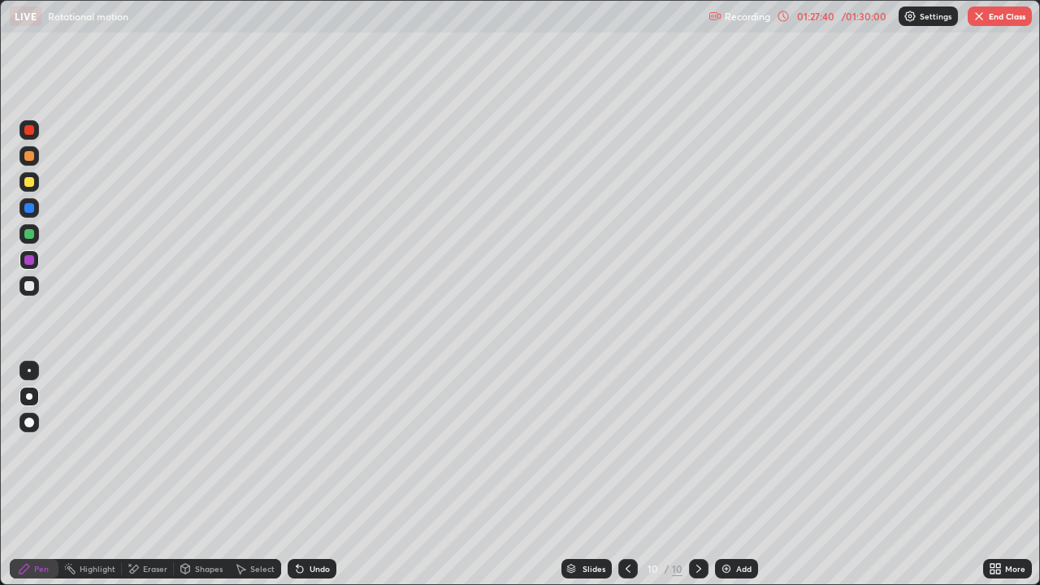
click at [305, 474] on div "Undo" at bounding box center [312, 568] width 49 height 19
click at [313, 474] on div "Undo" at bounding box center [319, 569] width 20 height 8
click at [0, 285] on div "Setting up your live class" at bounding box center [520, 292] width 1040 height 585
click at [309, 474] on div "Undo" at bounding box center [319, 569] width 20 height 8
click at [152, 474] on div "Eraser" at bounding box center [155, 569] width 24 height 8
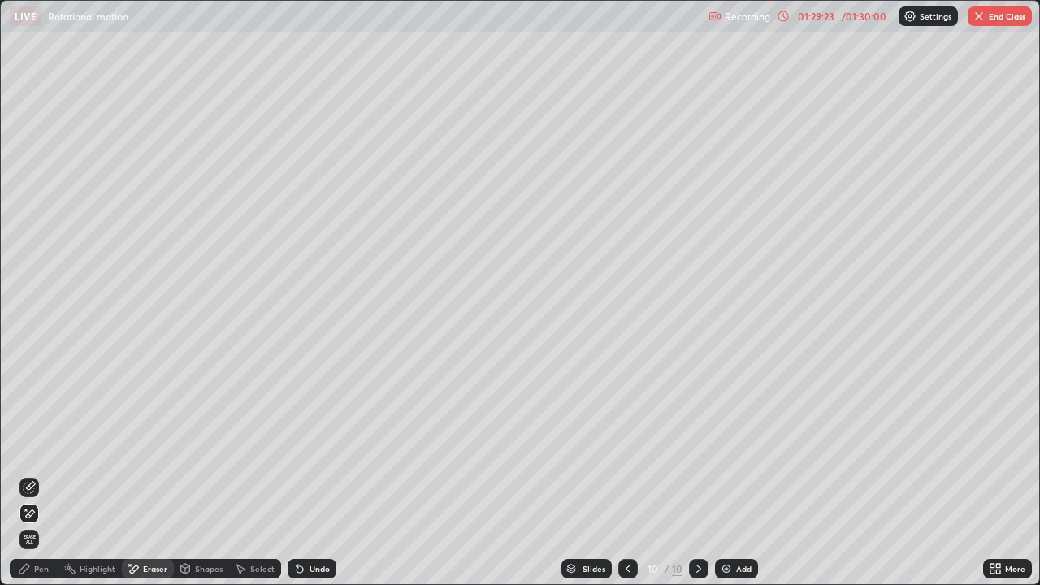
click at [38, 474] on div "Pen" at bounding box center [34, 568] width 49 height 19
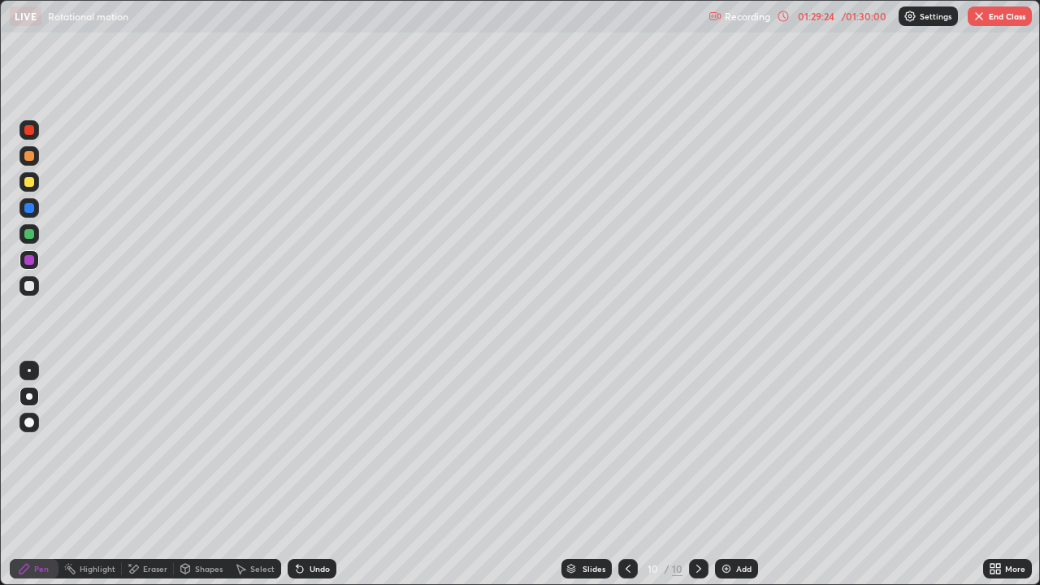
click at [32, 233] on div at bounding box center [29, 234] width 10 height 10
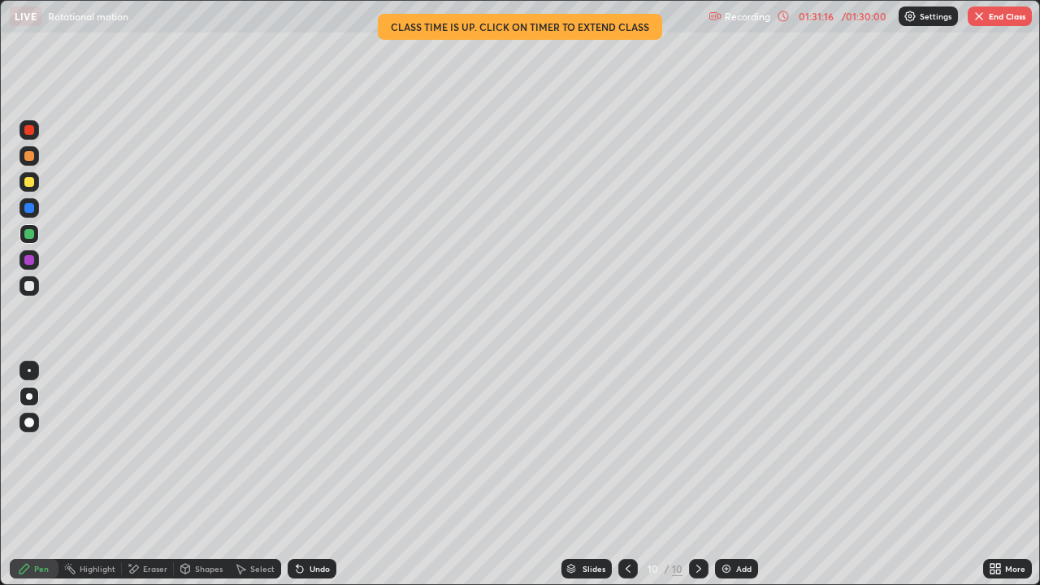
click at [810, 19] on div "01:31:16" at bounding box center [815, 16] width 45 height 10
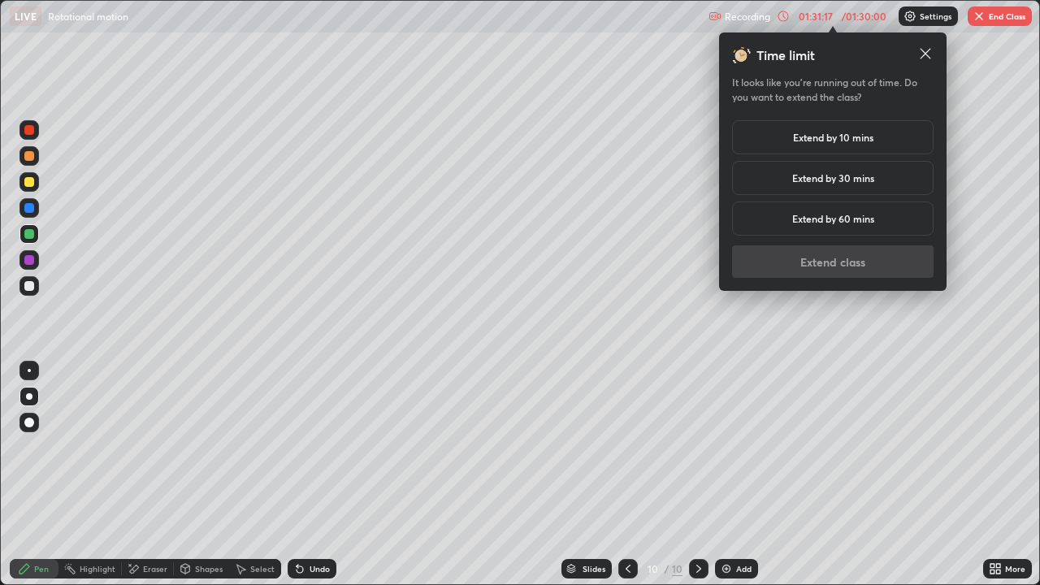
click at [802, 141] on h5 "Extend by 10 mins" at bounding box center [833, 137] width 80 height 15
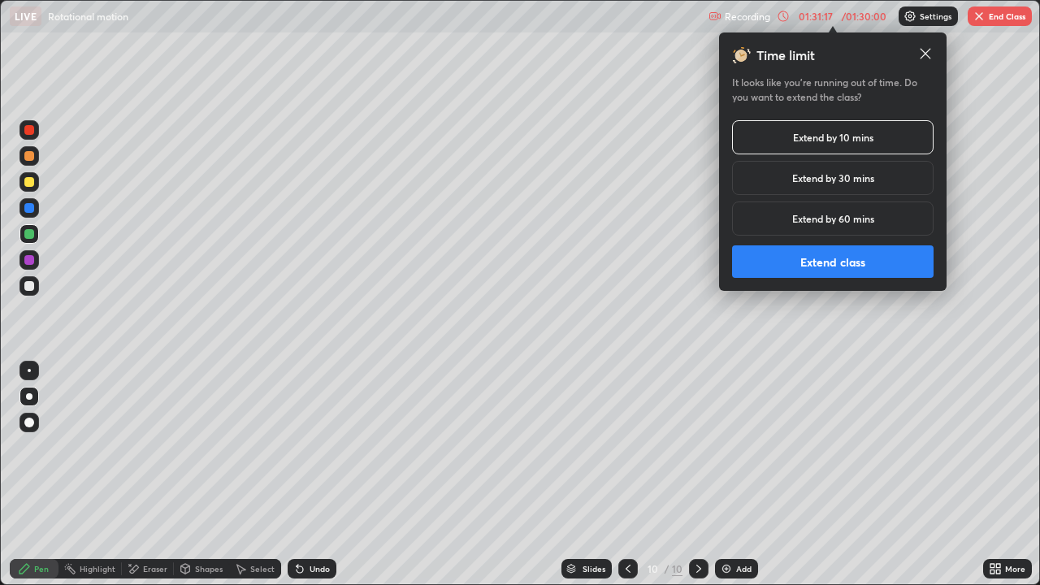
click at [794, 263] on button "Extend class" at bounding box center [832, 261] width 201 height 32
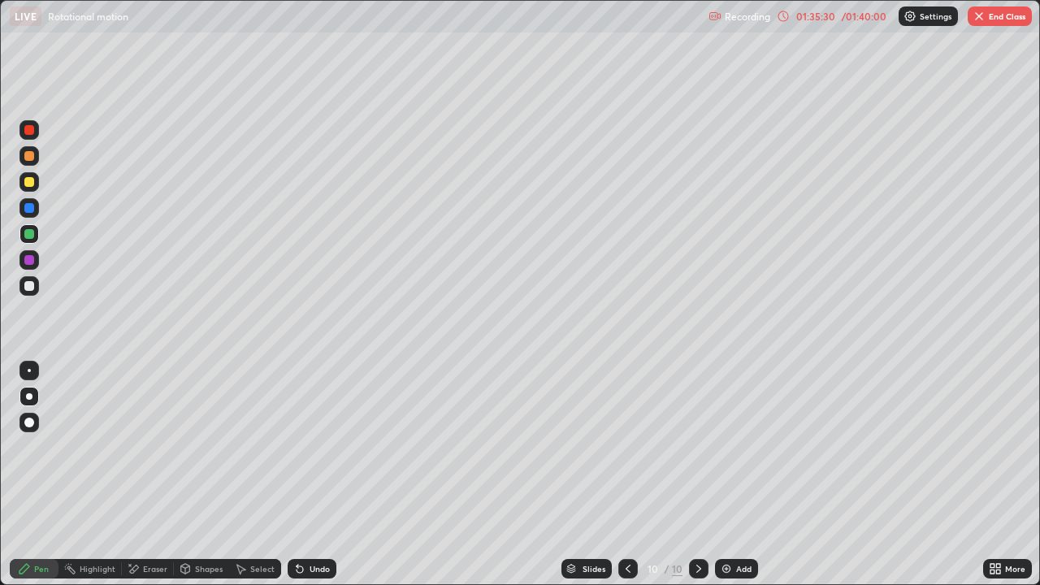
click at [992, 474] on icon at bounding box center [992, 566] width 4 height 4
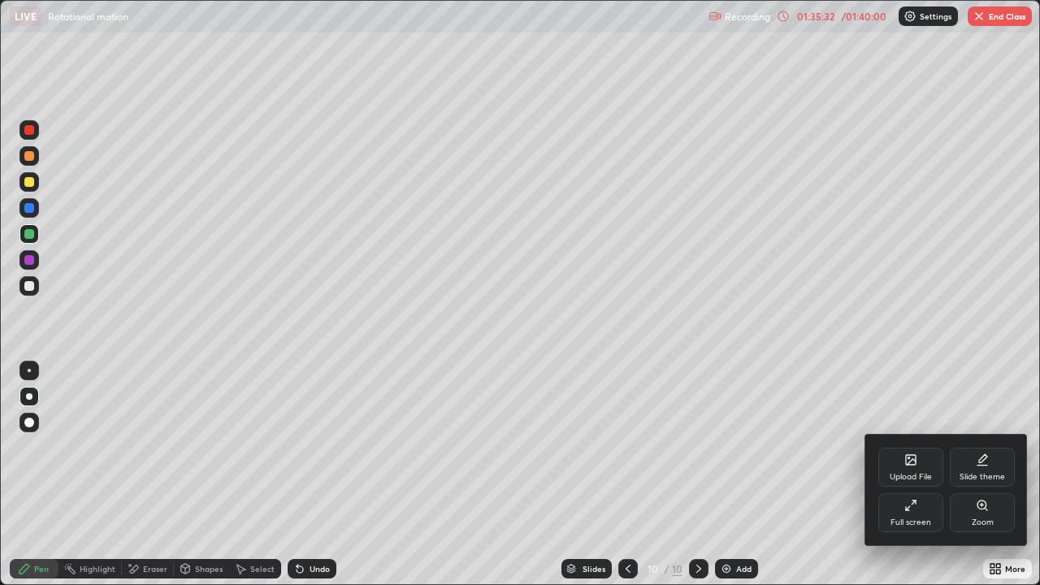
click at [905, 474] on div "Full screen" at bounding box center [910, 512] width 65 height 39
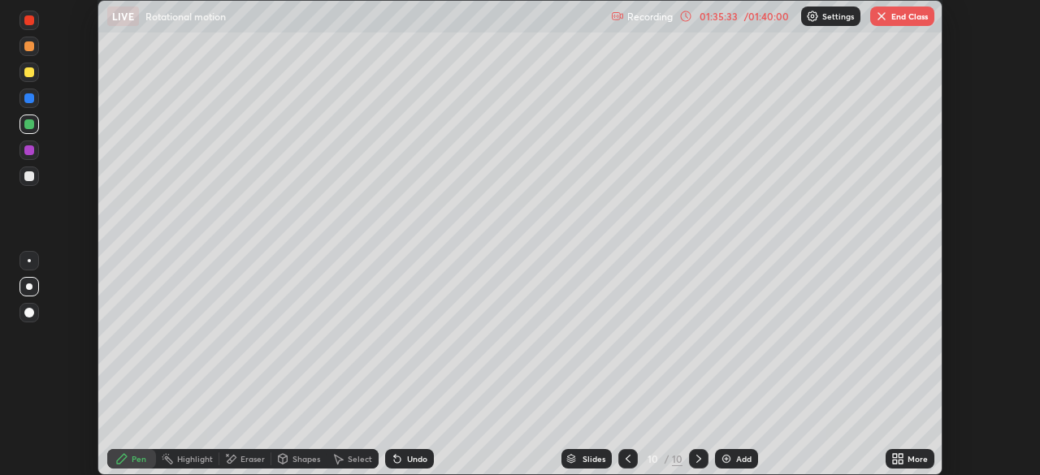
scroll to position [80752, 80188]
click at [917, 9] on button "End Class" at bounding box center [902, 15] width 64 height 19
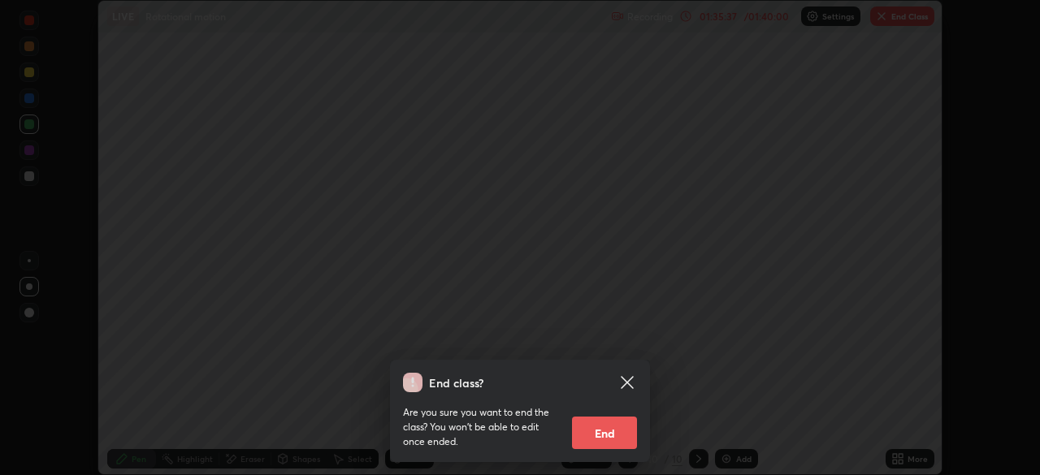
click at [632, 422] on button "End" at bounding box center [604, 433] width 65 height 32
